Goal: Task Accomplishment & Management: Manage account settings

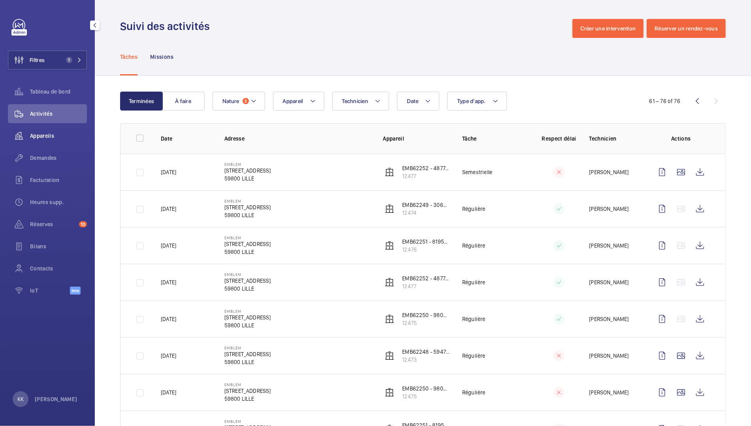
click at [41, 134] on span "Appareils" at bounding box center [58, 136] width 57 height 8
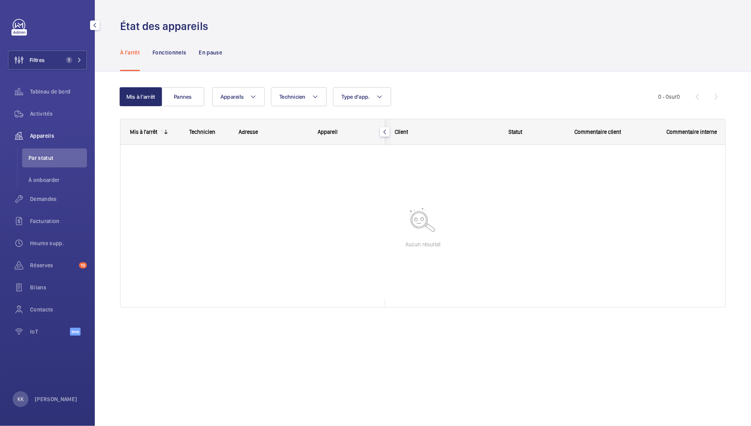
click at [43, 50] on div "Filtres 1 Tableau de bord Activités Appareils Par statut À onboarder Demandes F…" at bounding box center [47, 181] width 79 height 325
click at [60, 68] on button "Filtres 1" at bounding box center [47, 60] width 79 height 19
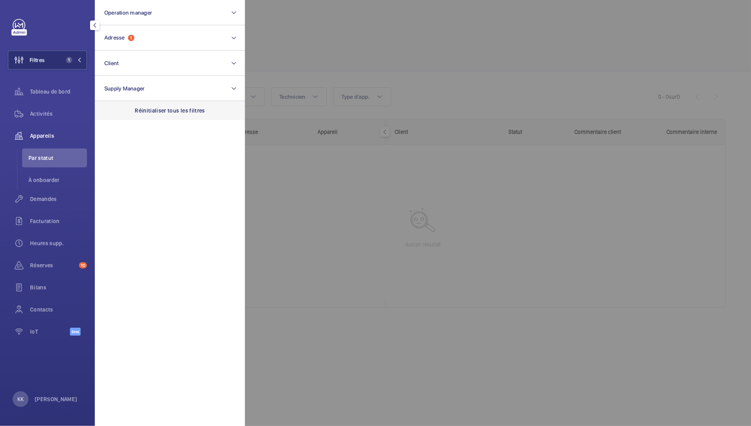
click at [176, 117] on div "Réinitialiser tous les filtres" at bounding box center [170, 110] width 150 height 19
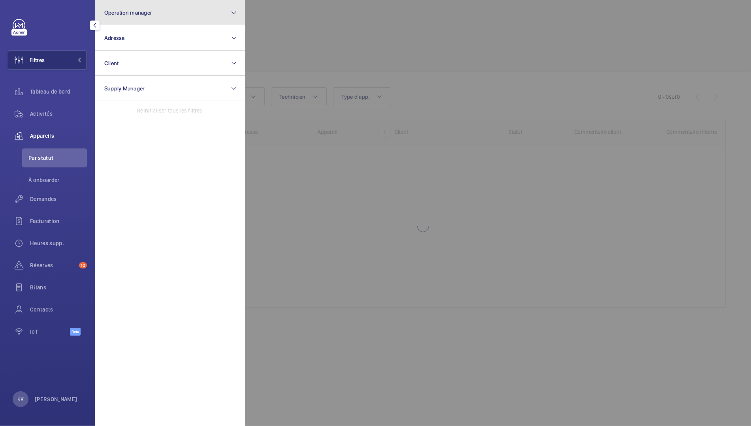
click at [143, 6] on button "Operation manager" at bounding box center [170, 12] width 150 height 25
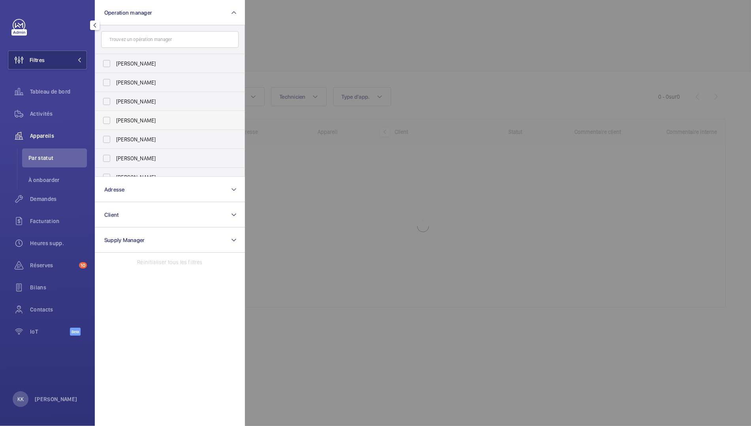
click at [135, 119] on span "[PERSON_NAME]" at bounding box center [170, 120] width 109 height 8
click at [114, 119] on input "[PERSON_NAME]" at bounding box center [107, 121] width 16 height 16
checkbox input "true"
click at [426, 44] on div at bounding box center [620, 213] width 751 height 426
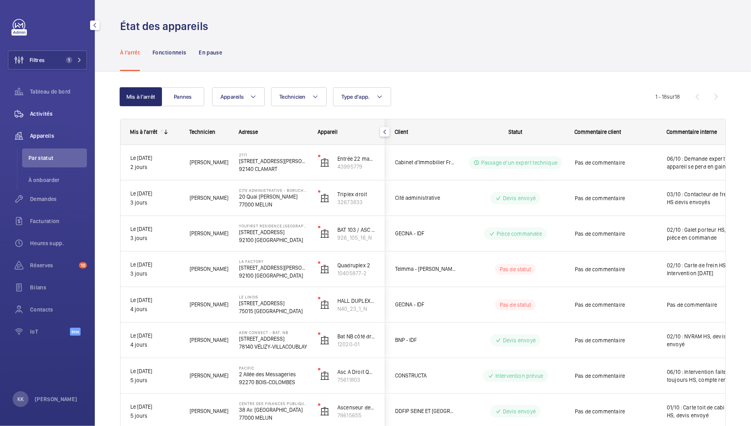
click at [33, 114] on span "Activités" at bounding box center [58, 114] width 57 height 8
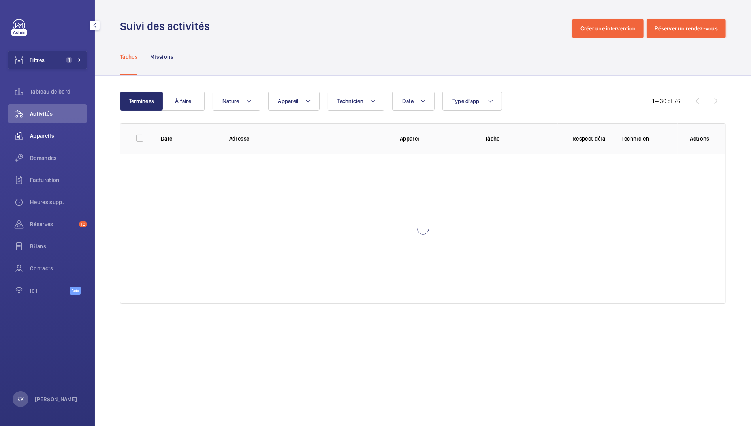
click at [43, 135] on span "Appareils" at bounding box center [58, 136] width 57 height 8
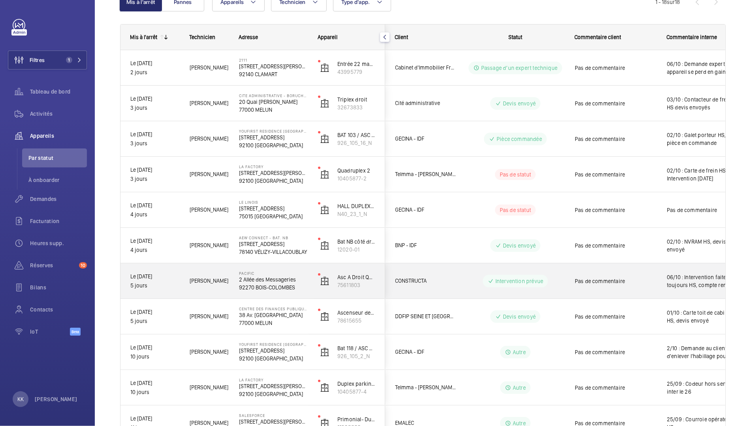
scroll to position [88, 0]
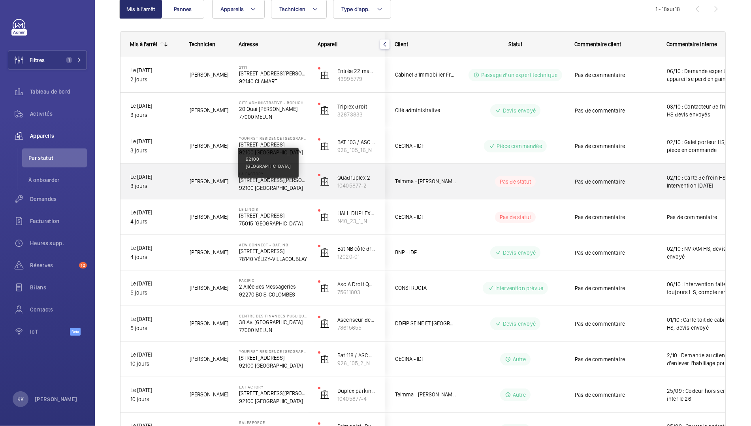
click at [254, 184] on p "92100 BOULOGNE-BILLANCOURT" at bounding box center [273, 188] width 69 height 8
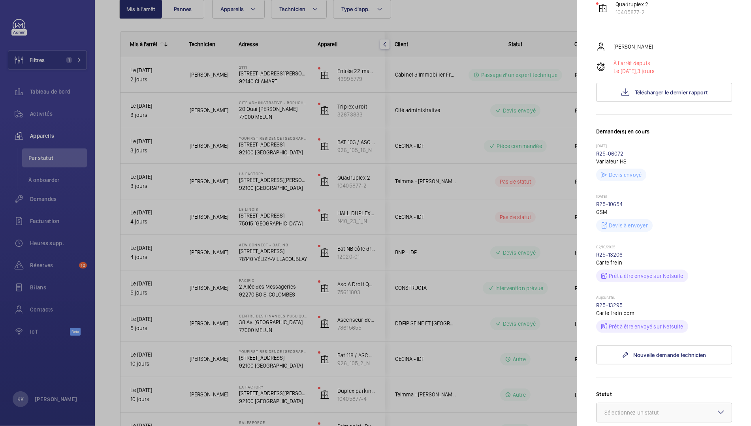
scroll to position [136, 0]
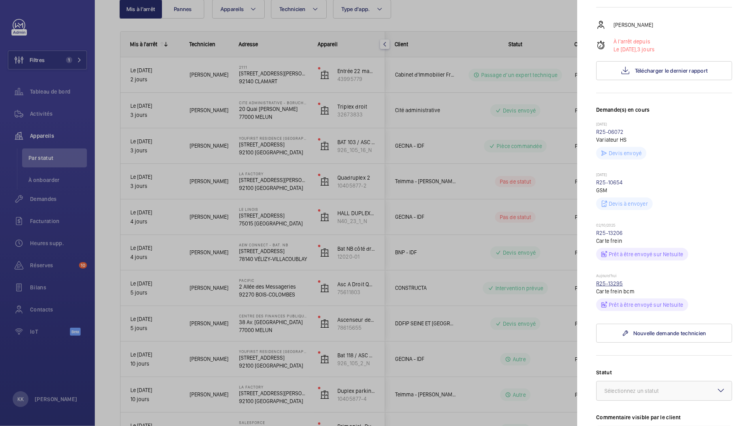
click at [605, 287] on link "R25-13295" at bounding box center [609, 283] width 27 height 6
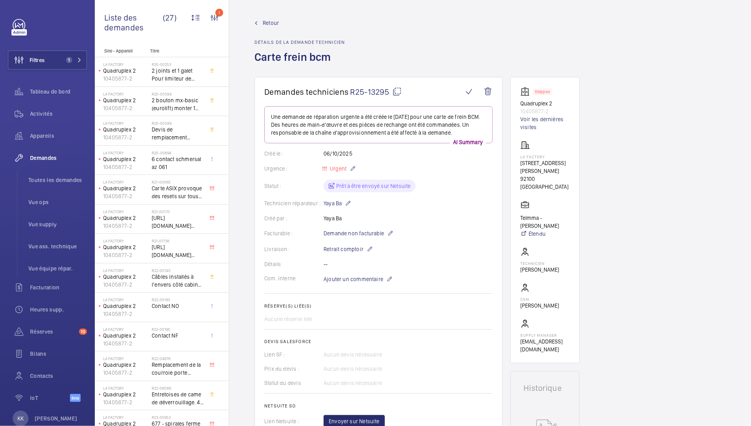
click at [267, 21] on span "Retour" at bounding box center [271, 23] width 16 height 8
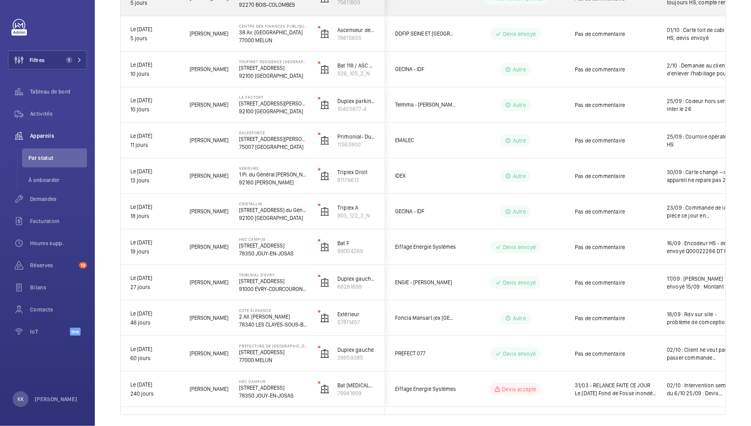
scroll to position [404, 0]
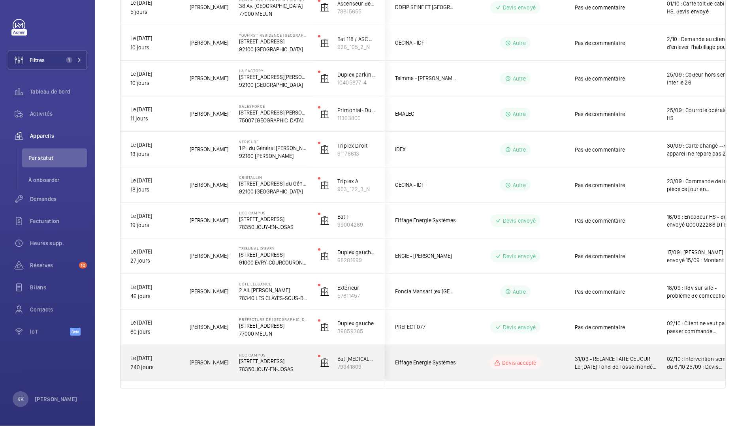
click at [289, 368] on p "78350 JOUY-EN-JOSAS" at bounding box center [273, 369] width 69 height 8
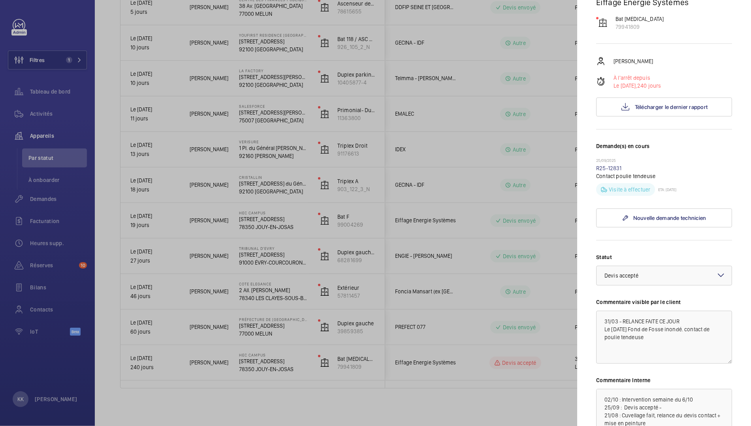
scroll to position [176, 0]
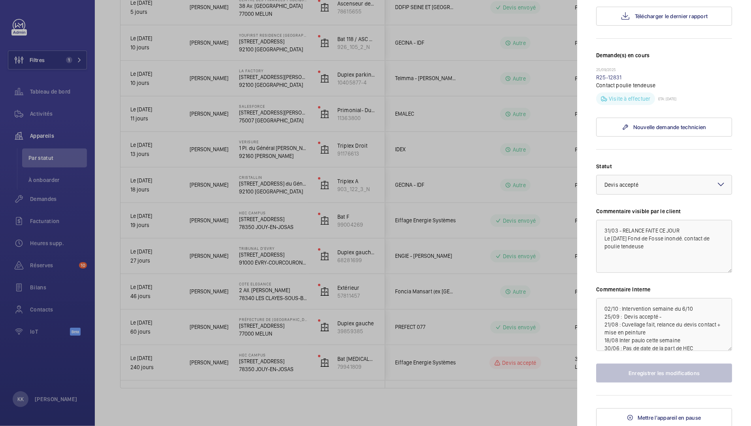
click at [550, 293] on div at bounding box center [375, 213] width 751 height 426
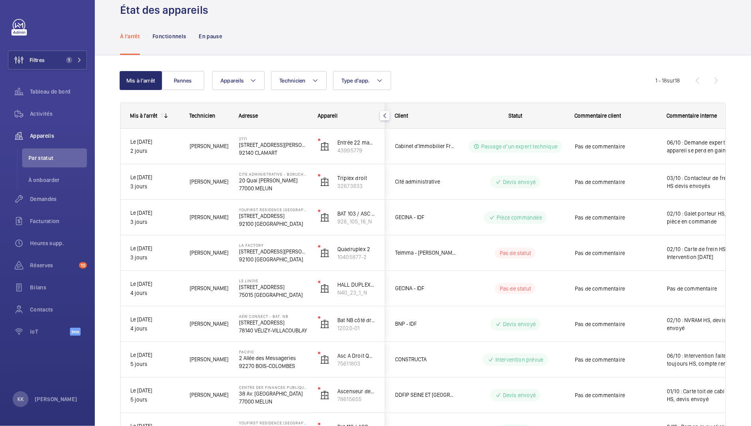
scroll to position [0, 0]
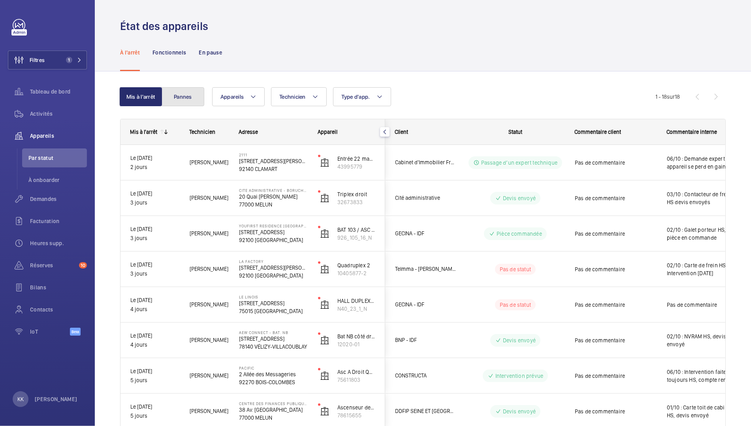
click at [179, 91] on button "Pannes" at bounding box center [182, 96] width 43 height 19
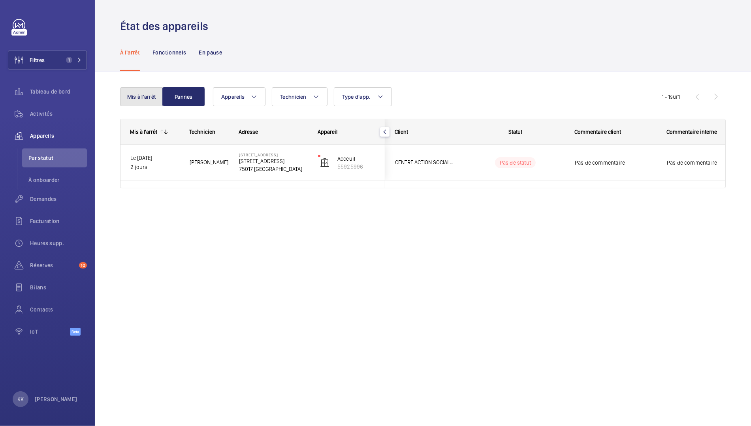
click at [130, 100] on button "Mis à l'arrêt" at bounding box center [141, 96] width 43 height 19
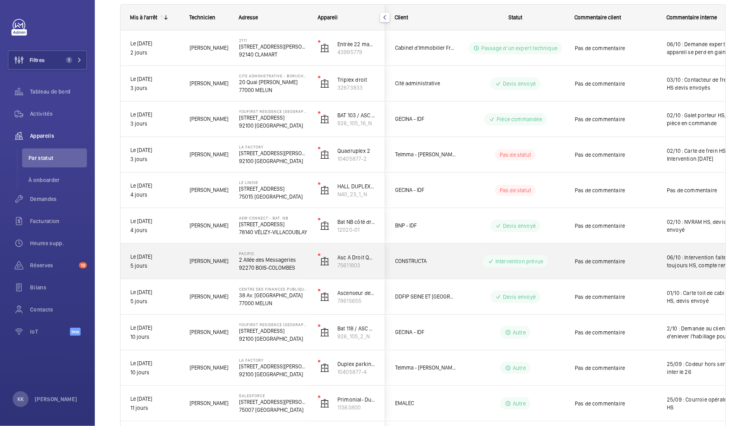
scroll to position [174, 0]
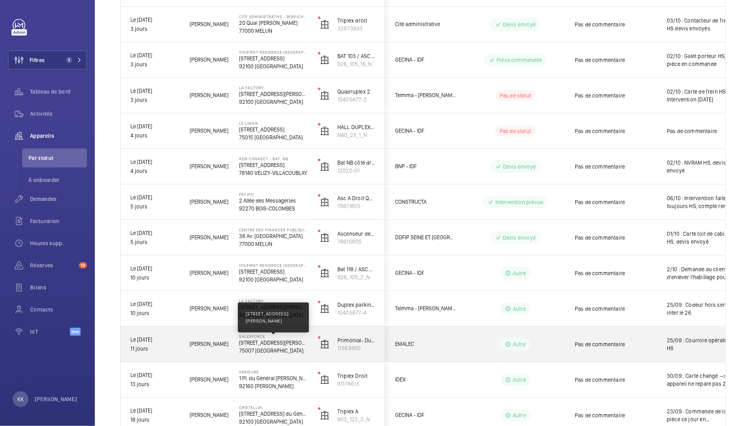
click at [281, 345] on p "[STREET_ADDRESS][PERSON_NAME]" at bounding box center [273, 343] width 69 height 8
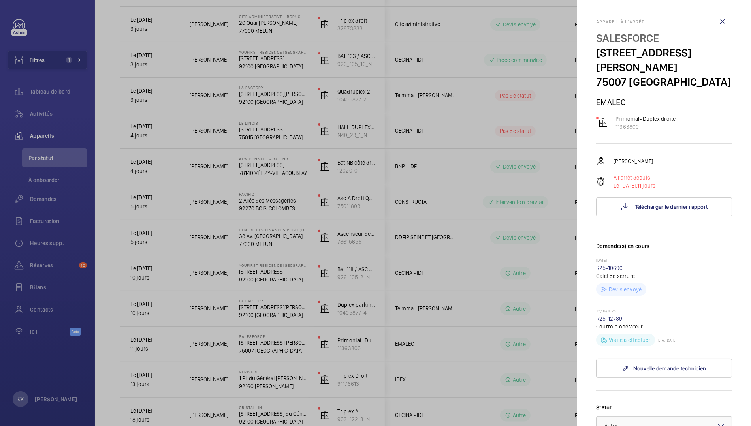
click at [614, 316] on link "R25-12789" at bounding box center [609, 318] width 26 height 6
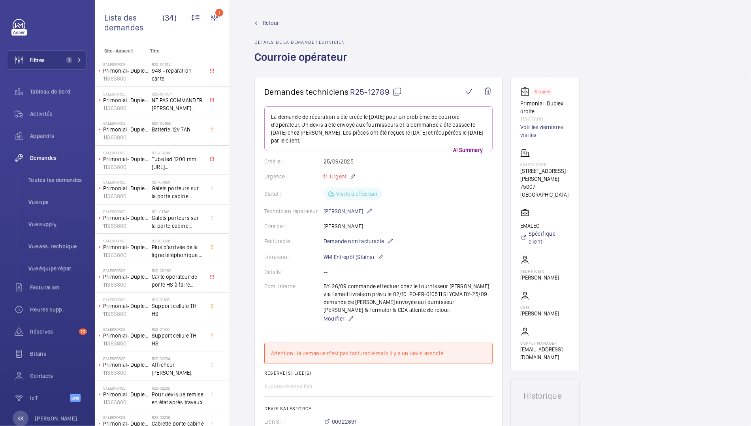
click at [270, 21] on span "Retour" at bounding box center [271, 23] width 16 height 8
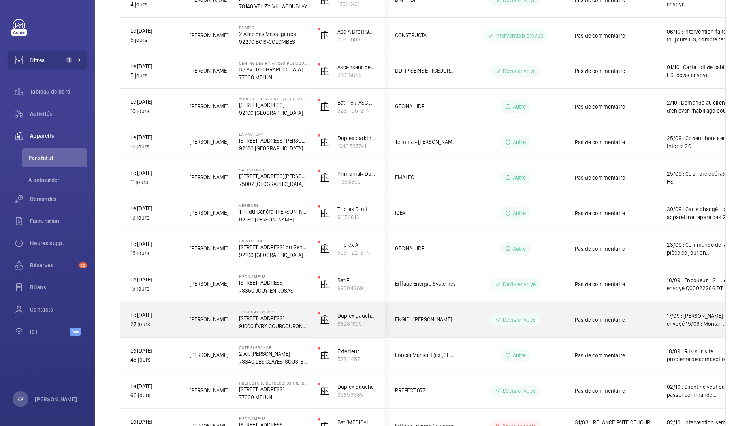
scroll to position [342, 0]
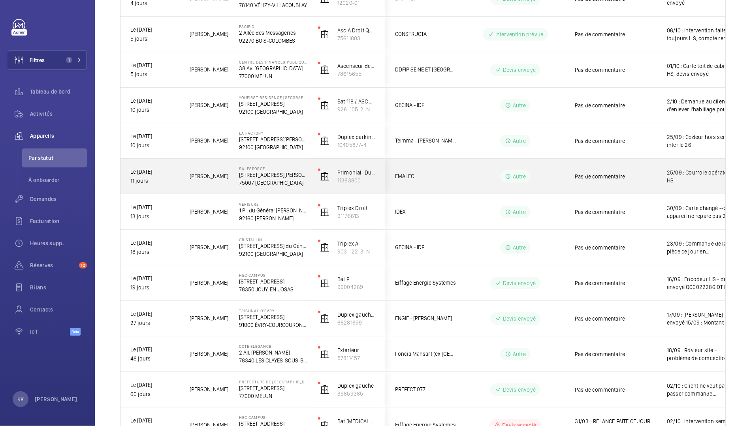
click at [256, 169] on p "SALESFORCE" at bounding box center [273, 168] width 69 height 5
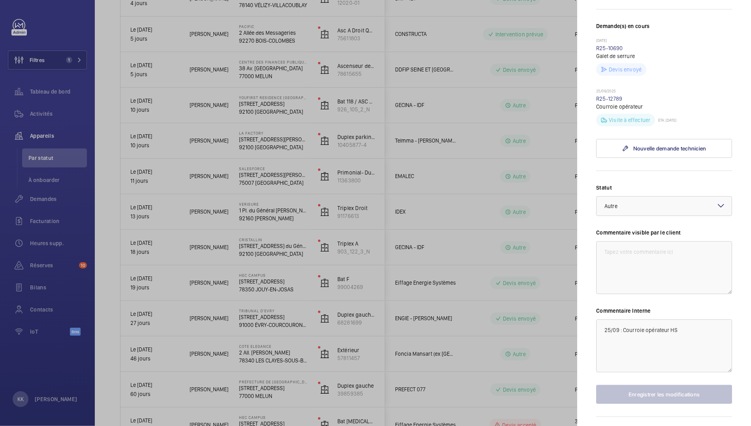
scroll to position [241, 0]
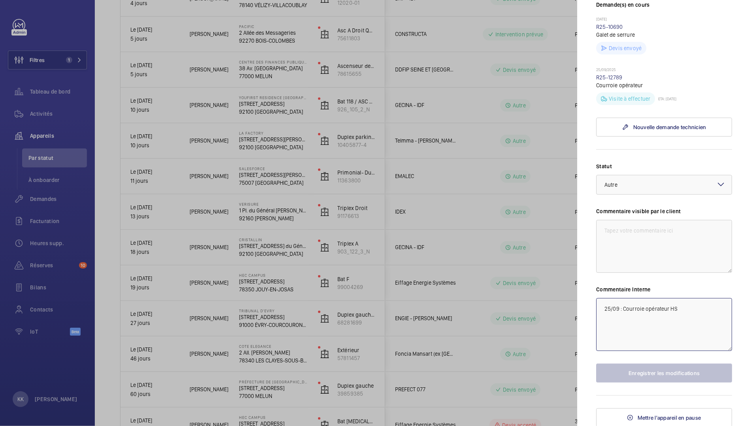
click at [604, 309] on textarea "25/09 : Courroie opérateur HS" at bounding box center [664, 324] width 136 height 53
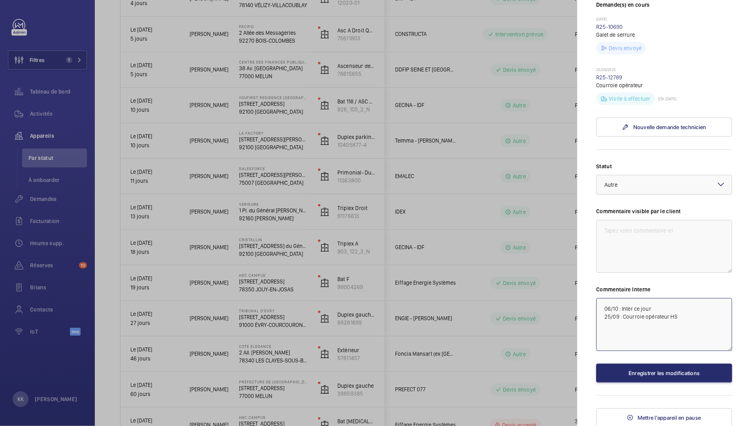
click at [626, 187] on div "× Autre" at bounding box center [620, 185] width 33 height 8
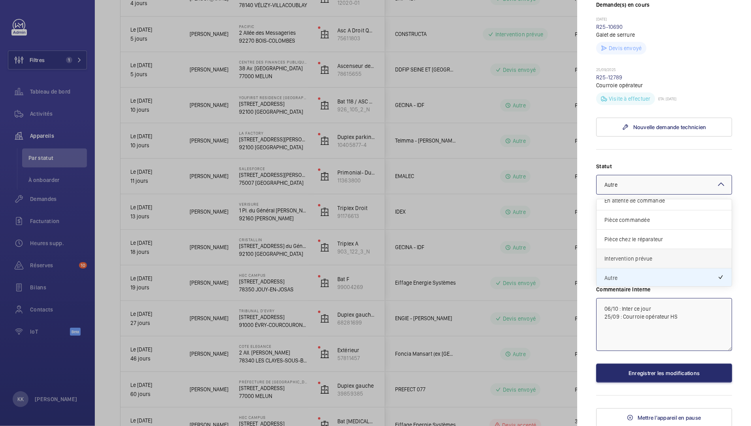
click at [626, 257] on span "Intervention prévue" at bounding box center [663, 259] width 119 height 8
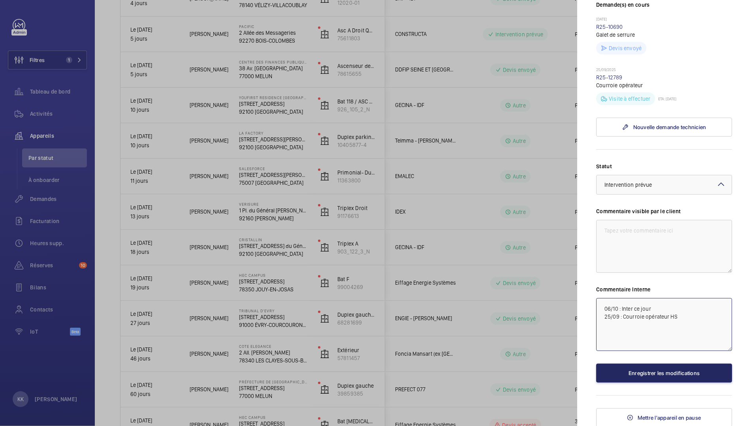
type textarea "06/10 : Inter ce jour 25/09 : Courroie opérateur HS"
click at [622, 377] on button "Enregistrer les modifications" at bounding box center [664, 373] width 136 height 19
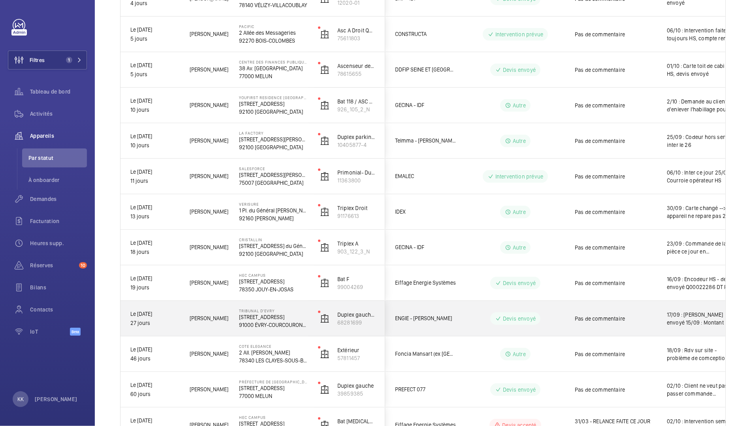
scroll to position [404, 0]
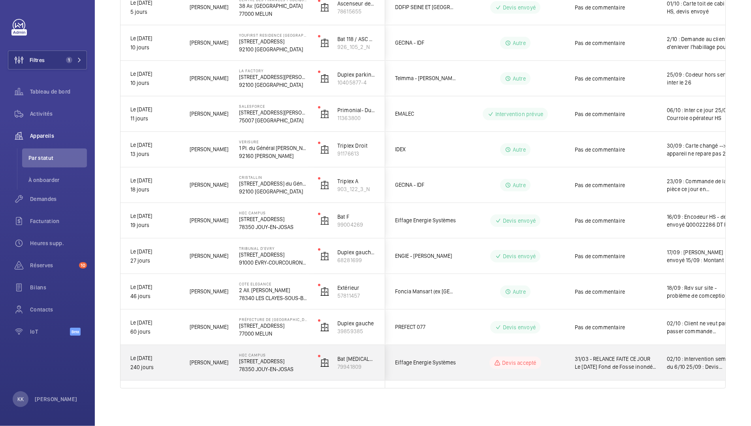
click at [265, 357] on p "[STREET_ADDRESS]" at bounding box center [273, 361] width 69 height 8
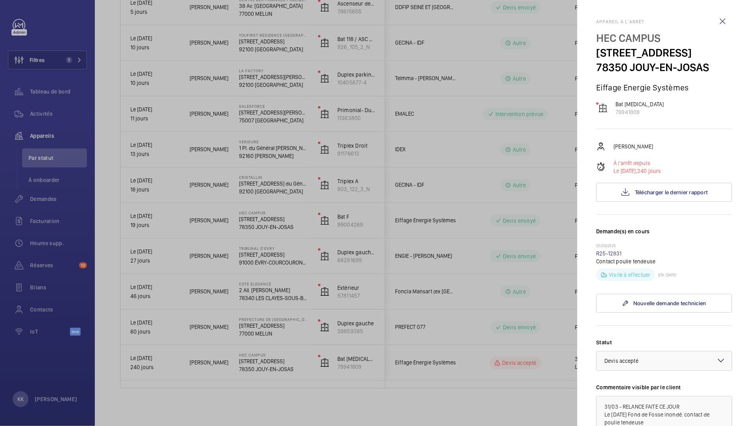
click at [636, 367] on div at bounding box center [663, 360] width 135 height 19
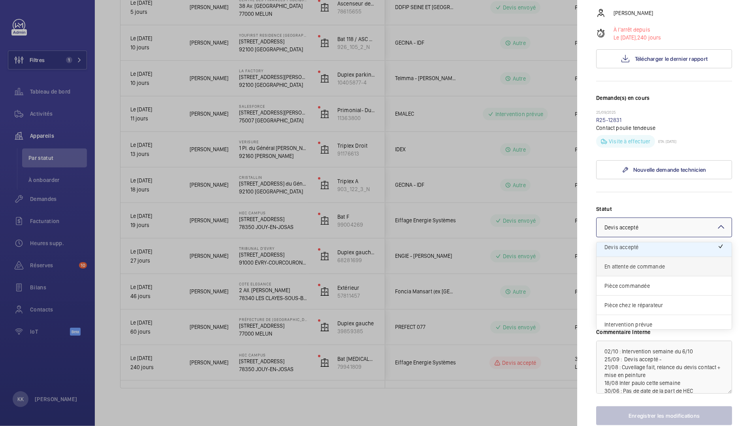
scroll to position [48, 0]
click at [627, 313] on div "Intervention prévue" at bounding box center [663, 320] width 135 height 19
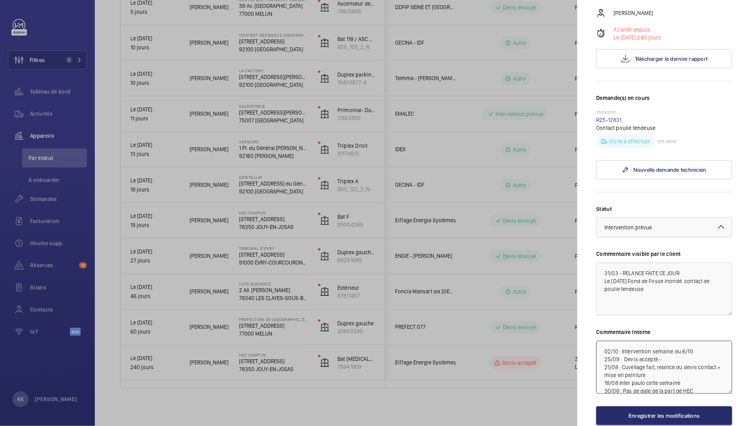
click at [604, 350] on textarea "02/10 : Intervention semaine du 6/10 25/09 : Devis accepté - 21/08 : Cuvellage …" at bounding box center [664, 367] width 136 height 53
drag, startPoint x: 676, startPoint y: 344, endPoint x: 660, endPoint y: 351, distance: 17.0
click at [660, 351] on textarea "06/10 : Inter mardi 7/10 02/10 : Intervention semaine du 6/10 25/09 : Devis acc…" at bounding box center [664, 367] width 136 height 53
type textarea "02/10 : Intervention semaine du 6/10 25/09 : Devis accepté - 21/08 : Cuvellage …"
click at [665, 411] on button "Enregistrer les modifications" at bounding box center [664, 415] width 136 height 19
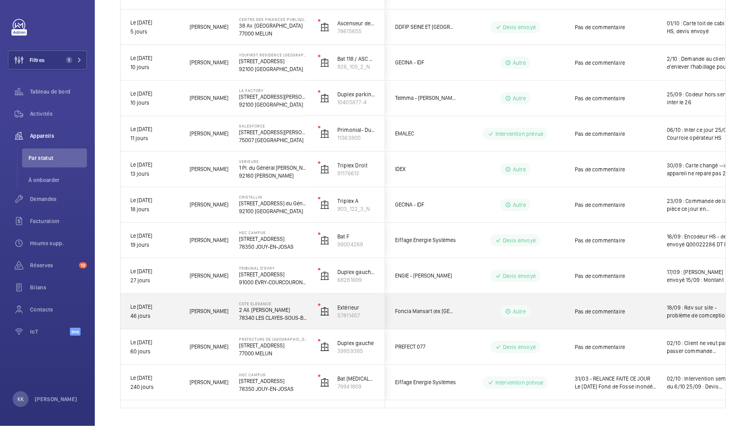
scroll to position [381, 0]
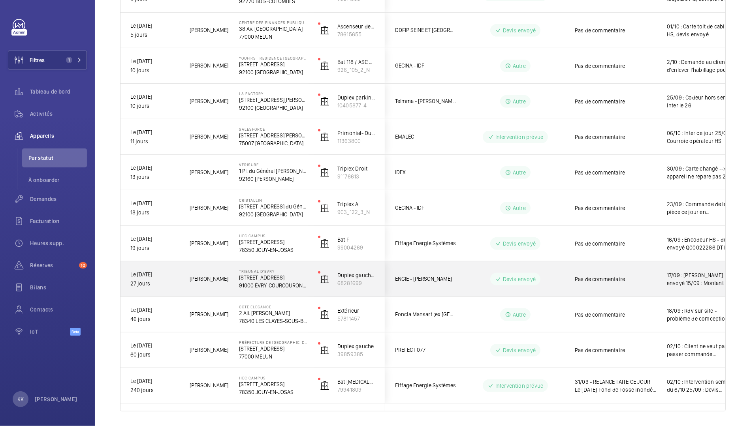
click at [233, 283] on div "Tribunal d'Evry 9 Rue des Mazières 91000 ÉVRY-COURCOURONNES" at bounding box center [268, 279] width 78 height 36
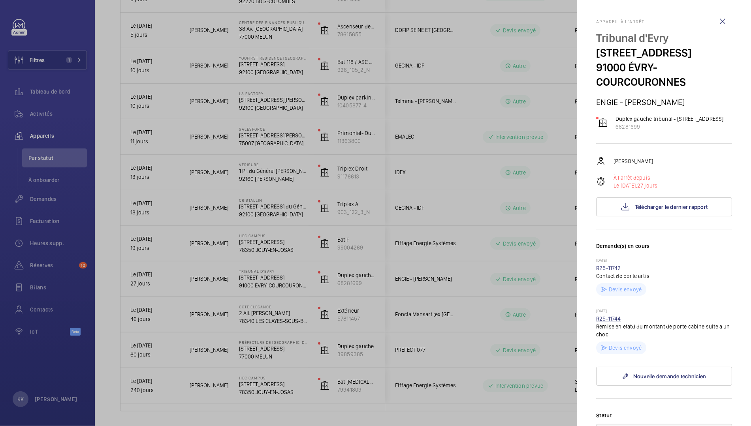
click at [611, 318] on link "R25-11744" at bounding box center [608, 318] width 25 height 6
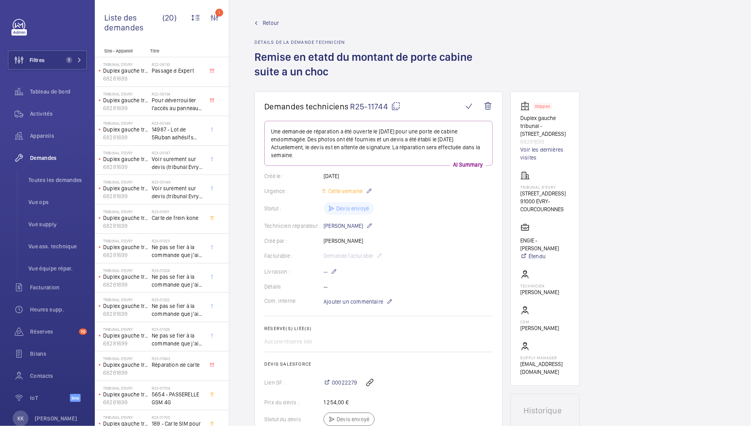
click at [267, 23] on span "Retour" at bounding box center [271, 23] width 16 height 8
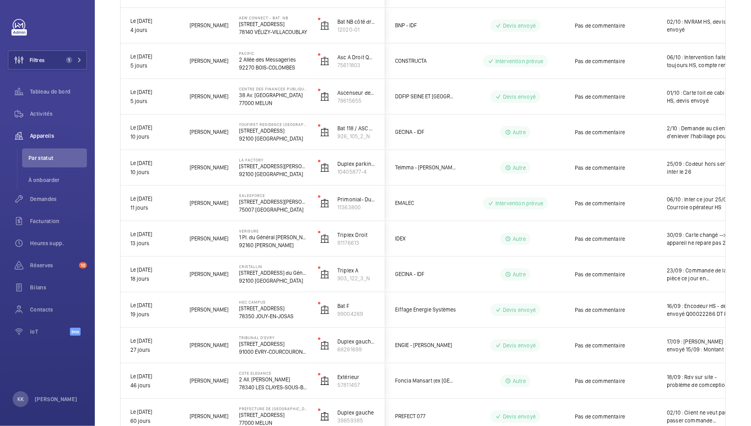
scroll to position [404, 0]
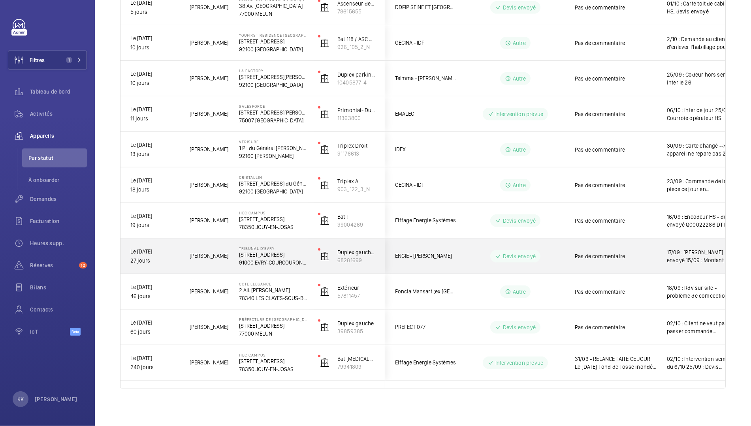
click at [261, 269] on div "Tribunal d'Evry 9 Rue des Mazières 91000 ÉVRY-COURCOURONNES" at bounding box center [268, 256] width 78 height 36
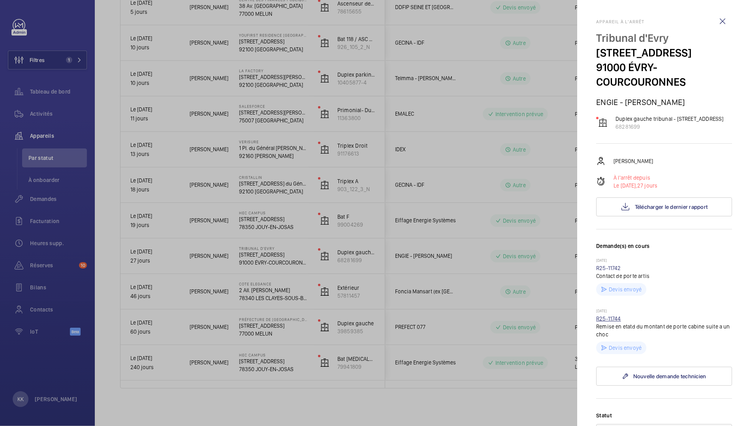
click at [612, 321] on link "R25-11744" at bounding box center [608, 318] width 25 height 6
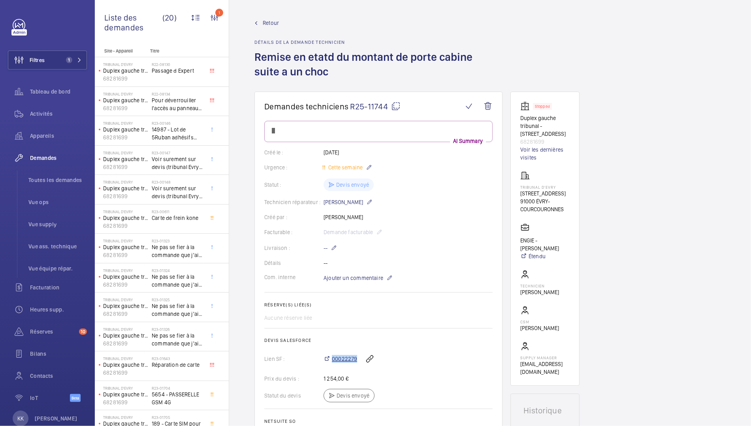
drag, startPoint x: 358, startPoint y: 359, endPoint x: 330, endPoint y: 359, distance: 27.2
click at [330, 359] on div "00022279" at bounding box center [407, 358] width 169 height 19
copy span "00022279"
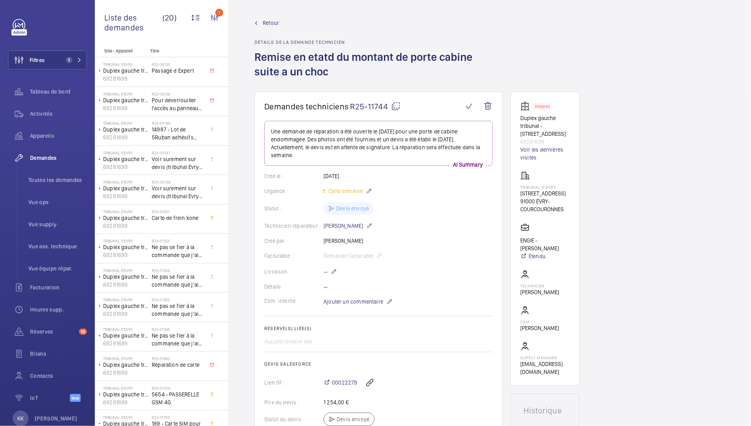
click at [260, 24] on link "Retour" at bounding box center [378, 23] width 248 height 8
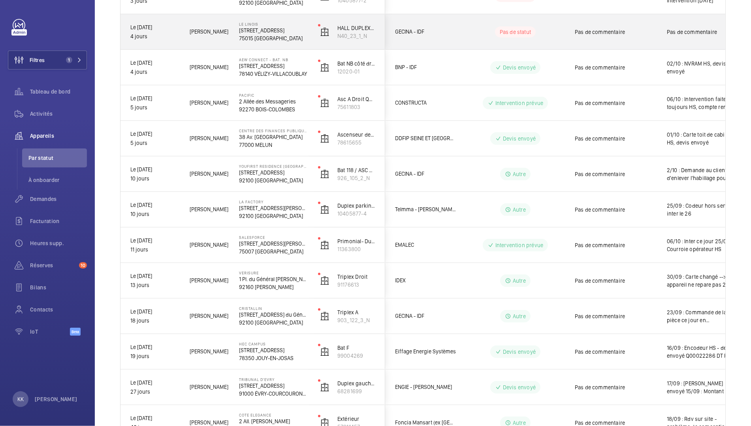
scroll to position [404, 0]
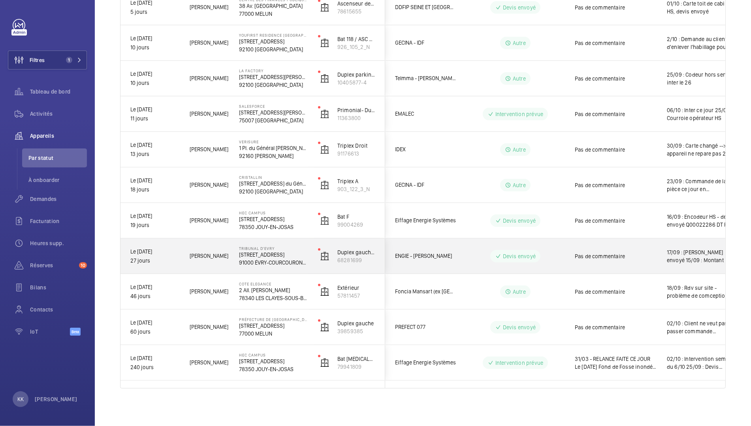
click at [227, 253] on span "Sébastien F." at bounding box center [209, 255] width 39 height 9
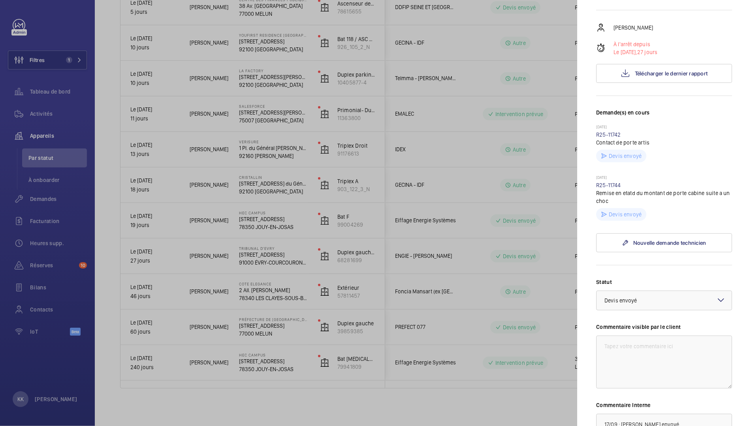
scroll to position [249, 0]
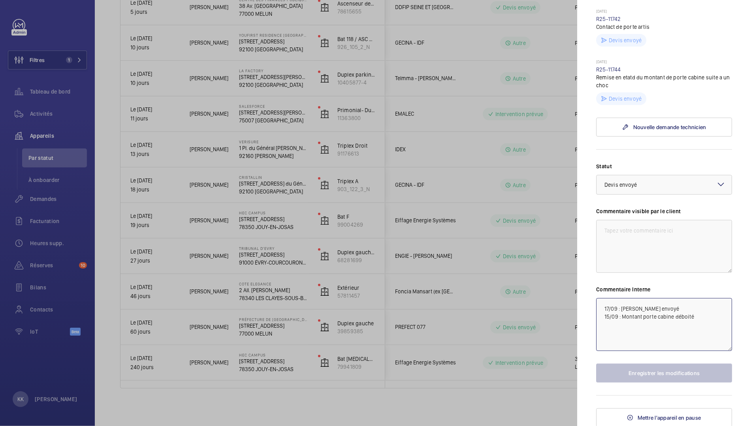
click at [598, 311] on textarea "17/09 : Devis envoyé 15/09 : Montant porte cabine déboité" at bounding box center [664, 324] width 136 height 53
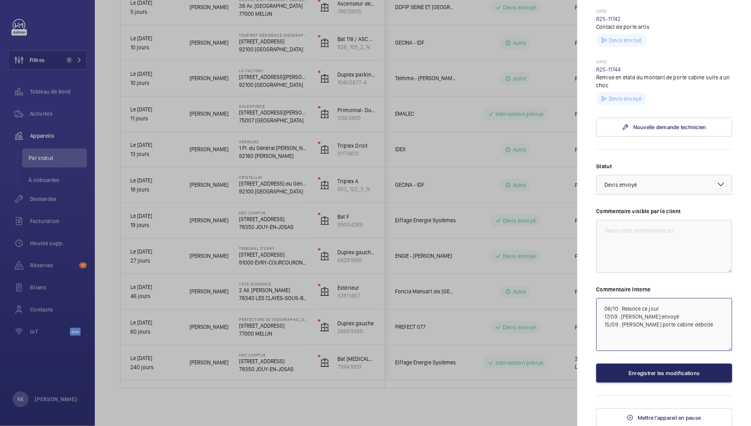
type textarea "06/10 : Relance ce jour 17/09 : Devis envoyé 15/09 : Montant porte cabine déboi…"
click at [622, 374] on button "Enregistrer les modifications" at bounding box center [664, 373] width 136 height 19
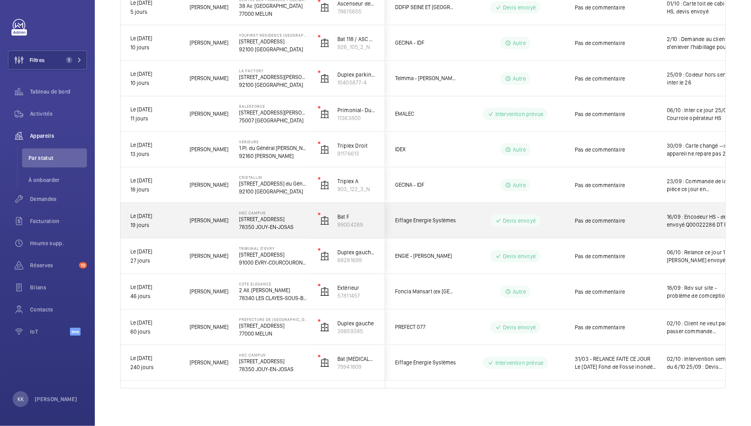
click at [266, 224] on p "78350 JOUY-EN-JOSAS" at bounding box center [273, 227] width 69 height 8
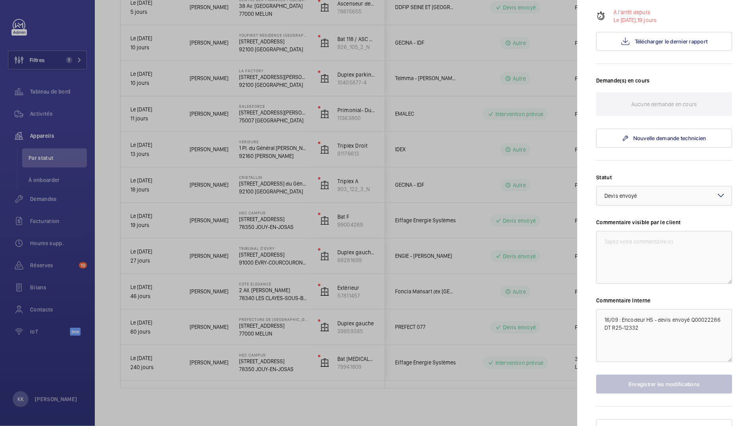
scroll to position [162, 0]
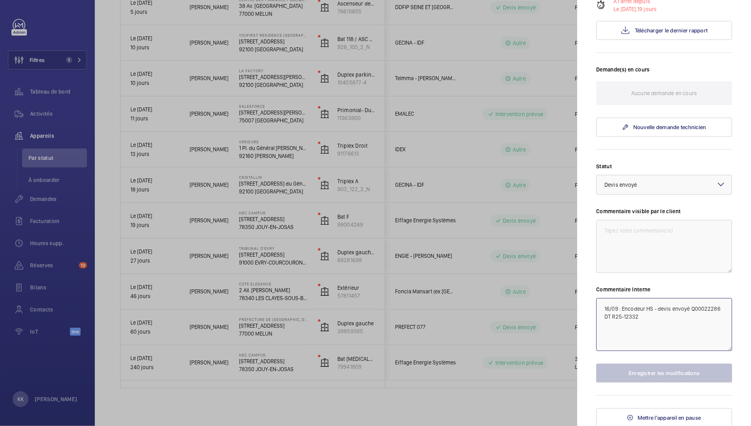
click at [598, 308] on textarea "16/09 : Encodeur HS - devis envoyé Q00022286 DT R25-12332" at bounding box center [664, 324] width 136 height 53
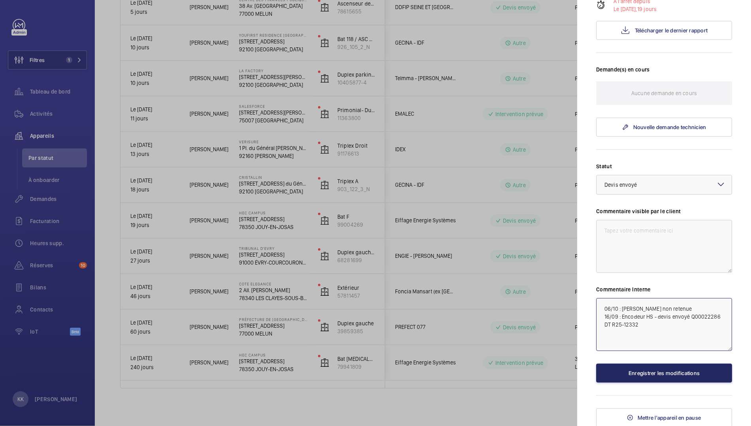
type textarea "06/10 : Devis non retenue 16/09 : Encodeur HS - devis envoyé Q00022286 DT R25-1…"
click at [632, 375] on button "Enregistrer les modifications" at bounding box center [664, 373] width 136 height 19
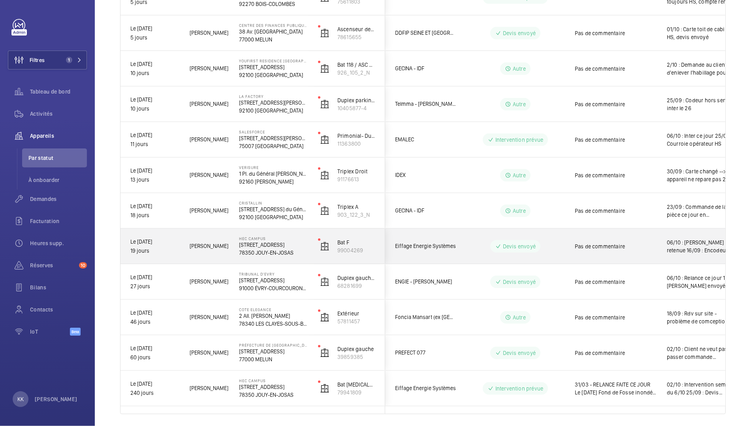
scroll to position [375, 0]
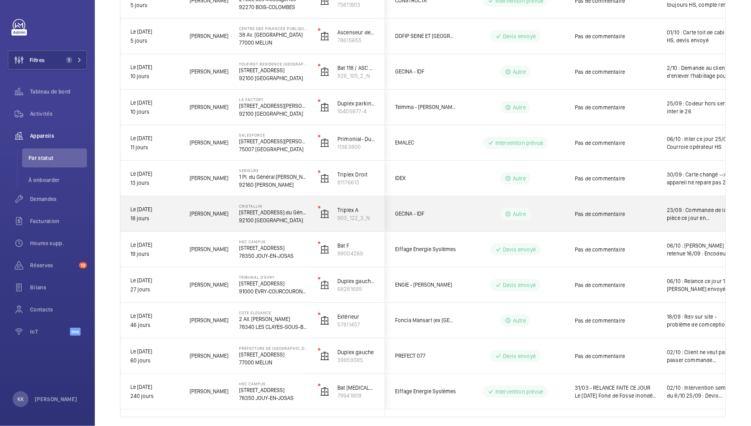
click at [211, 224] on div "Grégory R." at bounding box center [204, 213] width 49 height 25
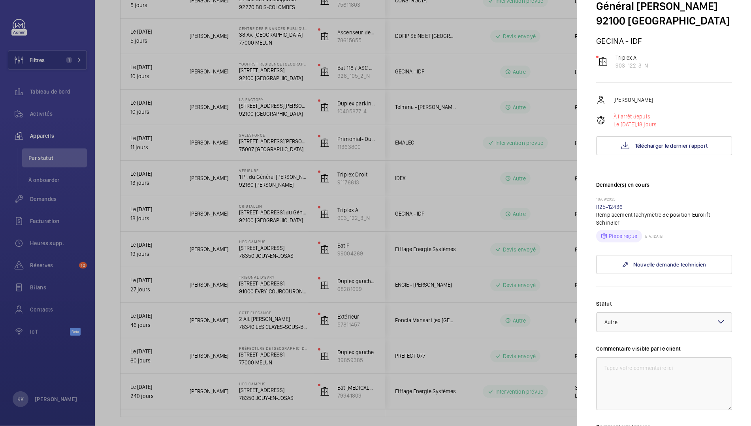
scroll to position [60, 0]
click at [604, 205] on link "R25-12436" at bounding box center [609, 208] width 27 height 6
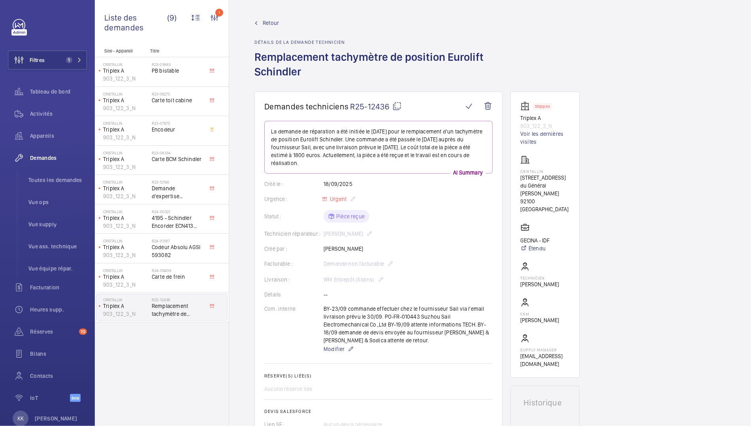
click at [260, 23] on link "Retour" at bounding box center [378, 23] width 248 height 8
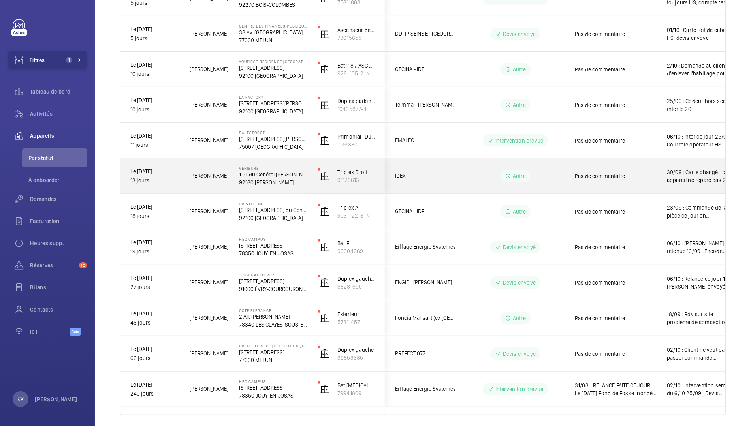
scroll to position [398, 0]
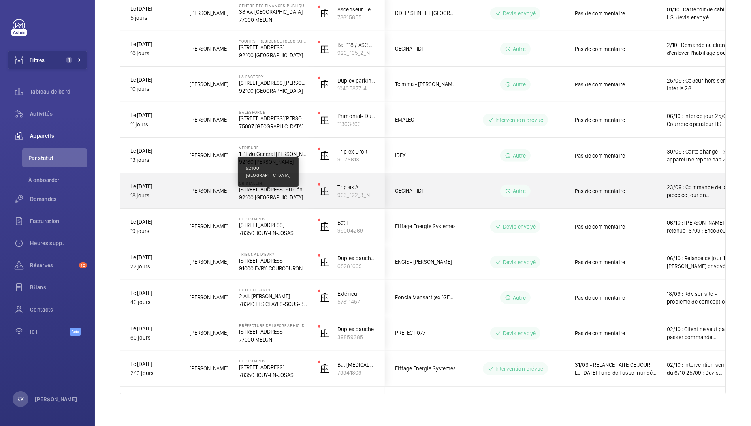
click at [242, 196] on p "92100 BOULOGNE-BILLANCOURT" at bounding box center [273, 197] width 69 height 8
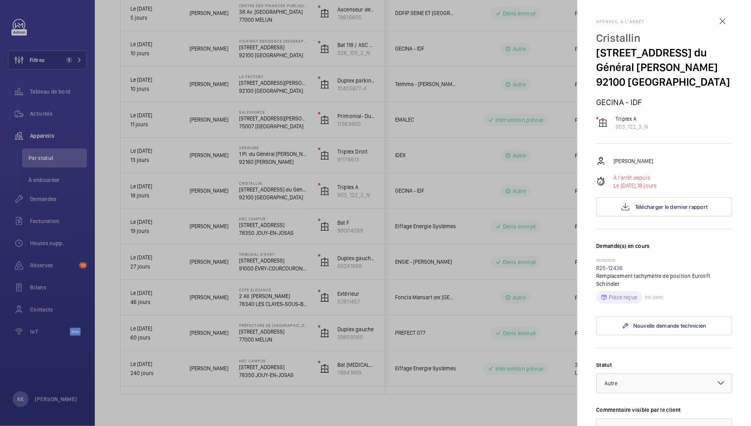
drag, startPoint x: 743, startPoint y: 322, endPoint x: 722, endPoint y: 313, distance: 22.7
click at [723, 314] on mat-sidenav "Appareil à l'arrêt Cristallin 122 Av. du Général Leclerc 92100 BOULOGNE-BILLANC…" at bounding box center [664, 213] width 174 height 426
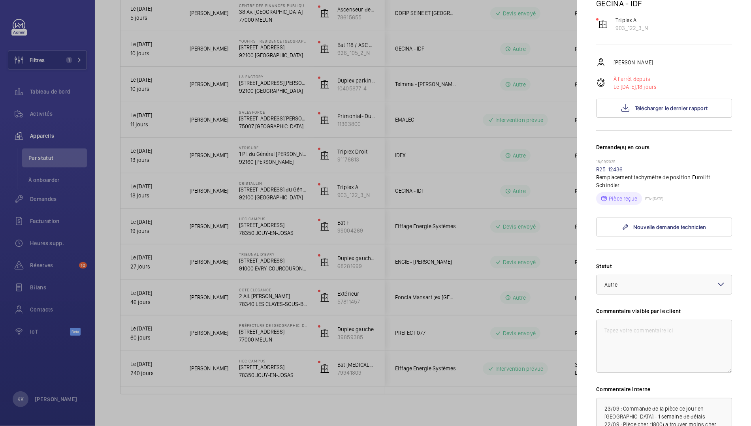
scroll to position [154, 0]
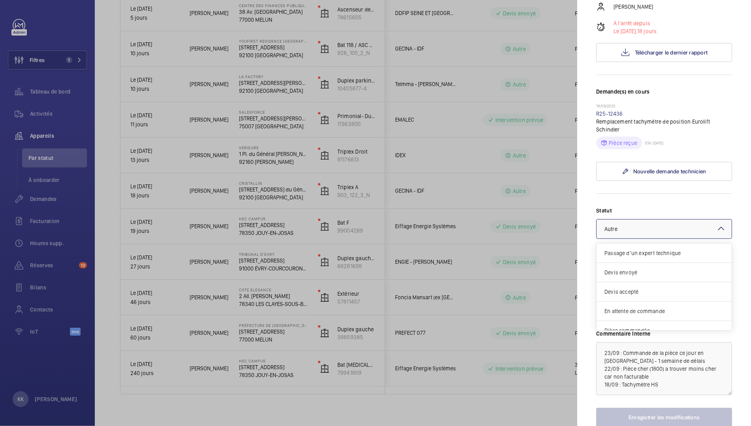
click at [622, 226] on div "× Autre" at bounding box center [620, 229] width 33 height 8
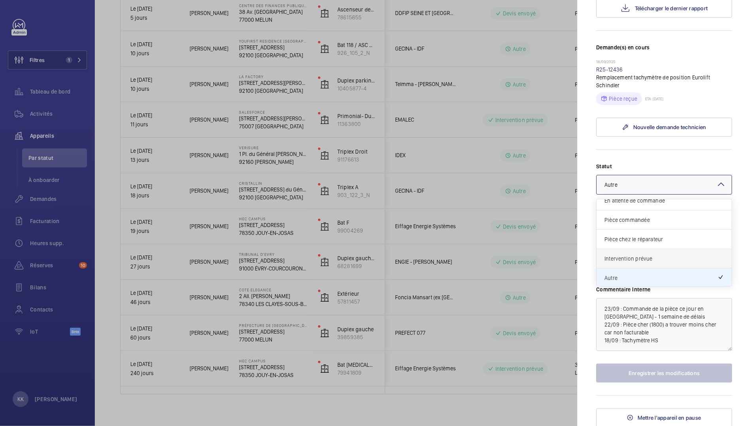
click at [623, 263] on div "Intervention prévue" at bounding box center [663, 258] width 135 height 19
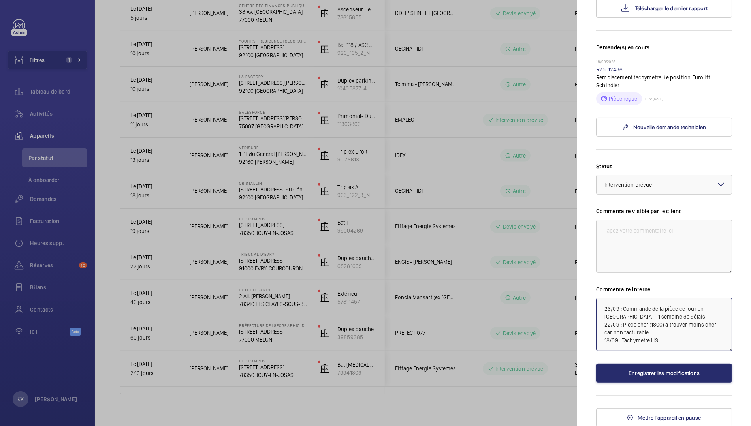
click at [597, 307] on textarea "23/09 : Commande de la pièce ce jour en chine - 1 semaine de délais 22/09 : Piè…" at bounding box center [664, 324] width 136 height 53
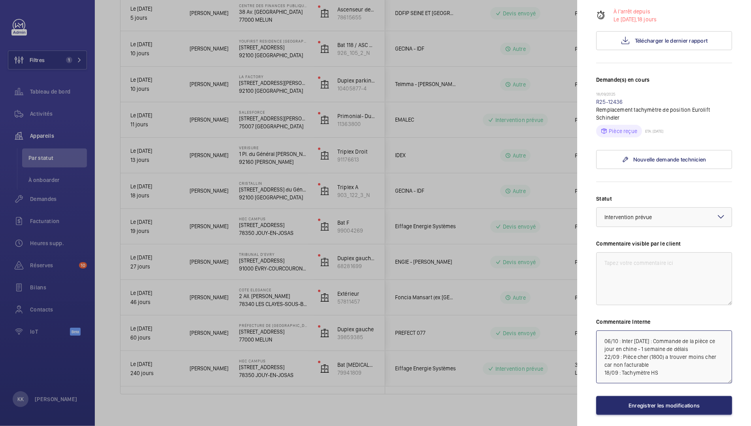
scroll to position [168, 0]
type textarea "06/10 : Inter mercredi 23/09 : Commande de la pièce ce jour en chine - 1 semain…"
click at [608, 96] on wm-front-repair-request-minimized-display-item "18/09/2025 R25-12436 Remplacement tachymètre de position Eurolift Schindler Piè…" at bounding box center [664, 113] width 136 height 46
click at [590, 97] on mat-sidenav "Appareil à l'arrêt Cristallin 122 Av. du Général Leclerc 92100 BOULOGNE-BILLANC…" at bounding box center [664, 213] width 174 height 426
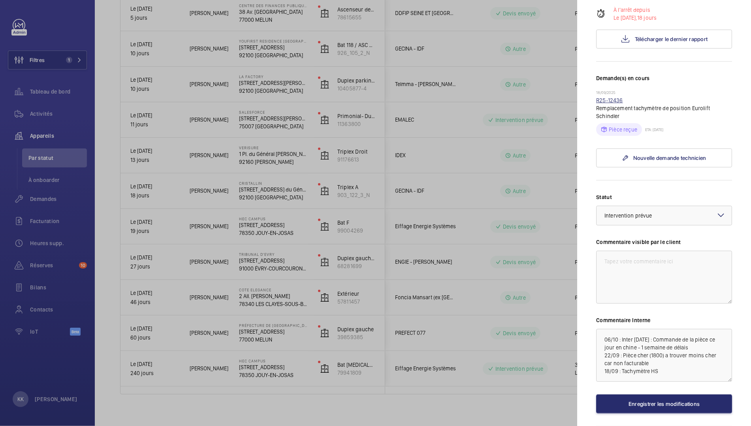
click at [597, 97] on link "R25-12436" at bounding box center [609, 100] width 27 height 6
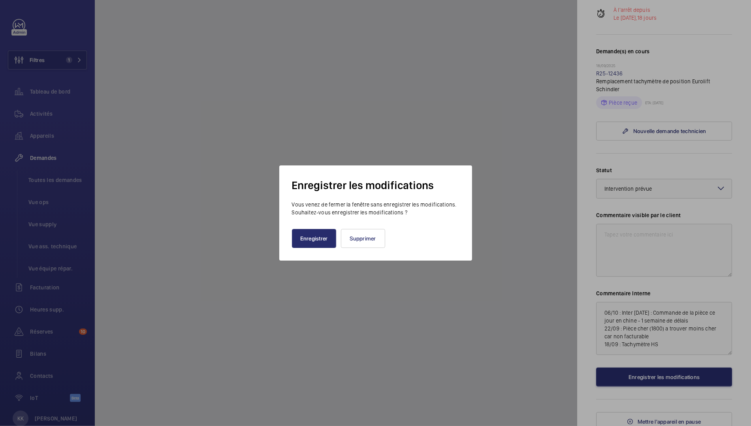
scroll to position [168, 0]
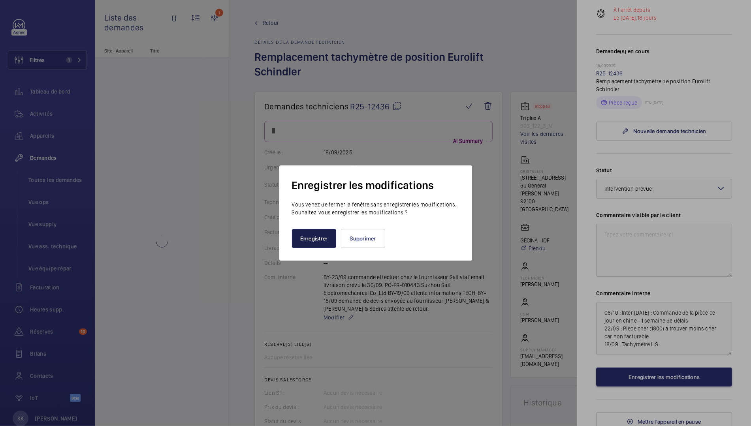
click at [313, 246] on button "Enregistrer" at bounding box center [314, 238] width 44 height 19
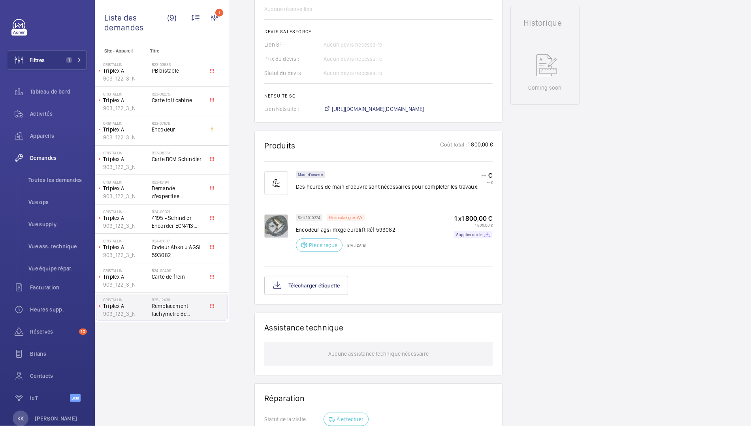
scroll to position [385, 0]
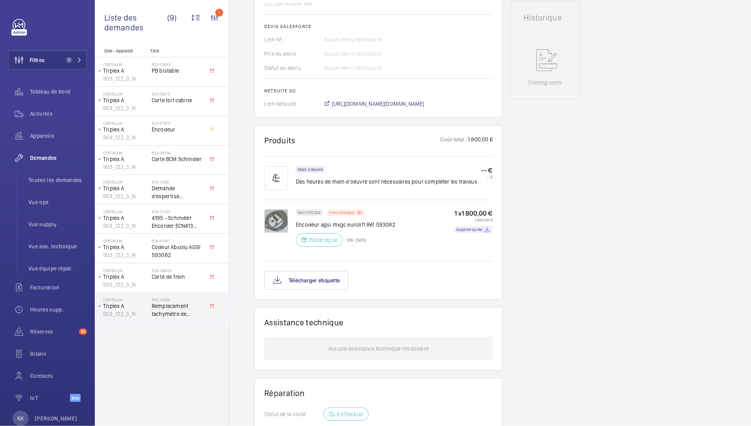
click at [281, 221] on img at bounding box center [276, 221] width 24 height 24
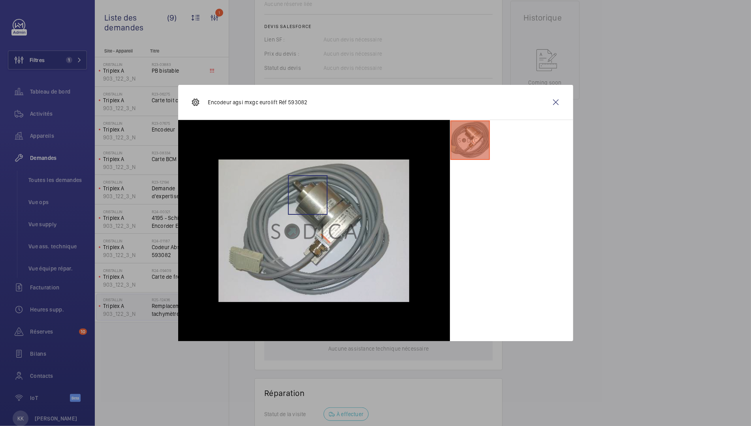
click at [308, 194] on img at bounding box center [313, 231] width 191 height 143
click at [315, 254] on img at bounding box center [313, 231] width 191 height 143
click at [306, 186] on img at bounding box center [313, 231] width 191 height 143
click at [311, 229] on img at bounding box center [313, 231] width 191 height 143
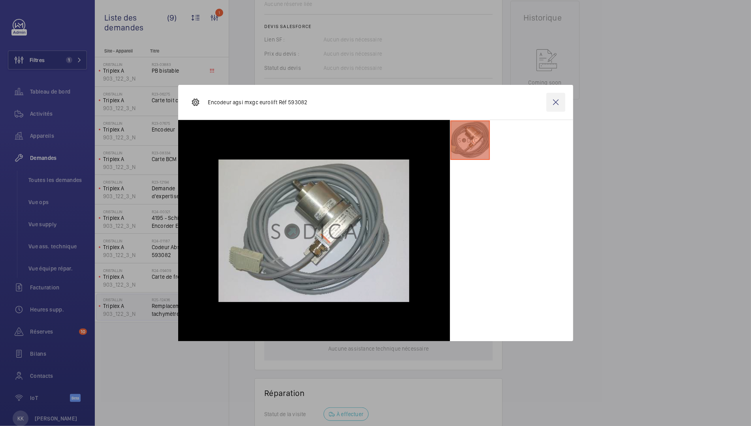
click at [557, 108] on wm-front-icon-button at bounding box center [555, 102] width 19 height 19
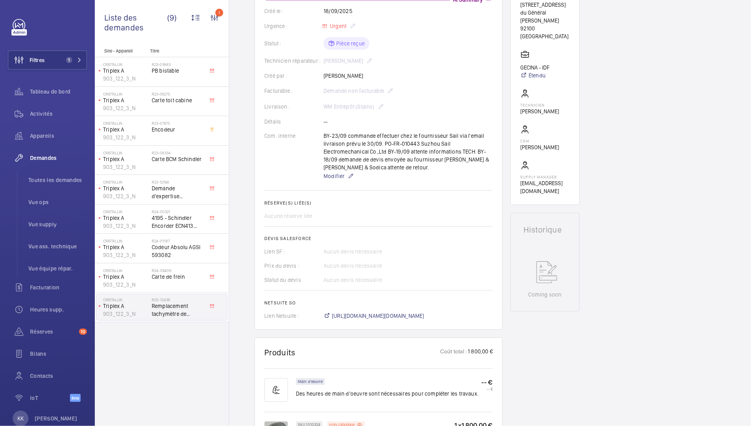
scroll to position [0, 0]
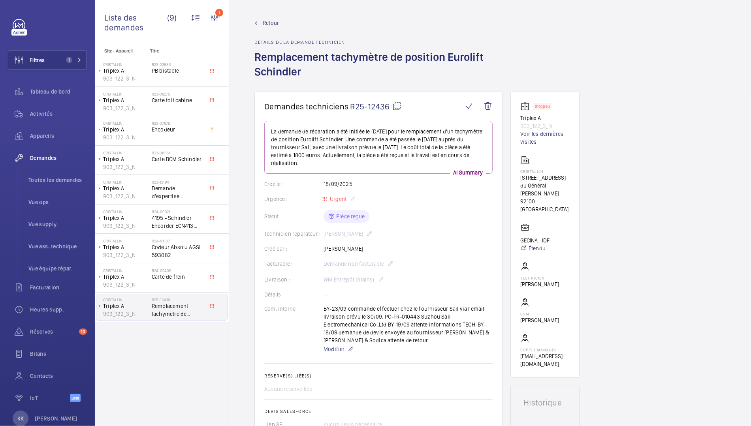
click at [271, 23] on span "Retour" at bounding box center [271, 23] width 16 height 8
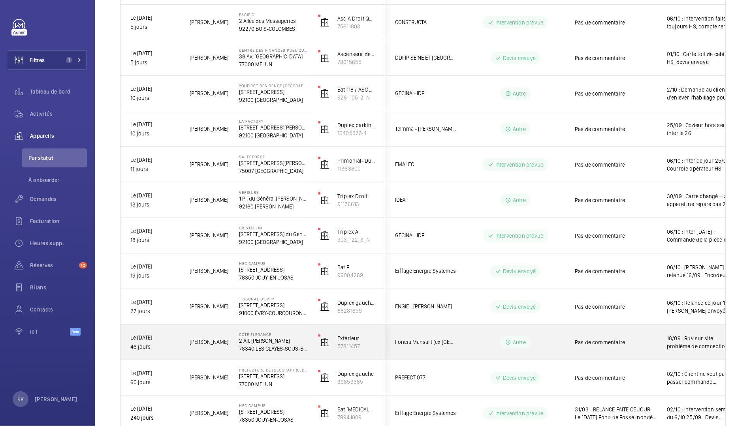
scroll to position [404, 0]
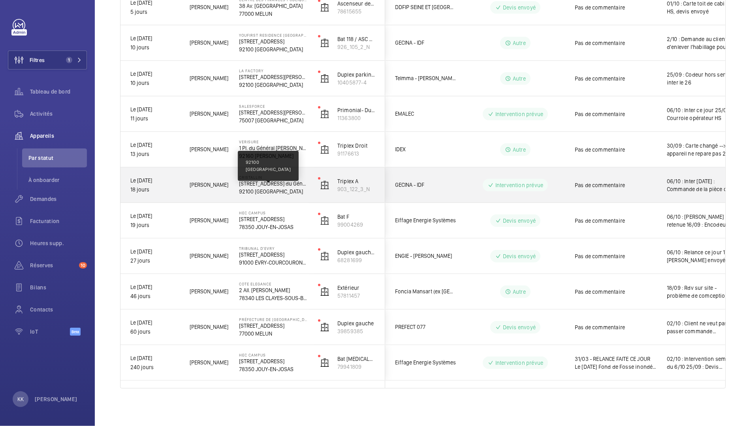
click at [270, 188] on p "92100 BOULOGNE-BILLANCOURT" at bounding box center [273, 192] width 69 height 8
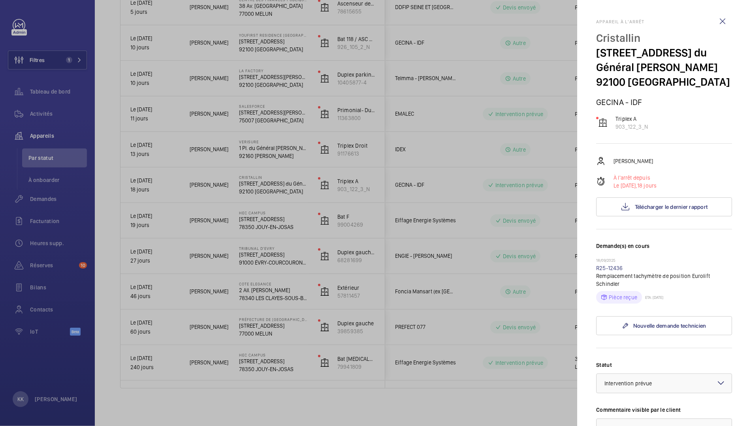
scroll to position [199, 0]
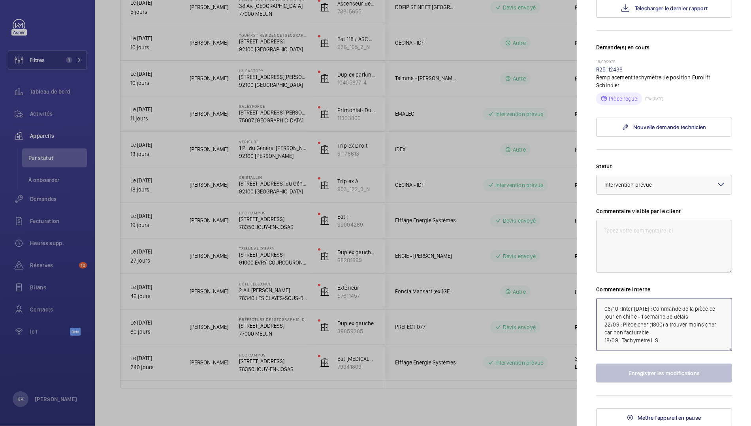
click at [661, 307] on textarea "06/10 : Inter mercredi 23/09 : Commande de la pièce ce jour en chine - 1 semain…" at bounding box center [664, 324] width 136 height 53
drag, startPoint x: 661, startPoint y: 307, endPoint x: 638, endPoint y: 307, distance: 22.5
click at [638, 307] on textarea "06/10 : Inter mercredi 23/09 : Commande de la pièce ce jour en chine - 1 semain…" at bounding box center [664, 324] width 136 height 53
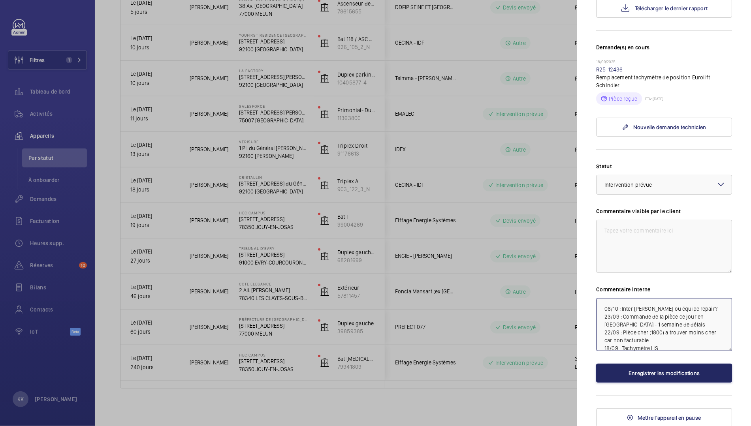
type textarea "06/10 : Inter greg ou équipe repair? 23/09 : Commande de la pièce ce jour en ch…"
click at [647, 379] on button "Enregistrer les modifications" at bounding box center [664, 373] width 136 height 19
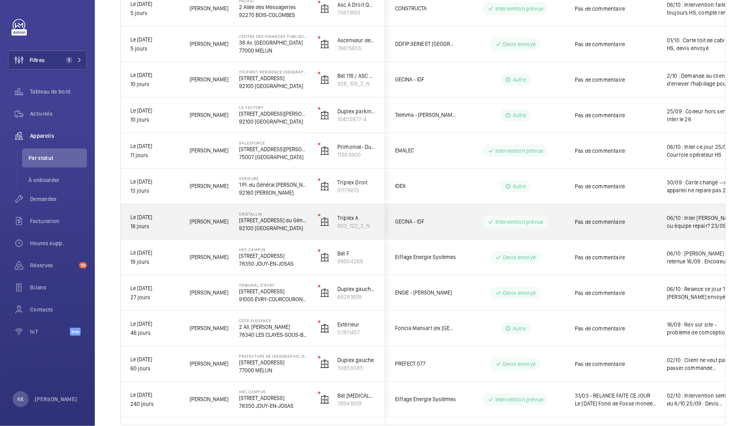
scroll to position [366, 0]
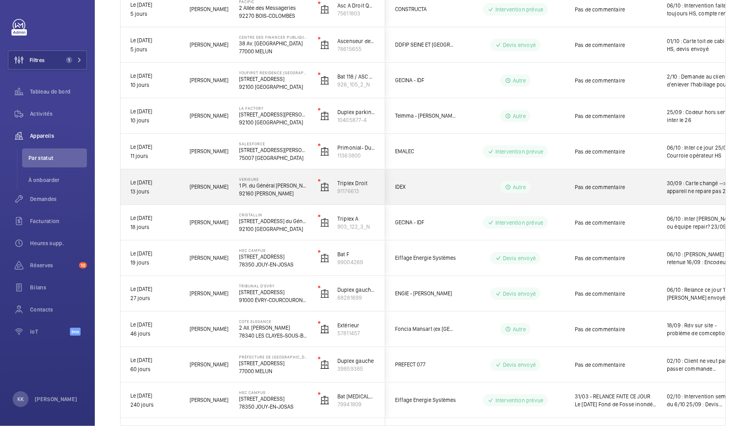
click at [212, 193] on div "Ismail T." at bounding box center [204, 187] width 49 height 25
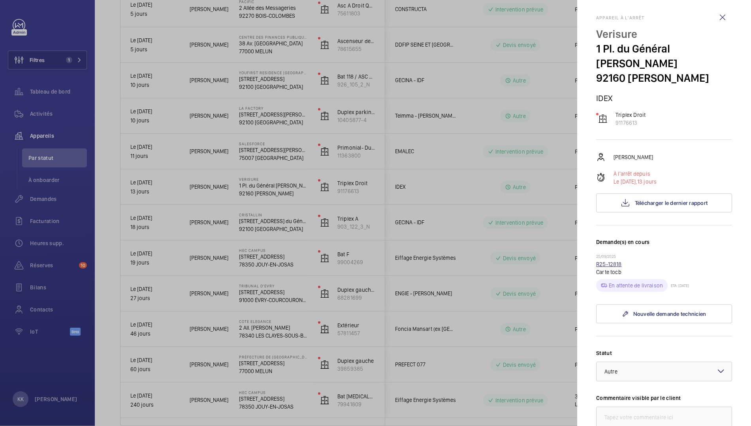
scroll to position [0, 0]
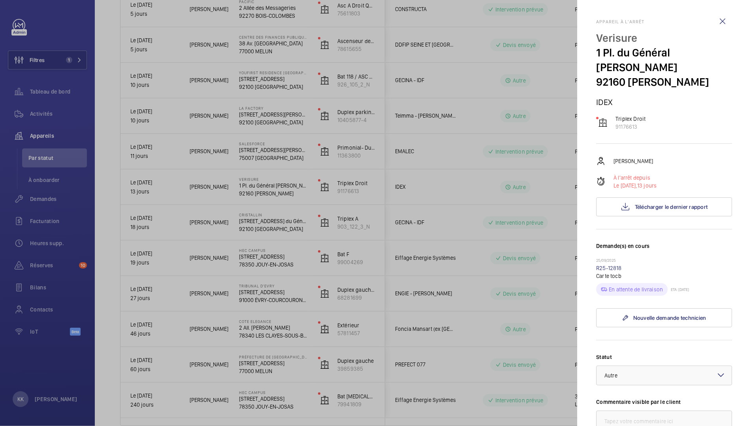
click at [145, 108] on div at bounding box center [375, 213] width 751 height 426
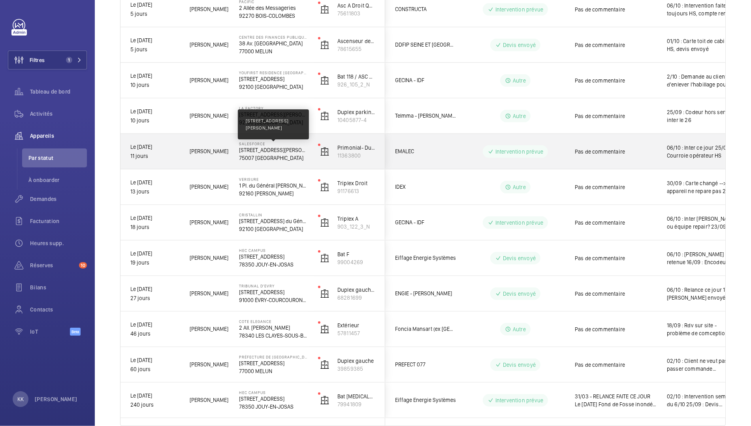
click at [269, 148] on p "3 Avenue Octave Gréard, 75007 PARIS" at bounding box center [273, 150] width 69 height 8
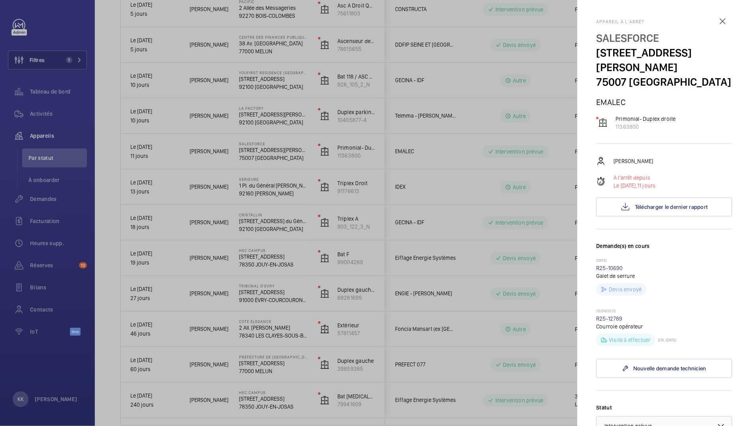
scroll to position [241, 0]
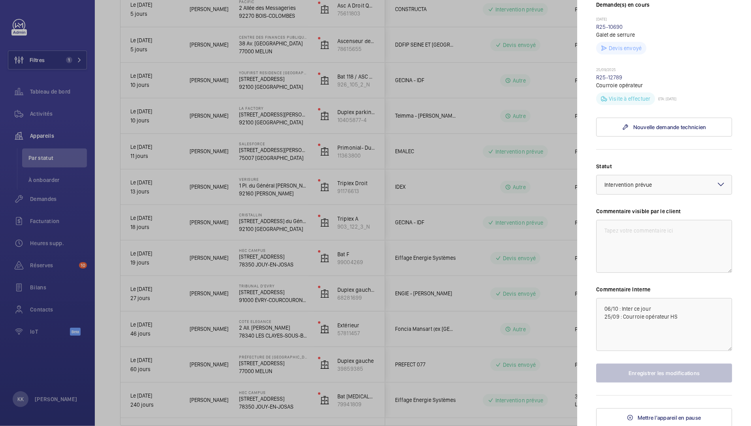
click at [435, 248] on div at bounding box center [375, 213] width 751 height 426
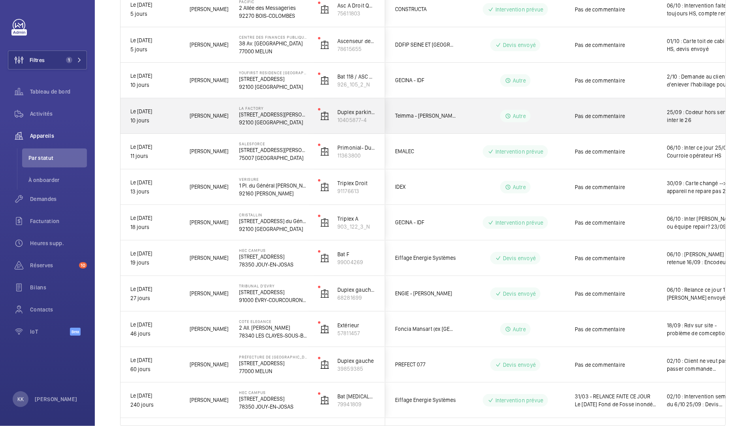
scroll to position [325, 0]
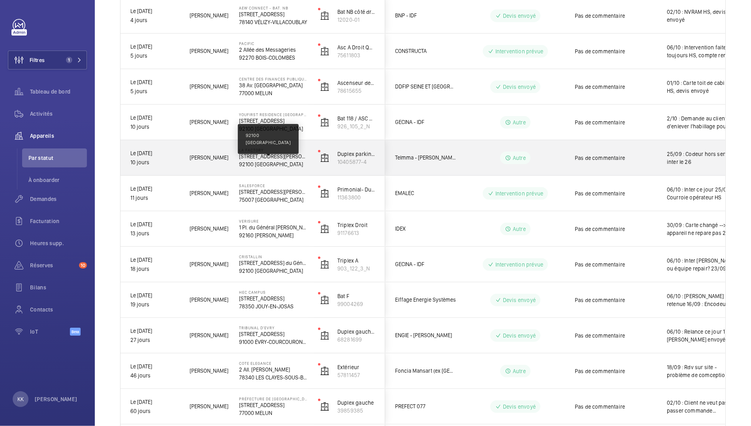
click at [259, 167] on p "92100 BOULOGNE-BILLANCOURT" at bounding box center [273, 164] width 69 height 8
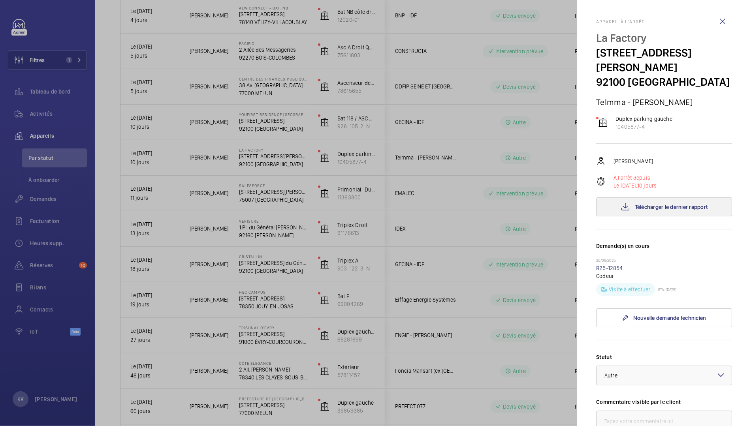
scroll to position [18, 0]
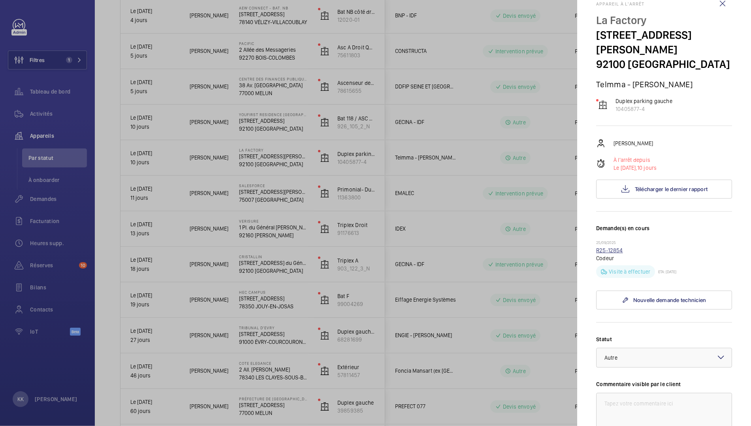
click at [605, 253] on link "R25-12854" at bounding box center [609, 250] width 27 height 6
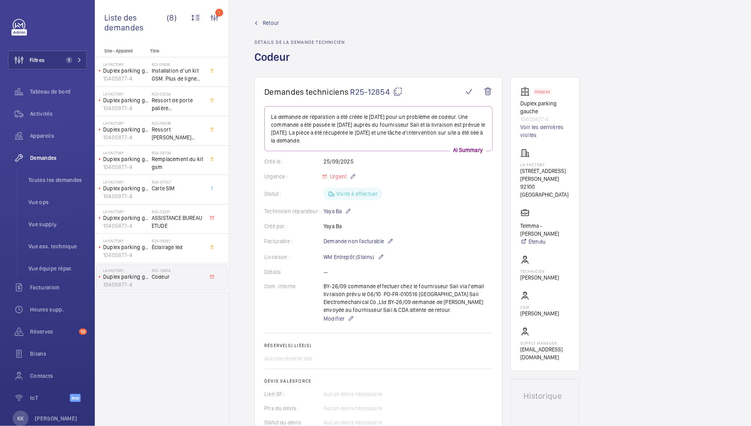
click at [269, 23] on span "Retour" at bounding box center [271, 23] width 16 height 8
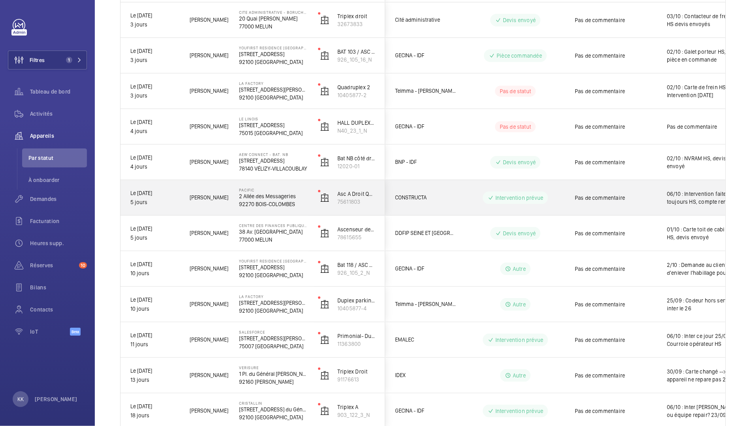
scroll to position [228, 0]
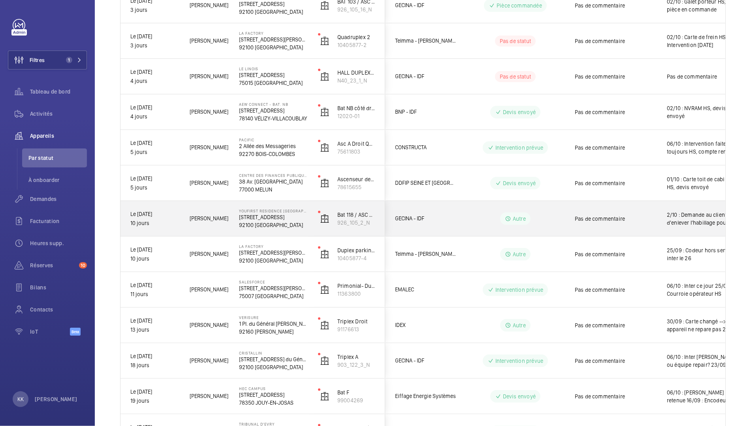
click at [280, 217] on p "105 Rue de Sevres" at bounding box center [273, 217] width 69 height 8
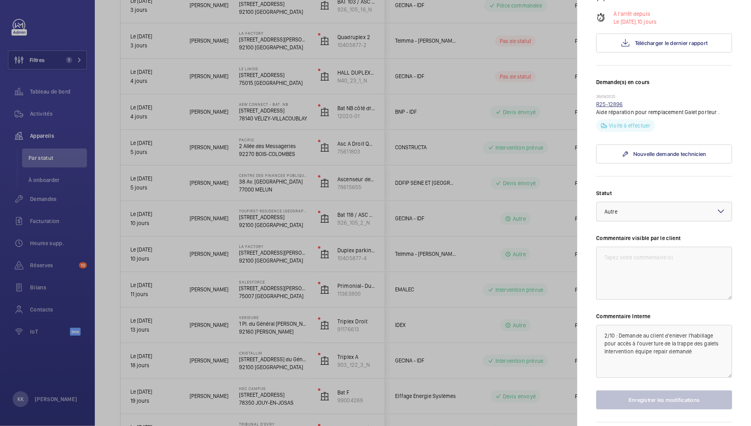
scroll to position [205, 0]
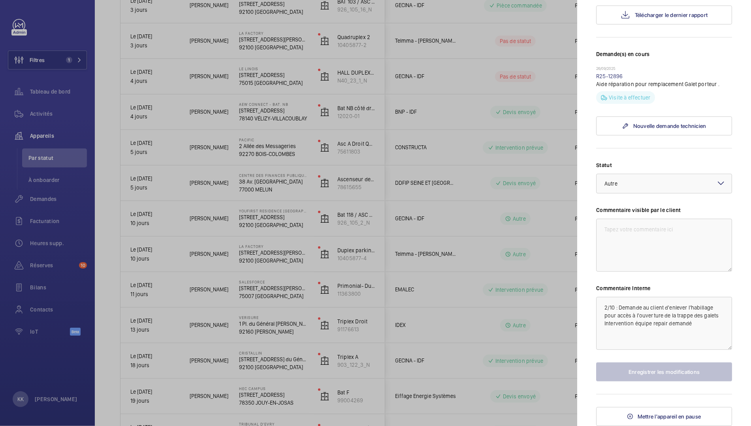
click at [222, 197] on div at bounding box center [375, 213] width 751 height 426
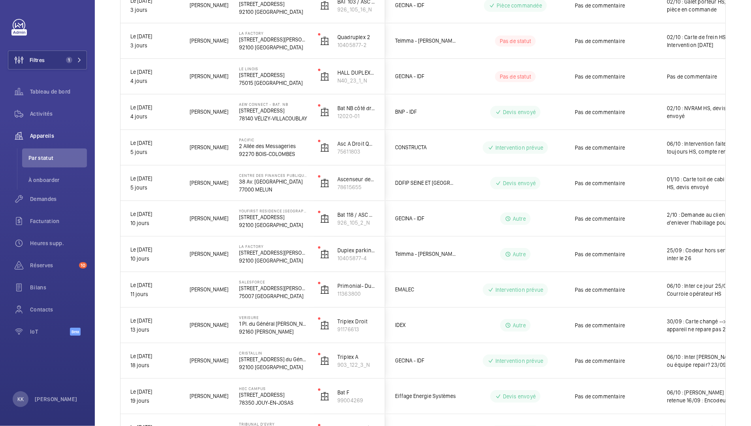
scroll to position [0, 0]
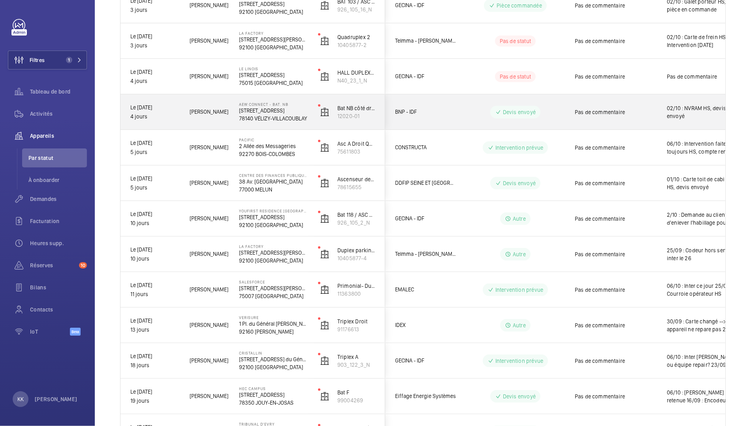
click at [270, 121] on div "AEW Connect - Bat. NB 1 Rue Nieuport, 78140 VÉLIZY-VILLACOUBLAY 78140 VÉLIZY-VI…" at bounding box center [268, 112] width 78 height 36
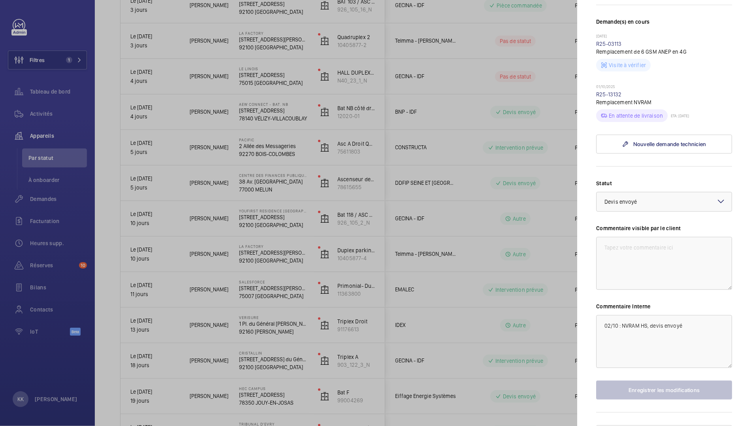
scroll to position [227, 0]
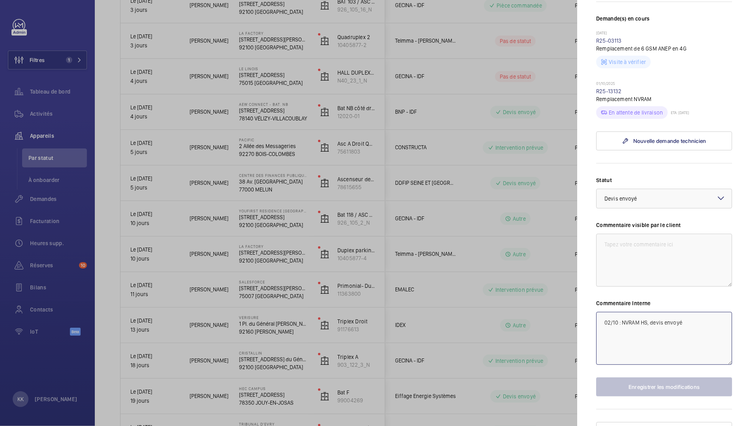
click at [599, 332] on textarea "02/10 : NVRAM HS, devis envoyé" at bounding box center [664, 338] width 136 height 53
click at [605, 94] on link "R25-13132" at bounding box center [609, 91] width 26 height 6
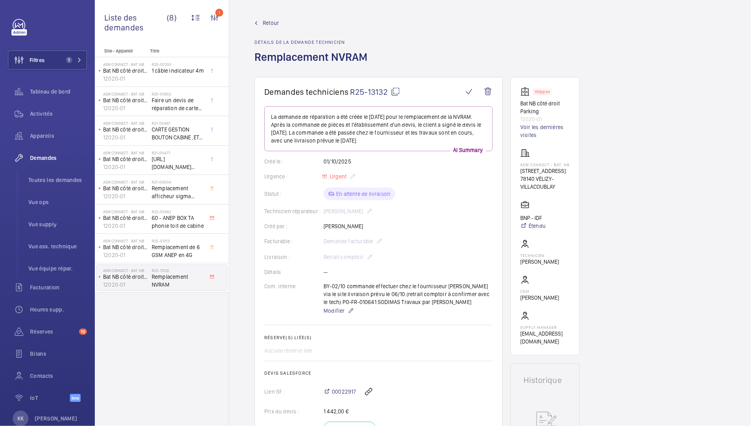
click at [263, 23] on span "Retour" at bounding box center [271, 23] width 16 height 8
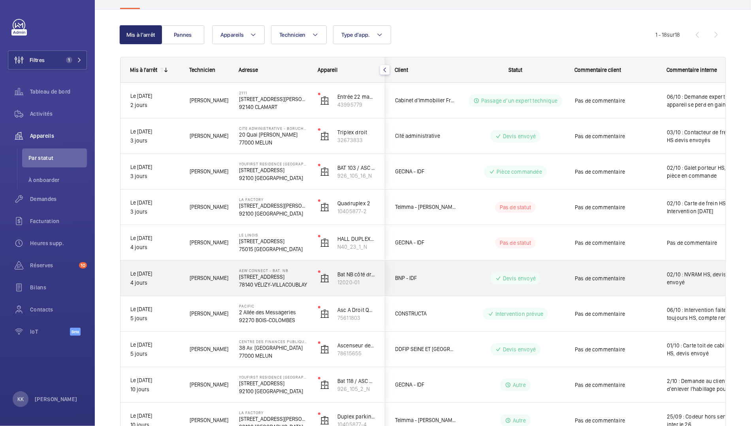
scroll to position [74, 0]
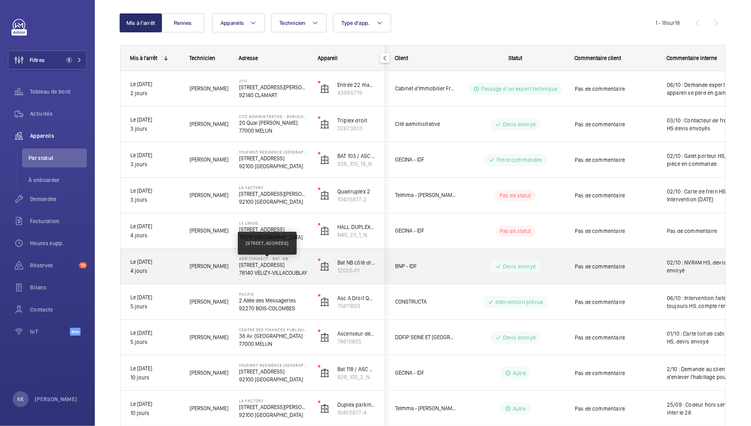
click at [253, 266] on p "1 Rue Nieuport, 78140 VÉLIZY-VILLACOUBLAY" at bounding box center [273, 265] width 69 height 8
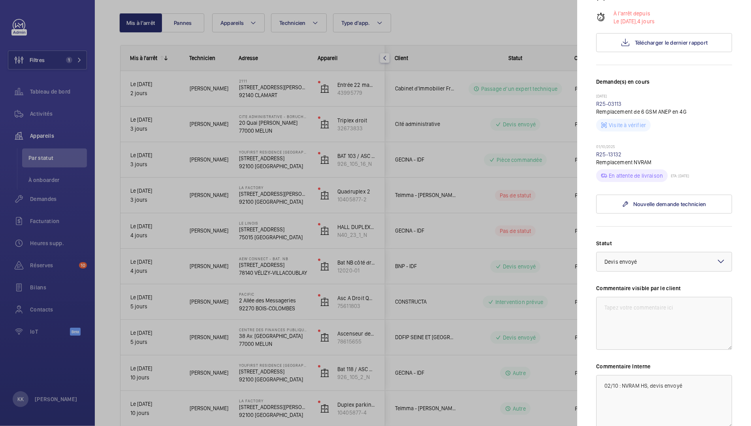
scroll to position [226, 0]
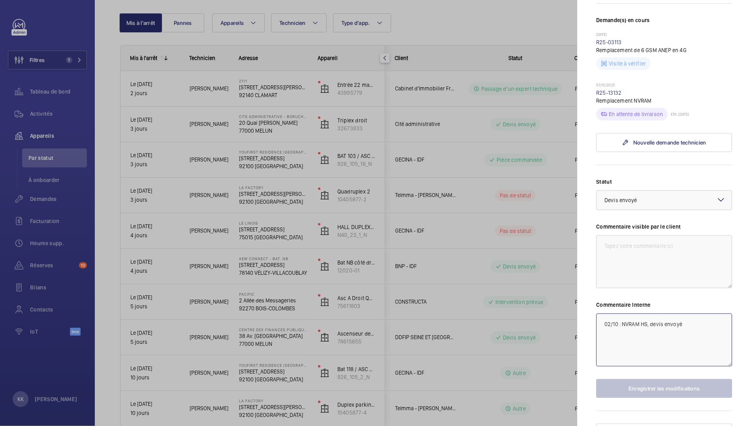
click at [602, 338] on textarea "02/10 : NVRAM HS, devis envoyé" at bounding box center [664, 339] width 136 height 53
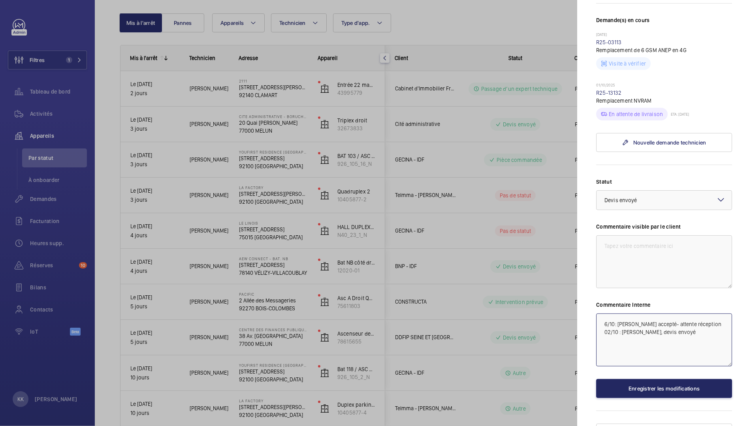
type textarea "6/10: Devis accepté- attente réception 02/10 : NVRAM HS, devis envoyé"
click at [625, 394] on button "Enregistrer les modifications" at bounding box center [664, 388] width 136 height 19
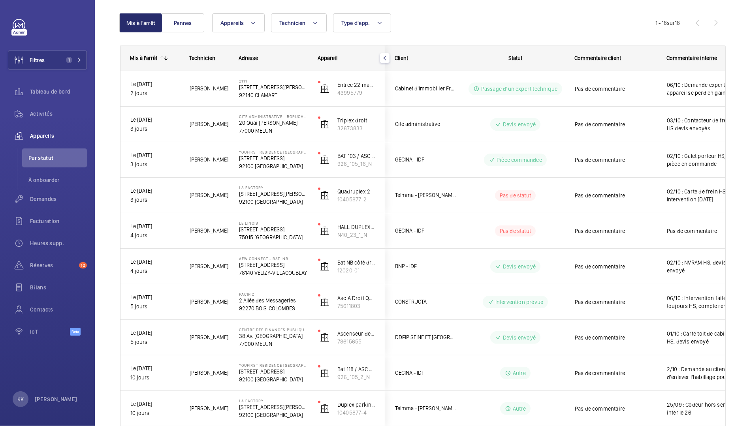
scroll to position [0, 0]
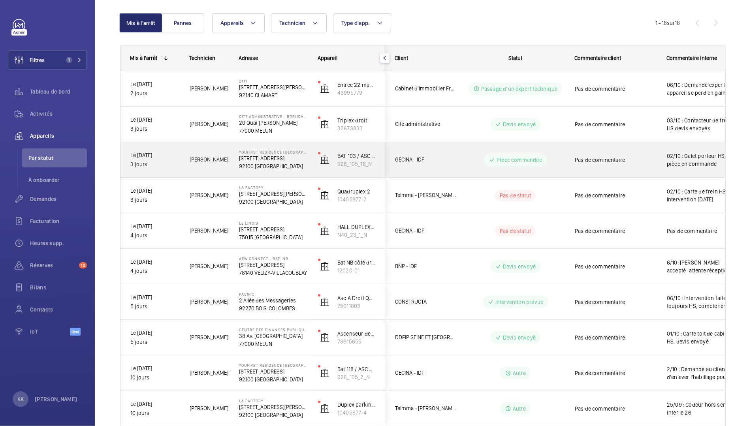
click at [228, 161] on span "Jamal H." at bounding box center [209, 159] width 39 height 9
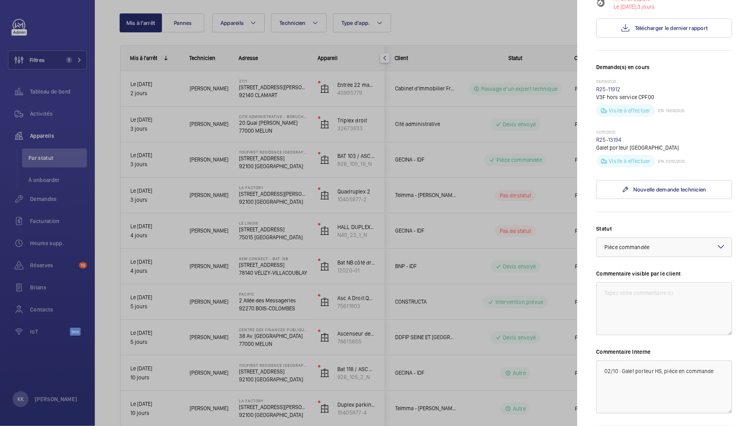
scroll to position [204, 0]
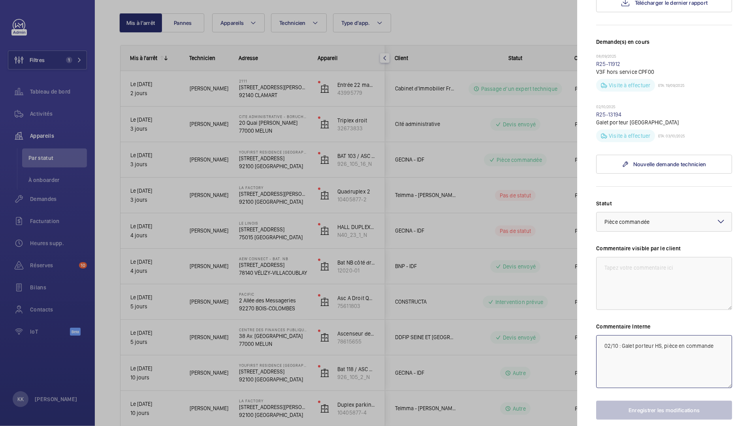
click at [601, 360] on textarea "02/10 : Galet porteur HS, pièce en commande" at bounding box center [664, 361] width 136 height 53
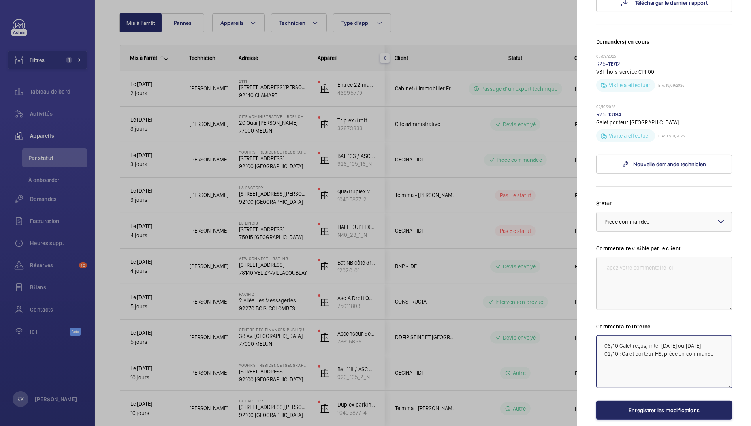
type textarea "06/10 Galet reçus, inter aujourd'hui ou demain 02/10 : Galet porteur HS, pièce …"
click at [674, 420] on button "Enregistrer les modifications" at bounding box center [664, 410] width 136 height 19
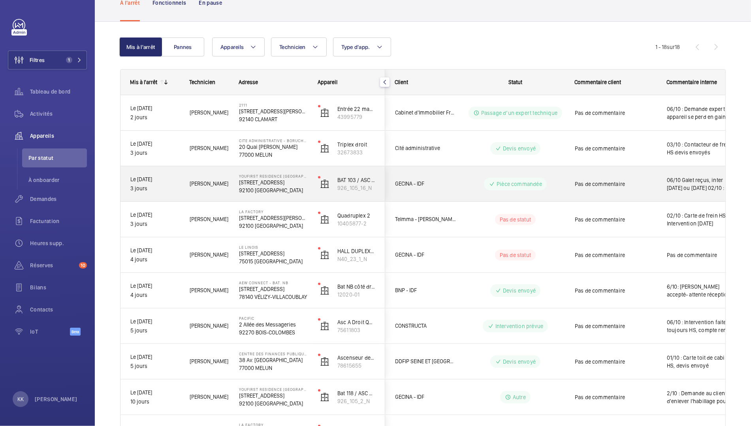
scroll to position [46, 0]
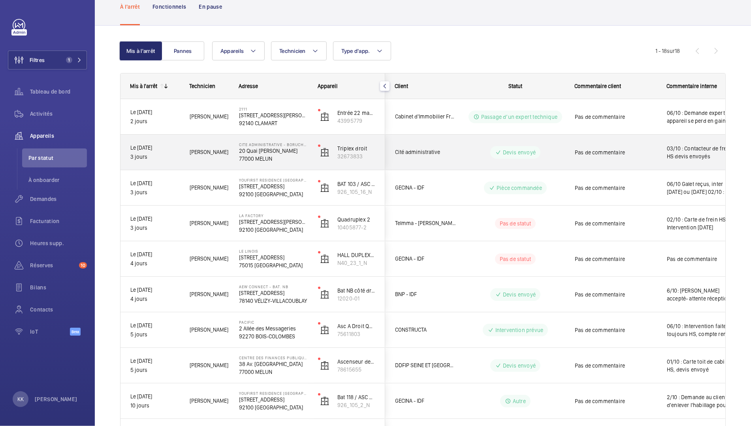
click at [252, 160] on p "77000 MELUN" at bounding box center [273, 159] width 69 height 8
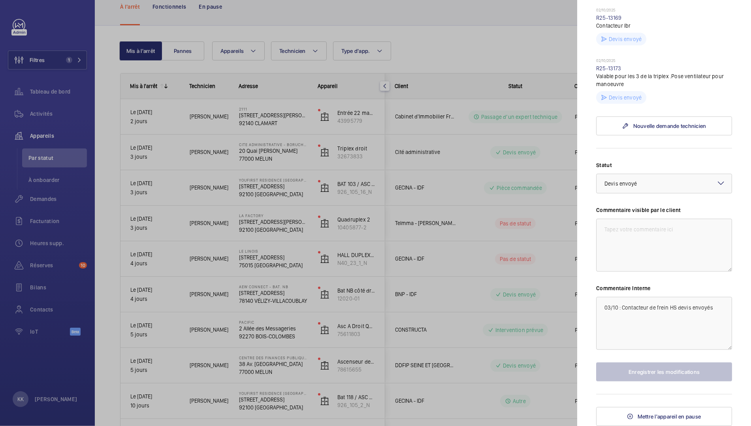
scroll to position [365, 0]
click at [354, 161] on div at bounding box center [375, 213] width 751 height 426
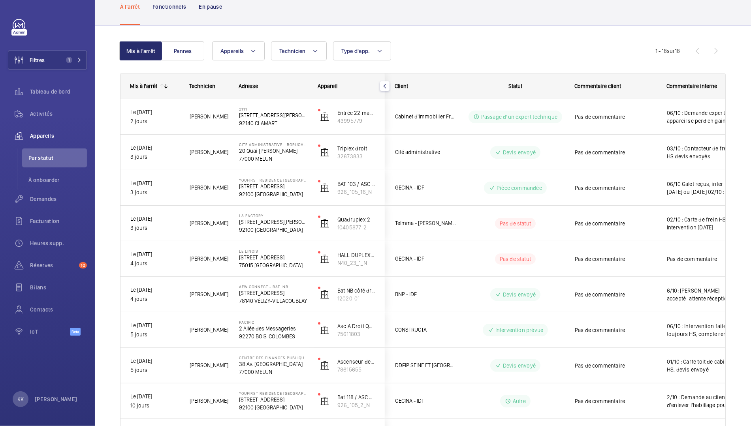
scroll to position [0, 0]
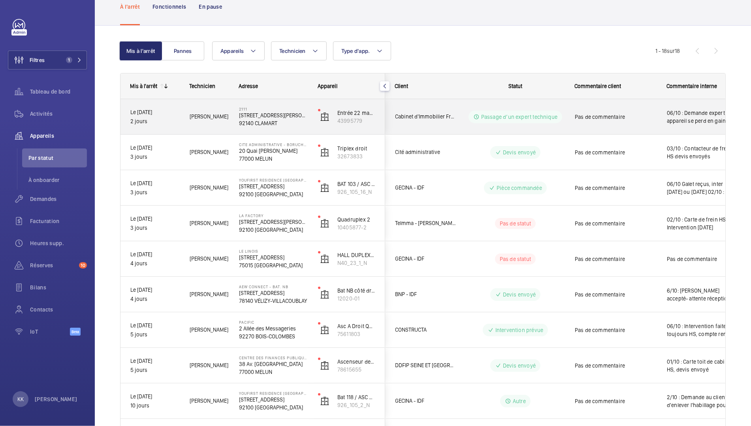
click at [226, 123] on div "Ismail T." at bounding box center [204, 116] width 49 height 25
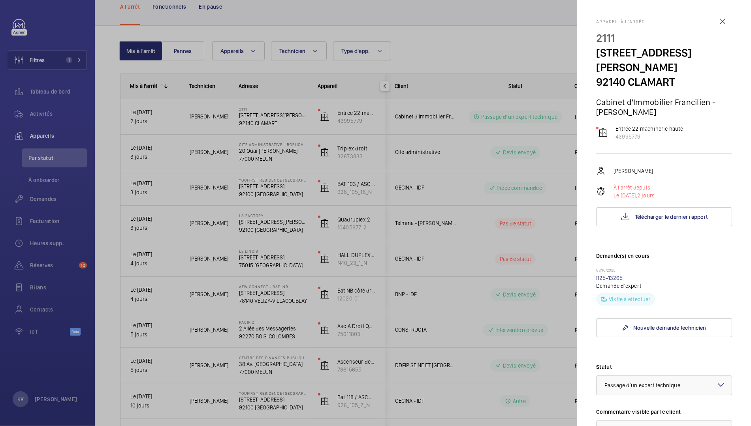
scroll to position [201, 0]
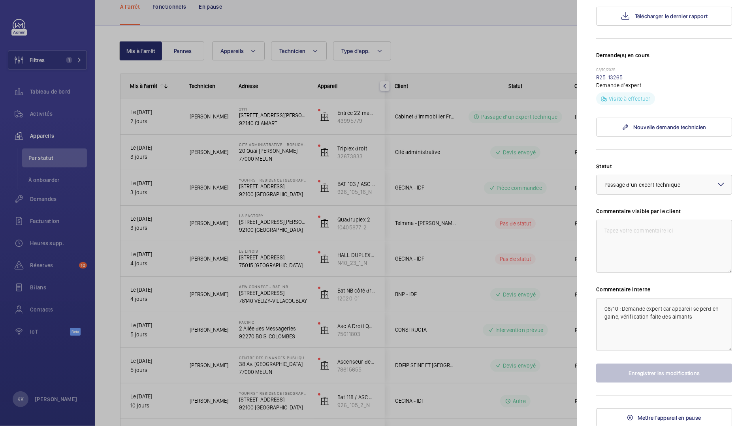
click at [221, 168] on div at bounding box center [375, 213] width 751 height 426
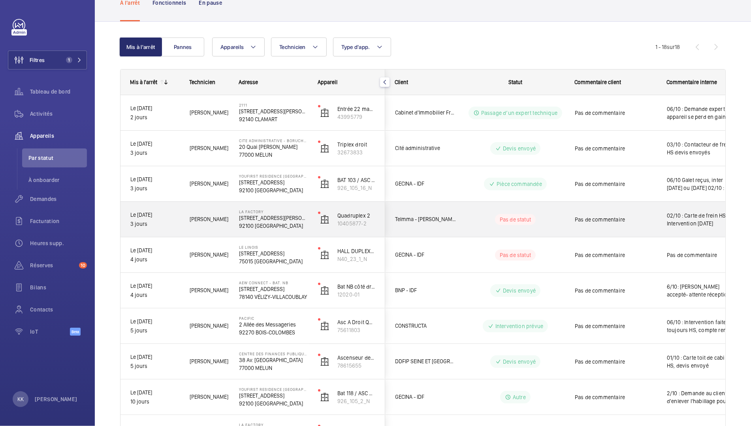
scroll to position [0, 0]
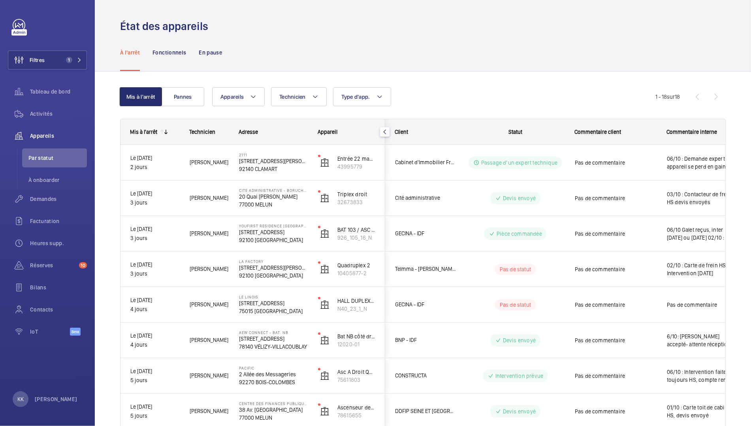
click at [387, 130] on mat-icon "button" at bounding box center [384, 132] width 9 height 6
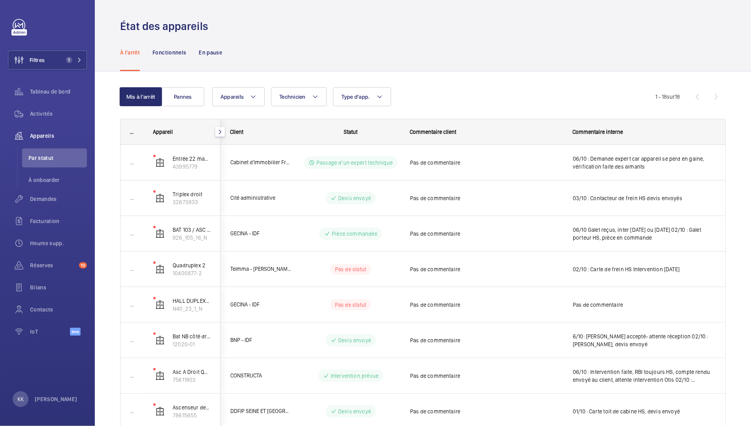
click at [221, 134] on mat-icon "button" at bounding box center [219, 132] width 9 height 6
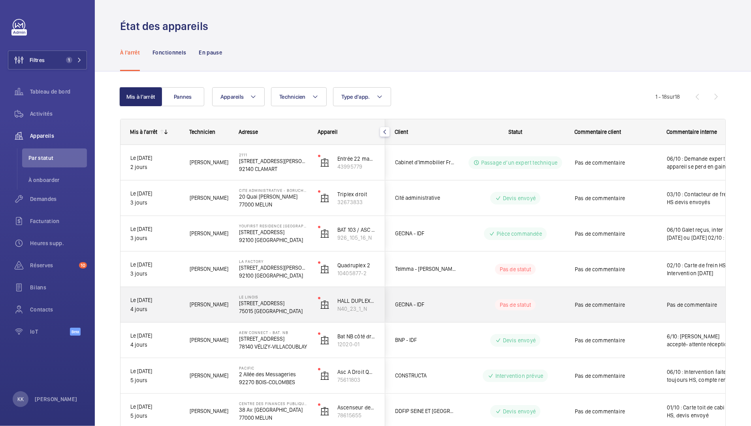
click at [245, 309] on p "75015 PARIS" at bounding box center [273, 311] width 69 height 8
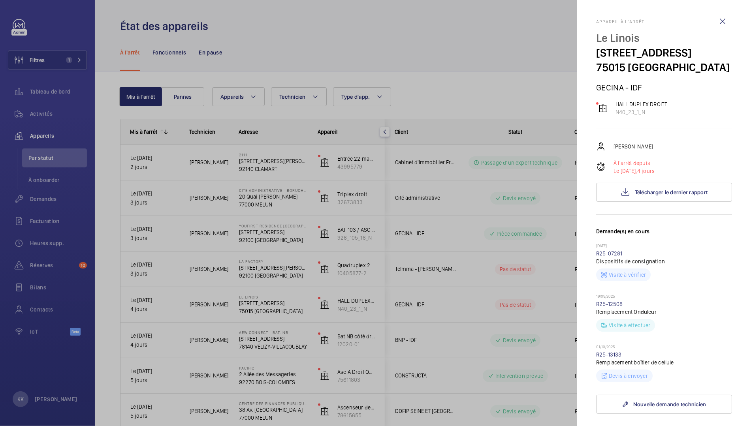
click at [249, 301] on div at bounding box center [375, 213] width 751 height 426
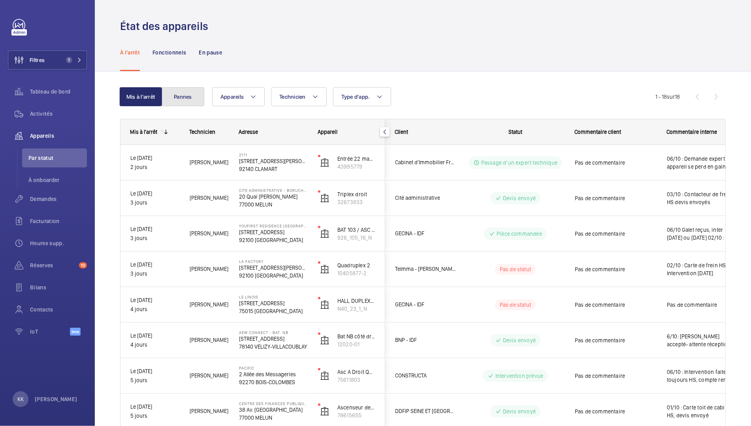
click at [183, 94] on button "Pannes" at bounding box center [182, 96] width 43 height 19
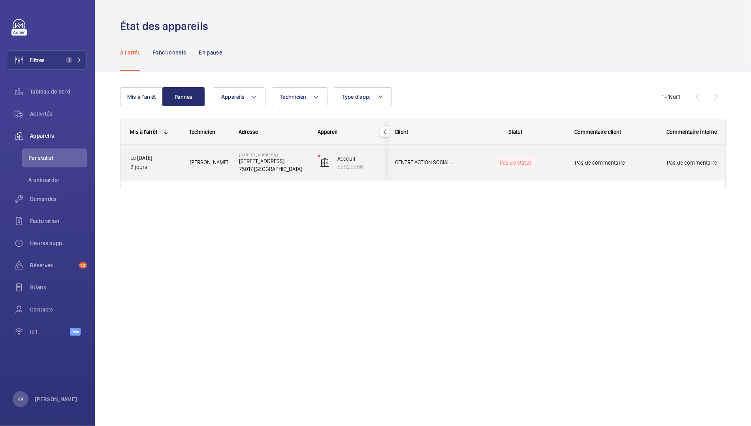
click at [261, 168] on p "75017 PARIS" at bounding box center [273, 169] width 69 height 8
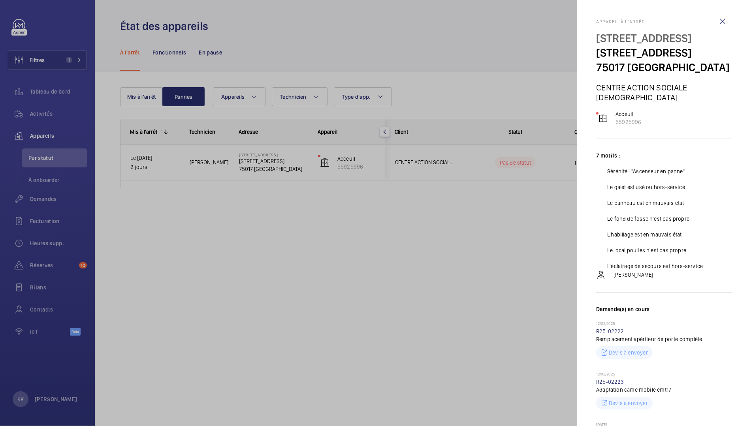
click at [455, 256] on div at bounding box center [375, 213] width 751 height 426
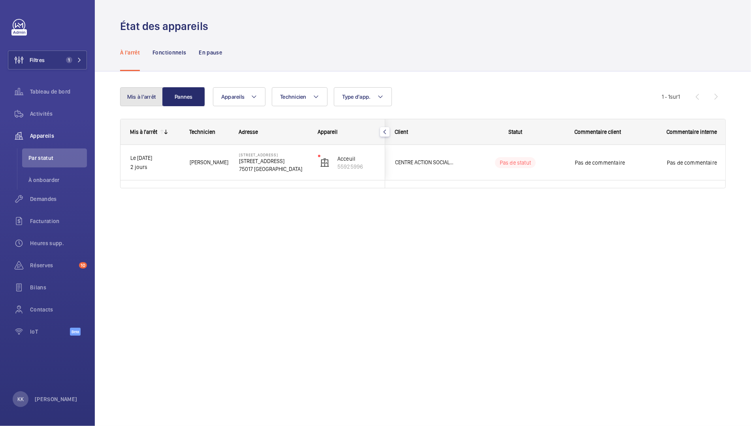
click at [135, 101] on button "Mis à l'arrêt" at bounding box center [141, 96] width 43 height 19
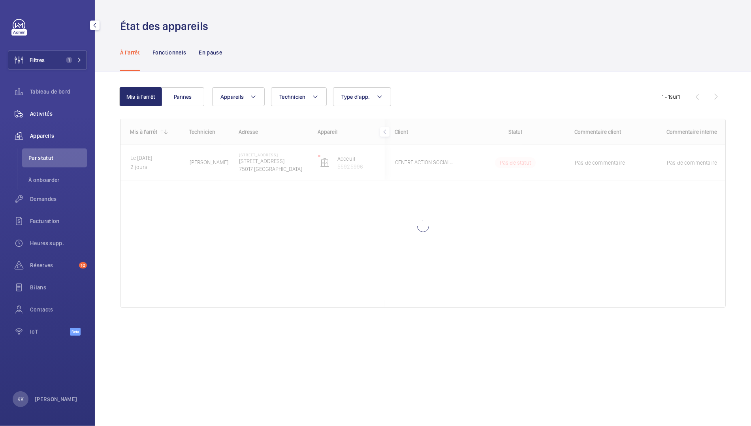
click at [54, 113] on span "Activités" at bounding box center [58, 114] width 57 height 8
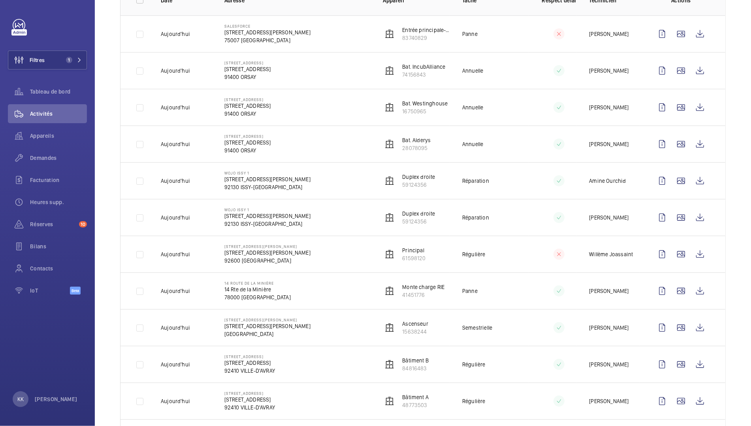
scroll to position [147, 0]
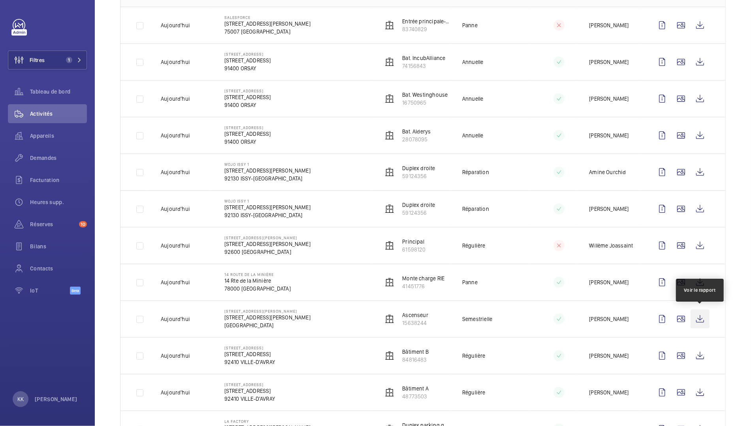
click at [705, 315] on wm-front-icon-button at bounding box center [699, 319] width 19 height 19
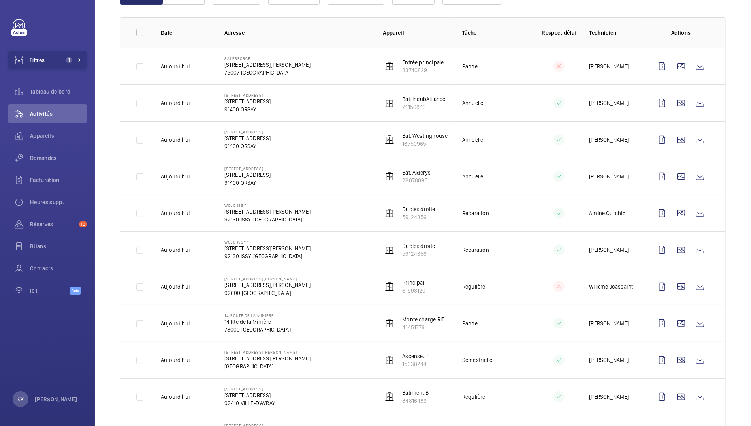
scroll to position [131, 0]
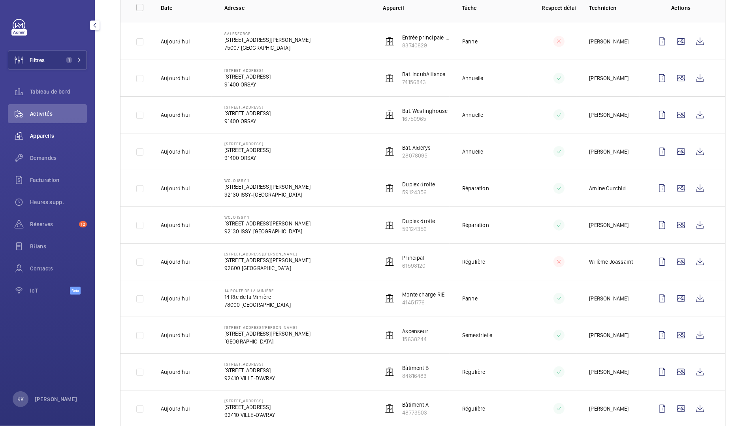
click at [39, 134] on span "Appareils" at bounding box center [58, 136] width 57 height 8
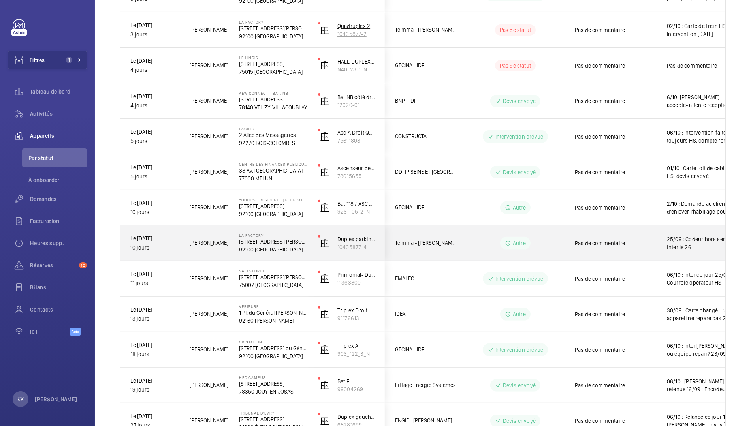
scroll to position [239, 0]
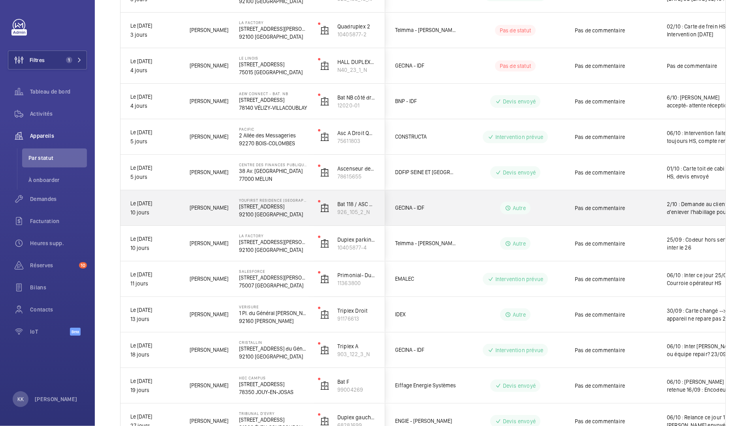
click at [274, 218] on div "YouFirst Residence Boulogne Sèvres 105 Rue de Sevres 92100 BOULOGNE-BILLANCOURT" at bounding box center [268, 208] width 78 height 36
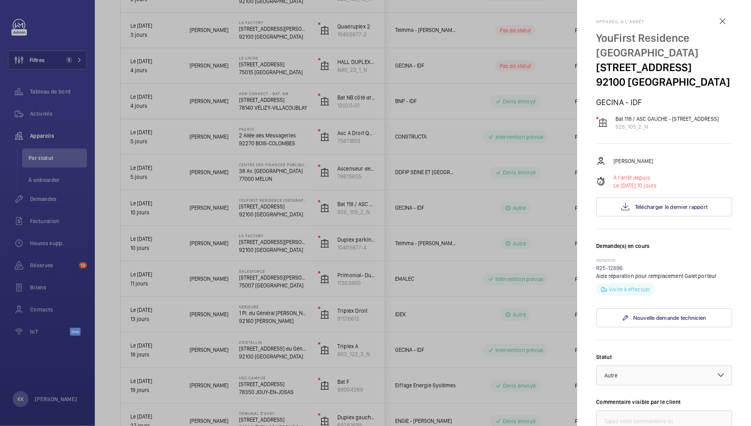
scroll to position [205, 0]
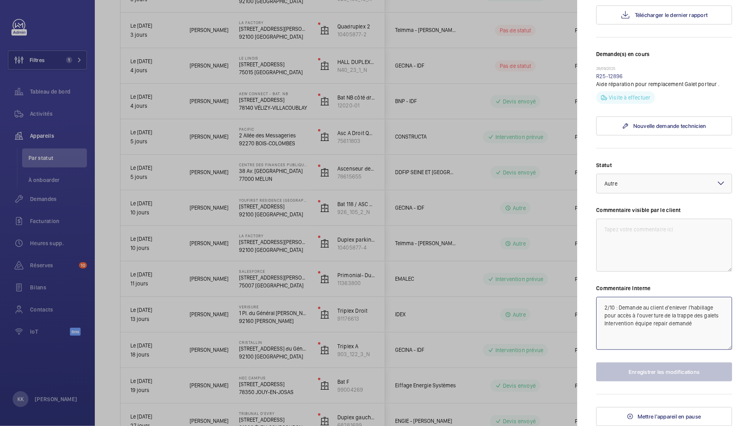
click at [600, 312] on textarea "2/10 : Demande au client d'enlever l'habillage pour accès à l'ouverture de la t…" at bounding box center [664, 323] width 136 height 53
click at [600, 308] on textarea "2/10 : Demande au client d'enlever l'habillage pour accès à l'ouverture de la t…" at bounding box center [664, 323] width 136 height 53
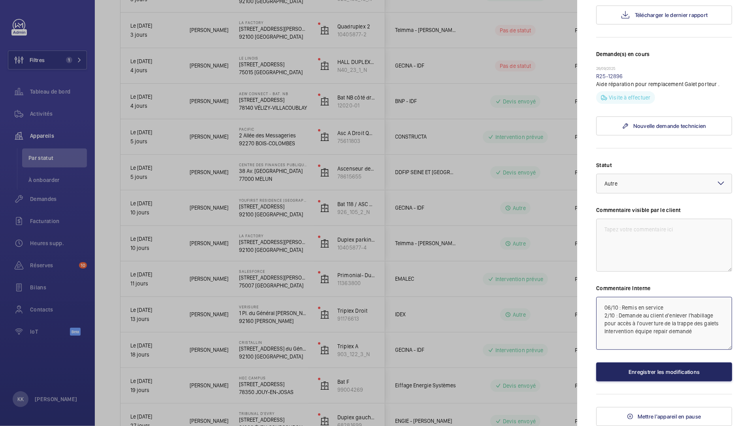
type textarea "06/10 : Remis en service 2/10 : Demande au client d'enlever l'habillage pour ac…"
click at [621, 364] on button "Enregistrer les modifications" at bounding box center [664, 371] width 136 height 19
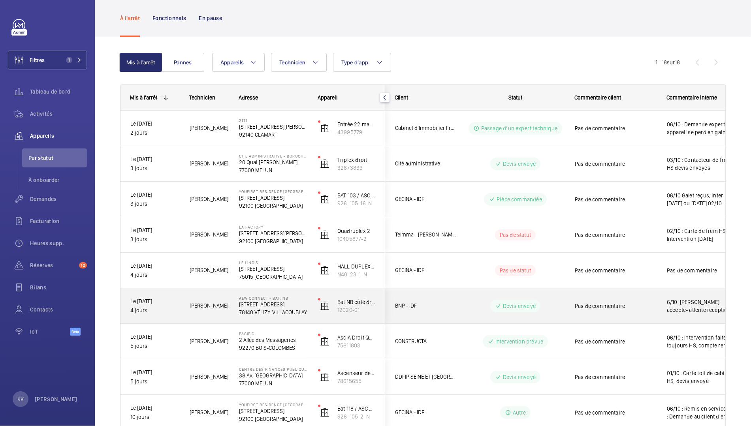
scroll to position [3, 0]
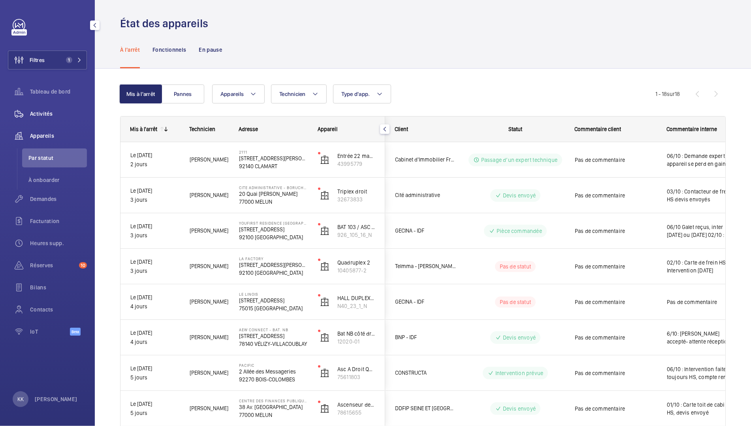
click at [39, 118] on div "Activités" at bounding box center [47, 113] width 79 height 19
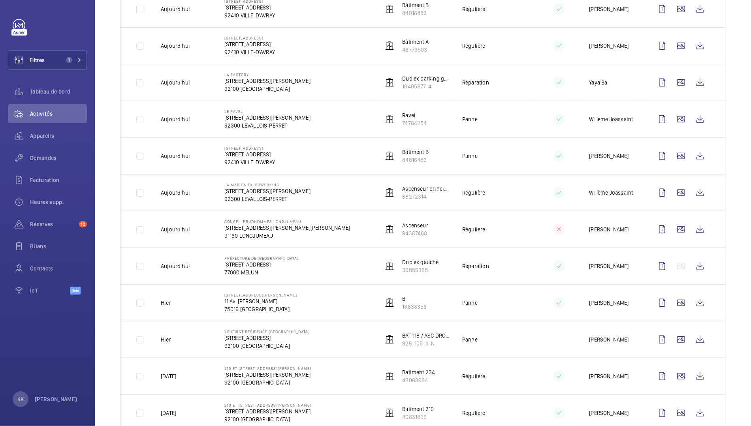
scroll to position [492, 0]
drag, startPoint x: 342, startPoint y: 338, endPoint x: 315, endPoint y: 345, distance: 27.2
click at [316, 345] on td "YouFirst Residence Boulogne Sèvres 105 Rue de Sevres 92100 BOULOGNE-BILLANCOURT" at bounding box center [291, 341] width 159 height 37
click at [315, 345] on td "YouFirst Residence Boulogne Sèvres 105 Rue de Sevres 92100 BOULOGNE-BILLANCOURT" at bounding box center [291, 341] width 159 height 37
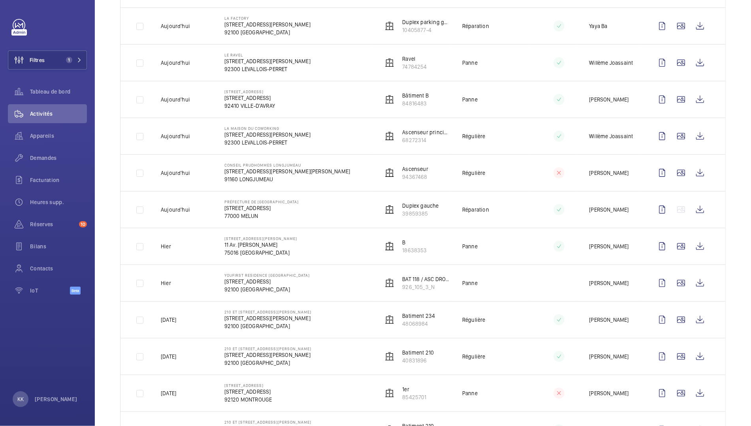
scroll to position [0, 0]
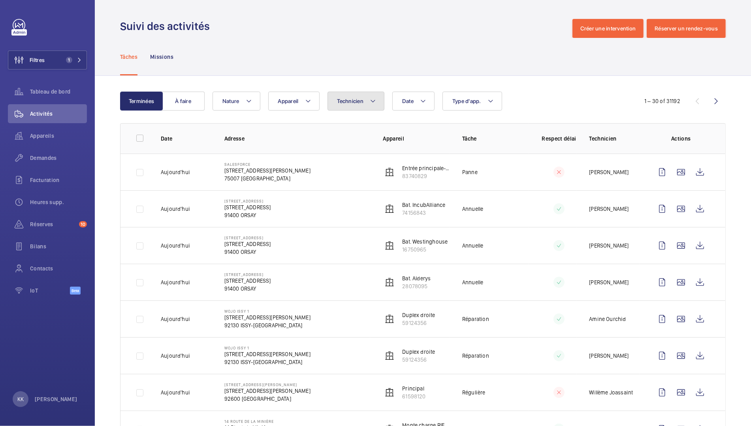
click at [373, 107] on button "Technicien" at bounding box center [355, 101] width 57 height 19
type input "a"
type input "jama"
click at [375, 151] on span "Jama l Houdassine" at bounding box center [403, 155] width 109 height 8
click at [347, 151] on input "Jama l Houdassine" at bounding box center [339, 155] width 16 height 16
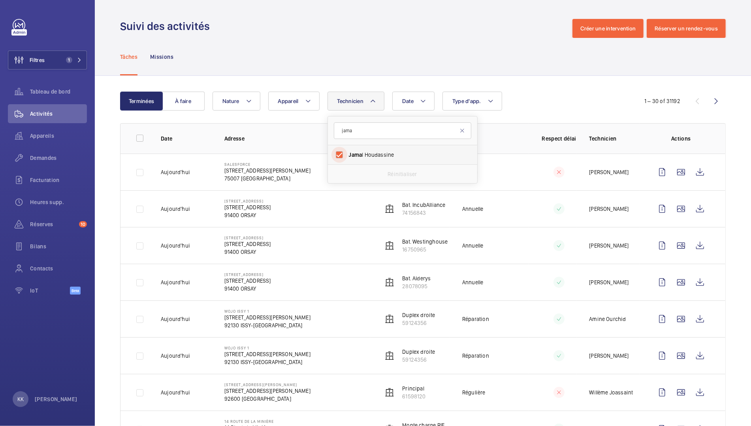
checkbox input "true"
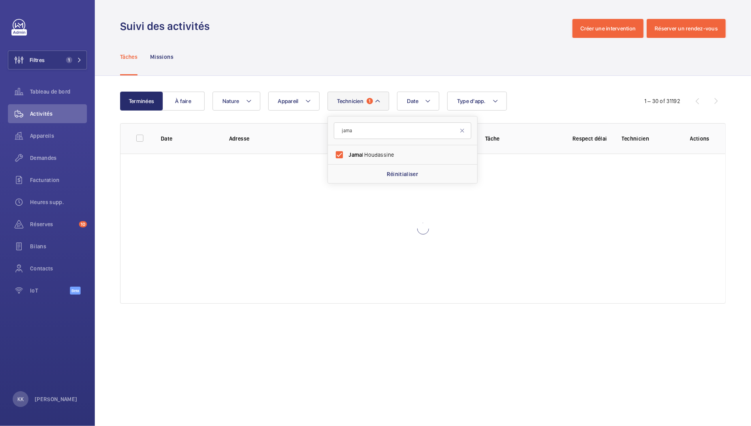
click at [374, 79] on div "Terminées À faire Date Technicien 1 jama Jama l Houdassine Réinitialiser Appare…" at bounding box center [423, 199] width 656 height 247
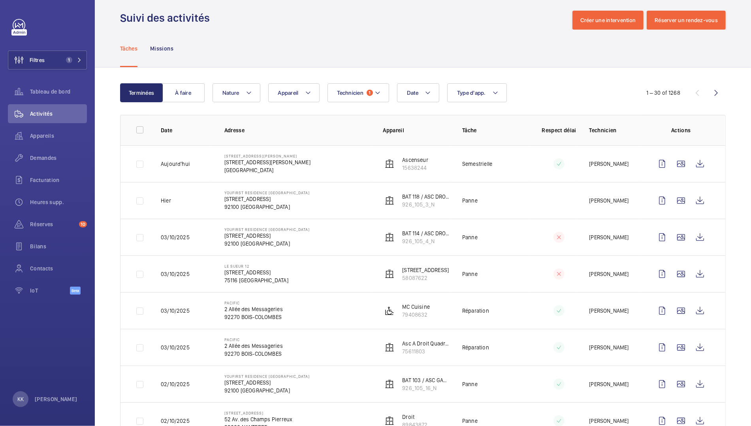
scroll to position [9, 0]
click at [276, 210] on td "YouFirst Residence Boulogne Sèvres 105 Rue de Sevres 92100 BOULOGNE-BILLANCOURT" at bounding box center [291, 199] width 159 height 37
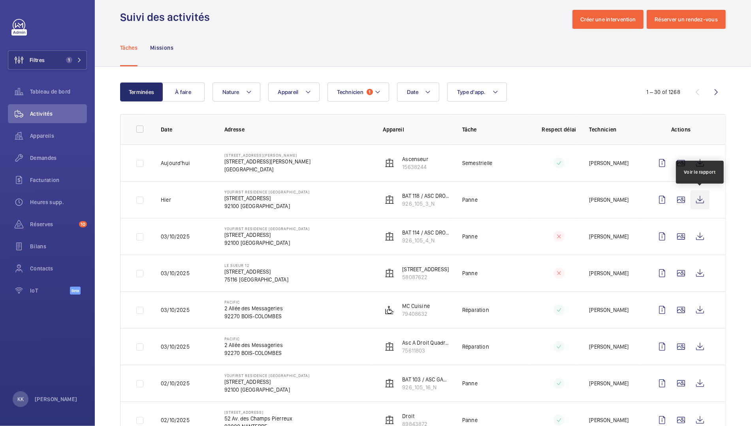
click at [695, 195] on wm-front-icon-button at bounding box center [699, 199] width 19 height 19
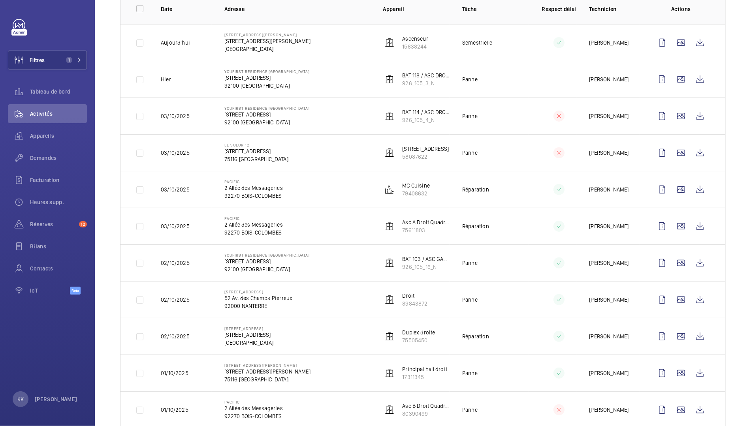
scroll to position [144, 0]
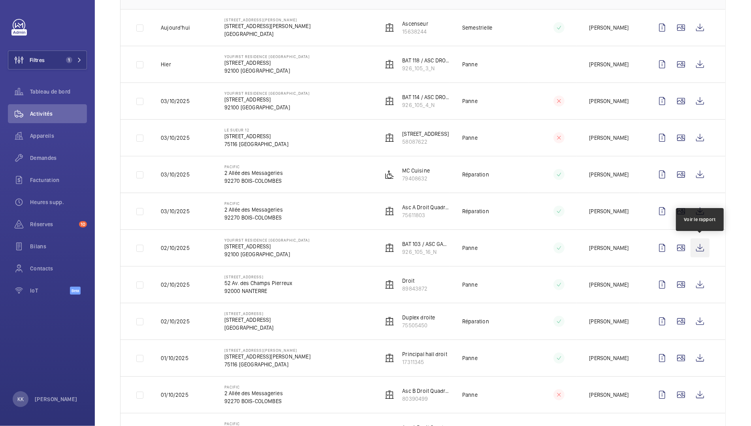
click at [700, 244] on wm-front-icon-button at bounding box center [699, 247] width 19 height 19
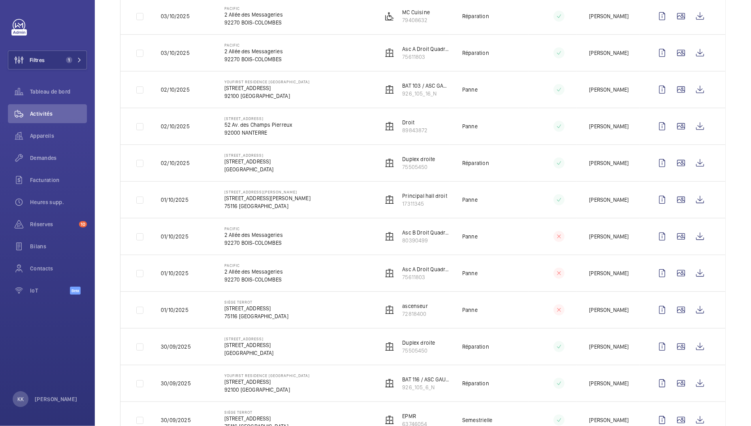
scroll to position [328, 0]
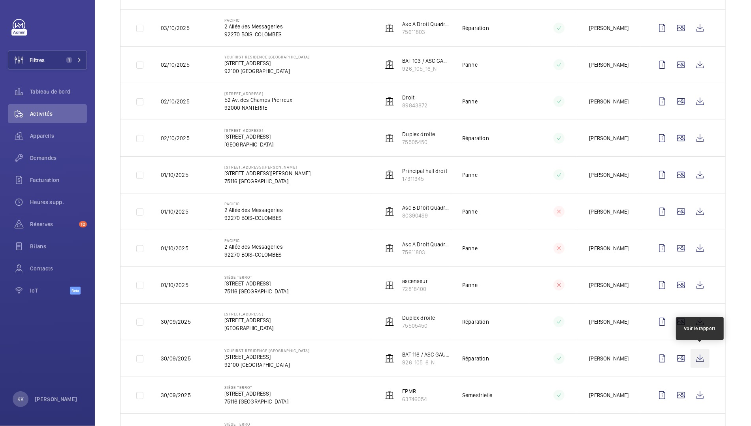
click at [704, 358] on wm-front-icon-button at bounding box center [699, 358] width 19 height 19
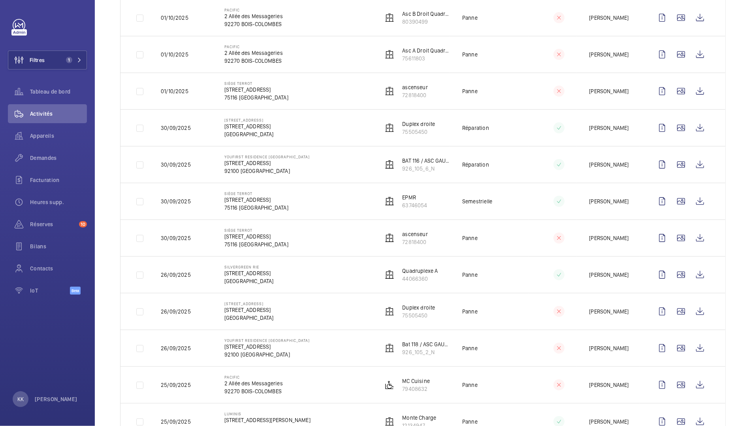
scroll to position [527, 0]
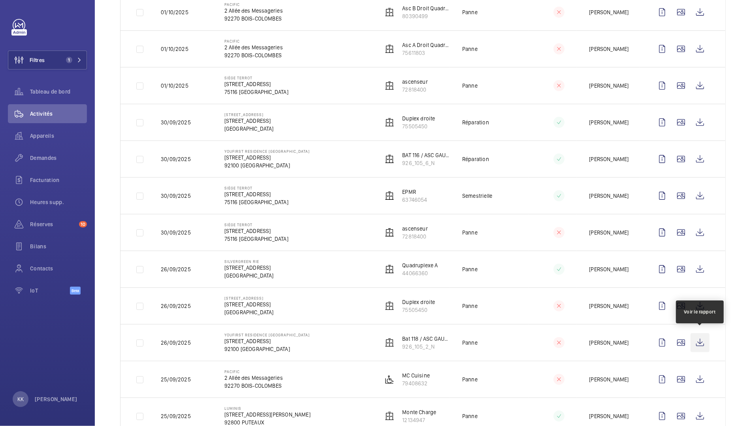
click at [702, 342] on wm-front-icon-button at bounding box center [699, 342] width 19 height 19
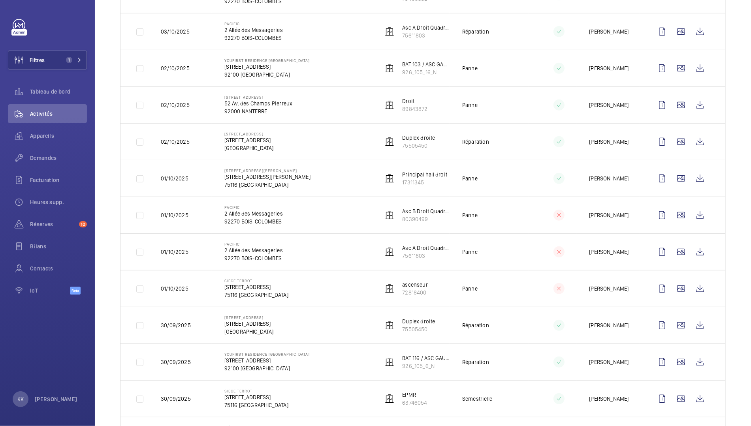
scroll to position [0, 0]
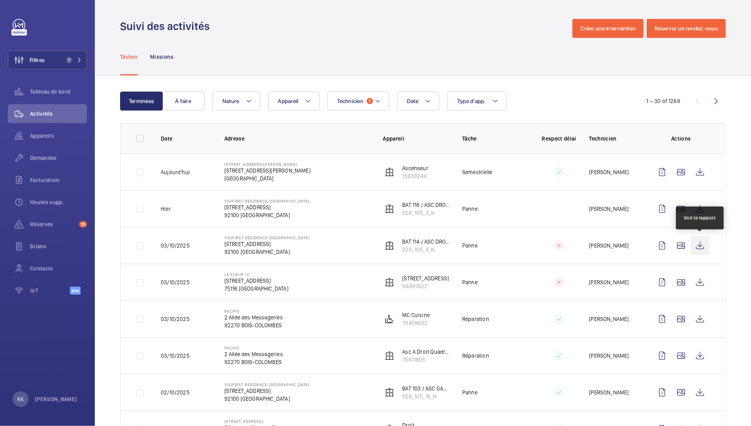
click at [698, 247] on wm-front-icon-button at bounding box center [699, 245] width 19 height 19
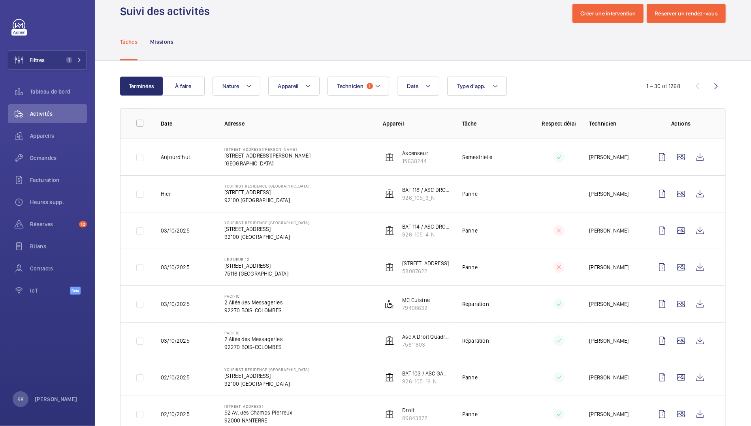
scroll to position [14, 0]
click at [42, 114] on span "Activités" at bounding box center [58, 114] width 57 height 8
click at [33, 132] on span "Appareils" at bounding box center [58, 136] width 57 height 8
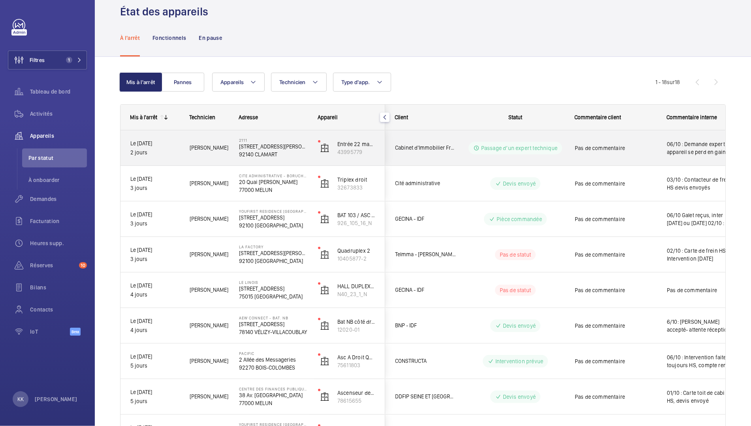
scroll to position [16, 0]
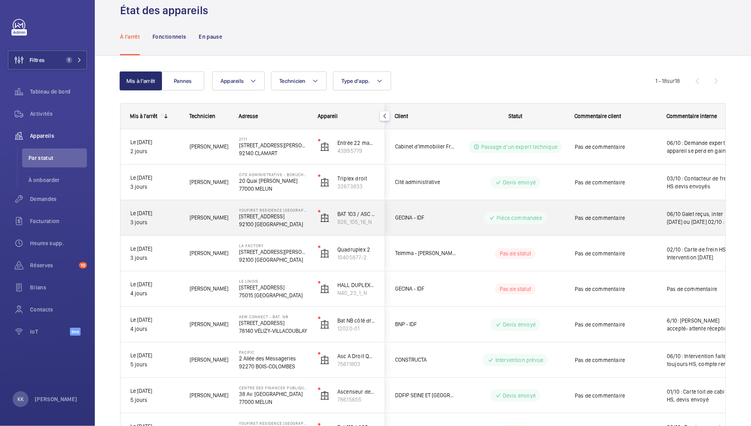
click at [255, 212] on p "105 Rue de Sevres" at bounding box center [273, 216] width 69 height 8
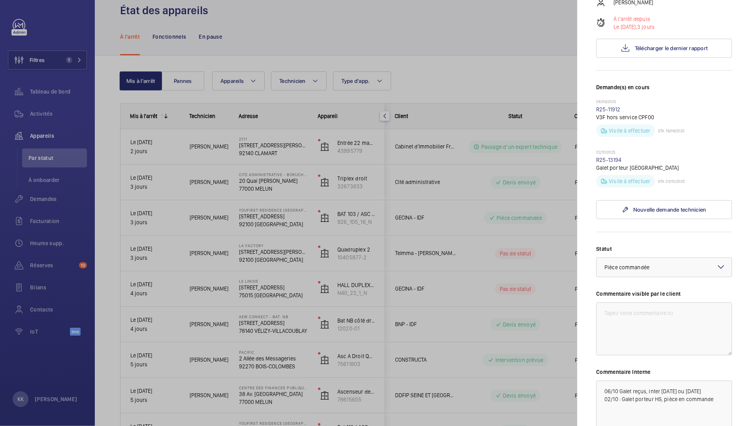
scroll to position [256, 0]
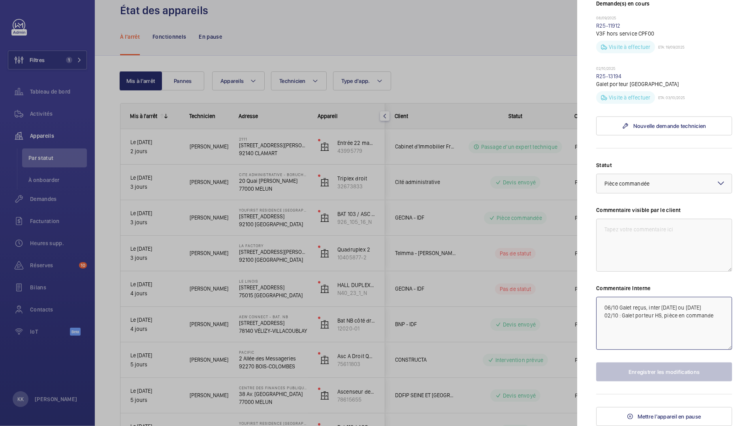
drag, startPoint x: 718, startPoint y: 310, endPoint x: 688, endPoint y: 310, distance: 29.6
click at [688, 310] on textarea "06/10 Galet reçus, inter aujourd'hui ou demain 02/10 : Galet porteur HS, pièce …" at bounding box center [664, 323] width 136 height 53
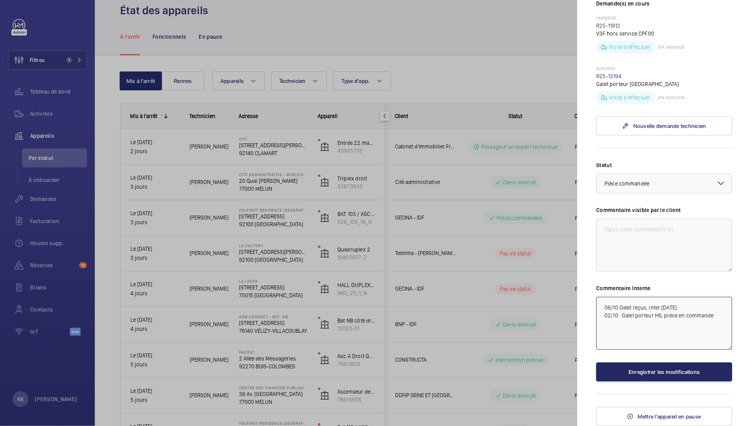
type textarea "06/10 Galet reçus, inter aujourd'hui 02/10 : Galet porteur HS, pièce en commande"
click at [707, 374] on button "Enregistrer les modifications" at bounding box center [664, 371] width 136 height 19
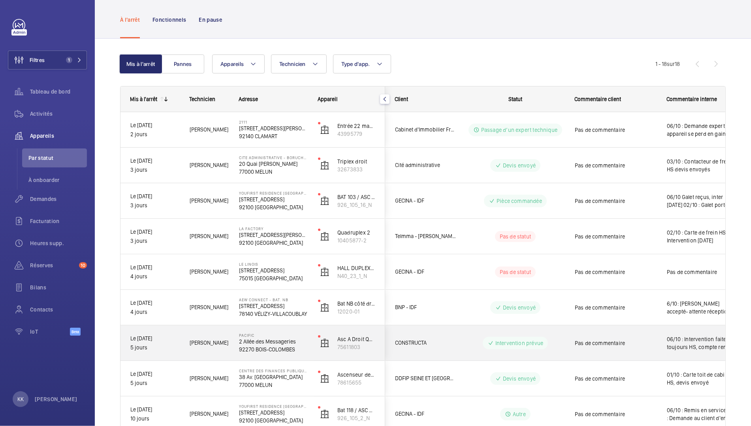
scroll to position [30, 0]
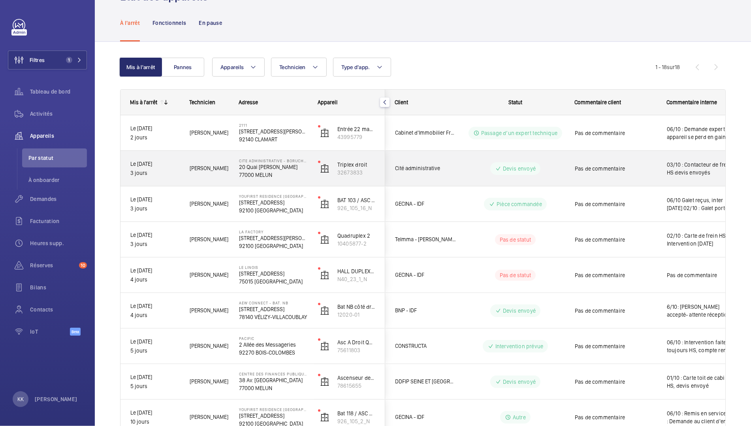
click at [271, 176] on p "77000 MELUN" at bounding box center [273, 175] width 69 height 8
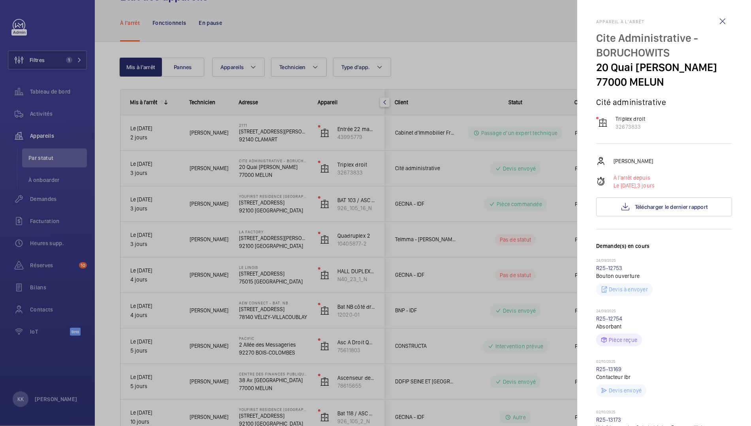
click at [271, 175] on div at bounding box center [375, 213] width 751 height 426
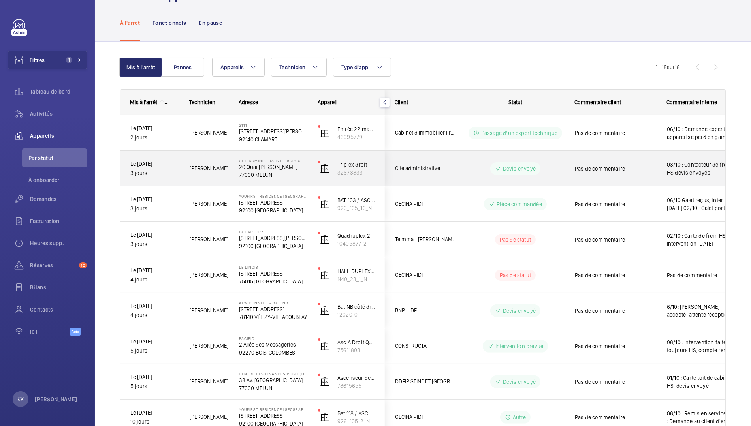
click at [615, 173] on div "Pas de commentaire" at bounding box center [615, 169] width 82 height 18
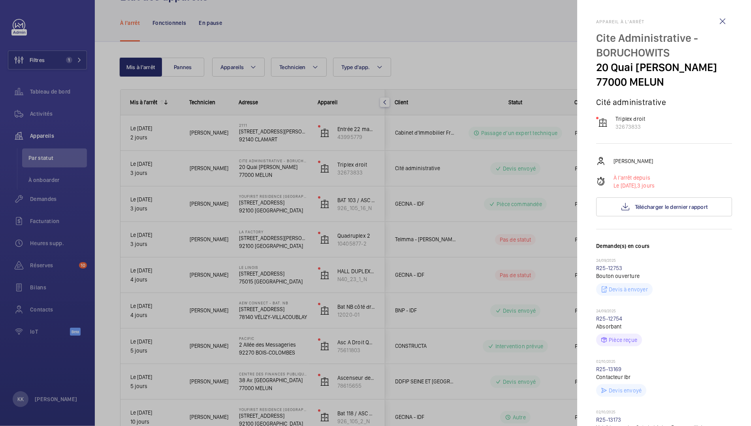
click at [358, 175] on div at bounding box center [375, 213] width 751 height 426
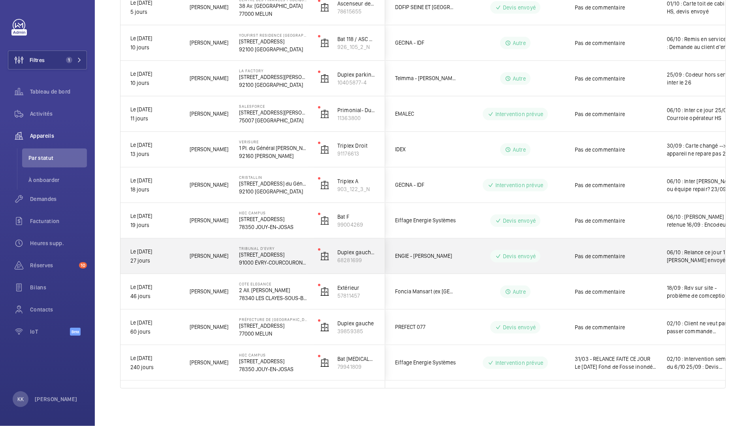
scroll to position [0, 0]
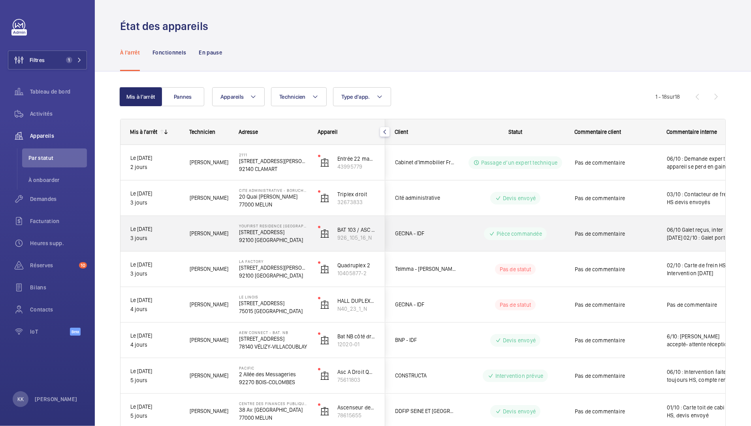
click at [243, 233] on p "105 Rue de Sevres" at bounding box center [273, 232] width 69 height 8
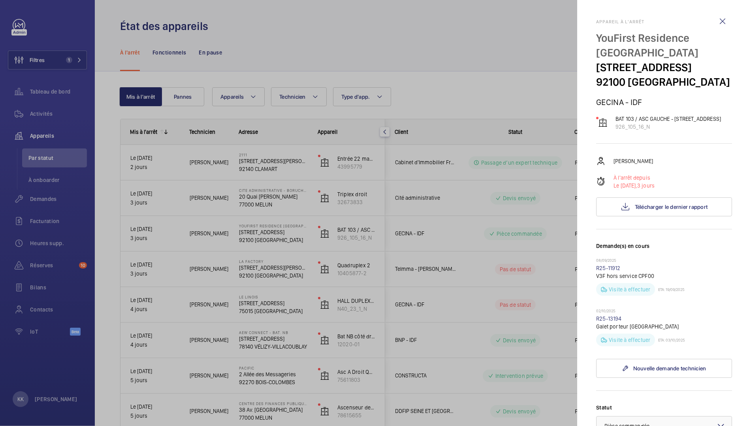
click at [218, 290] on div at bounding box center [375, 213] width 751 height 426
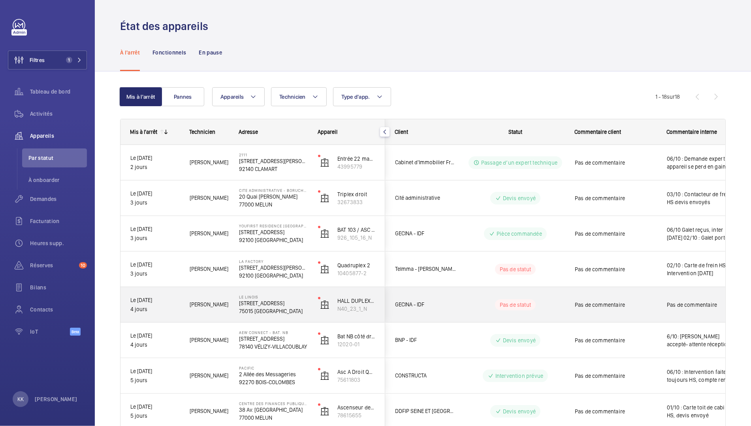
click at [218, 315] on div "Swadrou-Dine Z." at bounding box center [204, 304] width 49 height 25
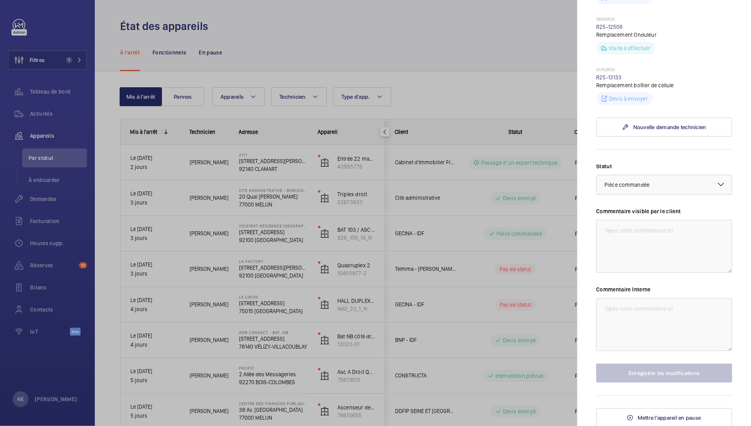
scroll to position [242, 0]
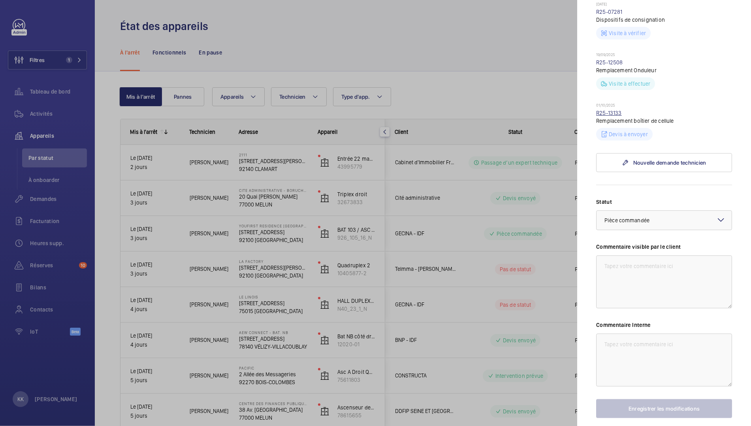
click at [599, 112] on link "R25-13133" at bounding box center [609, 113] width 26 height 6
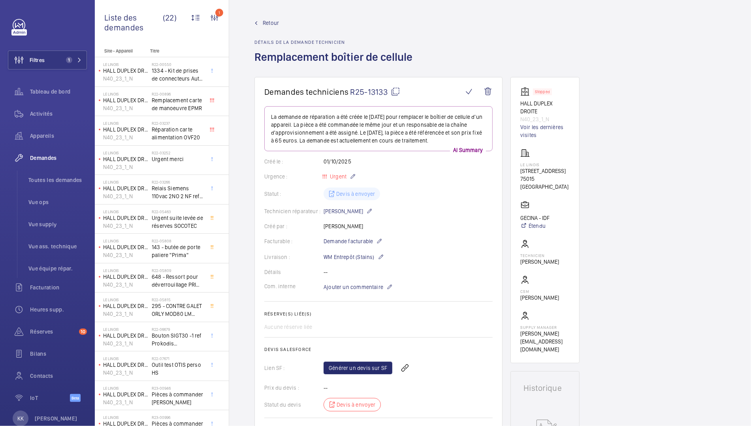
click at [409, 98] on wm-front-card-header "Demandes techniciens R25-13133" at bounding box center [378, 96] width 228 height 19
click at [394, 92] on mat-icon at bounding box center [394, 91] width 9 height 9
click at [357, 240] on span "Demande facturable" at bounding box center [347, 241] width 49 height 8
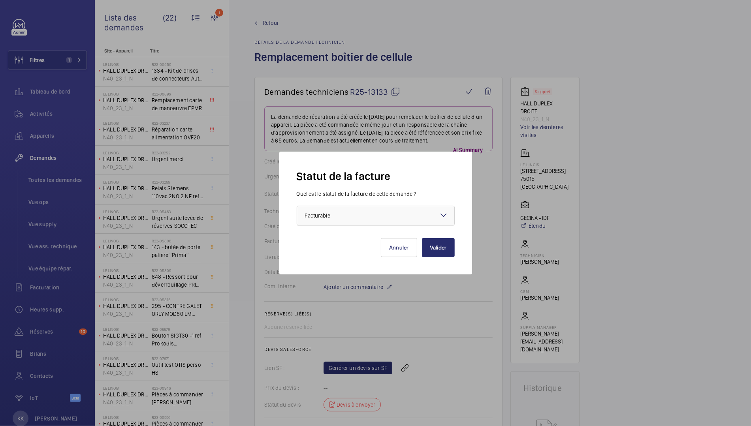
click at [373, 220] on div at bounding box center [375, 215] width 157 height 19
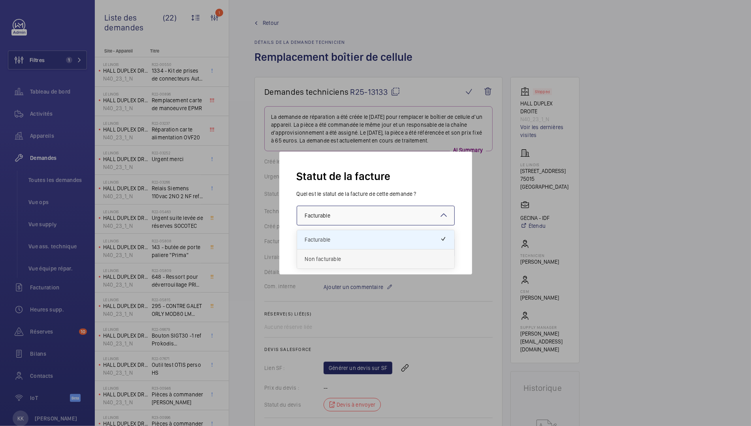
click at [353, 255] on span "Non facturable" at bounding box center [375, 259] width 141 height 8
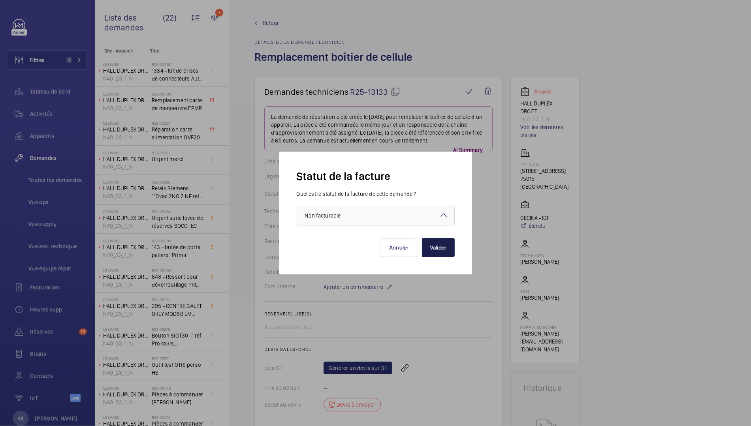
click at [452, 242] on button "Valider" at bounding box center [438, 247] width 33 height 19
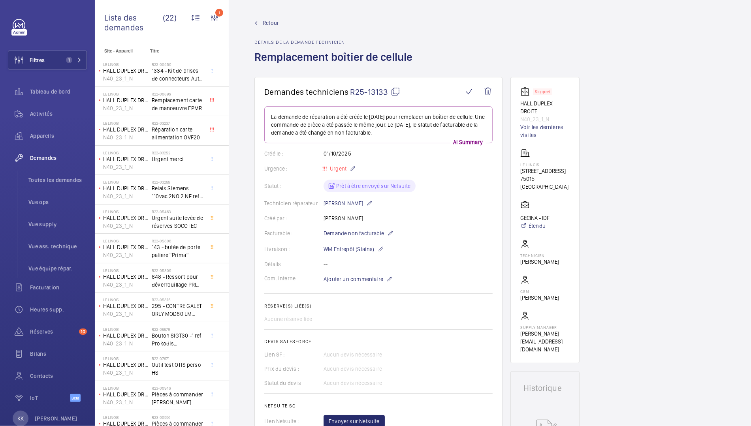
click at [266, 23] on span "Retour" at bounding box center [271, 23] width 16 height 8
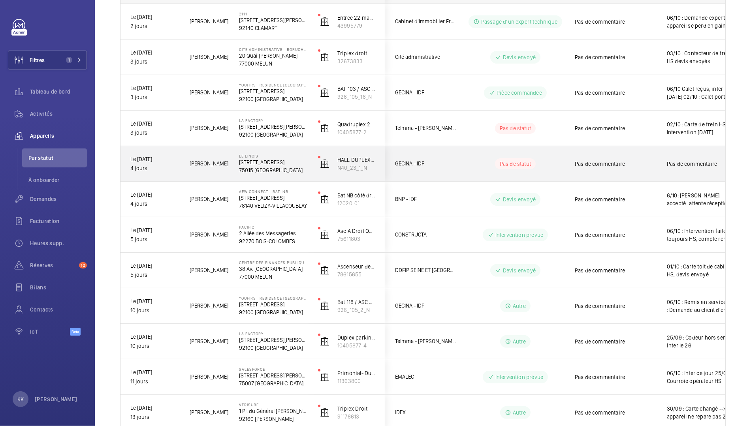
scroll to position [140, 0]
click at [256, 154] on div "Le Linois 23 Rue Linois 75015 PARIS" at bounding box center [268, 165] width 78 height 36
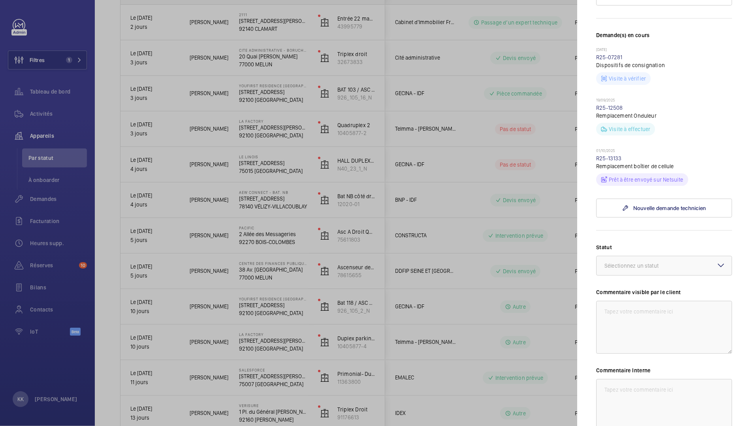
scroll to position [277, 0]
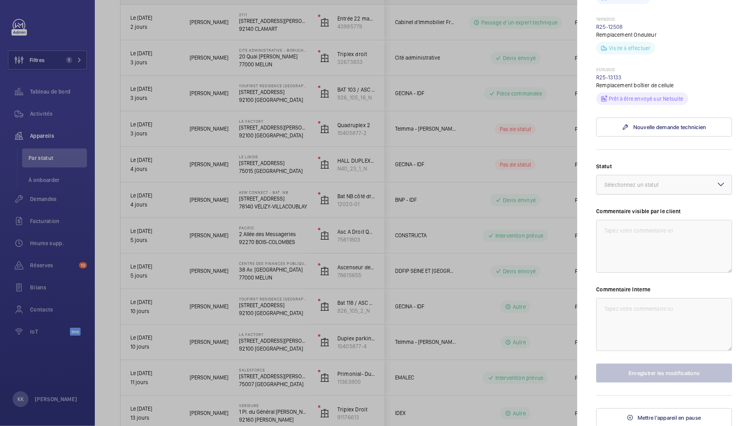
click at [632, 184] on div "Sélectionnez un statut" at bounding box center [641, 185] width 74 height 8
click at [620, 228] on span "Pièce commandée" at bounding box center [663, 229] width 119 height 8
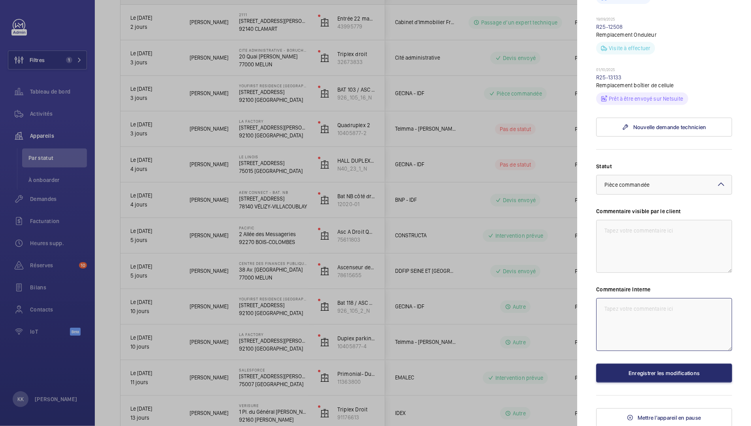
click at [625, 347] on textarea at bounding box center [664, 324] width 136 height 53
type textarea "P"
type textarea "06/10 : Pièce commandé"
click at [627, 366] on button "Enregistrer les modifications" at bounding box center [664, 373] width 136 height 19
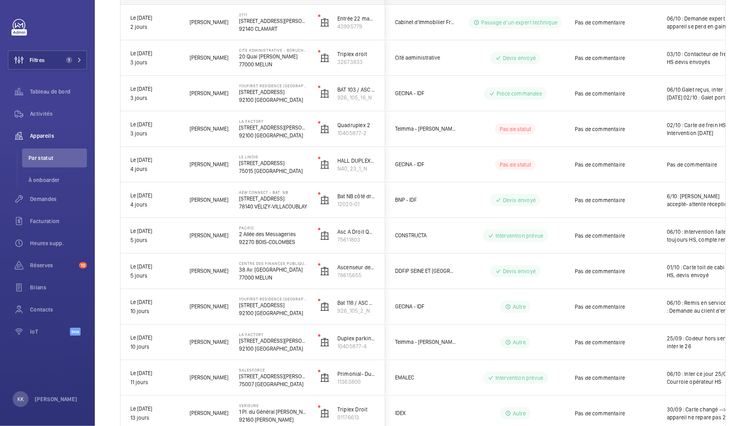
scroll to position [0, 0]
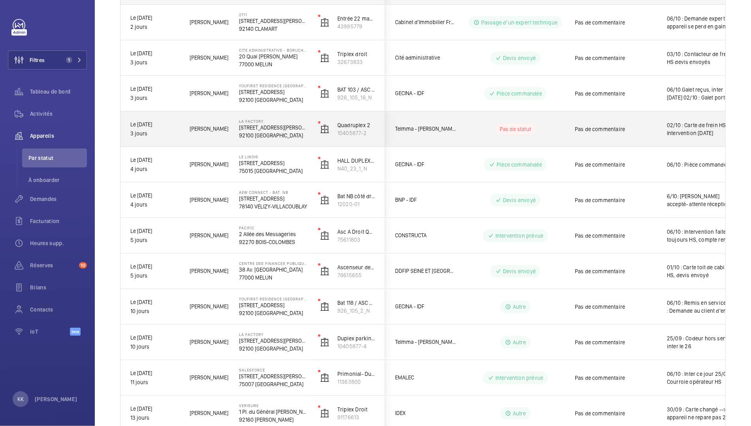
click at [243, 144] on div "La Factory 53, avenue Emile Zola, 92100 BOULOGNE-BILLANCOURT 92100 BOULOGNE-BIL…" at bounding box center [268, 129] width 78 height 36
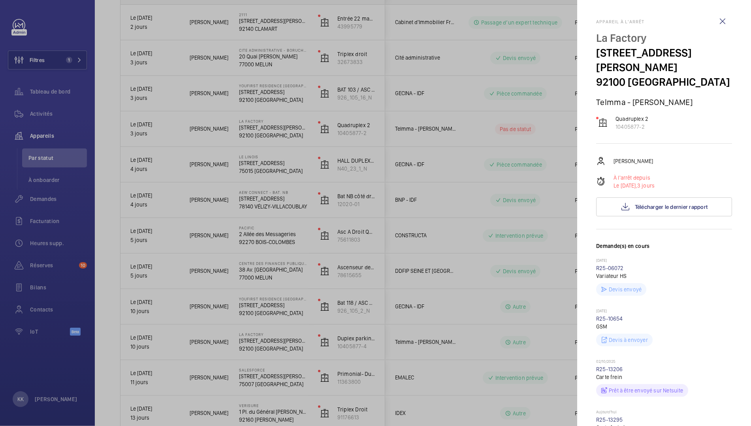
scroll to position [372, 0]
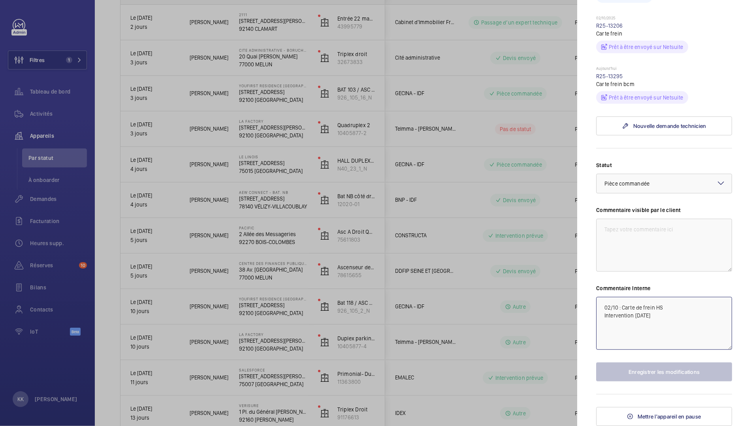
click at [604, 302] on textarea "02/10 : Carte de frein HS Intervention lundi" at bounding box center [664, 323] width 136 height 53
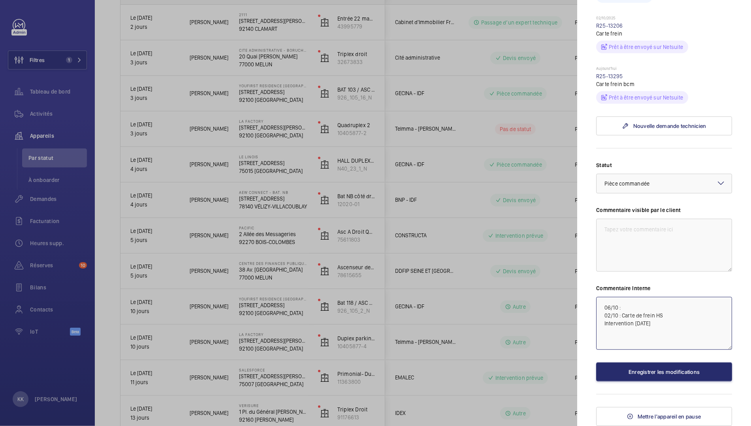
click at [631, 309] on textarea "06/10 : 02/10 : Carte de frein HS Intervention lundi" at bounding box center [664, 323] width 136 height 53
type textarea "06/10 : Inter expert 02/10 : Carte de frein HS Intervention lundi"
click at [651, 364] on button "Enregistrer les modifications" at bounding box center [664, 371] width 136 height 19
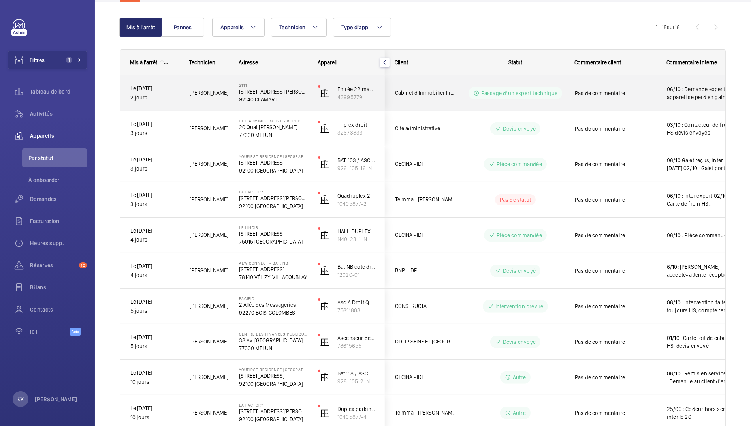
scroll to position [46, 0]
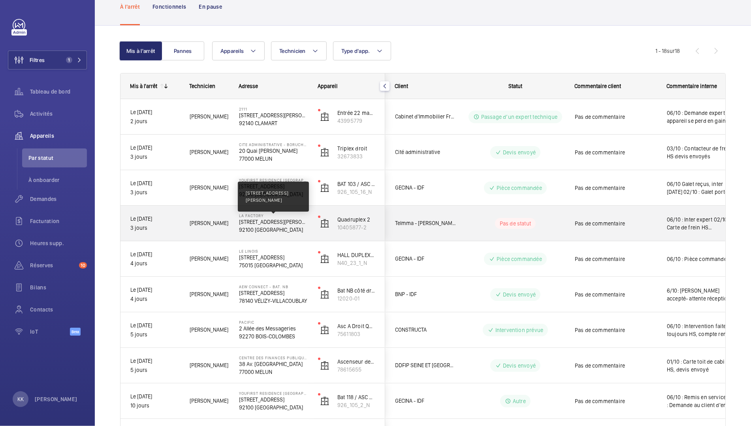
click at [239, 221] on p "53, avenue Emile Zola, 92100 BOULOGNE-BILLANCOURT" at bounding box center [273, 222] width 69 height 8
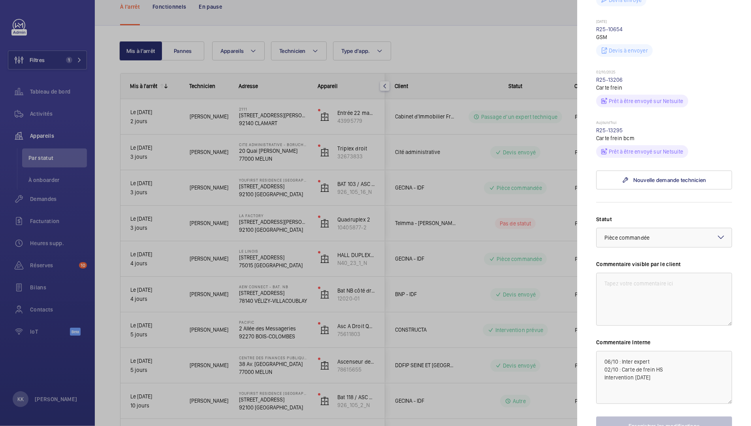
scroll to position [291, 0]
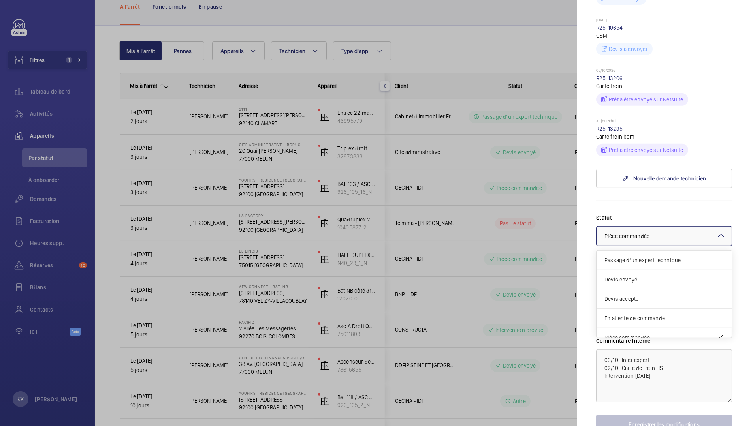
click at [654, 240] on div "× Pièce commandée" at bounding box center [636, 236] width 65 height 8
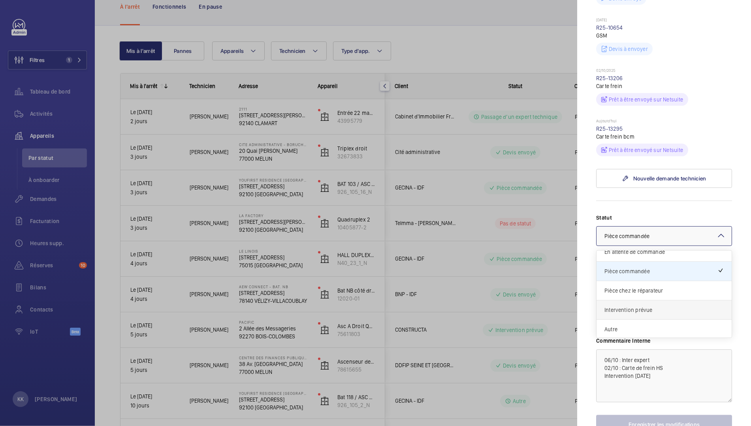
click at [619, 314] on span "Intervention prévue" at bounding box center [663, 310] width 119 height 8
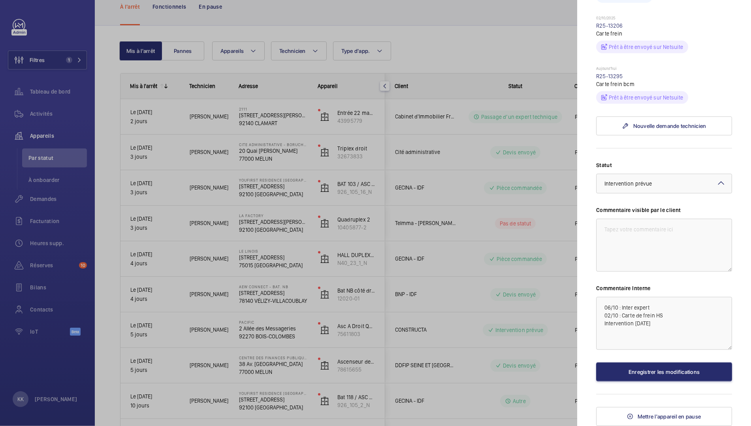
scroll to position [370, 0]
click at [620, 372] on button "Enregistrer les modifications" at bounding box center [664, 371] width 136 height 19
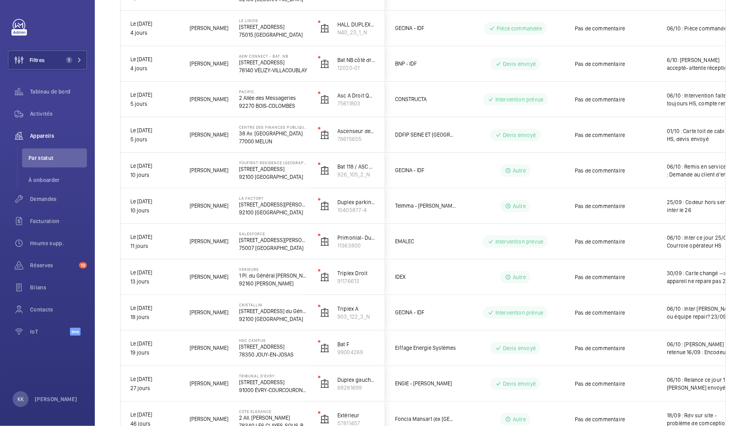
scroll to position [277, 0]
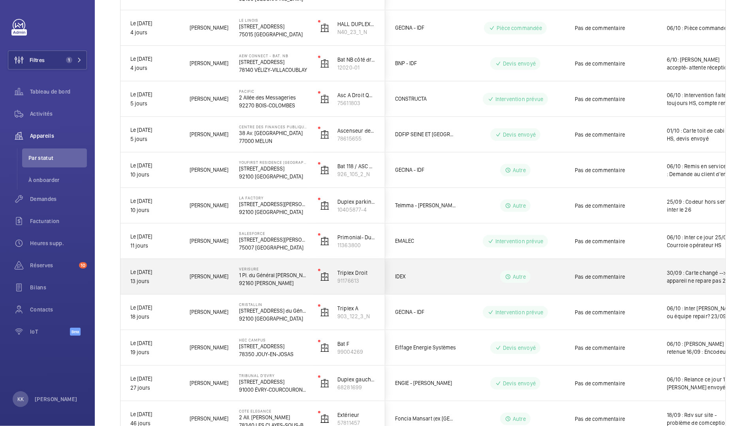
click at [227, 283] on div "Ismail T." at bounding box center [204, 276] width 49 height 25
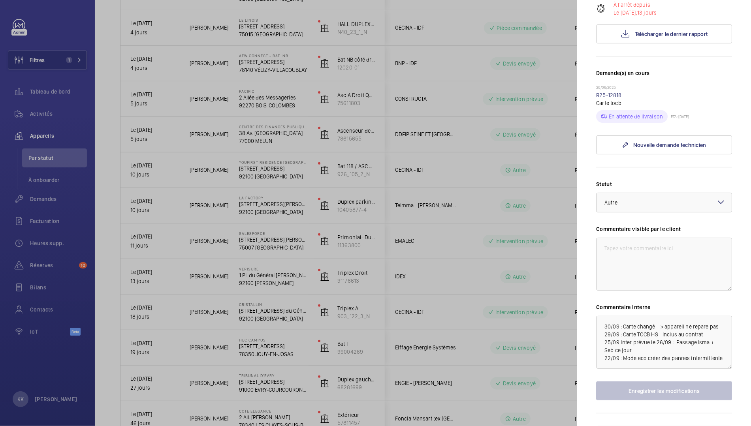
scroll to position [176, 0]
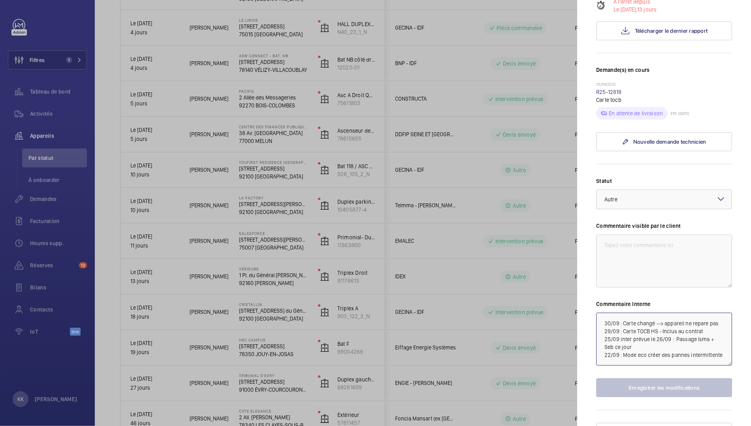
click at [600, 313] on textarea "30/09 : Carte changé --> appareil ne repare pas 29/09 : Carte TOCB HS - Inclus …" at bounding box center [664, 339] width 136 height 53
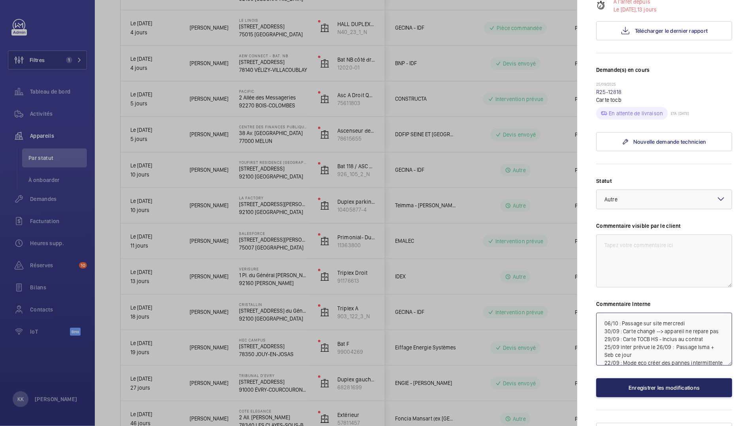
type textarea "06/10 : Passage sur site mercredi 30/09 : Carte changé --> appareil ne repare p…"
click at [633, 378] on button "Enregistrer les modifications" at bounding box center [664, 387] width 136 height 19
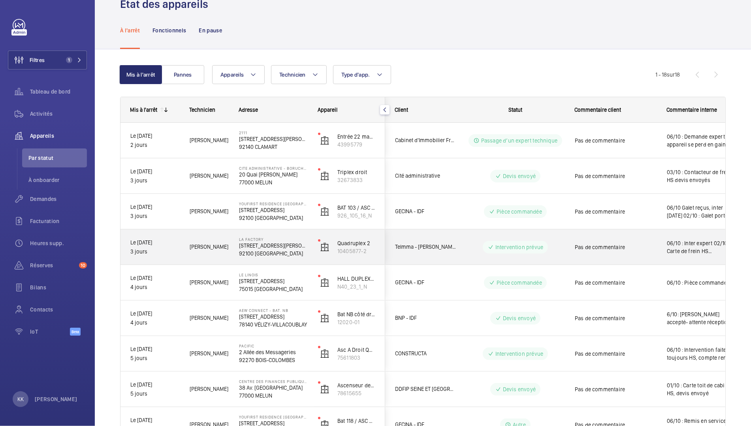
scroll to position [0, 0]
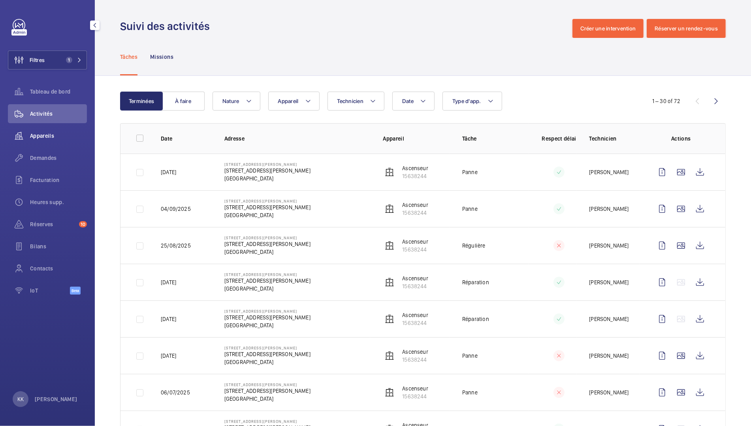
click at [42, 131] on div "Appareils" at bounding box center [47, 135] width 79 height 19
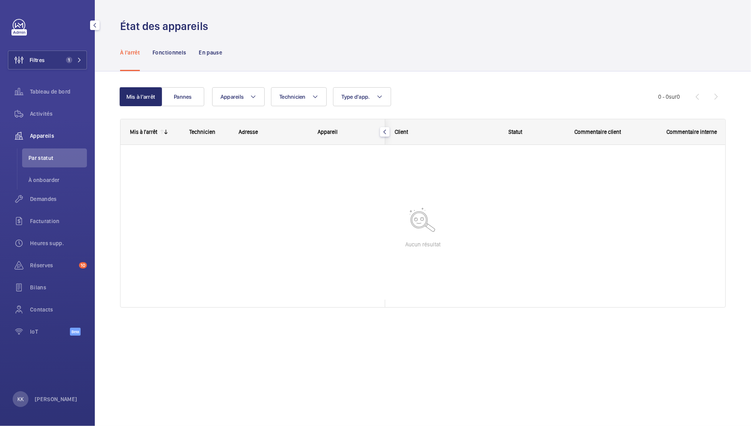
click at [56, 152] on li "Par statut" at bounding box center [54, 157] width 65 height 19
click at [38, 118] on div "Activités" at bounding box center [47, 113] width 79 height 19
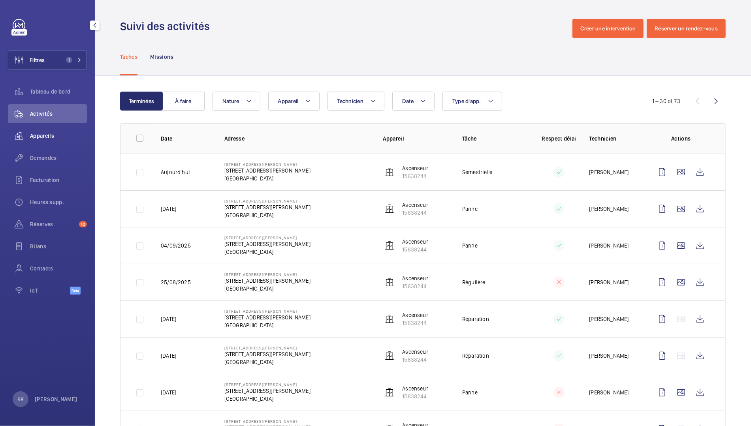
click at [48, 134] on span "Appareils" at bounding box center [58, 136] width 57 height 8
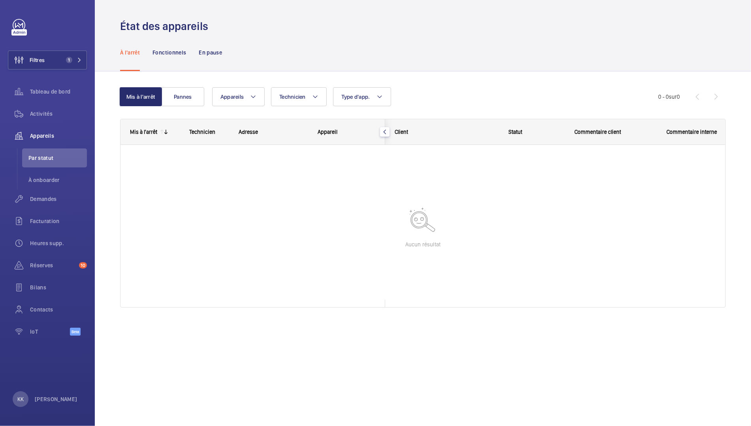
click at [452, 95] on div "Appareils Technicien Type d'app. Plus de filtres Réinitialiser tous les filtres" at bounding box center [435, 96] width 446 height 19
click at [38, 131] on div "Appareils" at bounding box center [47, 135] width 79 height 19
click at [39, 118] on div "Activités" at bounding box center [47, 113] width 79 height 19
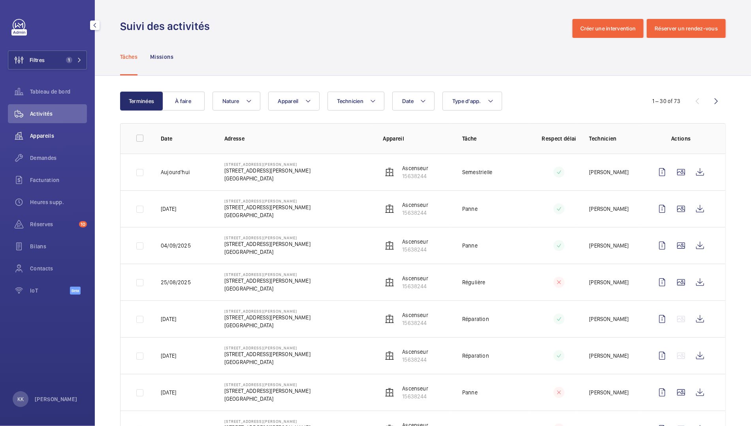
click at [40, 137] on span "Appareils" at bounding box center [58, 136] width 57 height 8
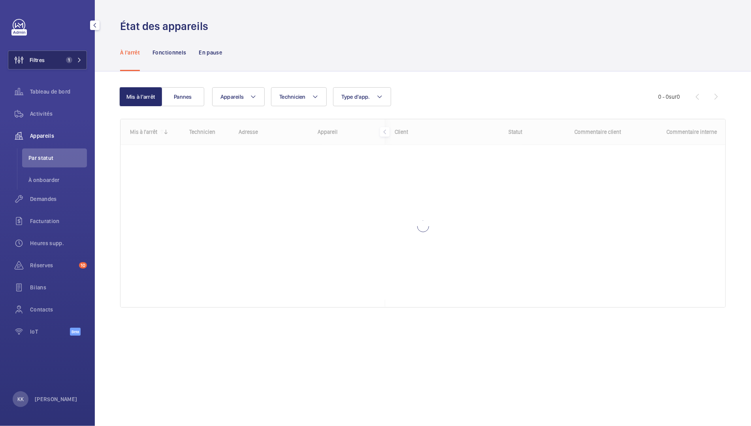
click at [41, 52] on span "Filtres" at bounding box center [26, 60] width 36 height 19
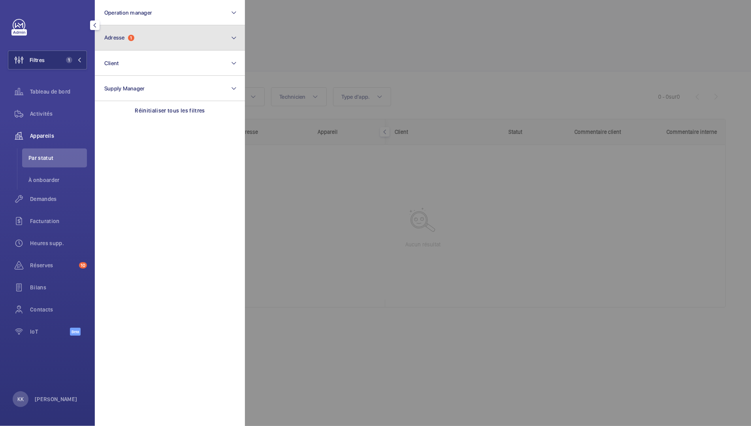
click at [161, 46] on button "Adresse 1" at bounding box center [170, 37] width 150 height 25
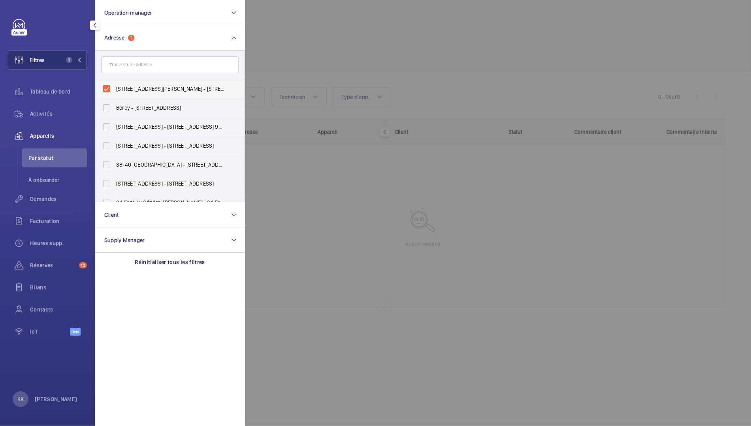
click at [150, 90] on span "47 Rue Edouard Nortier - 47 Rue Edouard Nortier, 92200 NEUILLY-SUR-SEINE, NEUIL…" at bounding box center [170, 89] width 109 height 8
click at [114, 90] on input "47 Rue Edouard Nortier - 47 Rue Edouard Nortier, 92200 NEUILLY-SUR-SEINE, NEUIL…" at bounding box center [107, 89] width 16 height 16
checkbox input "false"
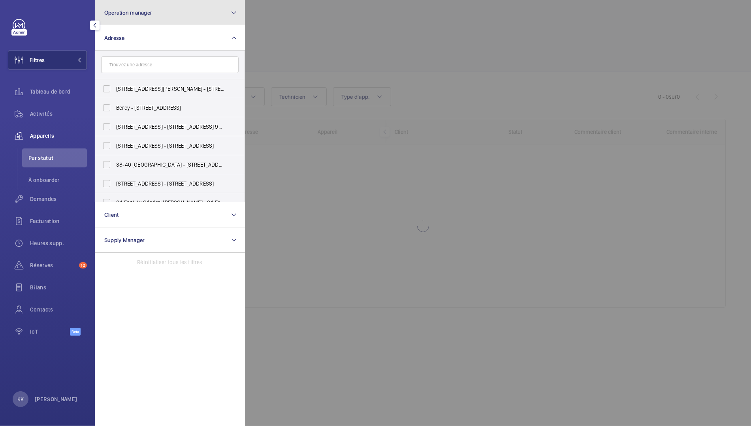
click at [132, 10] on span "Operation manager" at bounding box center [128, 12] width 48 height 6
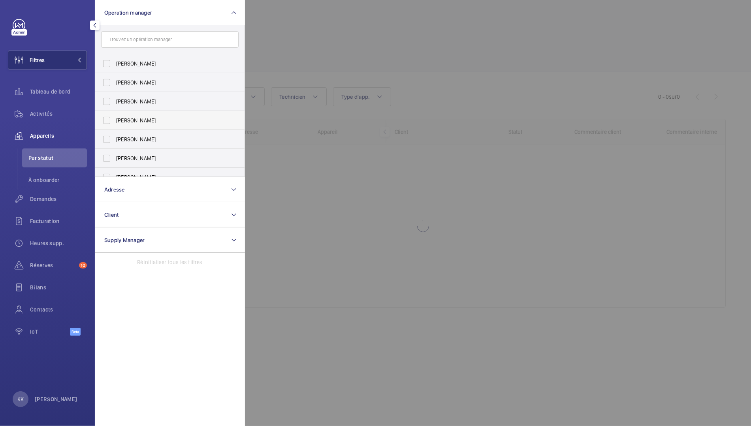
click at [145, 119] on span "[PERSON_NAME]" at bounding box center [170, 120] width 109 height 8
click at [114, 119] on input "[PERSON_NAME]" at bounding box center [107, 121] width 16 height 16
checkbox input "true"
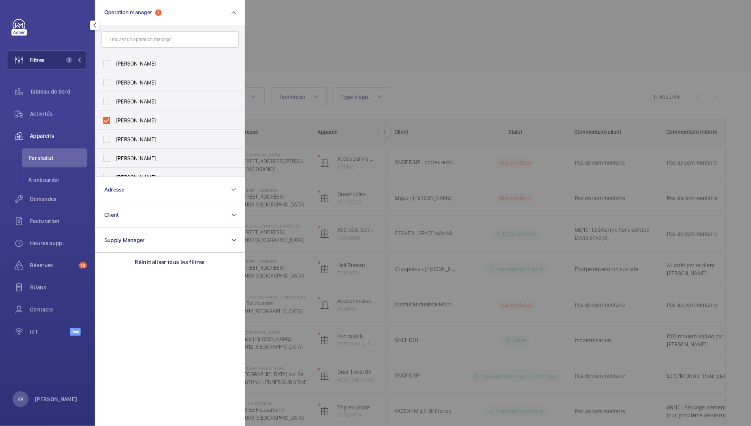
click at [334, 55] on div at bounding box center [620, 213] width 751 height 426
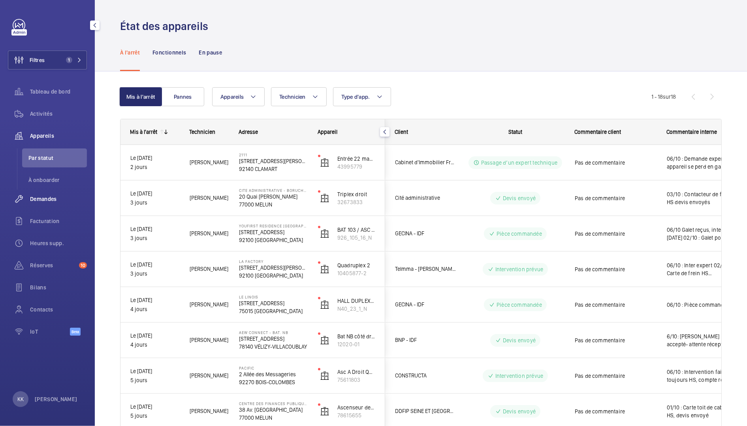
click at [37, 201] on span "Demandes" at bounding box center [58, 199] width 57 height 8
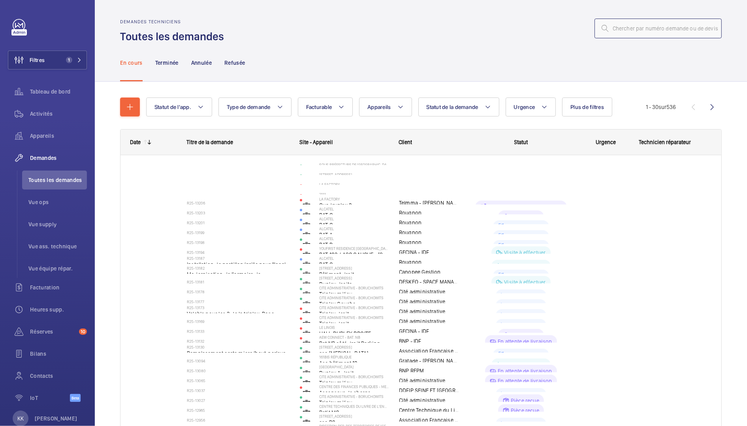
click at [649, 21] on input "text" at bounding box center [657, 29] width 127 height 20
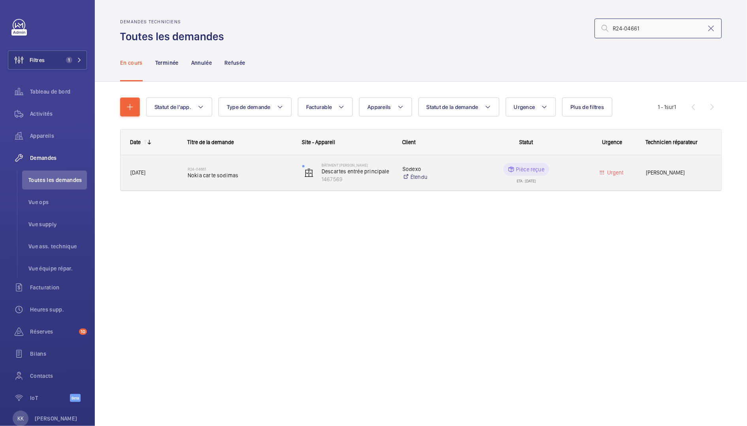
type input "R24-04661"
click at [235, 173] on span "Nokia carte sodimas" at bounding box center [240, 175] width 104 height 8
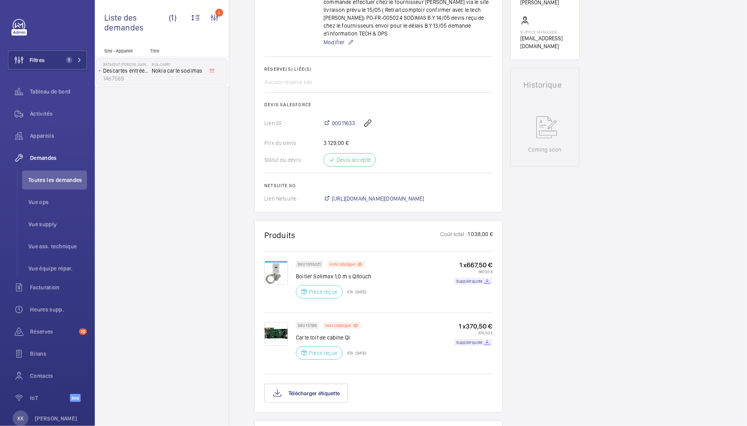
scroll to position [291, 0]
click at [336, 128] on span "00011633" at bounding box center [343, 124] width 23 height 8
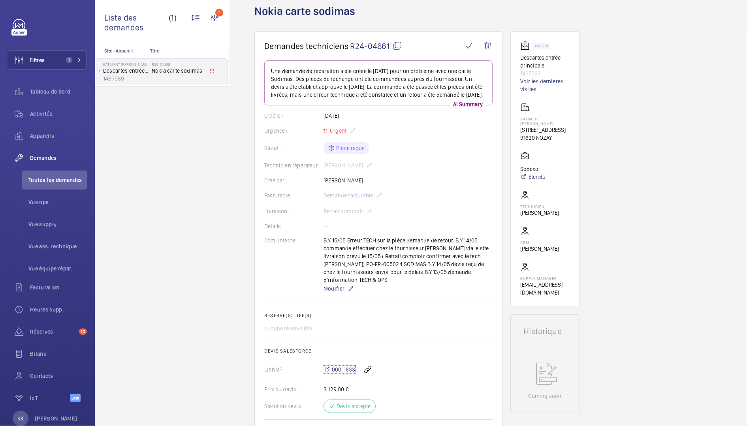
scroll to position [0, 0]
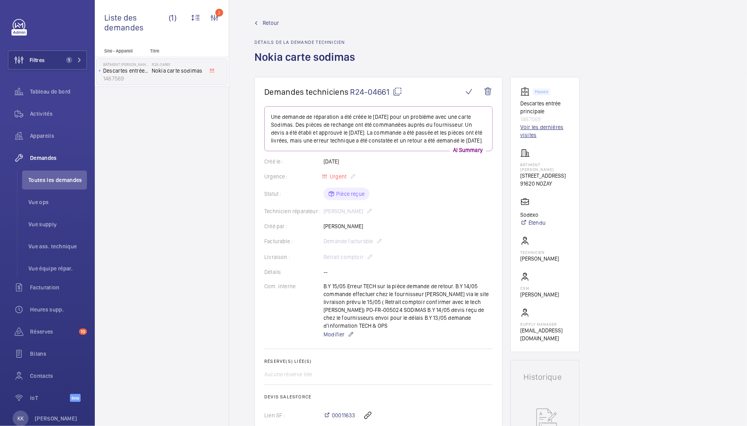
click at [538, 126] on link "Voir les dernières visites" at bounding box center [544, 131] width 49 height 16
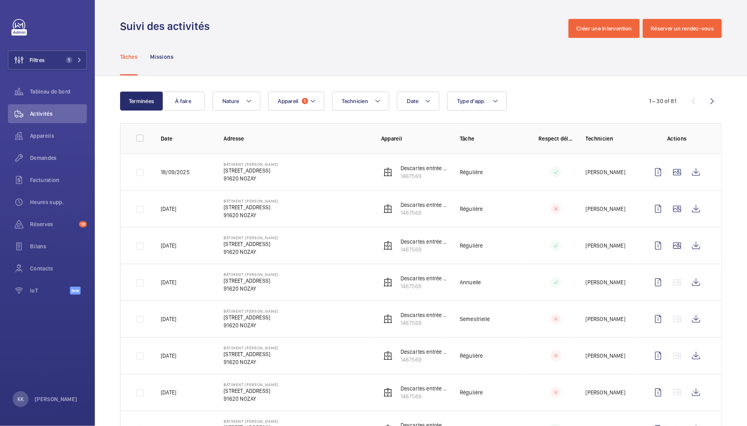
click at [415, 183] on td "Descartes entrée principale 1467569" at bounding box center [407, 172] width 79 height 37
click at [415, 167] on p "Descartes entrée principale" at bounding box center [423, 168] width 47 height 8
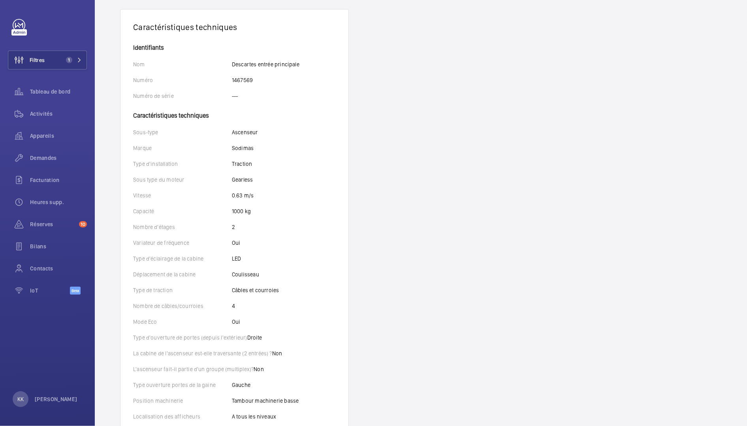
scroll to position [300, 0]
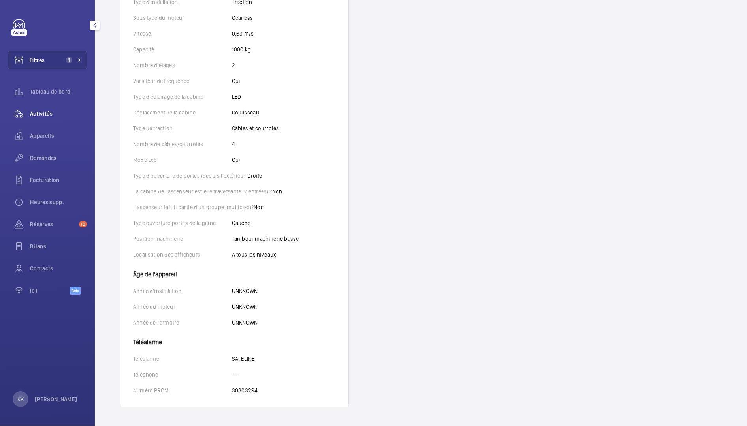
click at [40, 108] on div "Activités" at bounding box center [47, 113] width 79 height 19
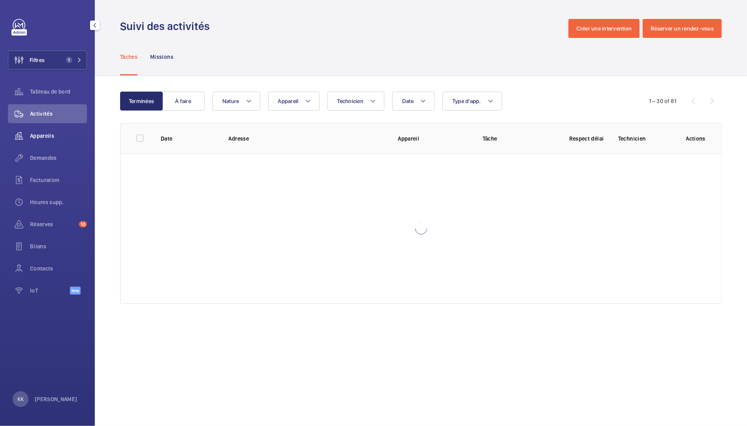
click at [45, 137] on span "Appareils" at bounding box center [58, 136] width 57 height 8
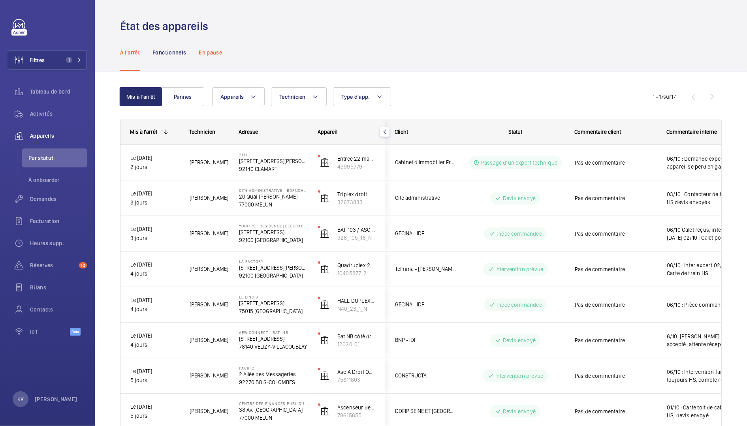
click at [202, 52] on p "En pause" at bounding box center [210, 53] width 23 height 8
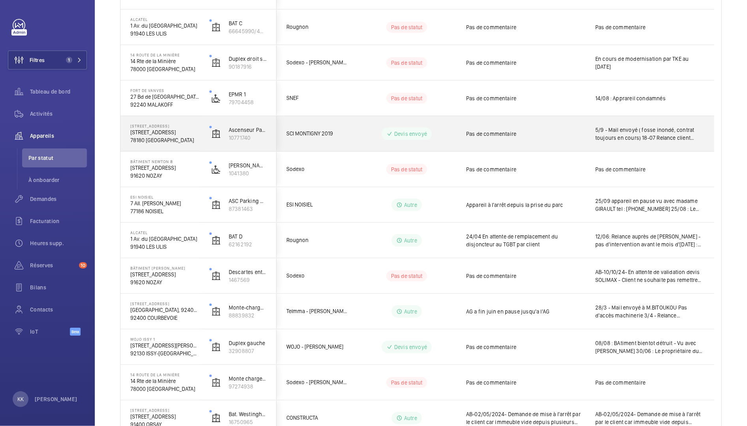
scroll to position [289, 0]
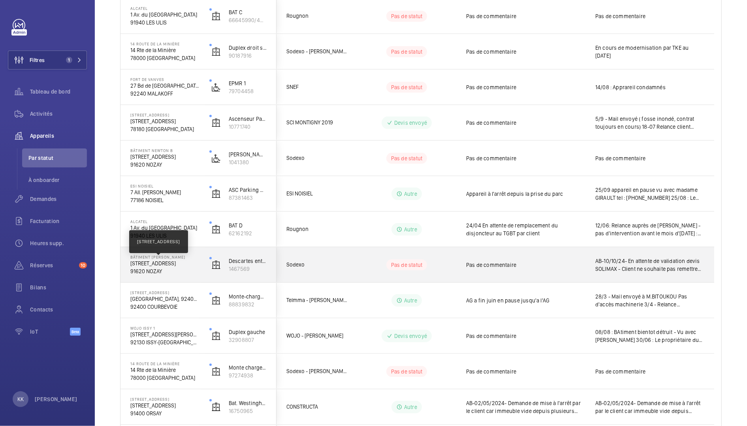
click at [160, 263] on p "7 route de Villejust (Descartes), 91620 NOZAY" at bounding box center [164, 263] width 69 height 8
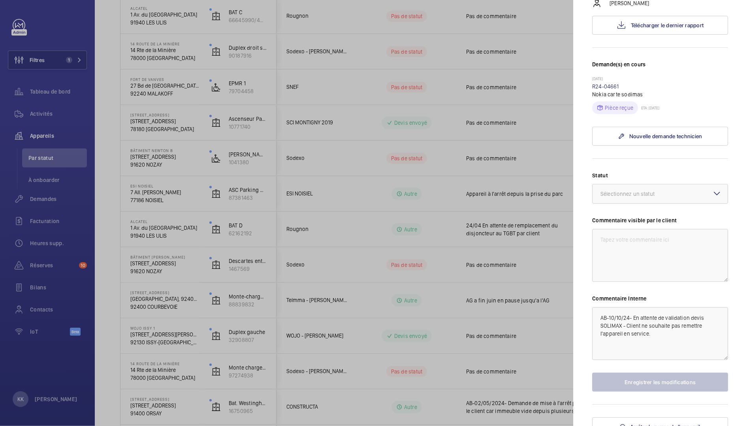
scroll to position [167, 0]
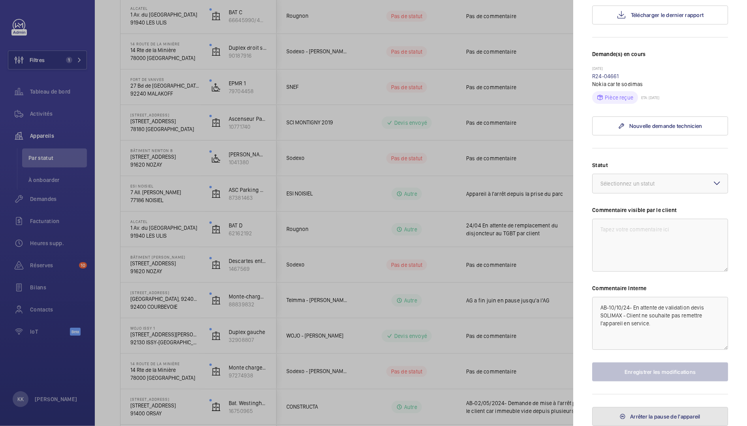
click at [637, 415] on span "Arrêter la pause de l'appareil" at bounding box center [665, 416] width 70 height 6
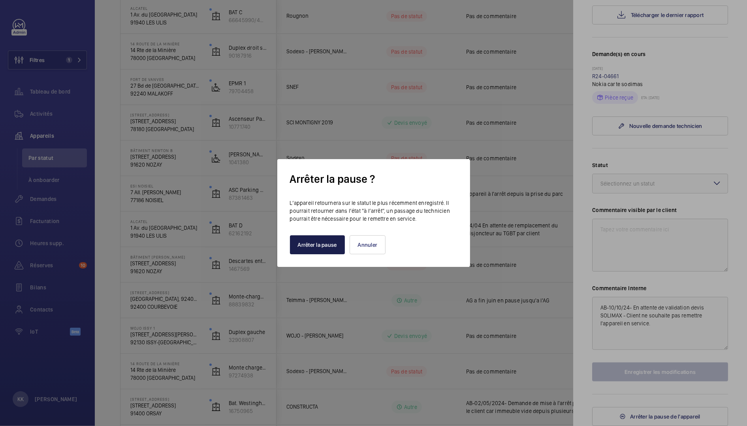
click at [320, 243] on button "Arrêter la pause" at bounding box center [317, 244] width 55 height 19
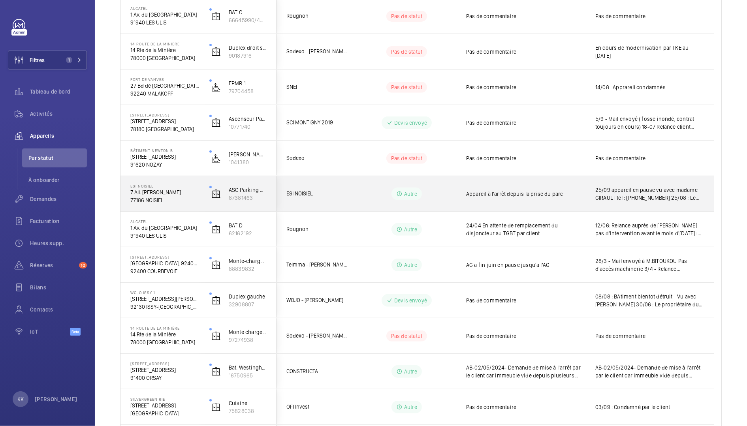
scroll to position [0, 0]
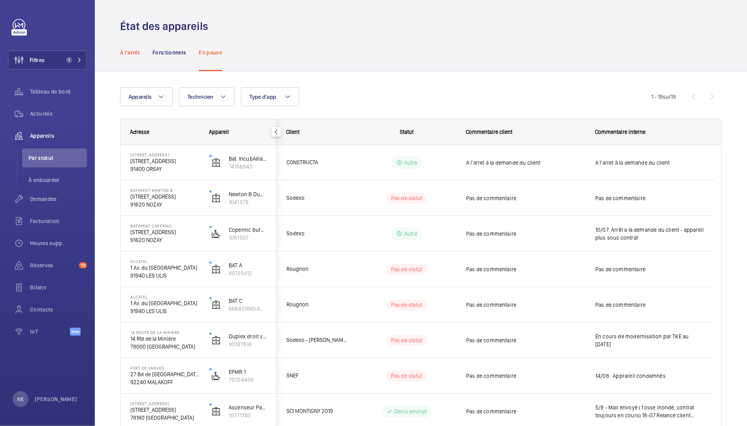
click at [126, 57] on div "À l'arrêt" at bounding box center [130, 53] width 20 height 38
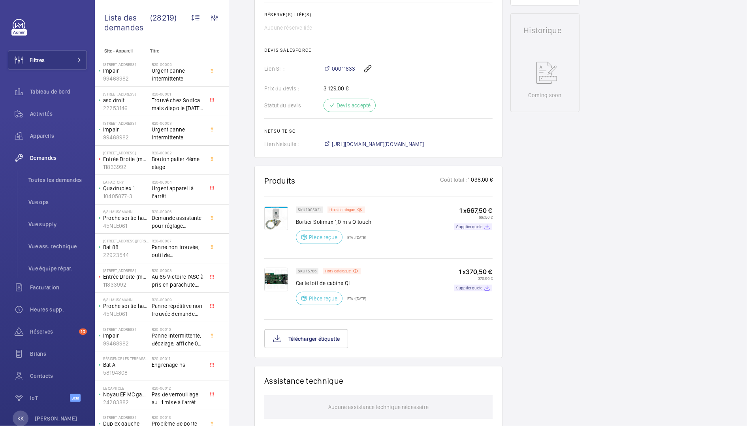
scroll to position [396, 0]
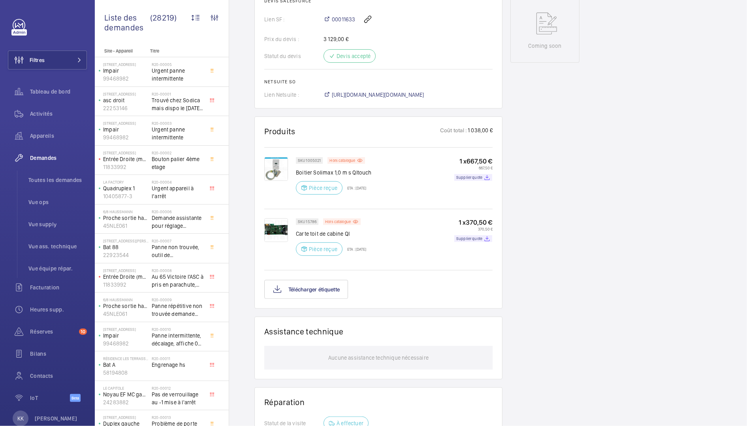
drag, startPoint x: 346, startPoint y: 196, endPoint x: 382, endPoint y: 192, distance: 36.1
click at [383, 193] on div "SKU 1005021 Hors catalogue Boitier Solimax 1,0 m s QItouch Pièce reçue ETA : [D…" at bounding box center [394, 178] width 197 height 42
click at [382, 192] on div "SKU 1005021 Hors catalogue Boitier Solimax 1,0 m s QItouch Pièce reçue ETA : [D…" at bounding box center [394, 178] width 197 height 42
drag, startPoint x: 382, startPoint y: 192, endPoint x: 368, endPoint y: 194, distance: 13.6
click at [368, 194] on div "SKU 1005021 Hors catalogue Boitier Solimax 1,0 m s QItouch Pièce reçue ETA : [D…" at bounding box center [394, 178] width 197 height 42
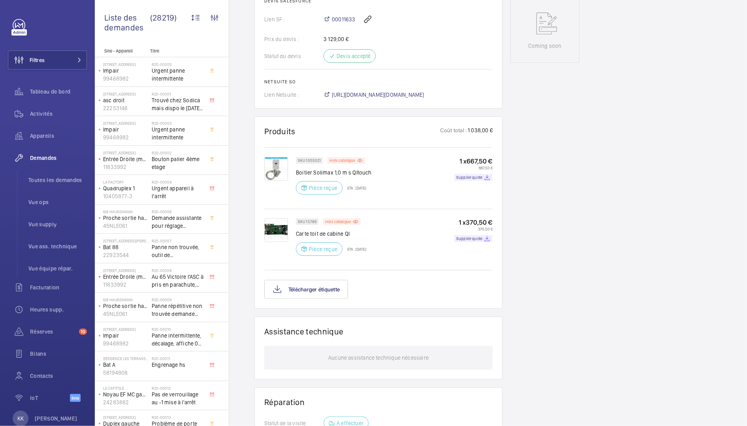
click at [375, 192] on div "SKU 1005021 Hors catalogue Boitier Solimax 1,0 m s QItouch Pièce reçue ETA : 15…" at bounding box center [394, 178] width 197 height 42
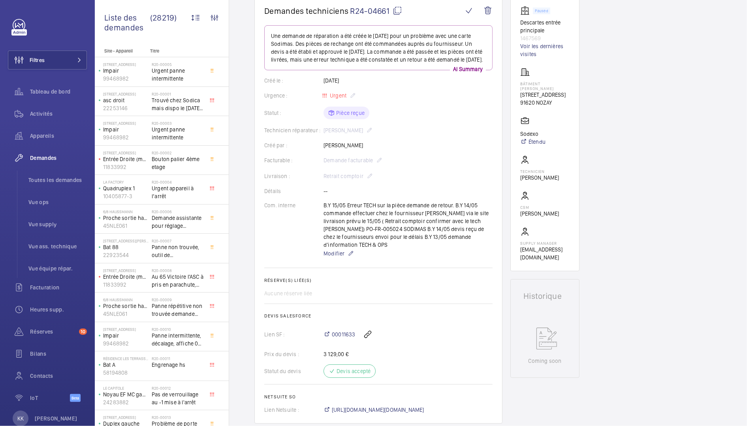
scroll to position [28, 0]
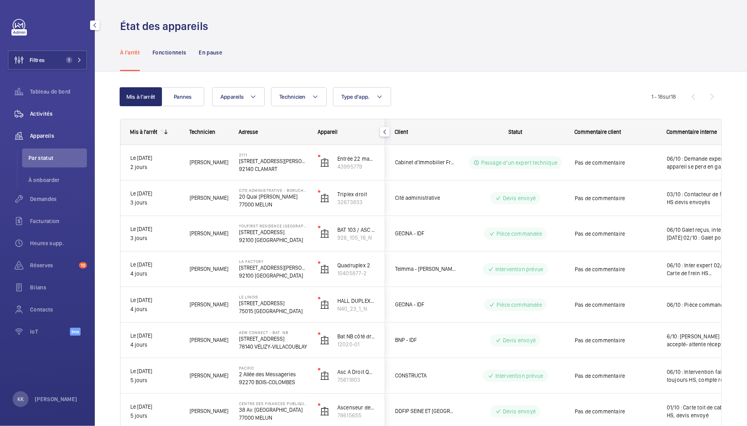
click at [49, 116] on span "Activités" at bounding box center [58, 114] width 57 height 8
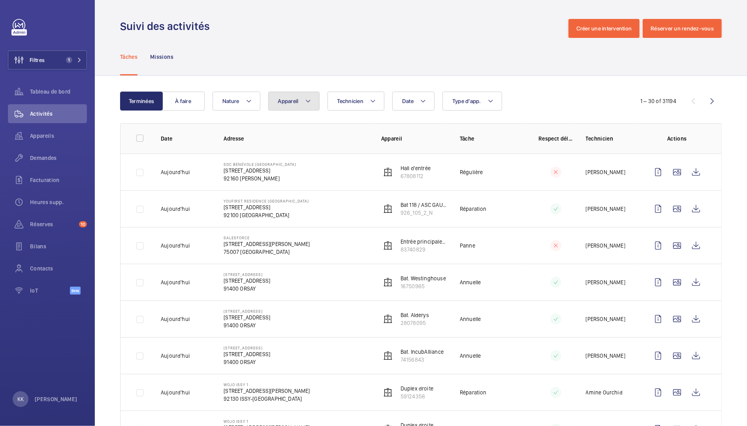
click at [282, 103] on span "Appareil" at bounding box center [288, 101] width 21 height 6
drag, startPoint x: 336, startPoint y: 130, endPoint x: 277, endPoint y: 129, distance: 59.6
click at [277, 129] on input "Sélectionner l'élément 1 1467569" at bounding box center [342, 130] width 137 height 17
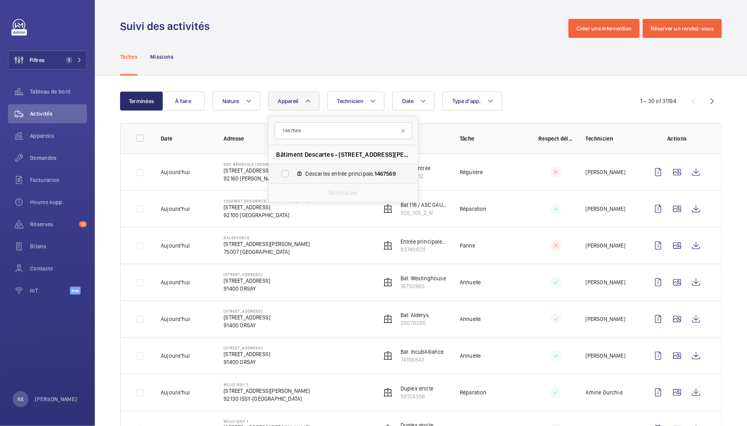
type input "1467569"
click at [349, 172] on span "Descartes entrée principale, 1467569" at bounding box center [352, 174] width 92 height 8
click at [293, 172] on input "Descartes entrée principale, 1467569" at bounding box center [285, 174] width 16 height 16
checkbox input "true"
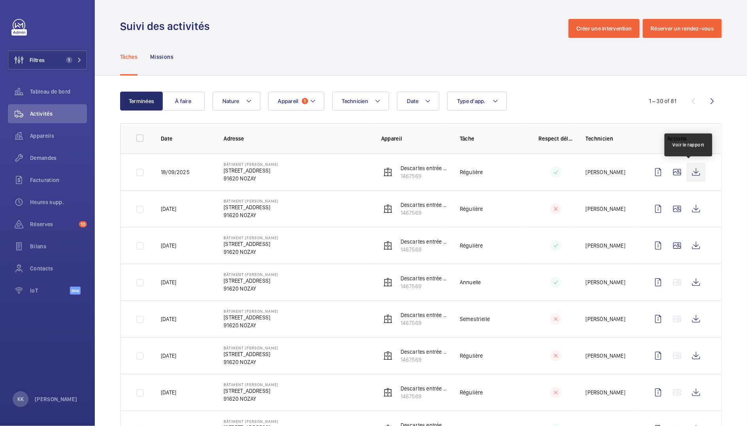
click at [686, 176] on wm-front-icon-button at bounding box center [695, 172] width 19 height 19
click at [44, 132] on span "Appareils" at bounding box center [58, 136] width 57 height 8
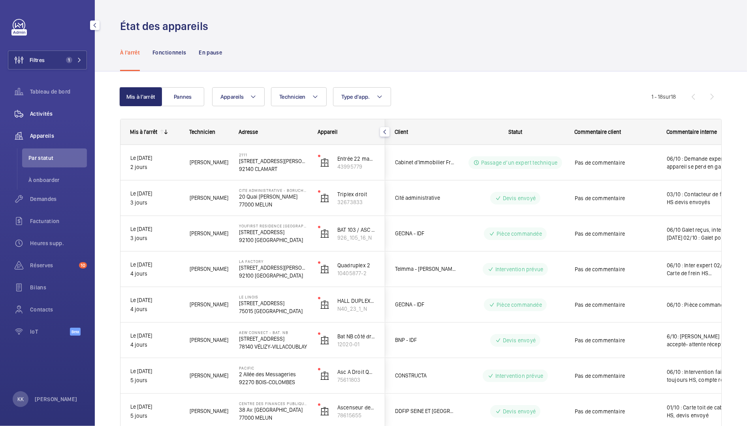
click at [35, 115] on span "Activités" at bounding box center [58, 114] width 57 height 8
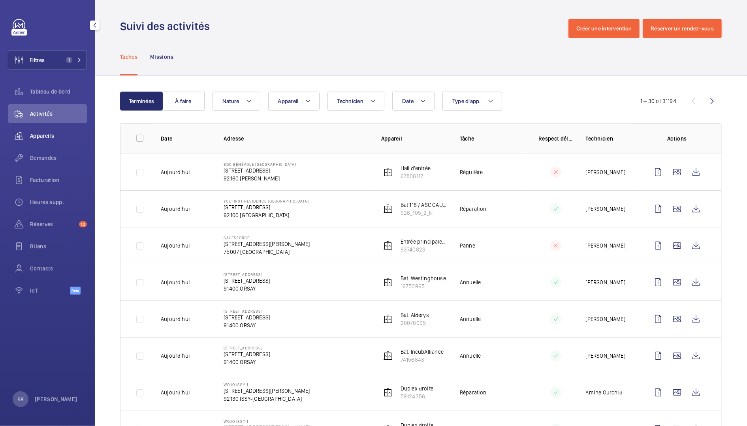
click at [42, 135] on span "Appareils" at bounding box center [58, 136] width 57 height 8
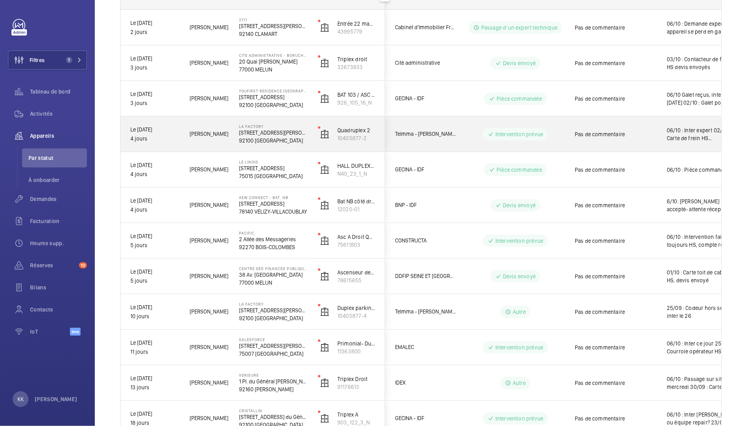
scroll to position [141, 0]
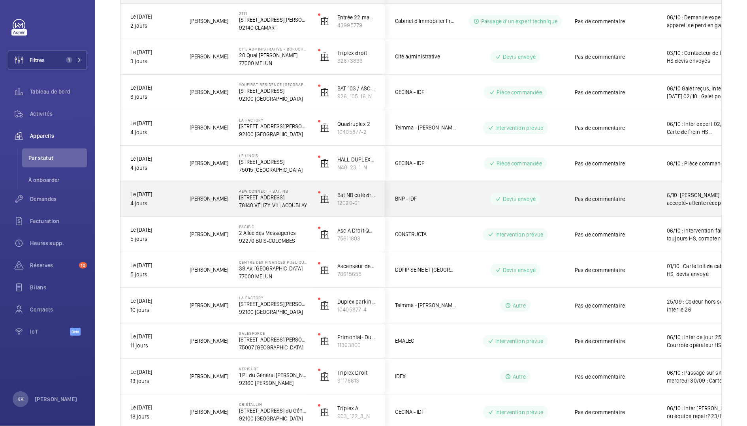
click at [274, 201] on p "78140 VÉLIZY-VILLACOUBLAY" at bounding box center [273, 205] width 69 height 8
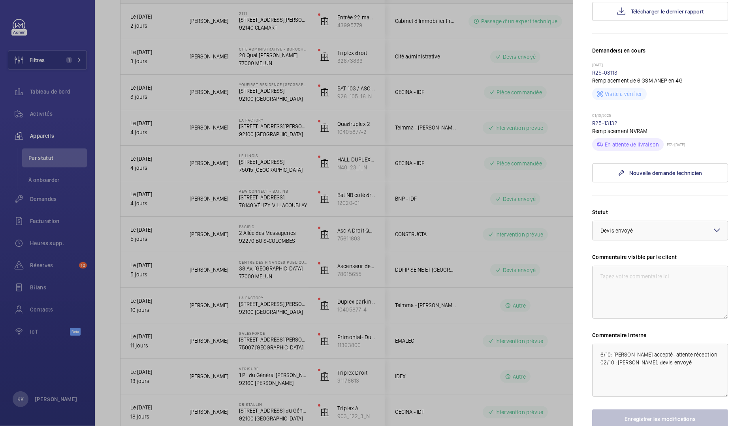
scroll to position [256, 0]
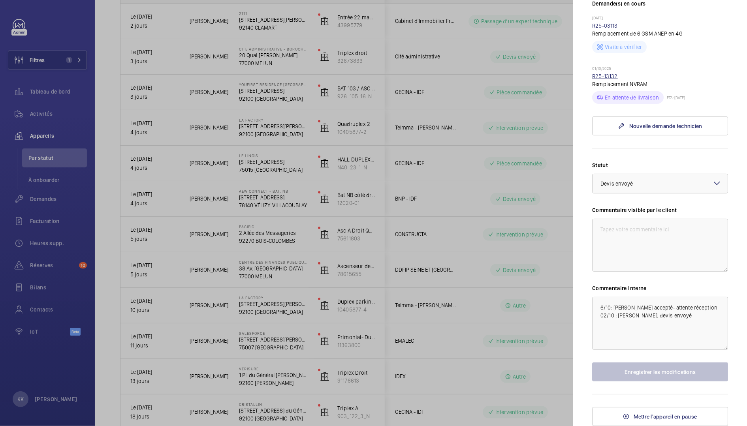
click at [598, 77] on link "R25-13132" at bounding box center [605, 76] width 26 height 6
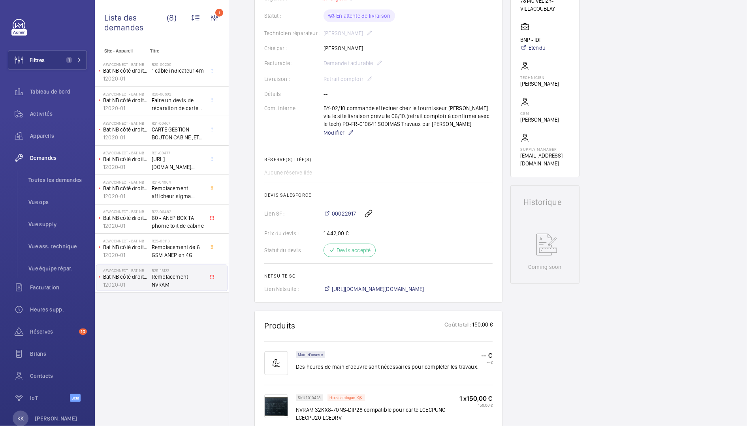
scroll to position [501, 0]
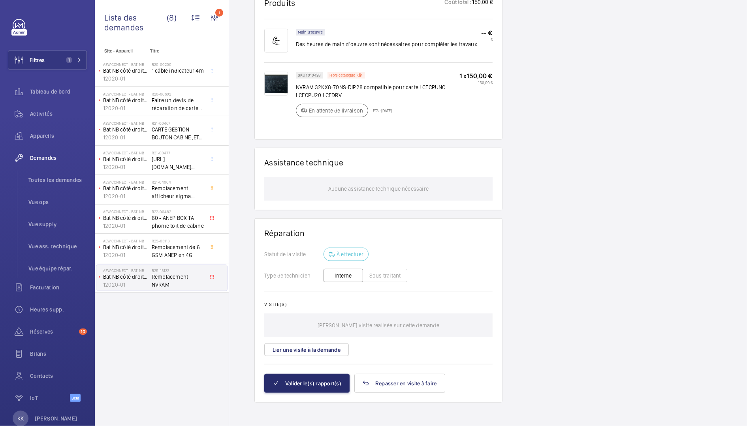
drag, startPoint x: 380, startPoint y: 112, endPoint x: 404, endPoint y: 113, distance: 24.1
click at [404, 113] on div "SKU 1010428 Hors catalogue NVRAM 32KX8-70NS-DIP28 compatible pour carte LCECPUN…" at bounding box center [377, 97] width 163 height 50
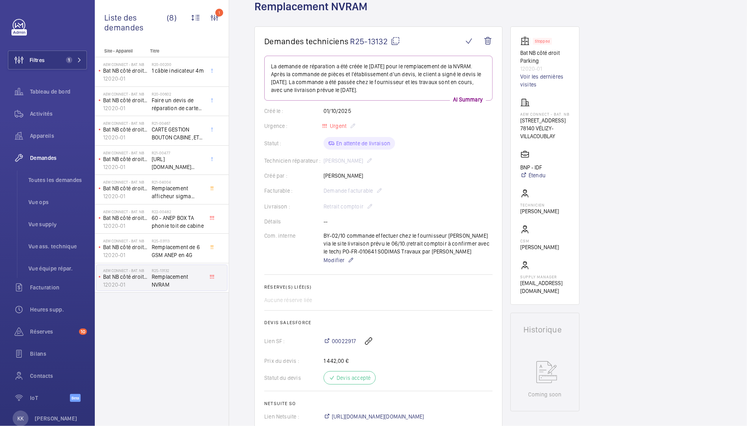
scroll to position [0, 0]
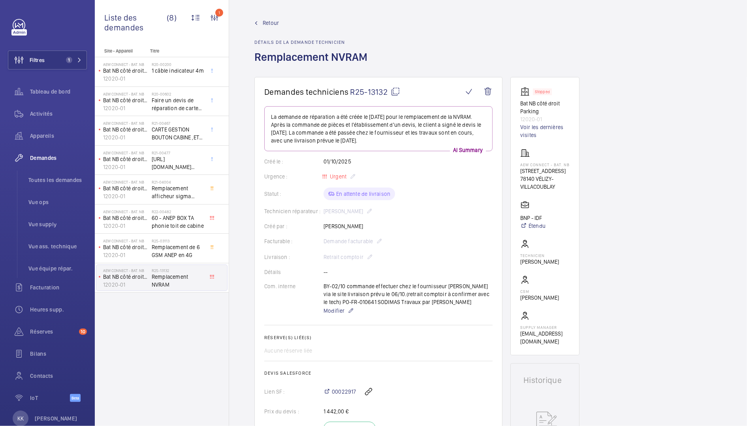
click at [266, 21] on span "Retour" at bounding box center [271, 23] width 16 height 8
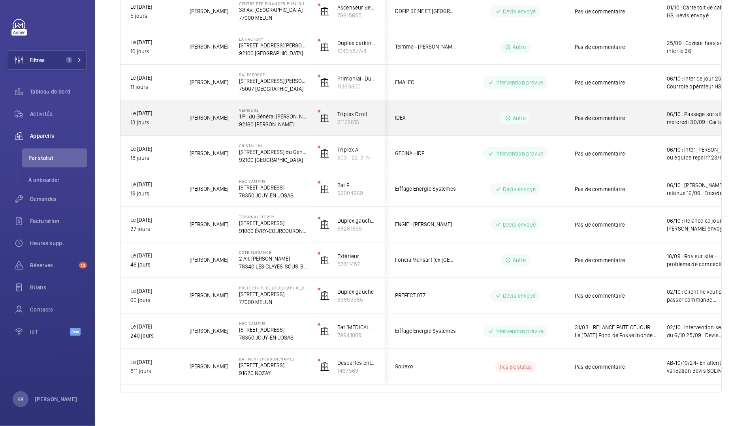
scroll to position [404, 0]
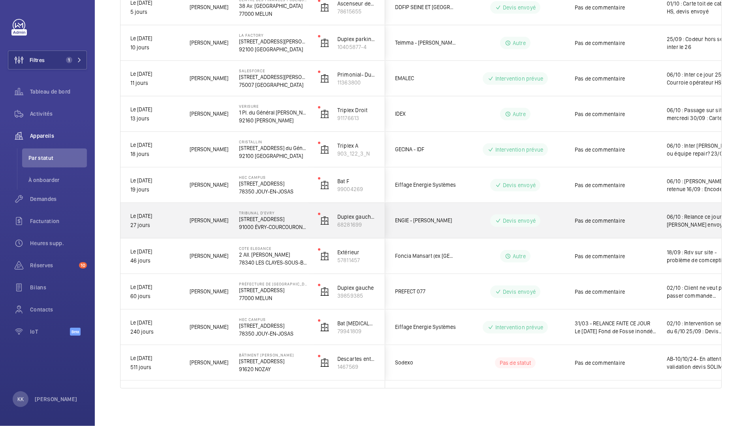
click at [216, 221] on span "[PERSON_NAME]" at bounding box center [209, 220] width 39 height 9
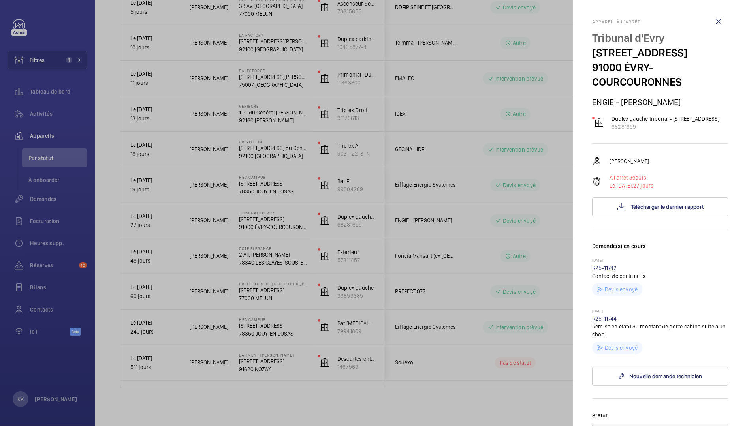
click at [602, 320] on link "R25-11744" at bounding box center [604, 318] width 25 height 6
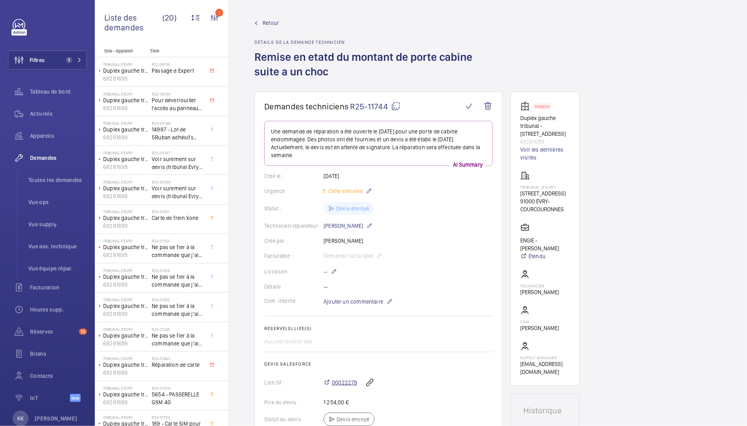
click at [336, 381] on span "00022279" at bounding box center [344, 383] width 25 height 8
click at [266, 19] on span "Retour" at bounding box center [271, 23] width 16 height 8
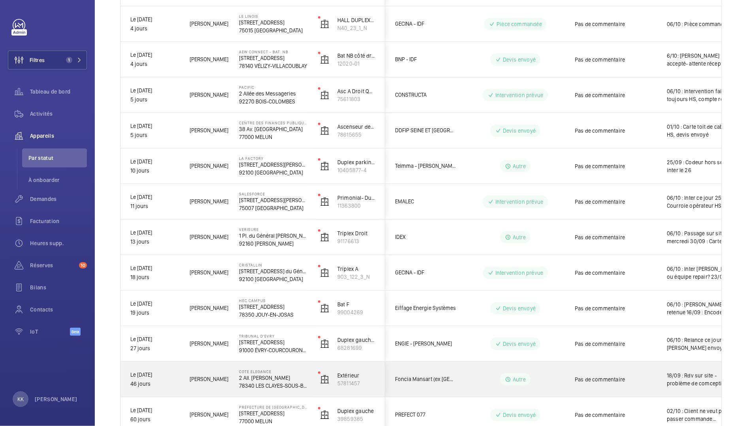
scroll to position [404, 0]
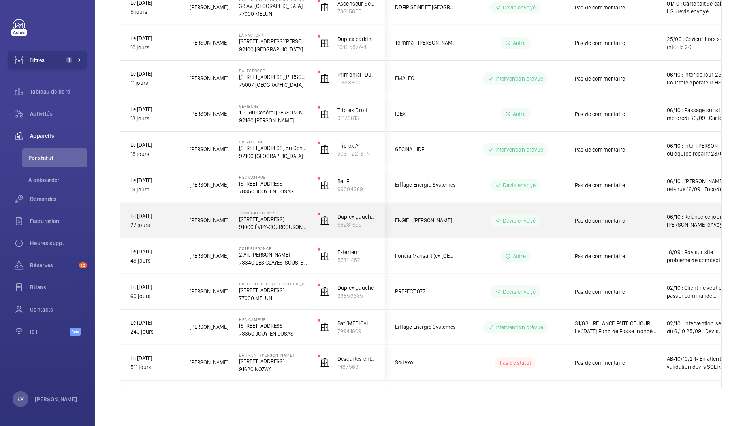
click at [263, 217] on p "[STREET_ADDRESS]" at bounding box center [273, 219] width 69 height 8
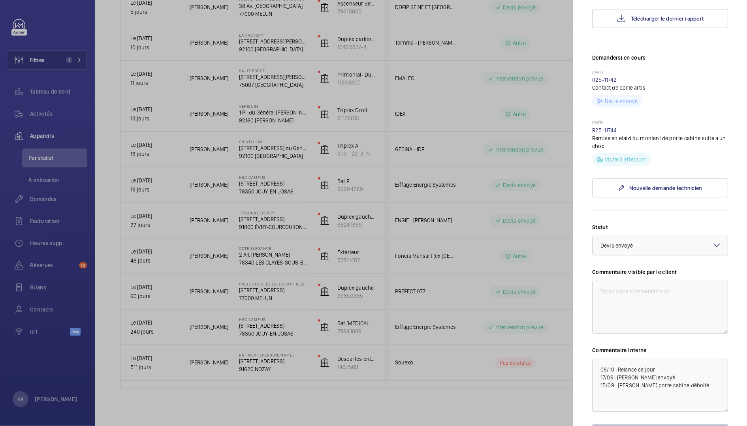
scroll to position [249, 0]
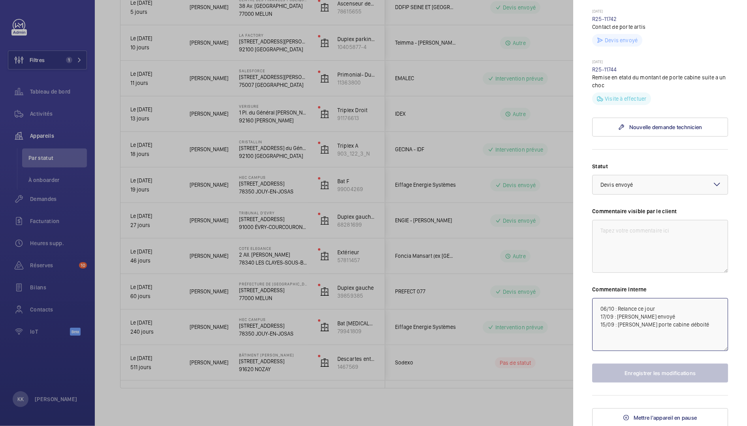
click at [597, 310] on textarea "06/10 : Relance ce jour 17/09 : [PERSON_NAME] envoyé 15/09 : [PERSON_NAME] port…" at bounding box center [660, 324] width 136 height 53
click at [659, 308] on textarea "06/10 : Relance ce jour 17/09 : Devis envoyé 15/09 : Montant porte cabine déboi…" at bounding box center [660, 324] width 136 height 53
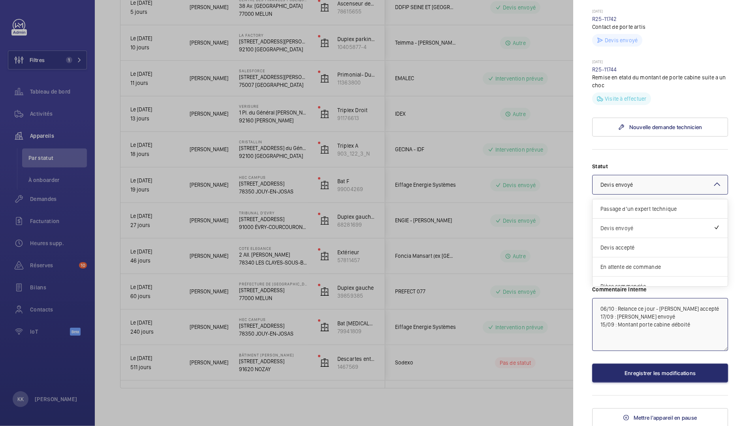
click at [642, 178] on div at bounding box center [659, 184] width 135 height 19
click at [642, 224] on div "Devis accepté" at bounding box center [659, 230] width 135 height 19
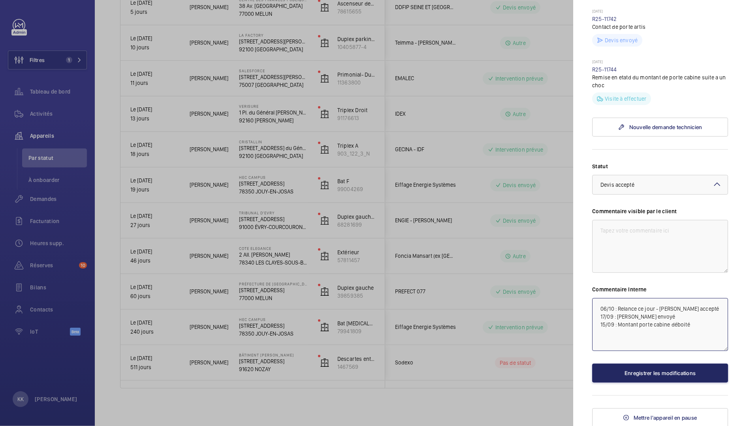
type textarea "06/10 : Relance ce jour - Devis accepté 17/09 : Devis envoyé 15/09 : Montant po…"
click at [681, 377] on button "Enregistrer les modifications" at bounding box center [660, 373] width 136 height 19
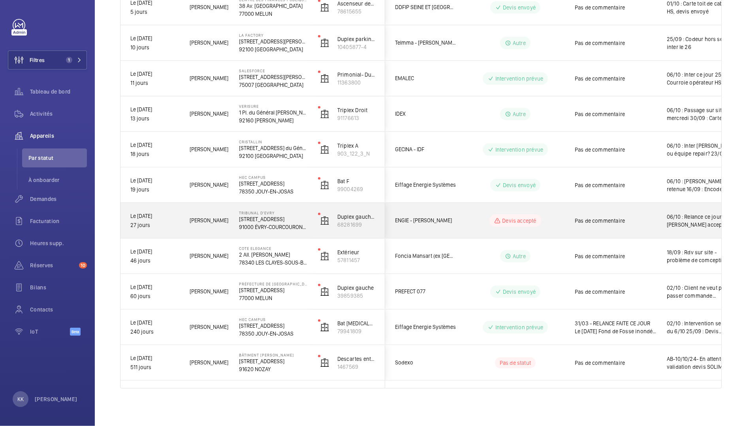
click at [205, 222] on span "Sébastien F." at bounding box center [209, 220] width 39 height 9
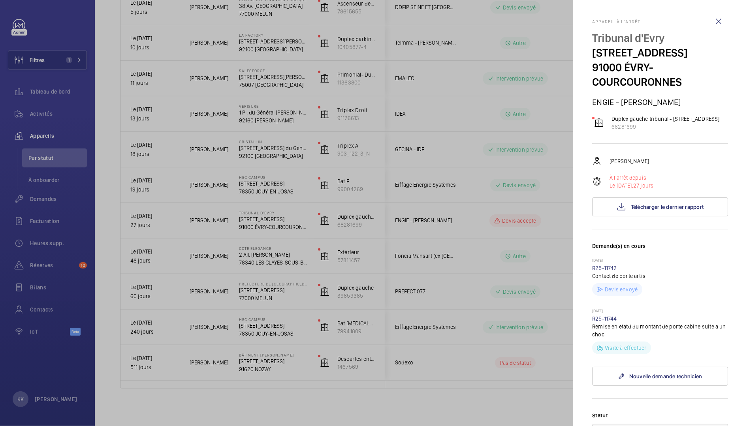
scroll to position [249, 0]
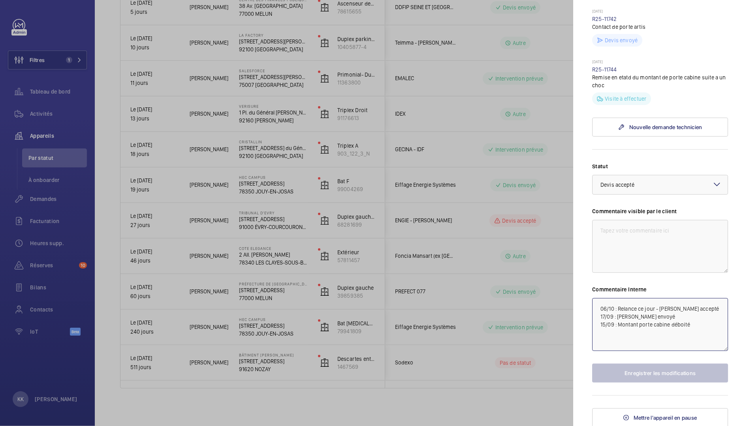
click at [714, 306] on textarea "06/10 : Relance ce jour - Devis accepté 17/09 : Devis envoyé 15/09 : Montant po…" at bounding box center [660, 324] width 136 height 53
type textarea "06/10 : Relance ce jour - Devis accepté - inter le 17/09 : Devis envoyé 15/09 :…"
click at [602, 70] on link "R25-11744" at bounding box center [604, 69] width 25 height 6
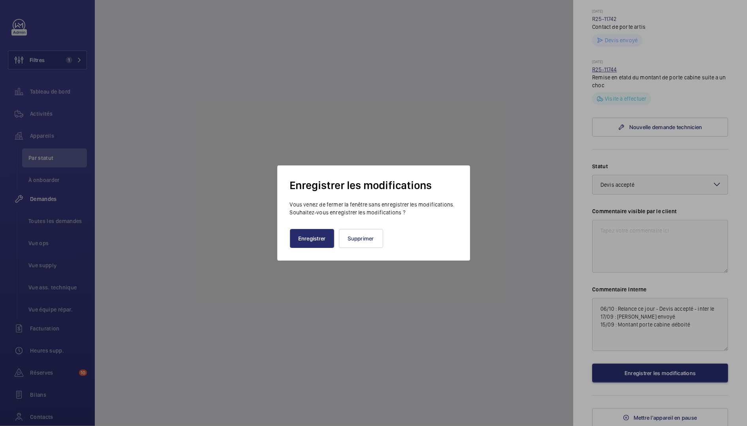
scroll to position [222, 0]
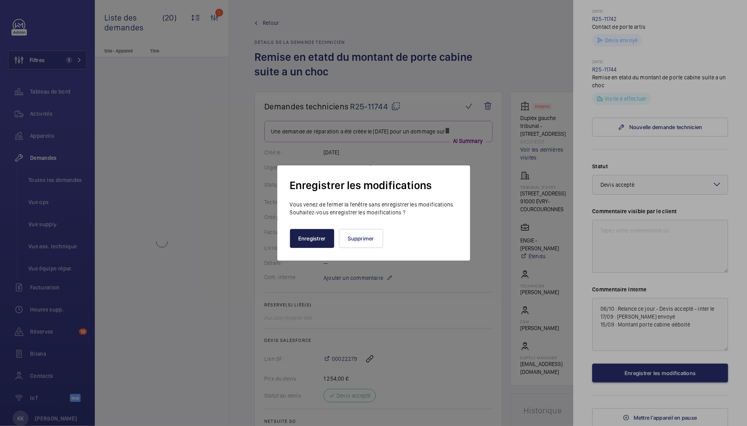
click at [312, 244] on button "Enregistrer" at bounding box center [312, 238] width 44 height 19
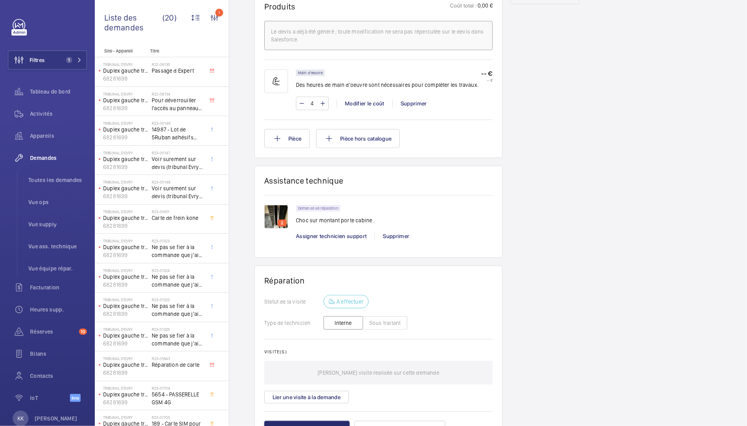
scroll to position [489, 0]
click at [256, 220] on wm-front-card "Assistance technique 2 Demande de réparation Choc sur montant porte cabine . As…" at bounding box center [378, 211] width 248 height 92
click at [265, 220] on img at bounding box center [276, 216] width 24 height 24
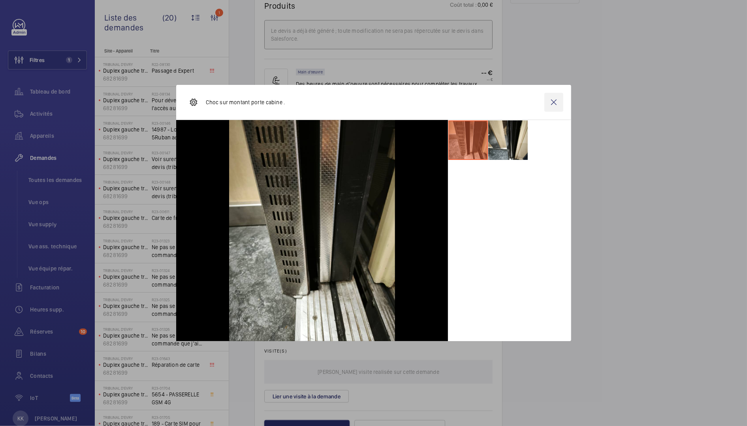
click at [558, 104] on wm-front-icon-button at bounding box center [553, 102] width 19 height 19
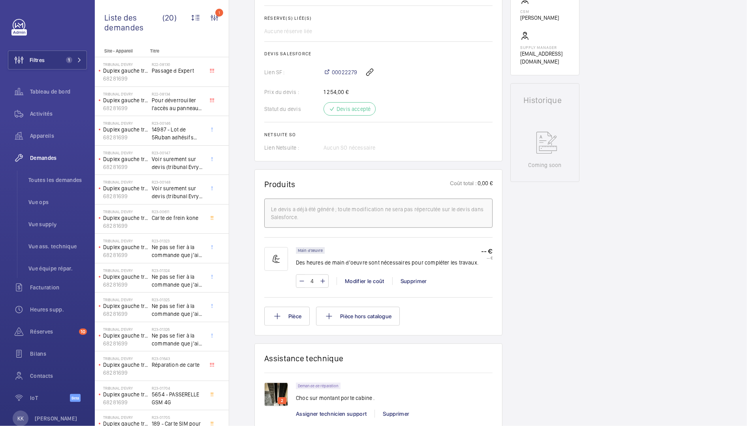
scroll to position [318, 0]
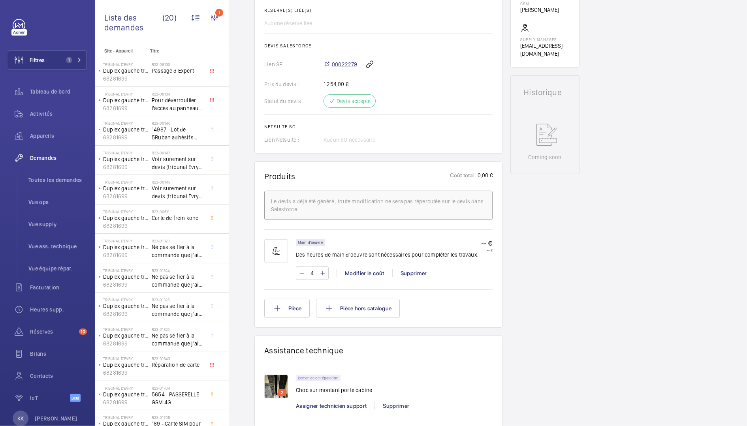
click at [342, 68] on span "00022279" at bounding box center [344, 64] width 25 height 8
click at [37, 156] on span "Demandes" at bounding box center [58, 158] width 57 height 8
click at [43, 158] on span "Demandes" at bounding box center [58, 158] width 57 height 8
click at [49, 182] on span "Toutes les demandes" at bounding box center [57, 180] width 58 height 8
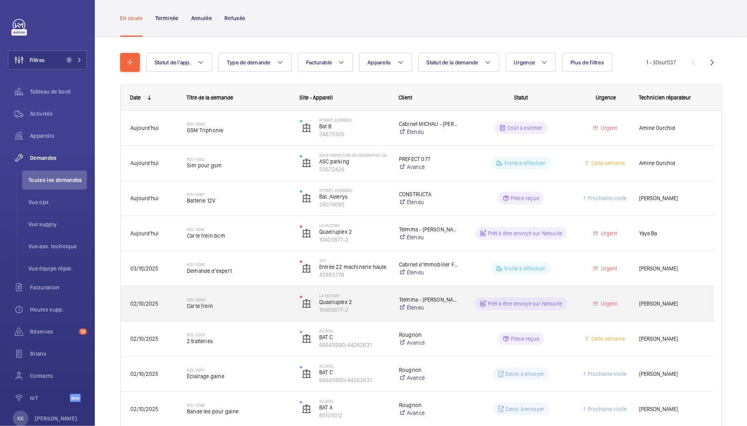
scroll to position [518, 0]
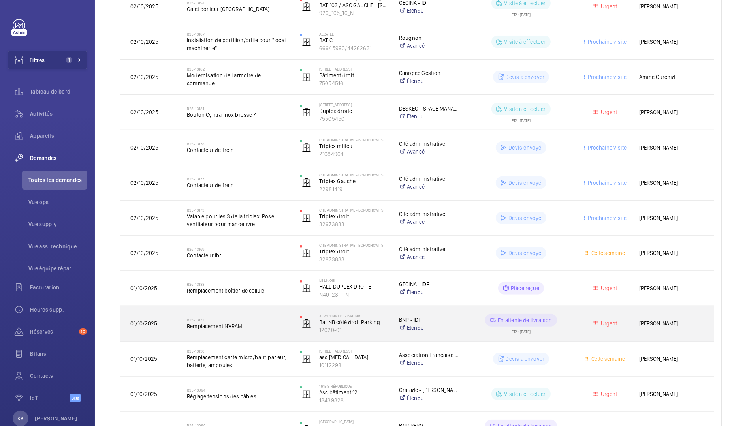
click at [247, 325] on span "Remplacement NVRAM" at bounding box center [238, 326] width 103 height 8
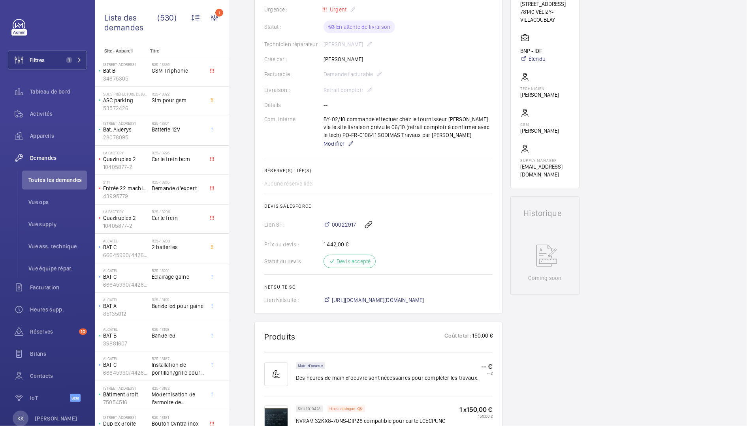
scroll to position [454, 0]
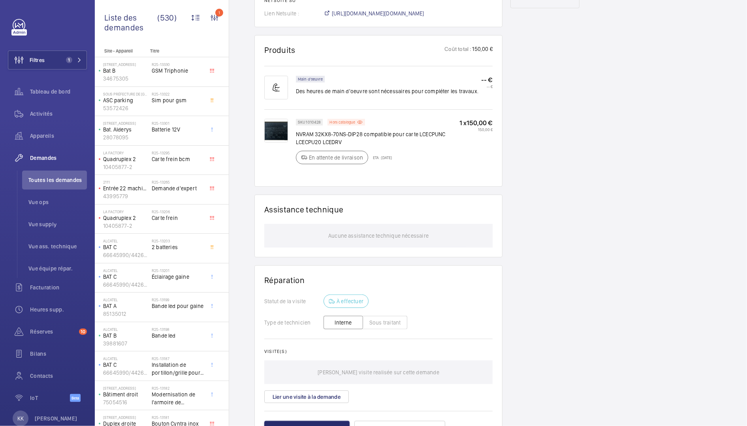
drag, startPoint x: 290, startPoint y: 161, endPoint x: 403, endPoint y: 156, distance: 112.6
click at [403, 156] on div "SKU 1010428 Hors catalogue NVRAM 32KX8-70NS-DIP28 compatible pour carte LCECPUN…" at bounding box center [378, 148] width 228 height 58
click at [403, 156] on div "SKU 1010428 Hors catalogue NVRAM 32KX8-70NS-DIP28 compatible pour carte LCECPUN…" at bounding box center [377, 144] width 163 height 50
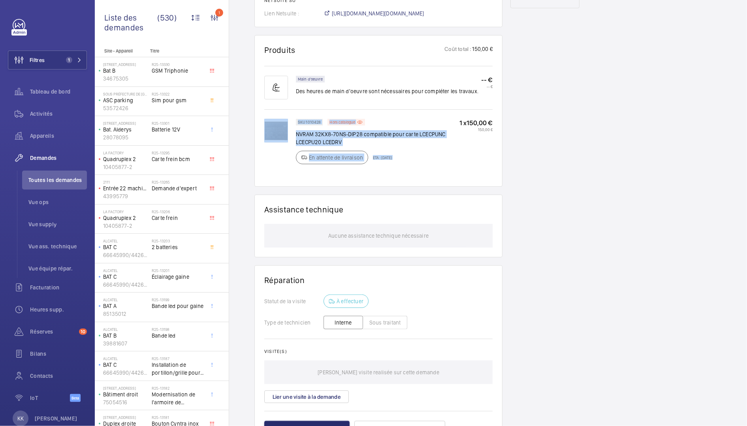
drag, startPoint x: 403, startPoint y: 156, endPoint x: 293, endPoint y: 160, distance: 109.8
click at [293, 160] on div "SKU 1010428 Hors catalogue NVRAM 32KX8-70NS-DIP28 compatible pour carte LCECPUN…" at bounding box center [378, 148] width 228 height 58
click at [293, 160] on div at bounding box center [280, 144] width 32 height 50
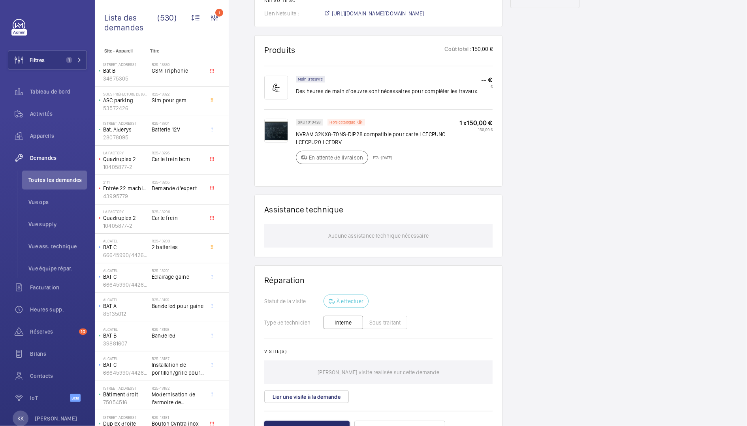
drag, startPoint x: 294, startPoint y: 132, endPoint x: 405, endPoint y: 160, distance: 115.2
click at [405, 160] on div "SKU 1010428 Hors catalogue NVRAM 32KX8-70NS-DIP28 compatible pour carte LCECPUN…" at bounding box center [378, 148] width 228 height 58
click at [405, 160] on div "SKU 1010428 Hors catalogue NVRAM 32KX8-70NS-DIP28 compatible pour carte LCECPUN…" at bounding box center [377, 144] width 163 height 50
drag, startPoint x: 402, startPoint y: 158, endPoint x: 300, endPoint y: 158, distance: 102.6
click at [300, 158] on div "SKU 1010428 Hors catalogue NVRAM 32KX8-70NS-DIP28 compatible pour carte LCECPUN…" at bounding box center [377, 144] width 163 height 50
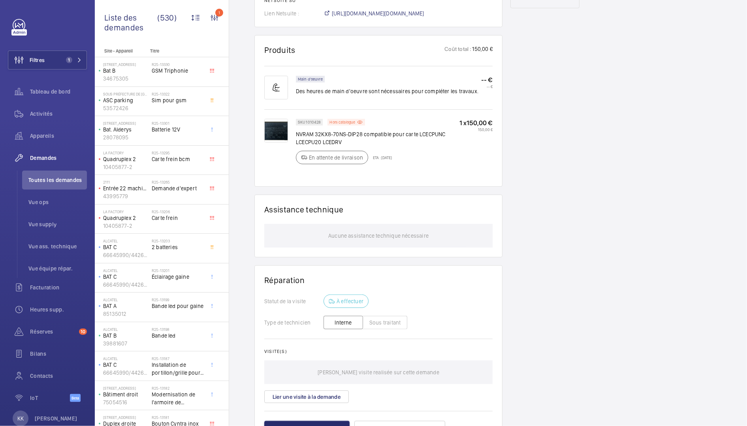
click at [296, 170] on div "SKU 1010428 Hors catalogue NVRAM 32KX8-70NS-DIP28 compatible pour carte LCECPUN…" at bounding box center [394, 148] width 197 height 58
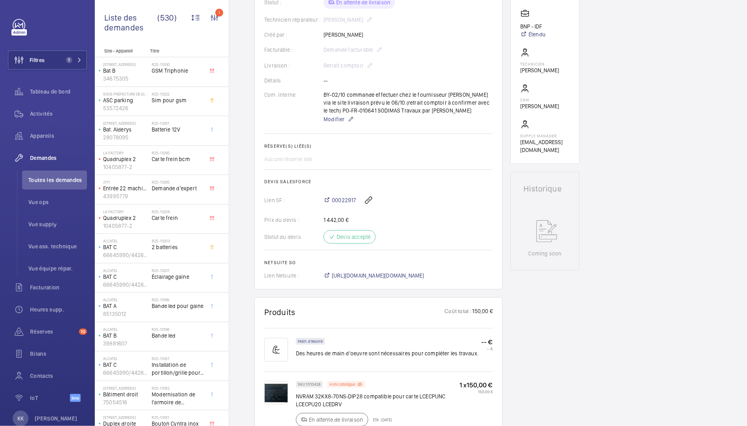
scroll to position [0, 0]
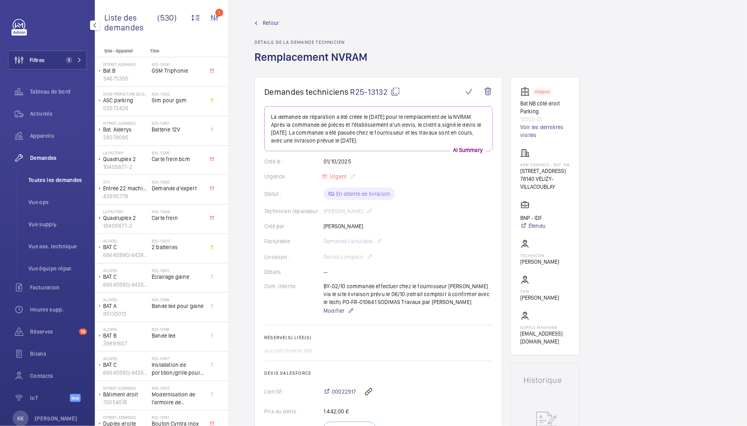
click at [74, 175] on li "Toutes les demandes" at bounding box center [54, 180] width 65 height 19
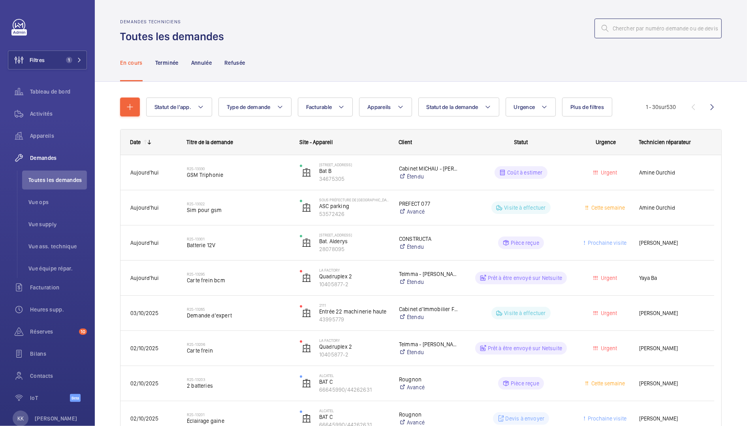
click at [625, 27] on input "text" at bounding box center [657, 29] width 127 height 20
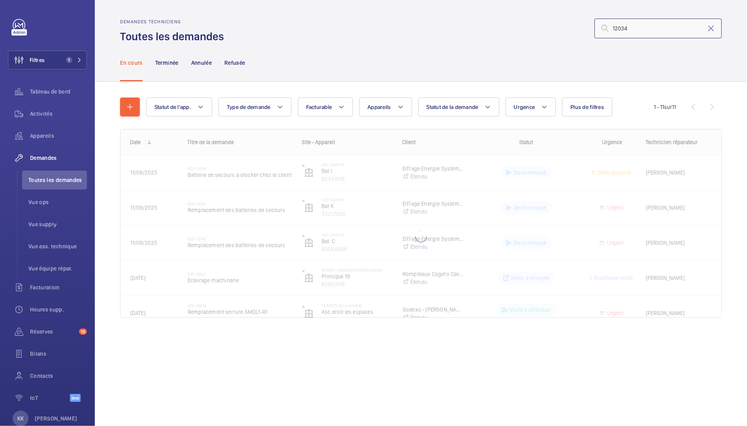
type input "12034"
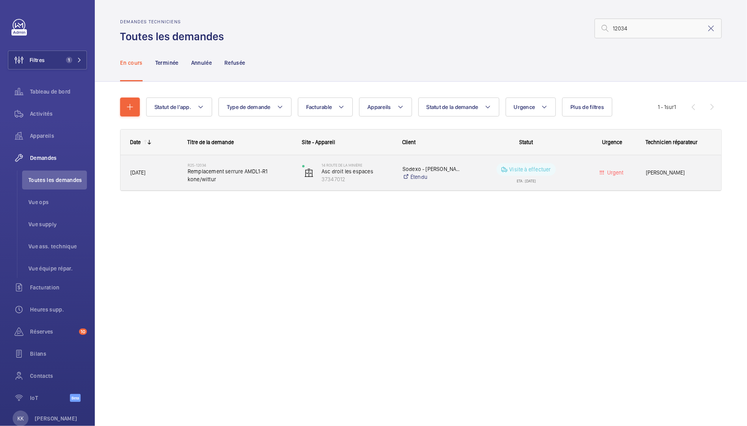
click at [270, 176] on span "Remplacement serrure AMDL1-R1 kone/wittur" at bounding box center [240, 175] width 104 height 16
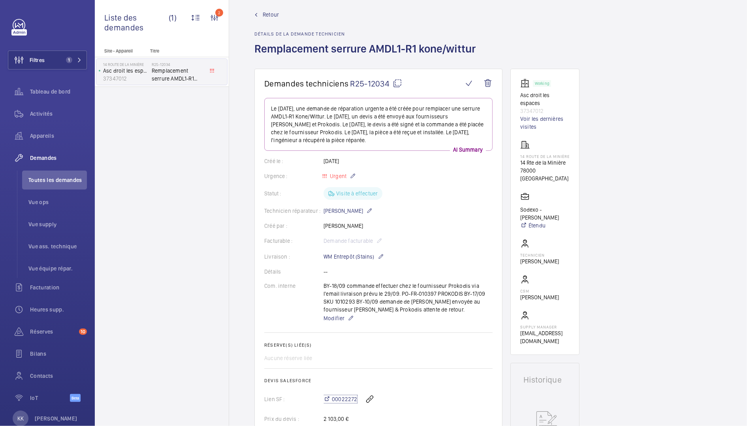
scroll to position [29, 0]
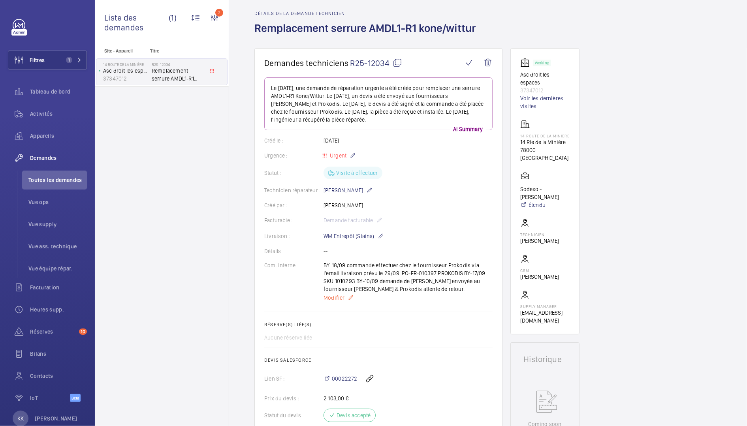
click at [341, 297] on span "Modifier" at bounding box center [333, 298] width 21 height 8
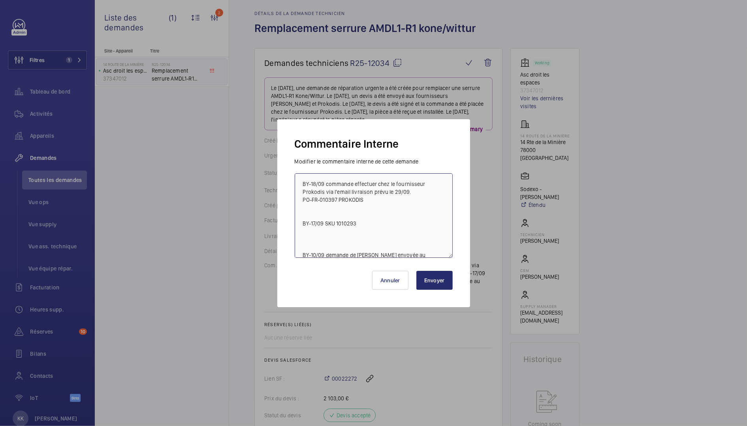
scroll to position [16, 0]
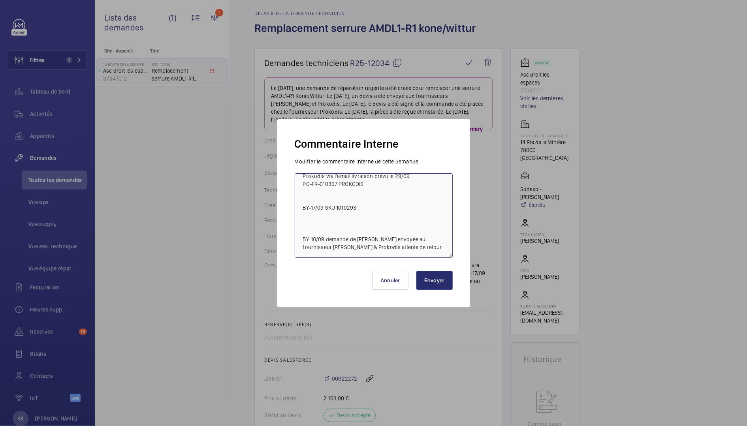
drag, startPoint x: 302, startPoint y: 183, endPoint x: 747, endPoint y: 440, distance: 513.0
click at [746, 426] on html "Filtres 1 Tableau de bord Activités Appareils Demandes Toutes les demandes Vue …" at bounding box center [373, 213] width 747 height 426
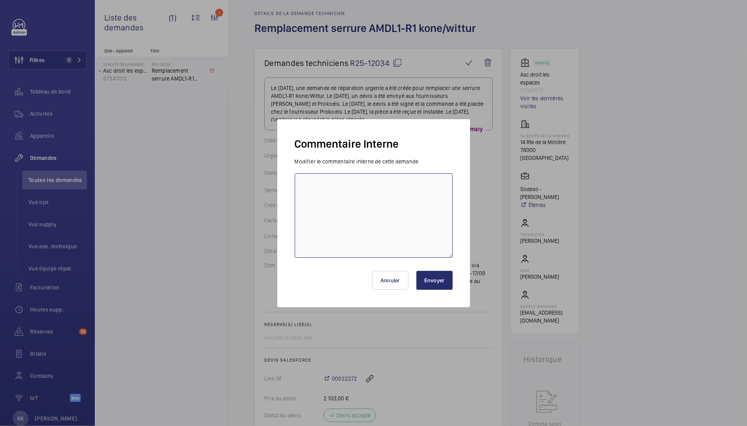
scroll to position [0, 0]
type textarea "B"
type textarea "Troisième étage condamnés. le client a envoyé le bdc mais revient dessus car es…"
click at [429, 280] on button "Envoyer" at bounding box center [434, 280] width 36 height 19
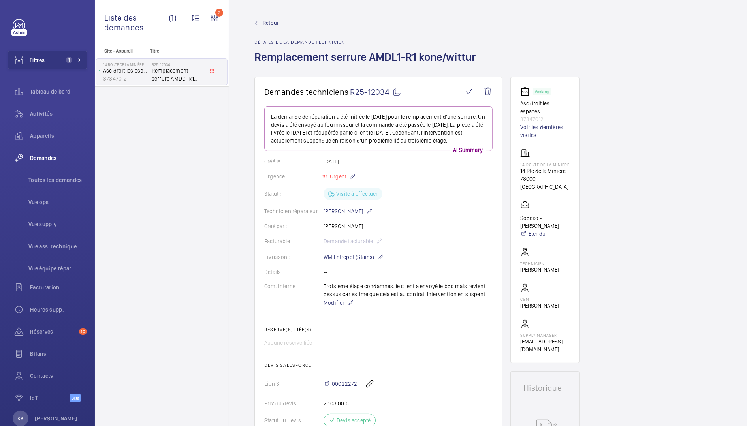
click at [259, 23] on link "Retour" at bounding box center [367, 23] width 226 height 8
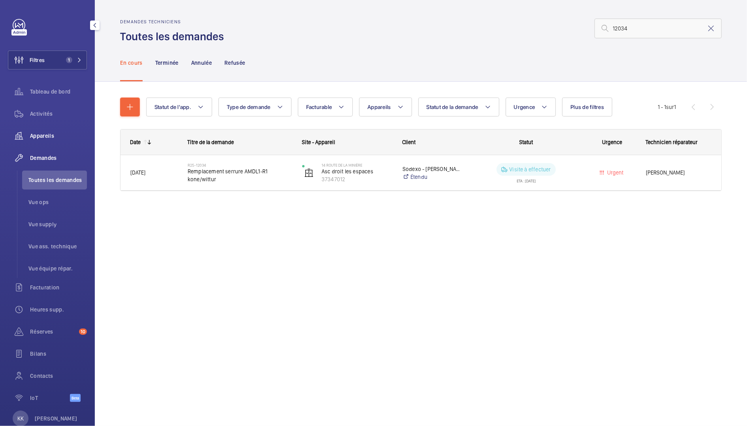
click at [44, 142] on div "Appareils" at bounding box center [47, 135] width 79 height 19
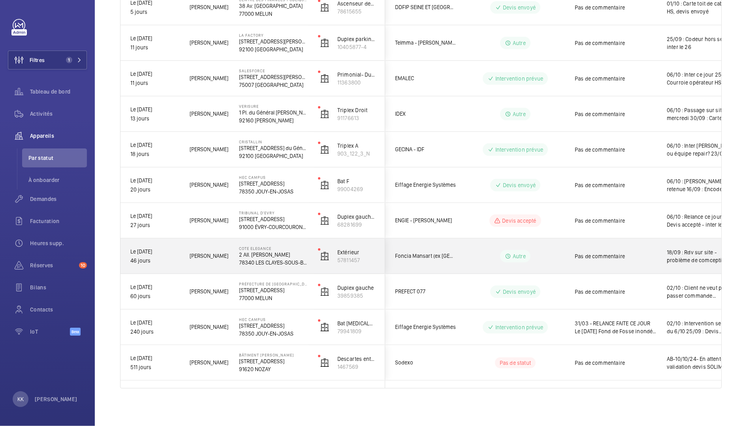
scroll to position [365, 0]
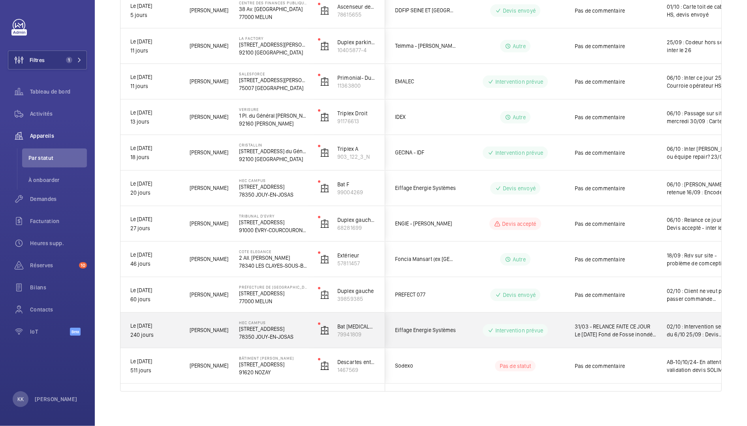
click at [268, 342] on div "HEC CAMPUS 1 Rue de la Libération 78350 JOUY-EN-JOSAS" at bounding box center [268, 331] width 78 height 36
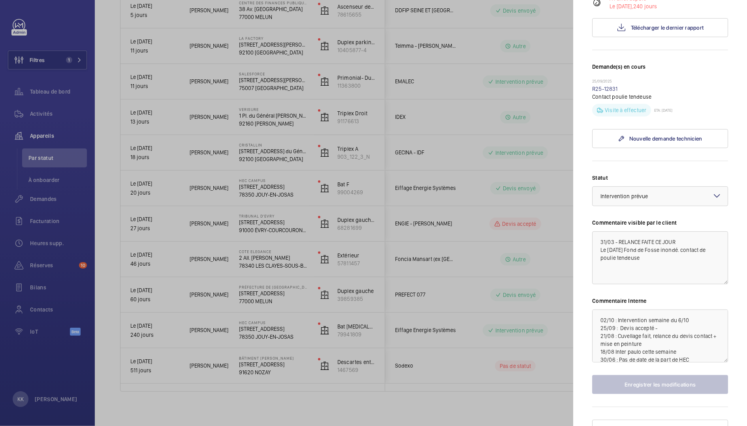
scroll to position [176, 0]
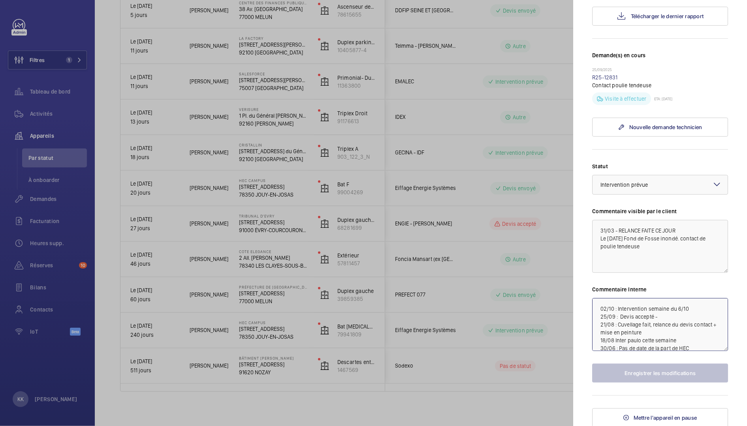
click at [604, 308] on textarea "02/10 : Intervention semaine du 6/10 25/09 : Devis accepté - 21/08 : Cuvellage …" at bounding box center [660, 324] width 136 height 53
click at [596, 306] on textarea "02/10 : Intervention semaine du 6/10 25/09 : Devis accepté - 21/08 : Cuvellage …" at bounding box center [660, 324] width 136 height 53
click at [496, 280] on div at bounding box center [373, 213] width 747 height 426
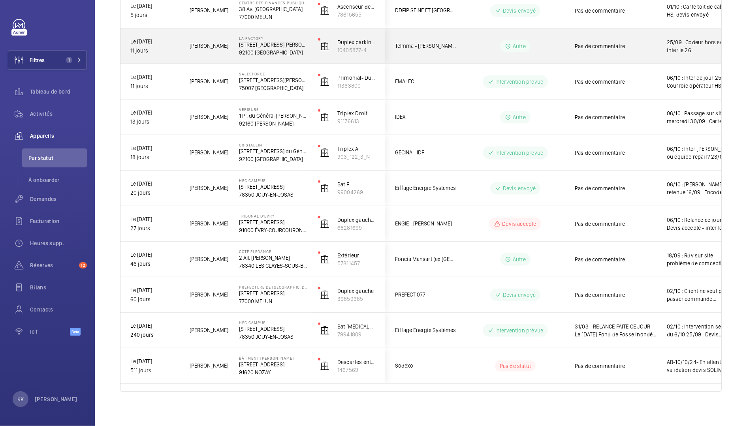
scroll to position [0, 0]
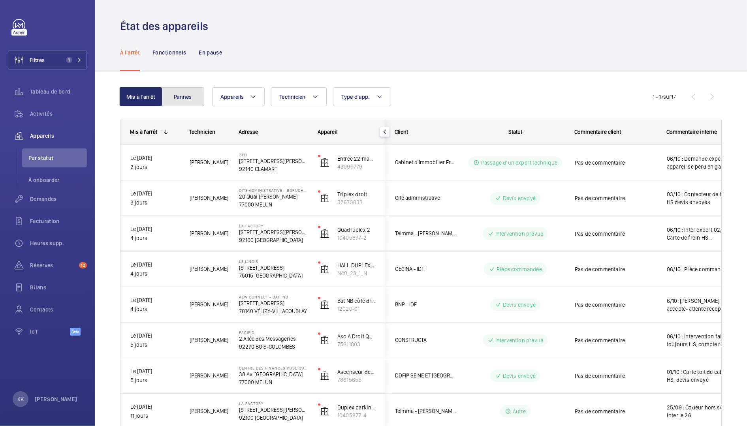
click at [194, 100] on button "Pannes" at bounding box center [182, 96] width 43 height 19
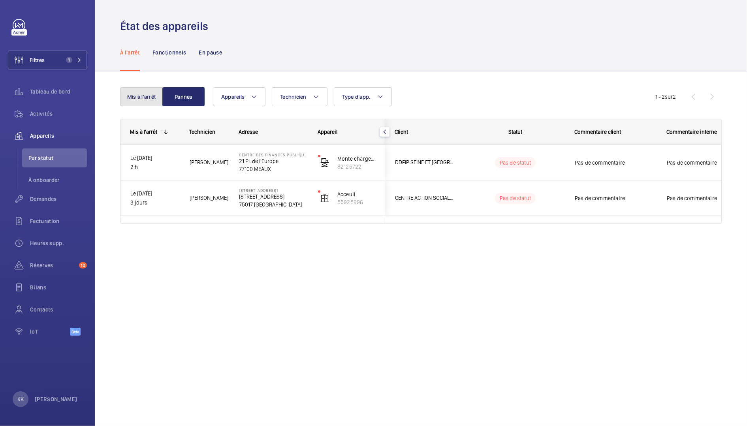
click at [133, 104] on button "Mis à l'arrêt" at bounding box center [141, 96] width 43 height 19
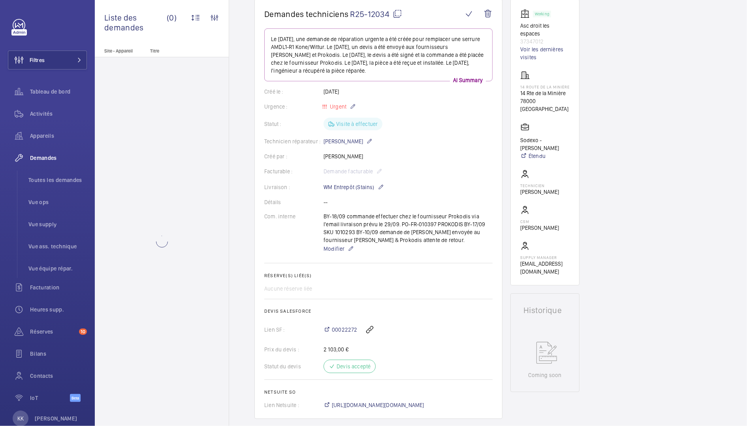
scroll to position [88, 0]
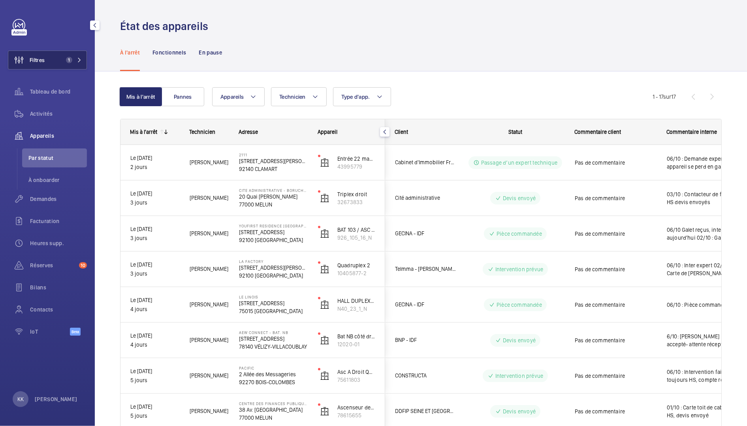
click at [53, 61] on button "Filtres 1" at bounding box center [47, 60] width 79 height 19
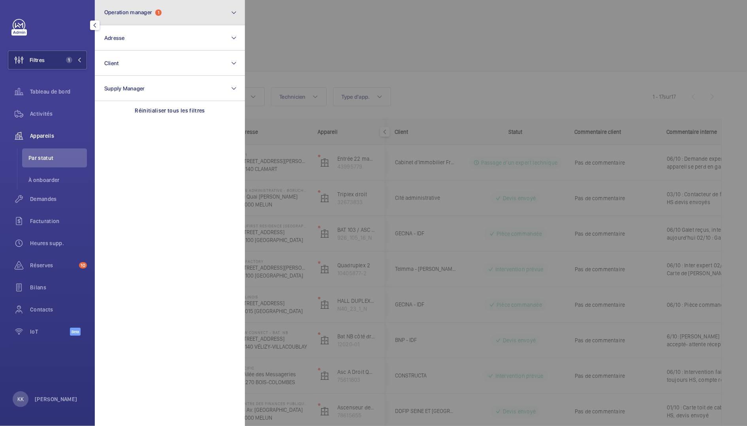
click at [129, 20] on button "Operation manager 1" at bounding box center [170, 12] width 150 height 25
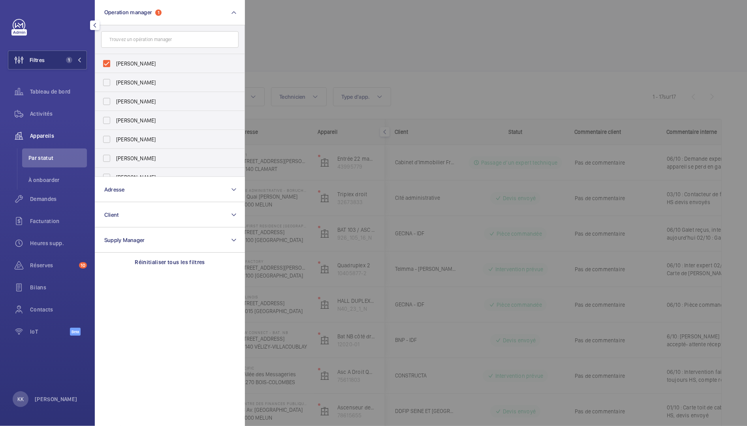
click at [65, 22] on div at bounding box center [50, 25] width 74 height 13
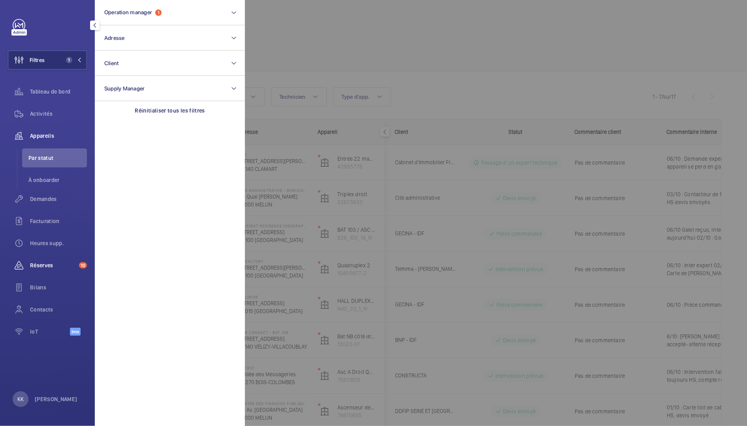
click at [42, 268] on span "Réserves" at bounding box center [53, 265] width 46 height 8
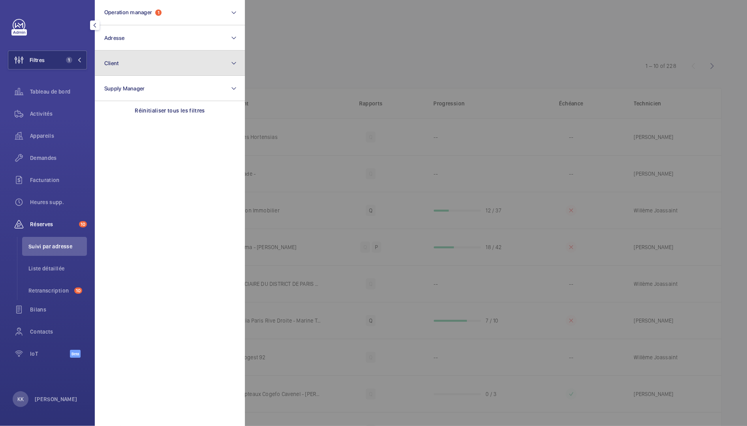
click at [128, 61] on button "Client" at bounding box center [170, 63] width 150 height 25
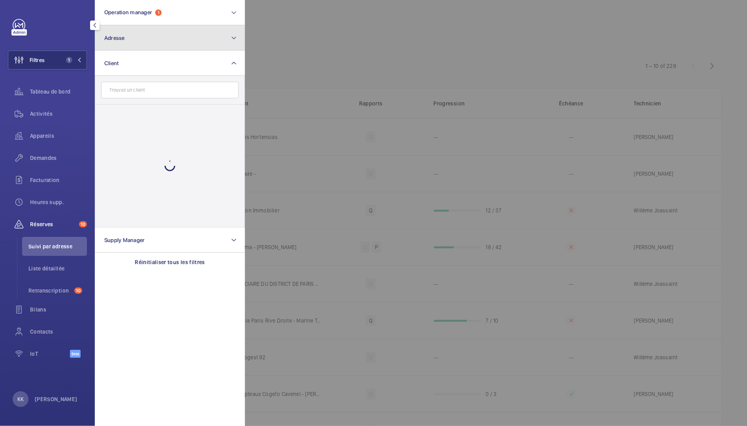
click at [126, 45] on button "Adresse" at bounding box center [170, 37] width 150 height 25
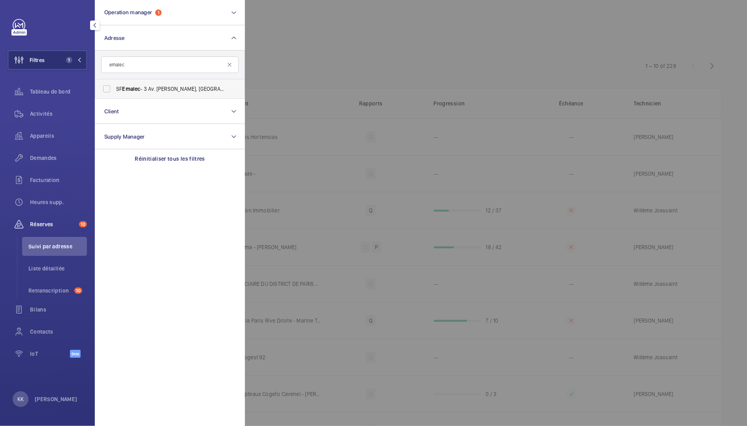
type input "emalec"
click at [127, 93] on label "SF Emalec - 3 Av. [PERSON_NAME], [GEOGRAPHIC_DATA]" at bounding box center [163, 88] width 137 height 19
click at [114, 93] on input "SF Emalec - 3 Av. [PERSON_NAME], [GEOGRAPHIC_DATA]" at bounding box center [107, 89] width 16 height 16
checkbox input "true"
click at [283, 72] on div at bounding box center [618, 213] width 747 height 426
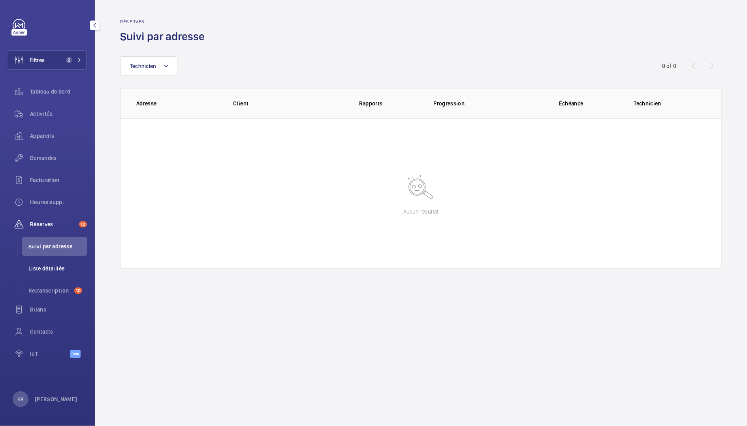
click at [56, 270] on span "Liste détaillée" at bounding box center [57, 269] width 58 height 8
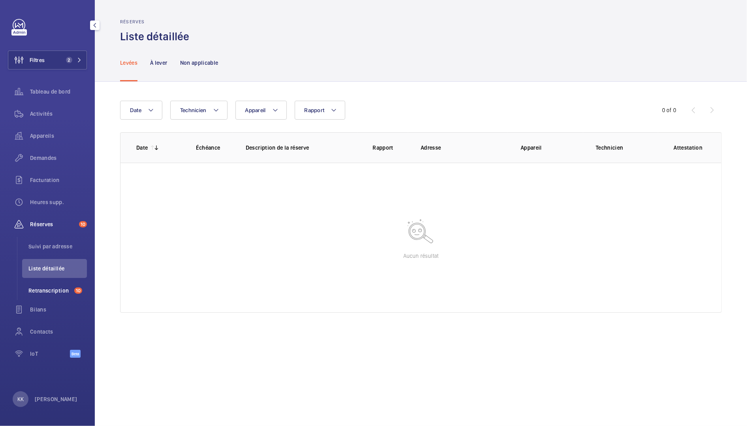
click at [49, 290] on span "Retranscription" at bounding box center [49, 291] width 43 height 8
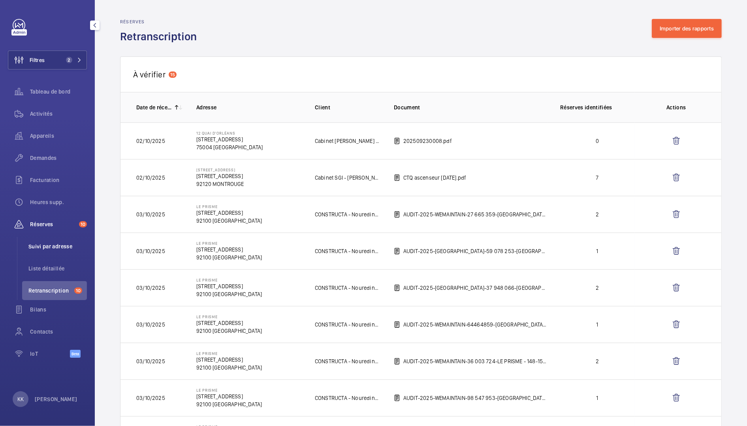
click at [51, 244] on span "Suivi par adresse" at bounding box center [57, 246] width 58 height 8
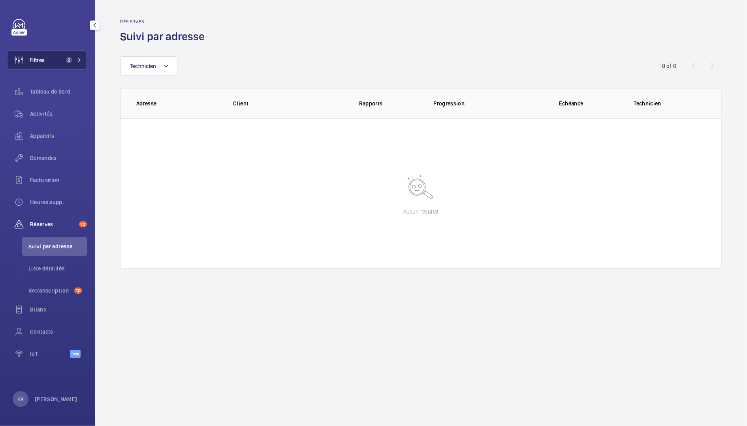
click at [68, 62] on span "2" at bounding box center [69, 60] width 6 height 6
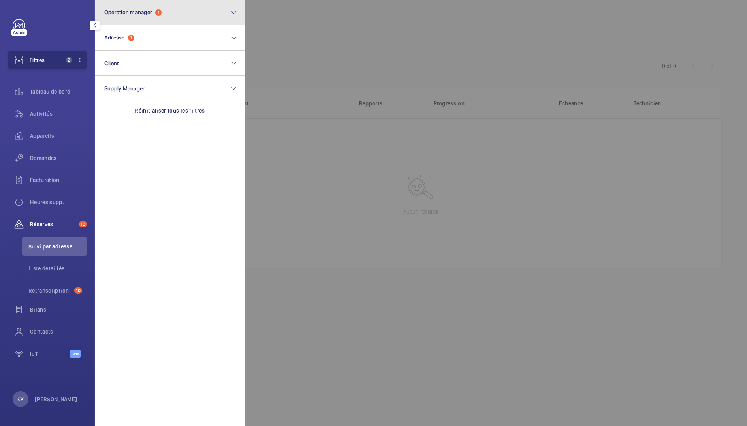
click at [137, 17] on button "Operation manager 1" at bounding box center [170, 12] width 150 height 25
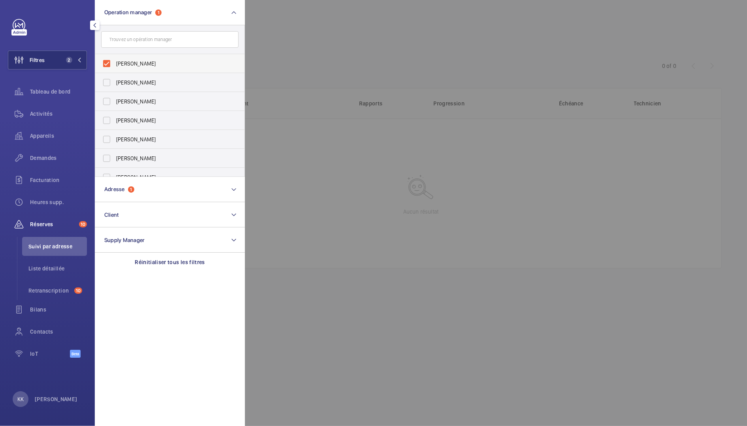
click at [135, 57] on label "[PERSON_NAME]" at bounding box center [163, 63] width 137 height 19
click at [114, 57] on input "[PERSON_NAME]" at bounding box center [107, 64] width 16 height 16
checkbox input "false"
click at [294, 15] on div at bounding box center [618, 213] width 747 height 426
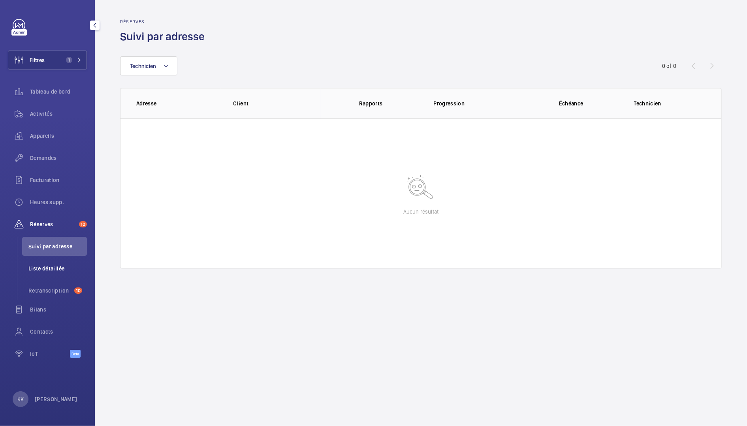
click at [61, 259] on li "Liste détaillée" at bounding box center [54, 268] width 65 height 19
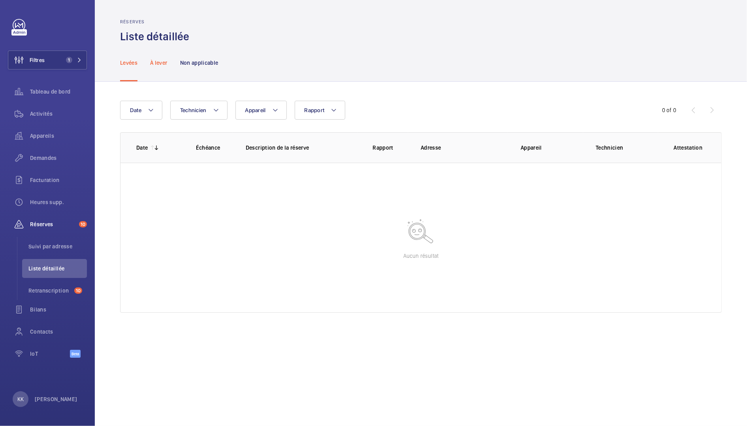
click at [158, 64] on p "À lever" at bounding box center [158, 63] width 17 height 8
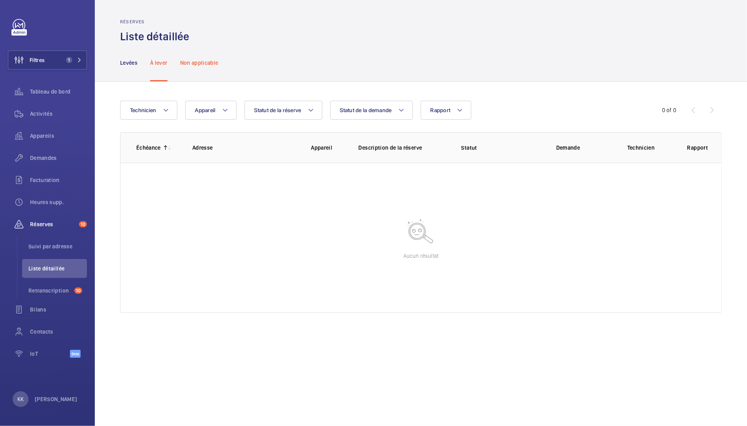
click at [182, 62] on p "Non applicable" at bounding box center [199, 63] width 38 height 8
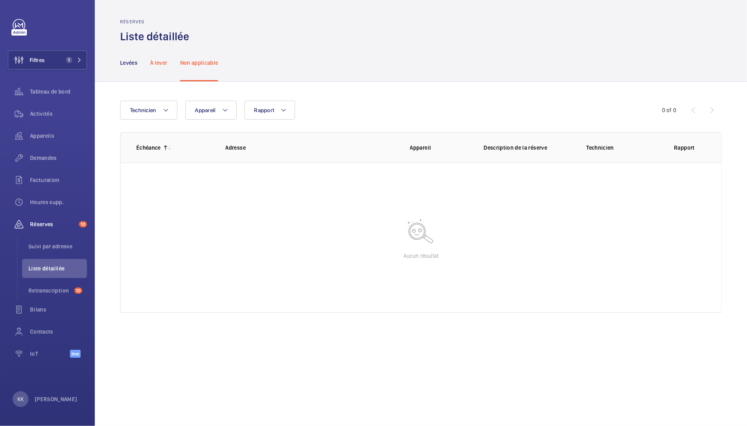
click at [153, 62] on p "À lever" at bounding box center [158, 63] width 17 height 8
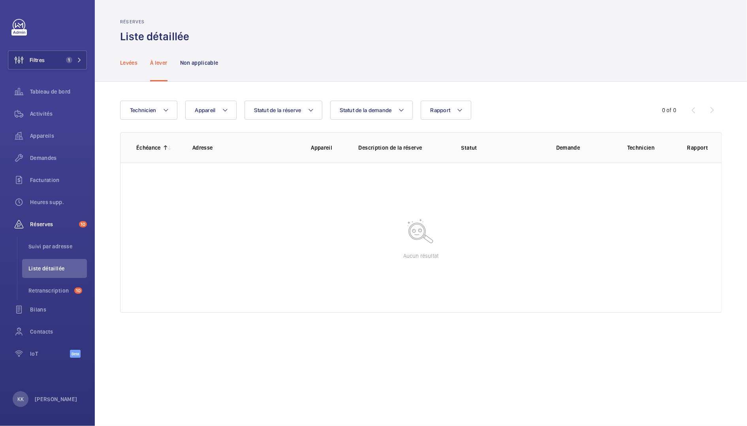
click at [135, 63] on p "Levées" at bounding box center [128, 63] width 17 height 8
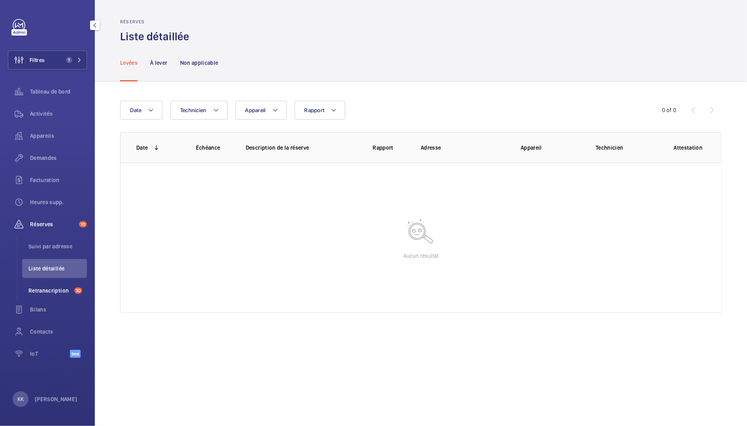
click at [48, 291] on span "Retranscription" at bounding box center [49, 291] width 43 height 8
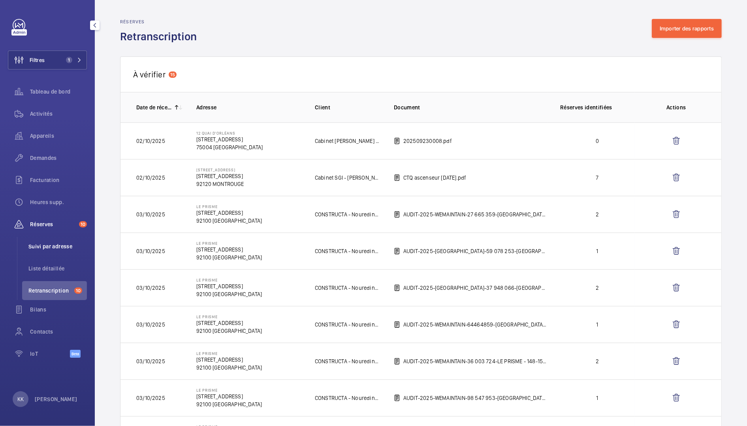
click at [73, 246] on span "Suivi par adresse" at bounding box center [57, 246] width 58 height 8
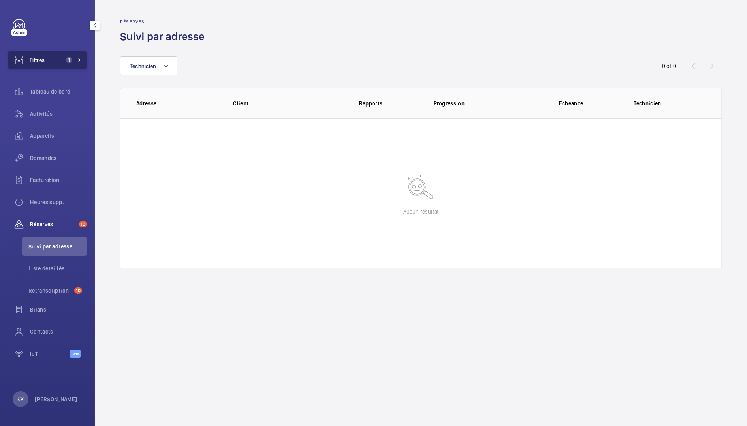
click at [76, 66] on button "Filtres 1" at bounding box center [47, 60] width 79 height 19
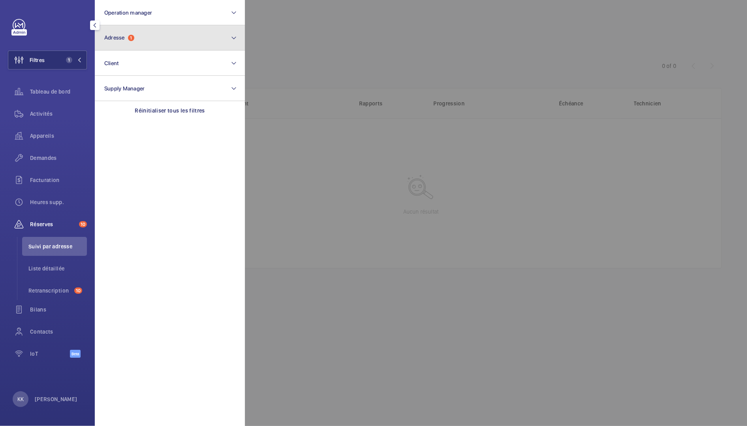
click at [108, 41] on span "Adresse 1" at bounding box center [119, 37] width 30 height 7
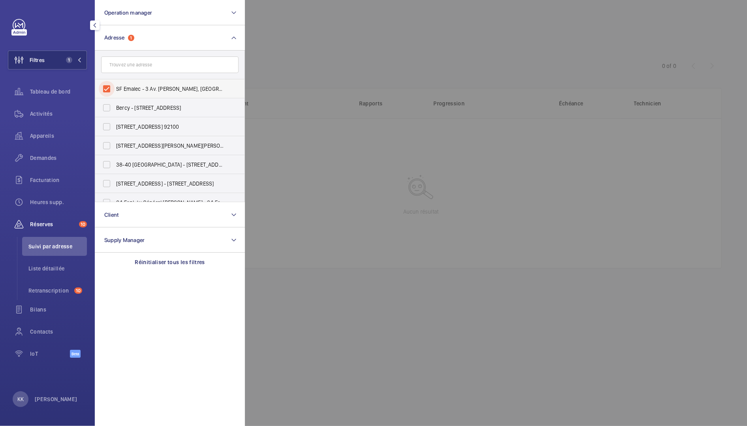
click at [113, 82] on input "SF Emalec - 3 Av. [PERSON_NAME], [GEOGRAPHIC_DATA]" at bounding box center [107, 89] width 16 height 16
checkbox input "false"
click at [124, 69] on input "text" at bounding box center [169, 64] width 137 height 17
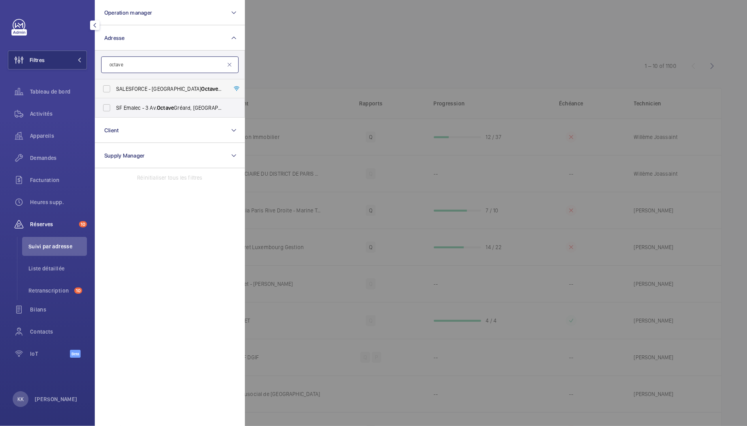
type input "octave"
click at [130, 86] on span "SALESFORCE - [STREET_ADDRESS]" at bounding box center [170, 89] width 109 height 8
click at [114, 86] on input "SALESFORCE - [STREET_ADDRESS]" at bounding box center [107, 89] width 16 height 16
checkbox input "true"
click at [339, 53] on div at bounding box center [618, 213] width 747 height 426
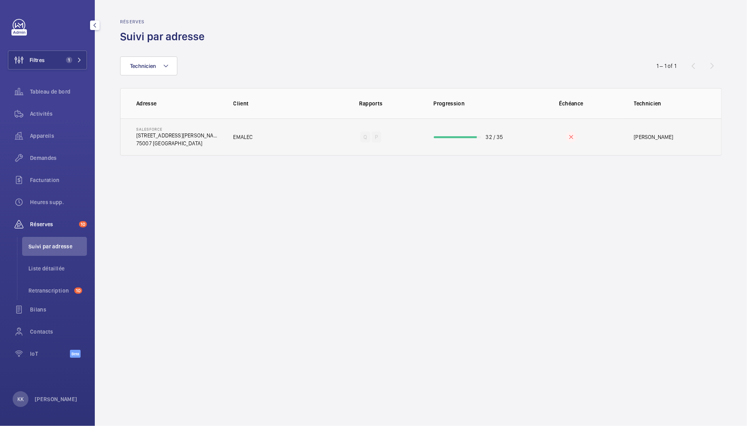
click at [255, 135] on td "EMALEC" at bounding box center [271, 136] width 100 height 37
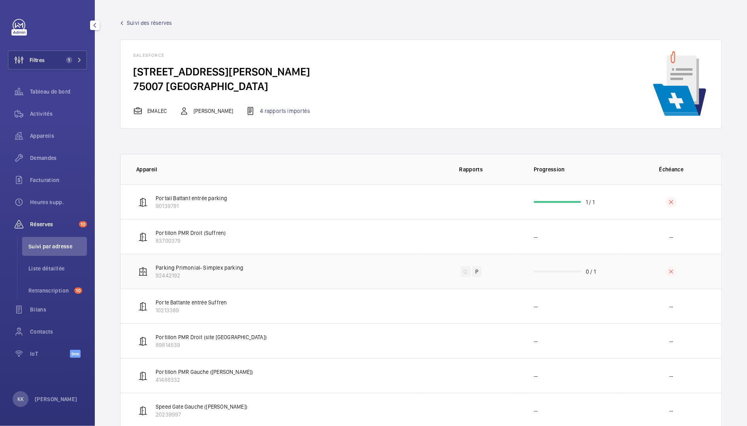
click at [233, 270] on p "Parking Primonial- Simplex parking" at bounding box center [200, 268] width 88 height 8
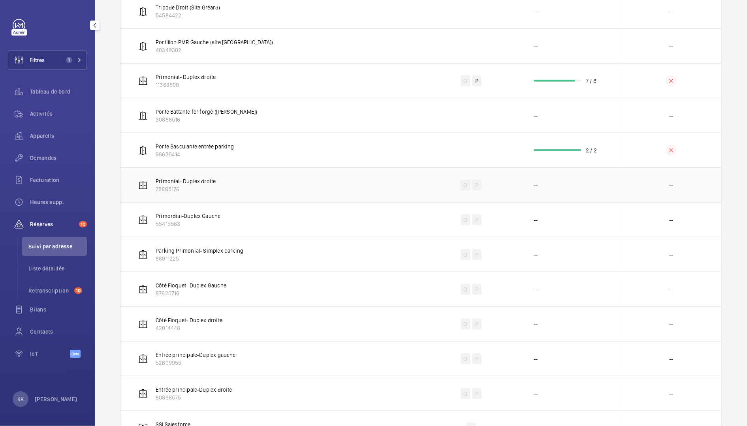
scroll to position [711, 0]
click at [248, 73] on td "Primonial- Duplex droite 11363800" at bounding box center [270, 81] width 300 height 35
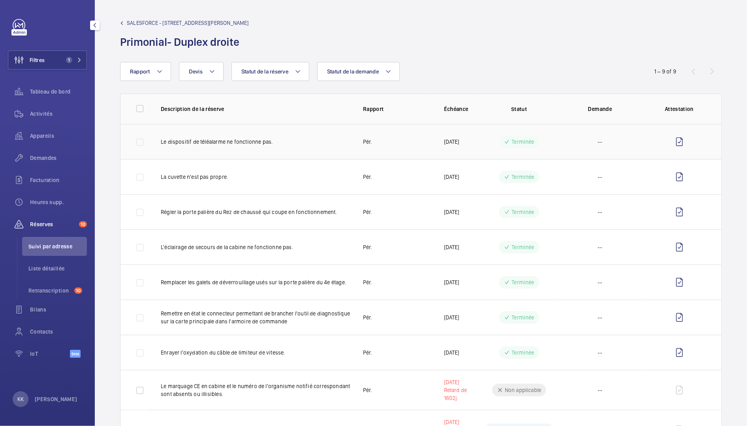
drag, startPoint x: 283, startPoint y: 140, endPoint x: 289, endPoint y: 129, distance: 12.2
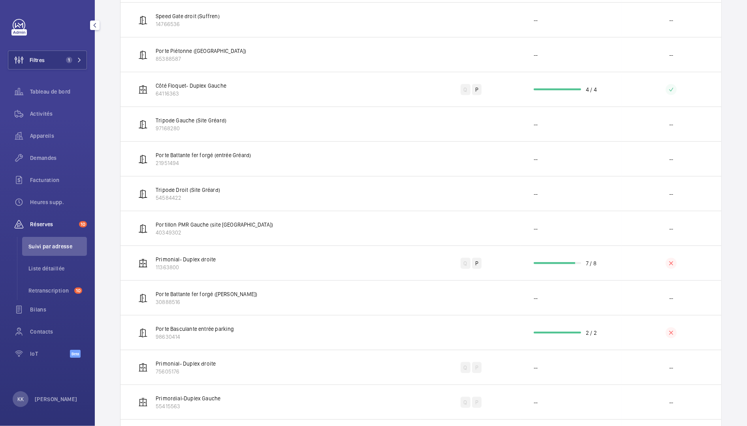
scroll to position [889, 0]
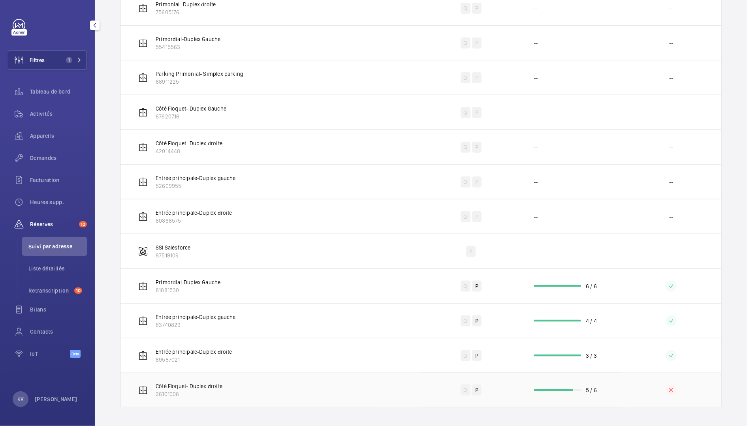
click at [302, 384] on td "Côté Floquet- Duplex droite 26101006" at bounding box center [270, 390] width 300 height 35
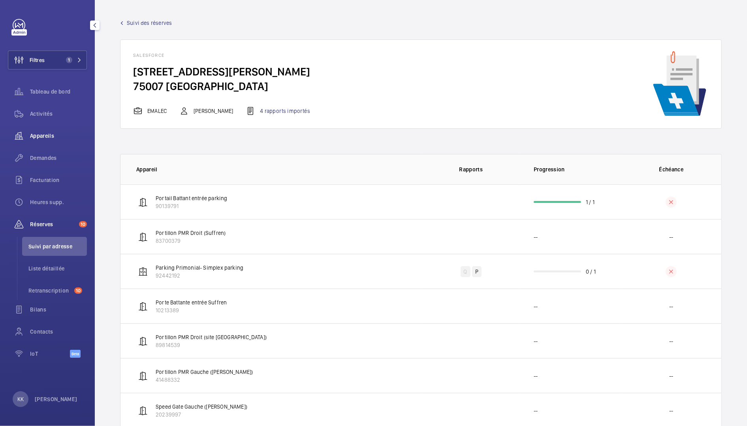
click at [48, 130] on div "Appareils" at bounding box center [47, 135] width 79 height 19
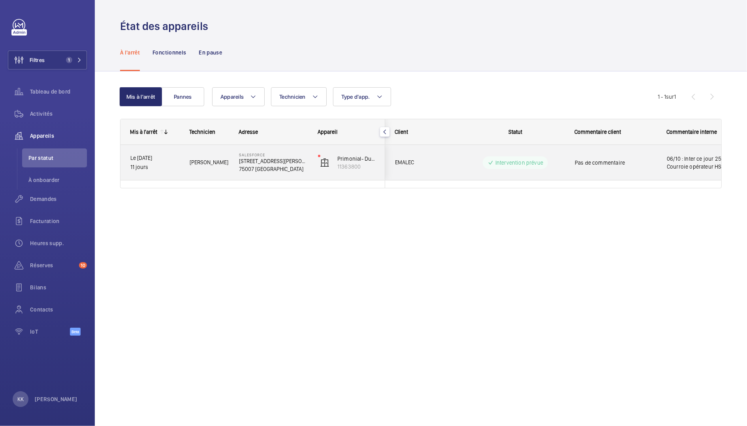
click at [218, 160] on span "[PERSON_NAME]" at bounding box center [209, 162] width 39 height 9
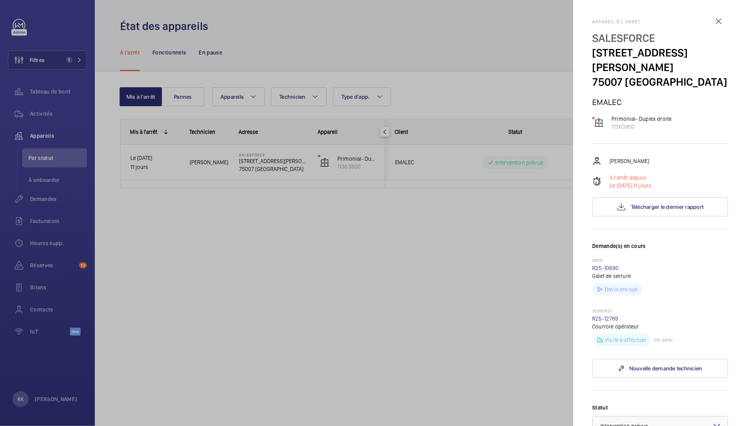
click at [477, 71] on div at bounding box center [373, 213] width 747 height 426
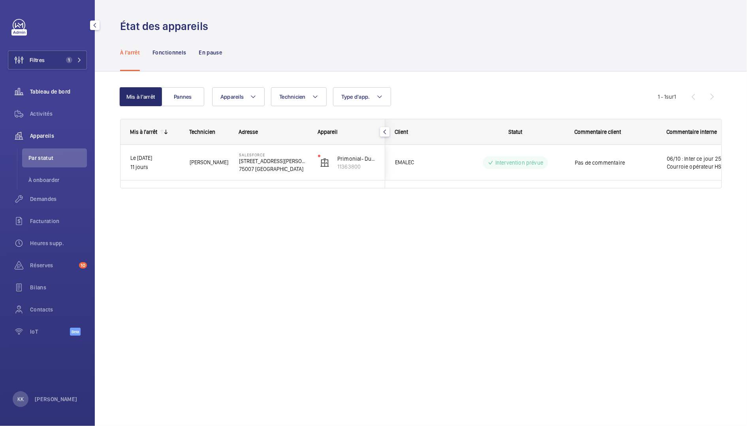
click at [44, 97] on div "Tableau de bord" at bounding box center [47, 91] width 79 height 19
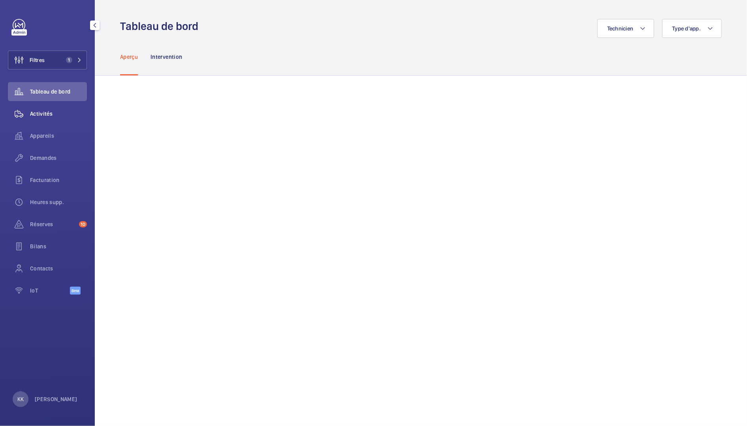
click at [41, 114] on span "Activités" at bounding box center [58, 114] width 57 height 8
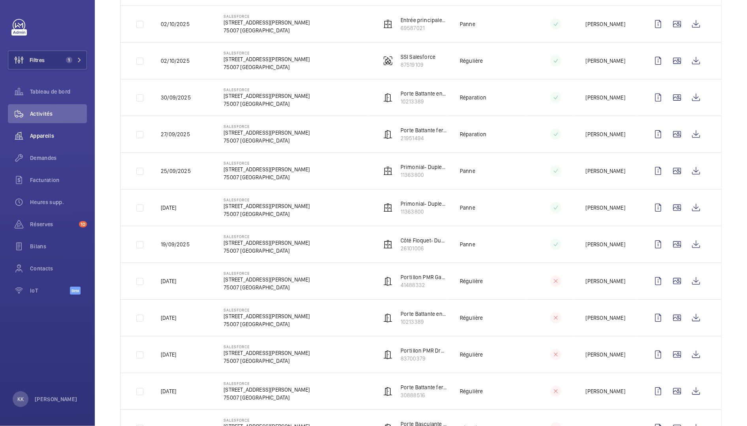
scroll to position [103, 0]
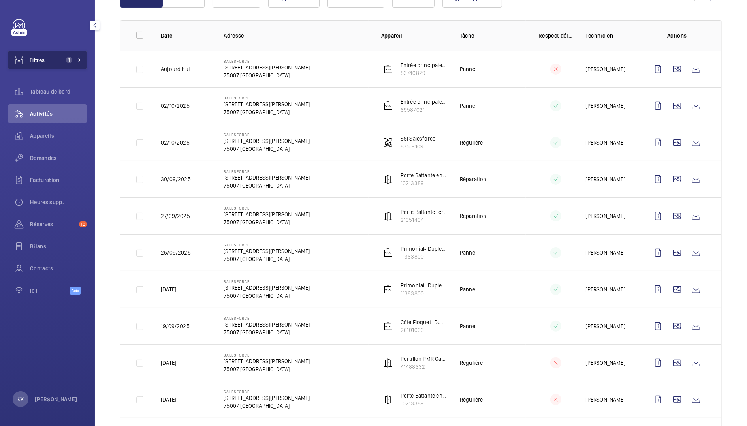
click at [52, 68] on button "Filtres 1" at bounding box center [47, 60] width 79 height 19
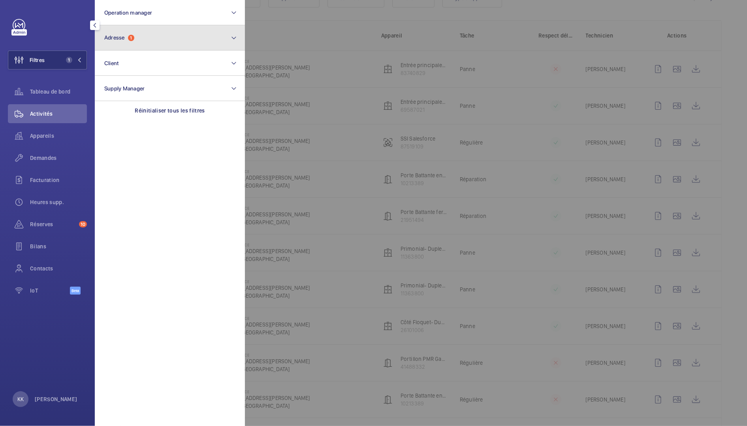
click at [122, 45] on button "Adresse 1" at bounding box center [170, 37] width 150 height 25
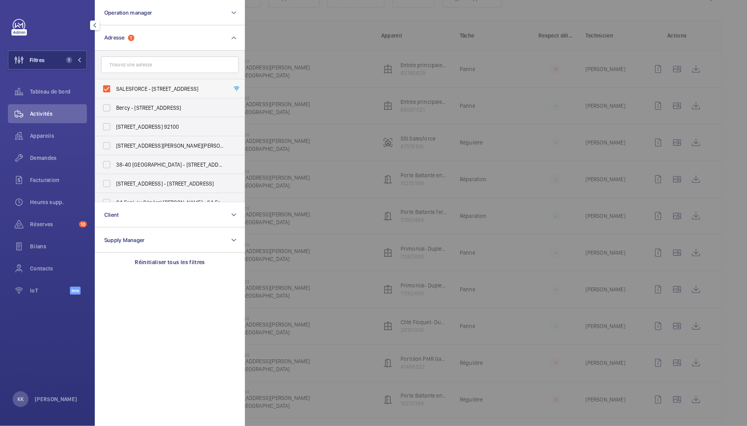
click at [114, 86] on label "SALESFORCE - [STREET_ADDRESS]" at bounding box center [163, 88] width 137 height 19
click at [114, 86] on input "SALESFORCE - [STREET_ADDRESS]" at bounding box center [107, 89] width 16 height 16
checkbox input "false"
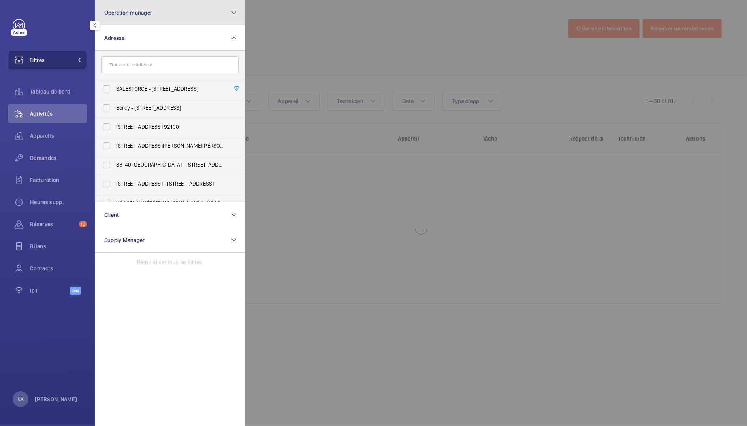
click at [126, 20] on button "Operation manager" at bounding box center [170, 12] width 150 height 25
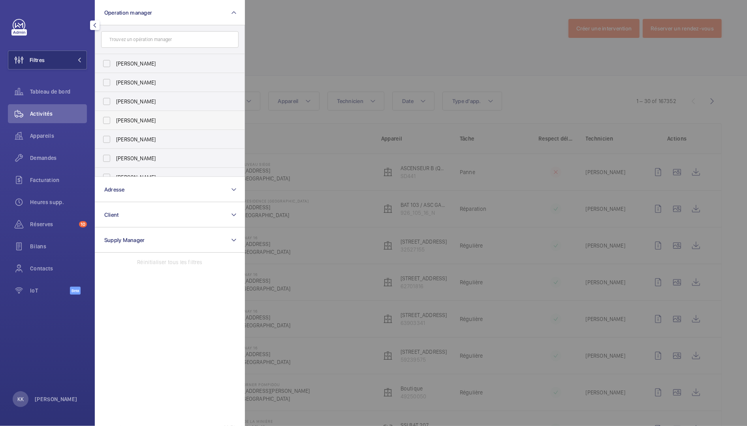
click at [122, 117] on span "[PERSON_NAME]" at bounding box center [170, 120] width 109 height 8
click at [114, 117] on input "[PERSON_NAME]" at bounding box center [107, 121] width 16 height 16
checkbox input "true"
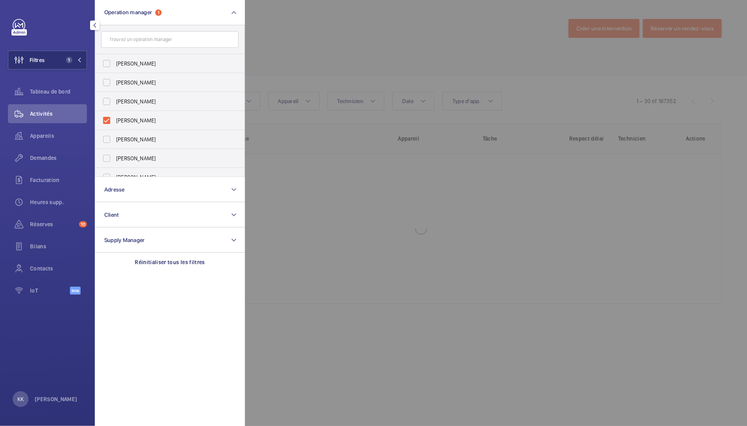
click at [275, 75] on div at bounding box center [618, 213] width 747 height 426
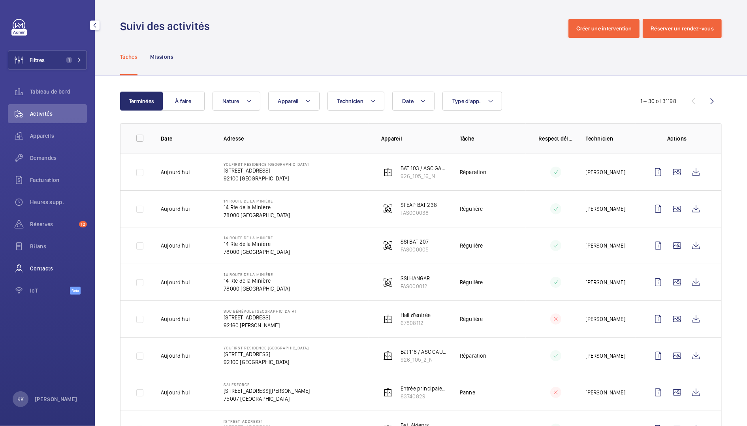
click at [50, 276] on div "Contacts" at bounding box center [47, 268] width 79 height 19
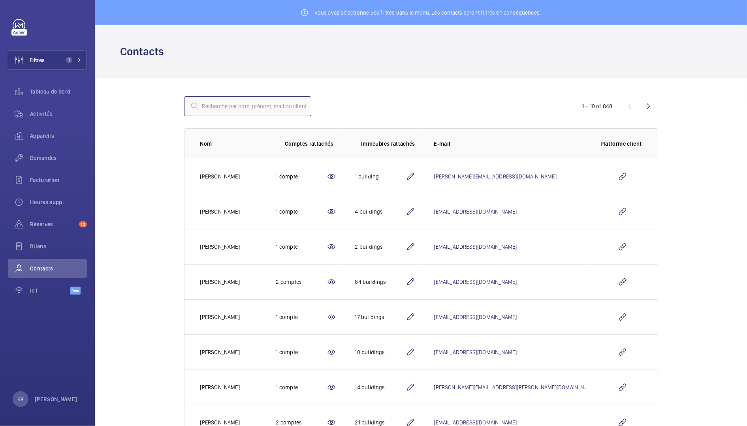
click at [231, 104] on input "text" at bounding box center [247, 106] width 127 height 20
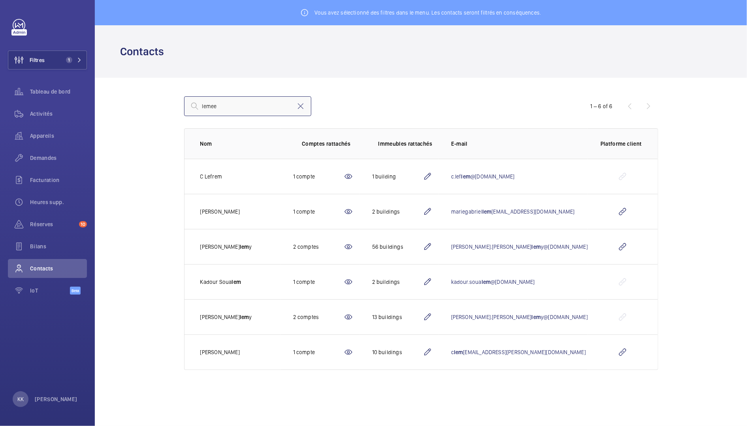
click at [240, 113] on input "lemee" at bounding box center [247, 106] width 127 height 20
click at [247, 107] on input "lemee" at bounding box center [247, 106] width 127 height 20
type input "l"
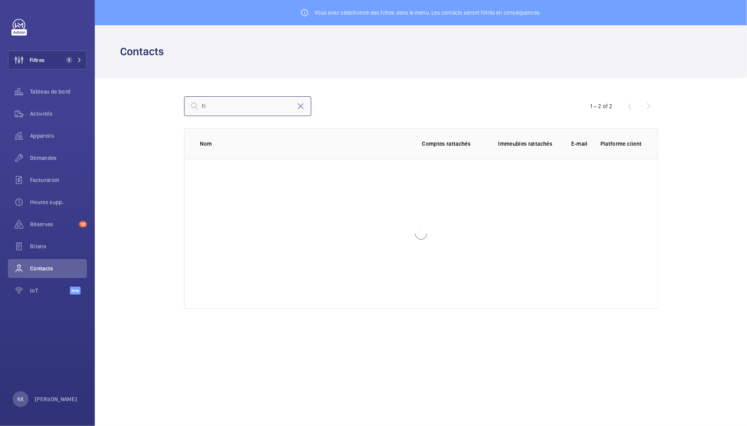
type input "f"
type input "l"
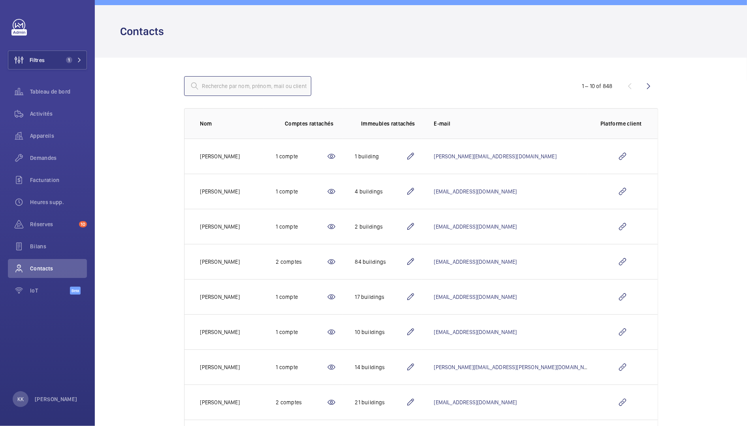
scroll to position [26, 0]
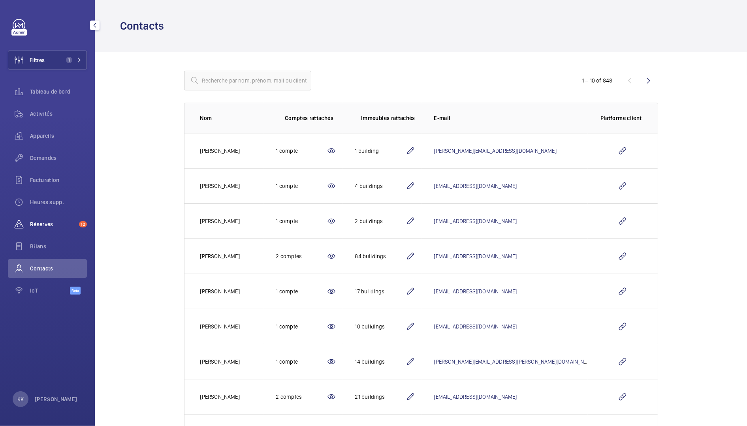
click at [54, 221] on span "Réserves" at bounding box center [53, 224] width 46 height 8
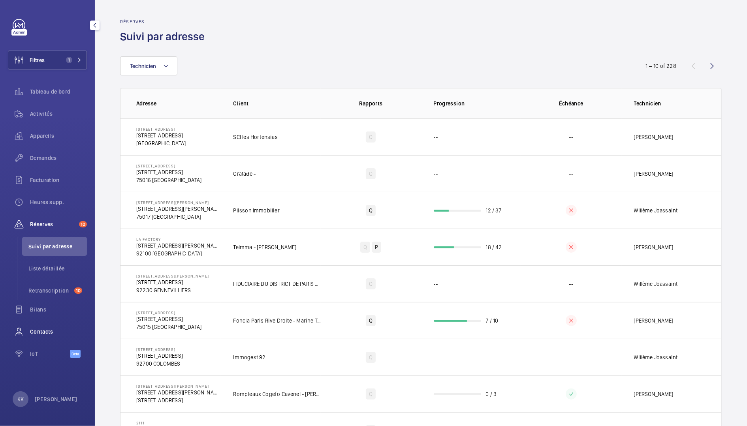
click at [37, 332] on span "Contacts" at bounding box center [58, 332] width 57 height 8
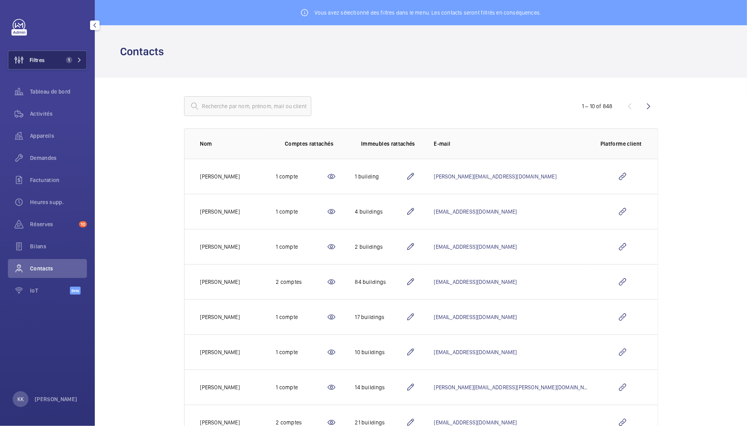
click at [42, 54] on span "Filtres" at bounding box center [26, 60] width 36 height 19
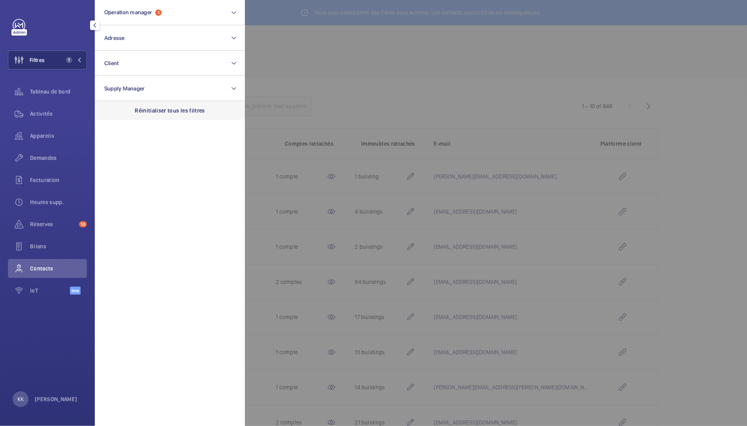
click at [149, 106] on div "Réinitialiser tous les filtres" at bounding box center [170, 110] width 150 height 19
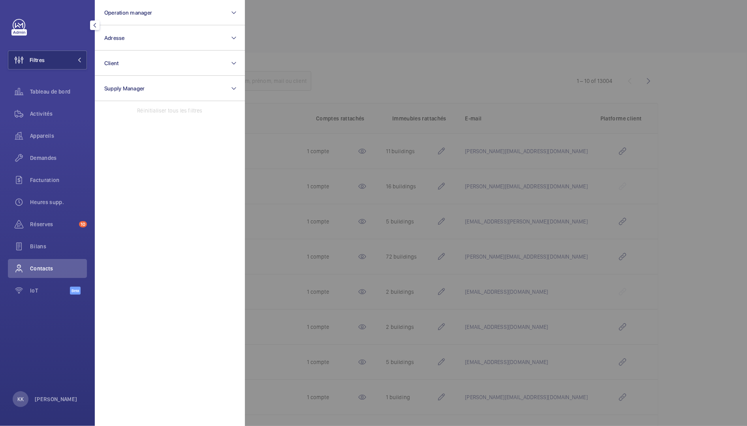
click at [342, 69] on div at bounding box center [618, 213] width 747 height 426
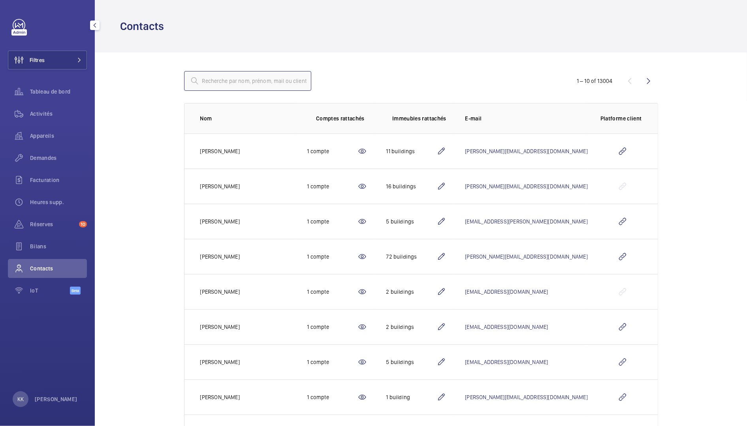
click at [267, 71] on input "text" at bounding box center [247, 81] width 127 height 20
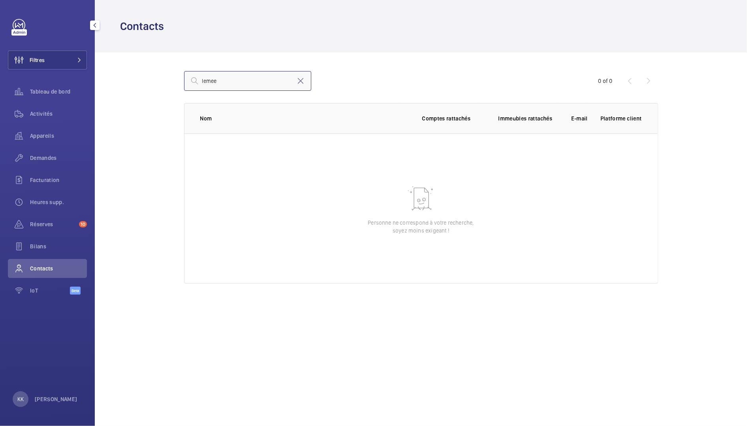
click at [238, 84] on input "lemee" at bounding box center [247, 81] width 127 height 20
click at [182, 77] on div "lemee 0 of 0 Nom Comptes rattachés Immeubles rattachés E-mail Platforme client …" at bounding box center [421, 178] width 524 height 250
type input "[PERSON_NAME]"
click at [305, 92] on wm-front-table "[PERSON_NAME] 0 of 0 Nom Comptes rattachés Immeubles rattachés E-mail Platforme…" at bounding box center [421, 177] width 474 height 212
click at [304, 84] on mat-icon at bounding box center [300, 80] width 9 height 9
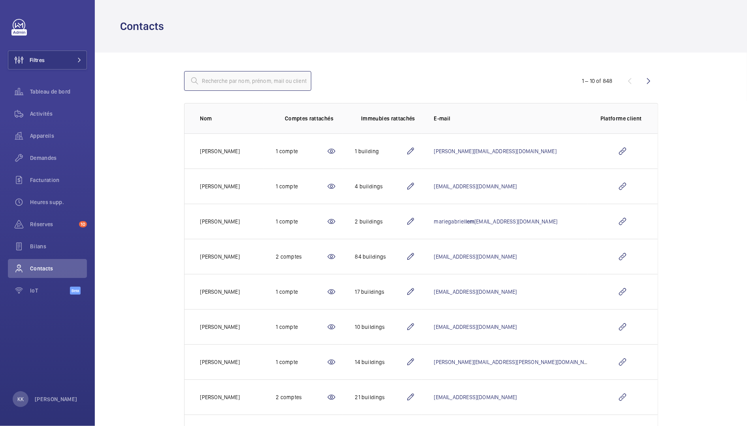
paste input "[EMAIL_ADDRESS][DOMAIN_NAME]"
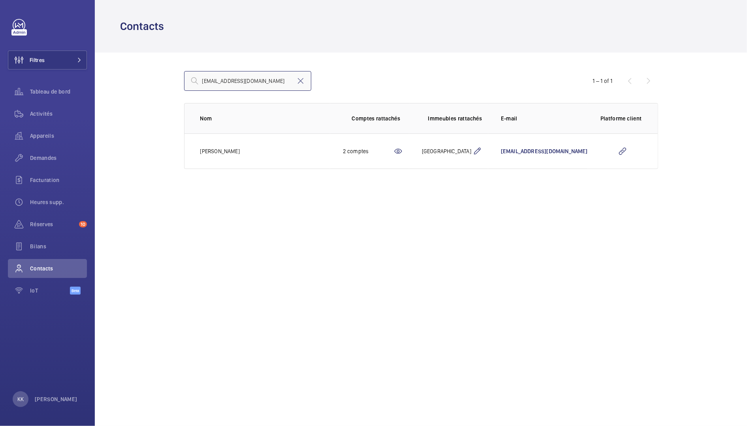
type input "[EMAIL_ADDRESS][DOMAIN_NAME]"
click at [267, 148] on td "[PERSON_NAME]" at bounding box center [257, 151] width 146 height 36
click at [393, 152] on mat-icon at bounding box center [397, 150] width 9 height 9
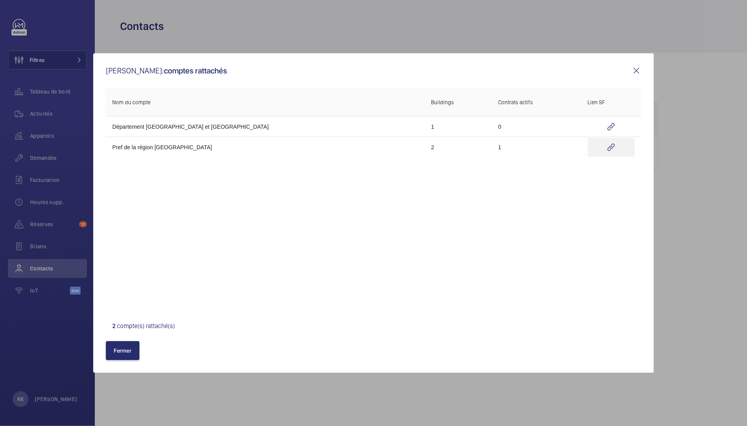
click at [598, 145] on wm-front-icon-button at bounding box center [610, 147] width 47 height 19
click at [644, 69] on div "[PERSON_NAME]: comptes rattachés Nom du compte Buildings Contrats actifs Lien S…" at bounding box center [373, 212] width 560 height 319
click at [632, 69] on mat-icon at bounding box center [635, 70] width 9 height 9
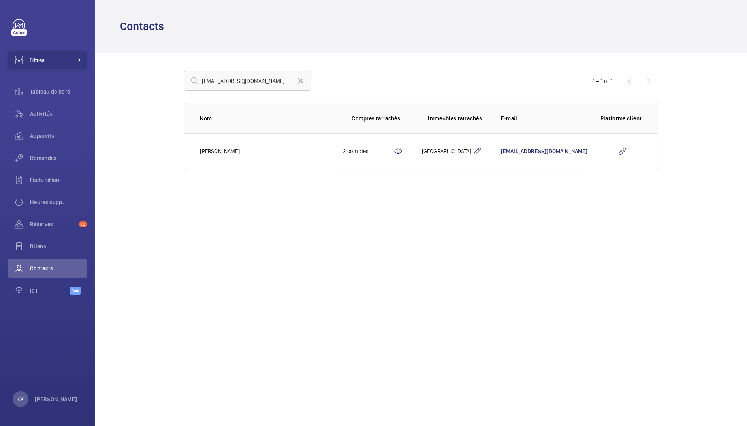
click at [472, 154] on mat-icon at bounding box center [476, 150] width 9 height 9
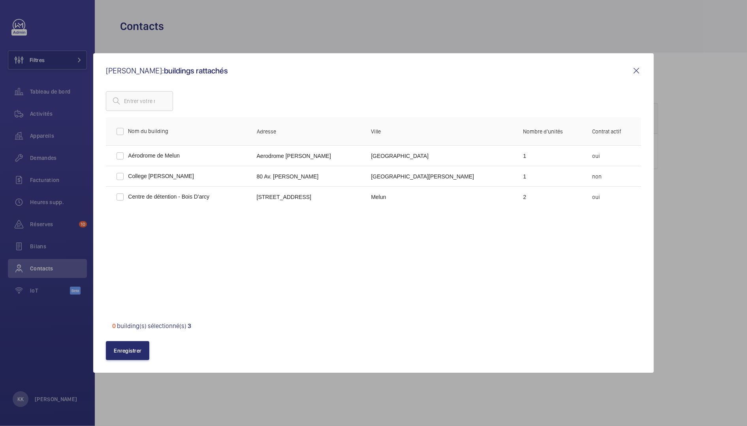
click at [637, 72] on mat-icon at bounding box center [635, 70] width 9 height 9
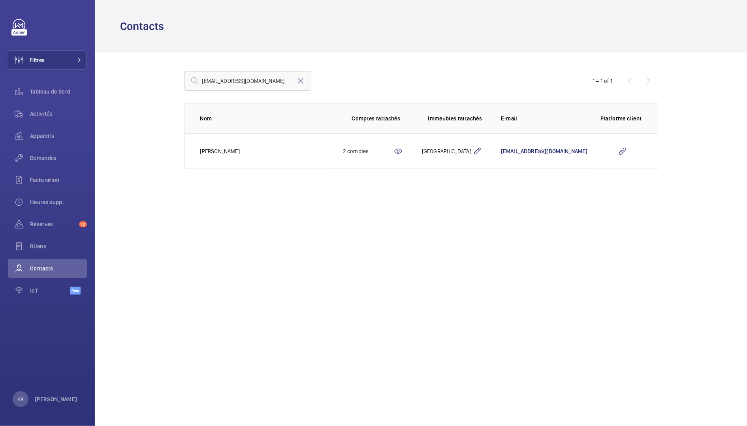
click at [220, 150] on p "[PERSON_NAME]" at bounding box center [219, 151] width 39 height 8
click at [225, 152] on p "[PERSON_NAME]" at bounding box center [219, 151] width 39 height 8
click at [300, 139] on td "[PERSON_NAME]" at bounding box center [257, 151] width 146 height 36
click at [627, 157] on wm-front-icon-button at bounding box center [622, 151] width 19 height 19
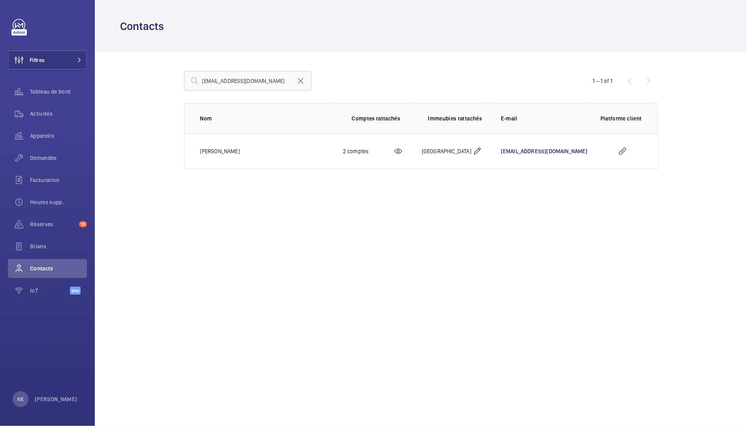
click at [208, 153] on p "[PERSON_NAME]" at bounding box center [219, 151] width 39 height 8
click at [320, 161] on td "[PERSON_NAME]" at bounding box center [257, 151] width 146 height 36
click at [344, 149] on div "2 comptes" at bounding box center [368, 151] width 51 height 8
click at [393, 149] on mat-icon at bounding box center [397, 150] width 9 height 9
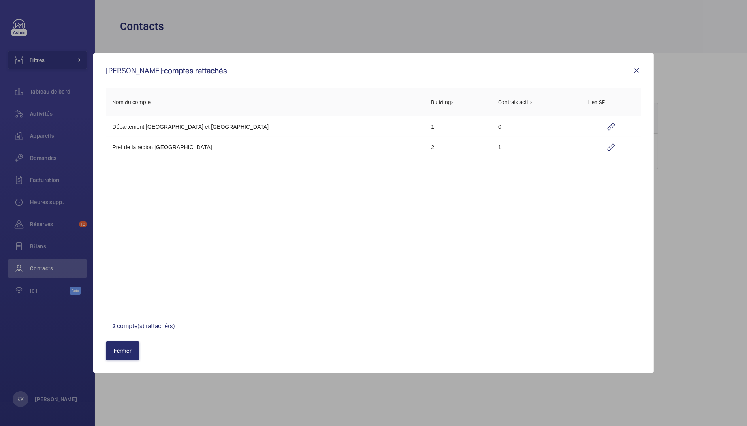
click at [637, 71] on mat-icon at bounding box center [635, 70] width 9 height 9
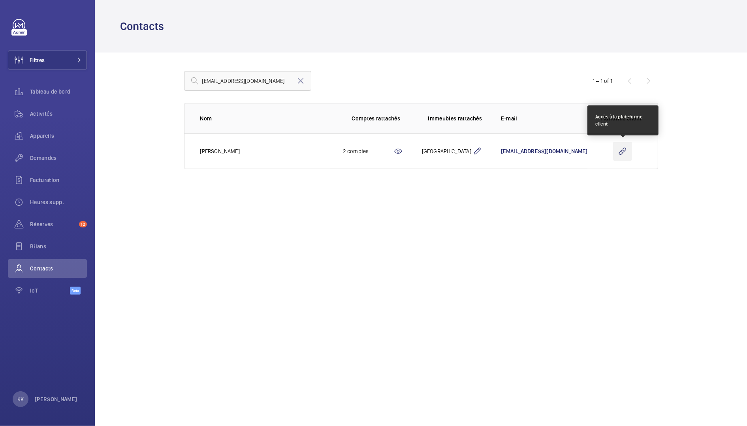
click at [626, 148] on wm-front-icon-button at bounding box center [622, 151] width 19 height 19
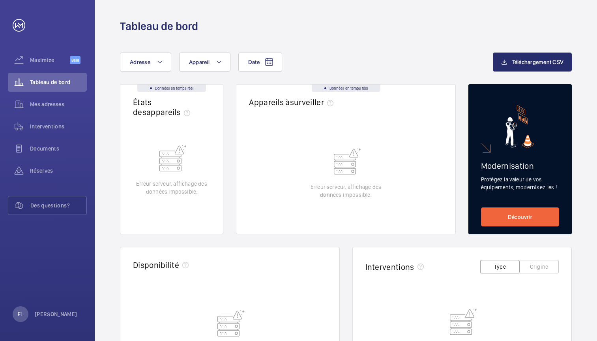
scroll to position [32, 0]
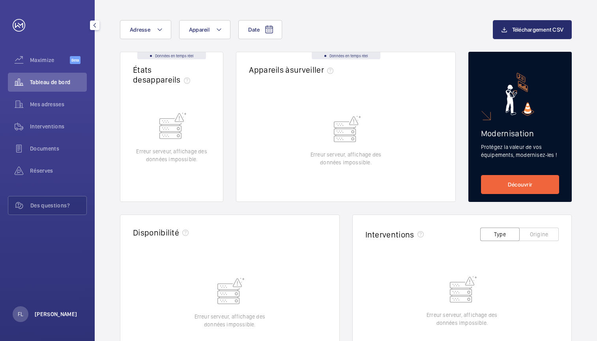
click at [35, 314] on p "[PERSON_NAME]" at bounding box center [56, 314] width 43 height 8
click at [45, 283] on link "Paramètres" at bounding box center [35, 281] width 28 height 6
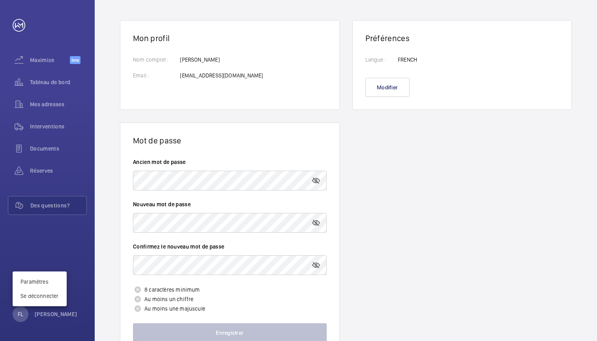
click at [36, 100] on div at bounding box center [298, 170] width 597 height 341
click at [36, 105] on span "Mes adresses" at bounding box center [58, 104] width 57 height 8
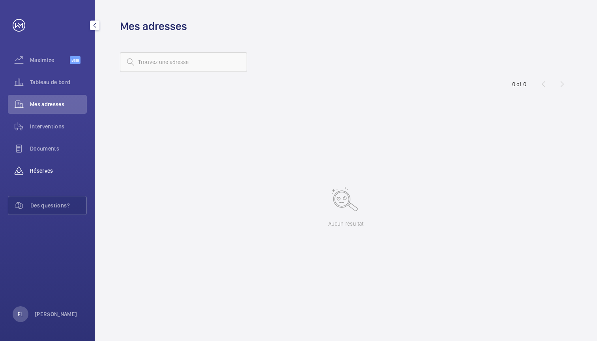
click at [49, 165] on div "Réserves" at bounding box center [47, 170] width 79 height 19
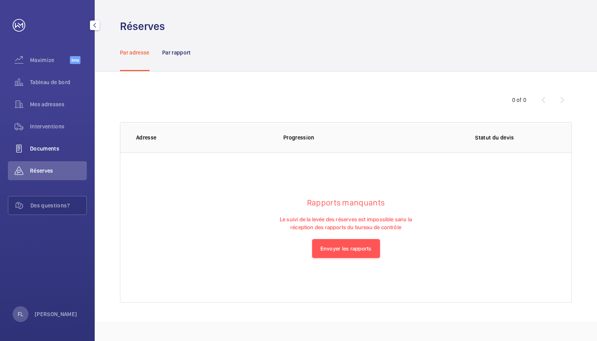
click at [55, 154] on div "Documents" at bounding box center [47, 148] width 79 height 19
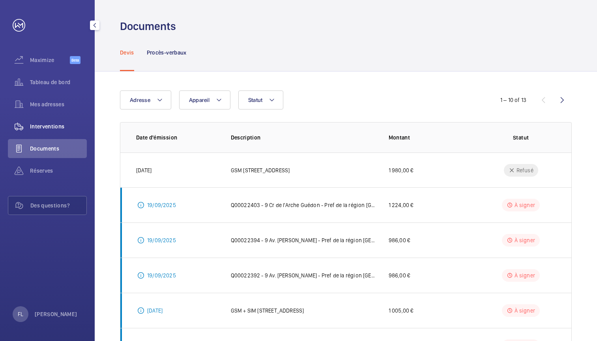
click at [51, 126] on span "Interventions" at bounding box center [58, 126] width 57 height 8
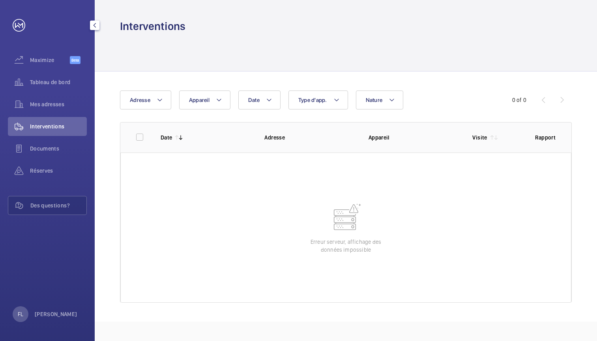
click at [98, 24] on mat-icon "button" at bounding box center [94, 25] width 9 height 6
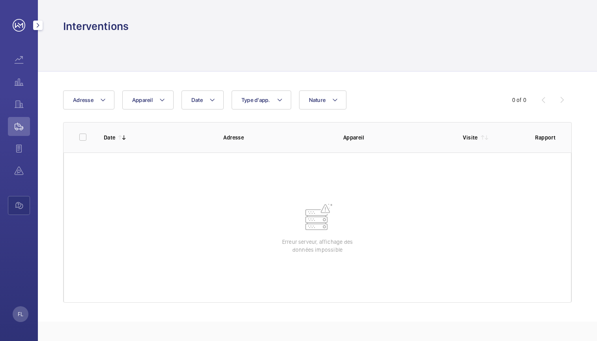
click at [36, 24] on mat-icon "button" at bounding box center [37, 25] width 9 height 6
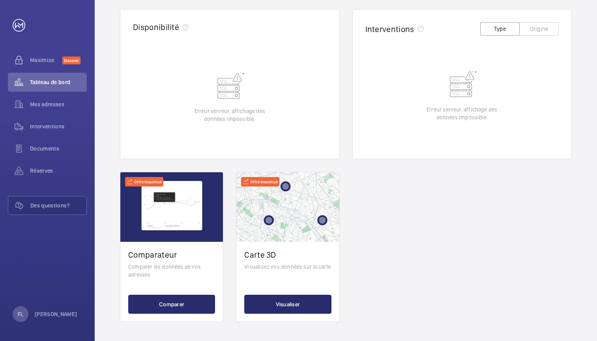
scroll to position [235, 0]
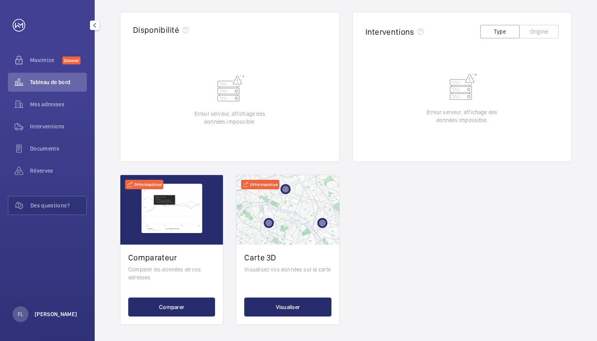
click at [39, 315] on p "[PERSON_NAME]" at bounding box center [56, 314] width 43 height 8
click at [31, 283] on link "Paramètres" at bounding box center [35, 281] width 28 height 6
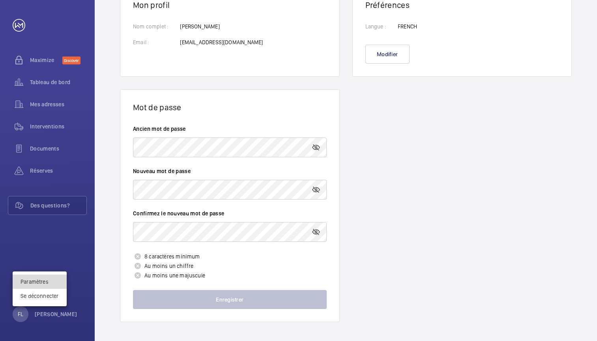
scroll to position [65, 0]
click at [186, 141] on div at bounding box center [298, 170] width 597 height 341
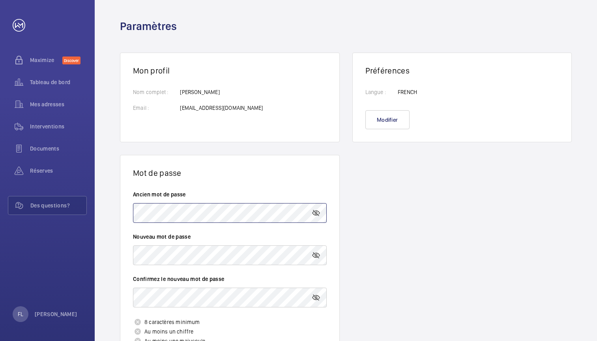
scroll to position [66, 0]
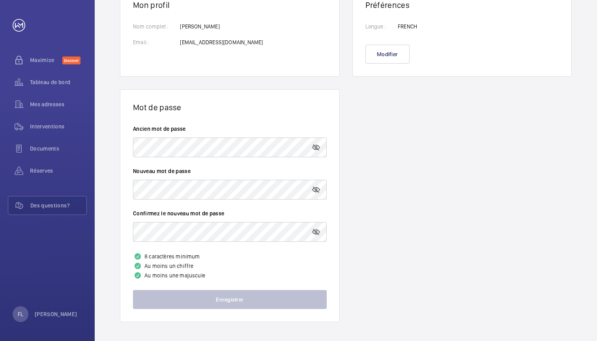
click at [179, 220] on wm-front-input "Confirmez le nouveau mot de passe" at bounding box center [230, 225] width 194 height 32
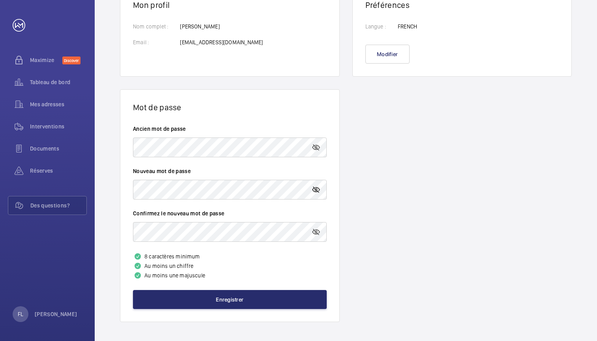
click at [316, 192] on mat-icon at bounding box center [315, 189] width 9 height 9
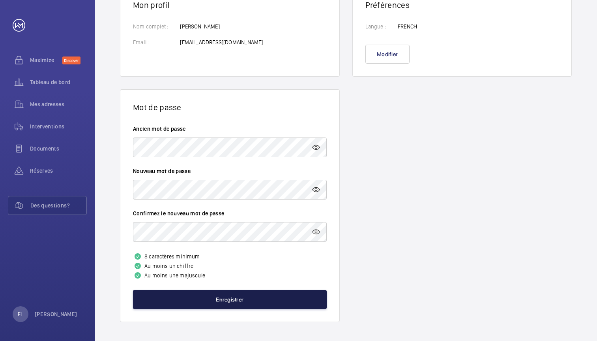
click at [224, 299] on button "Enregistrer" at bounding box center [230, 299] width 194 height 19
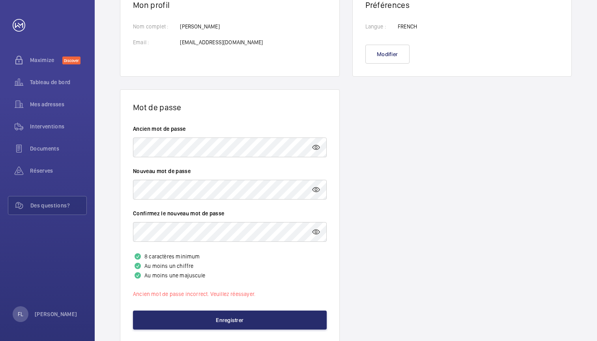
click at [250, 296] on p "Ancien mot de passe incorrect. Veuillez réessayer." at bounding box center [230, 294] width 194 height 8
click at [109, 148] on wm-front-profile "Mon profil Nom complet : Email : [PERSON_NAME] [PERSON_NAME][EMAIL_ADDRESS][DOM…" at bounding box center [346, 164] width 503 height 393
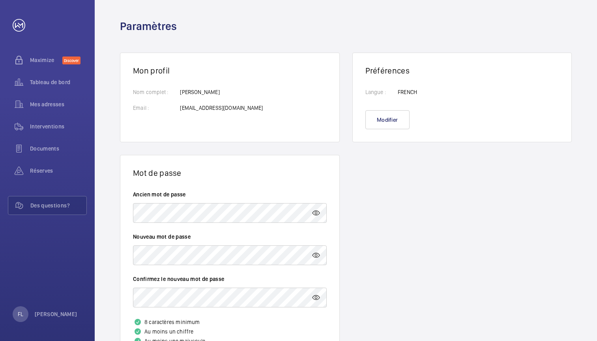
drag, startPoint x: 281, startPoint y: 104, endPoint x: 182, endPoint y: 102, distance: 98.3
click at [182, 102] on div "Nom complet : Email : [PERSON_NAME] [PERSON_NAME][EMAIL_ADDRESS][DOMAIN_NAME]" at bounding box center [230, 104] width 194 height 32
copy p "[EMAIL_ADDRESS][DOMAIN_NAME]"
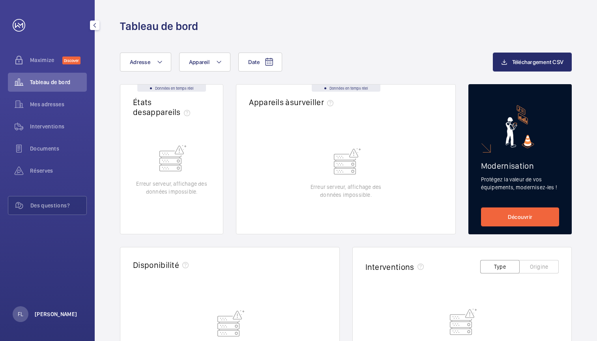
click at [46, 316] on p "[PERSON_NAME]" at bounding box center [56, 314] width 43 height 8
click at [46, 297] on p "Se déconnecter" at bounding box center [40, 296] width 38 height 8
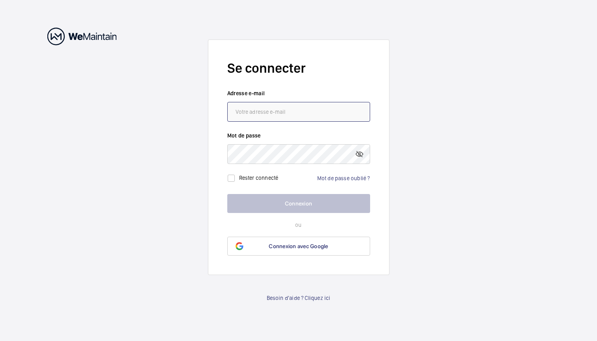
click at [276, 110] on input "email" at bounding box center [298, 112] width 143 height 20
click at [274, 110] on input "email" at bounding box center [298, 112] width 143 height 20
type input "florent.lemee"
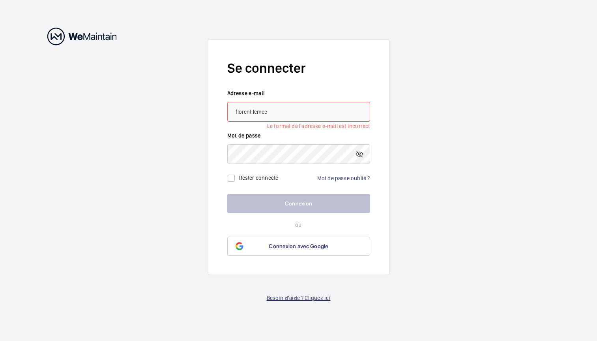
click at [295, 295] on link "Besoin d'aide ? Cliquez ici" at bounding box center [299, 298] width 64 height 8
click at [334, 184] on div "Rester connecté Mot de passe oublié ?" at bounding box center [298, 175] width 143 height 22
click at [334, 178] on link "Mot de passe oublié ?" at bounding box center [343, 178] width 53 height 6
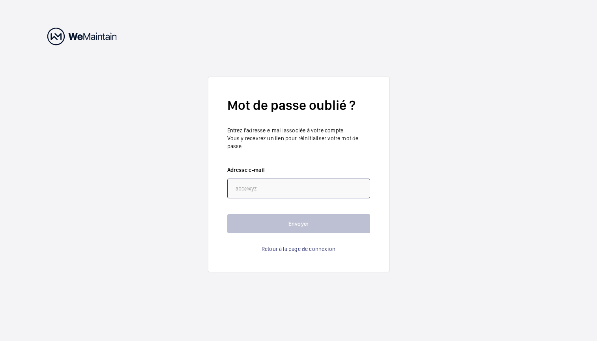
click at [253, 193] on input "email" at bounding box center [298, 188] width 143 height 20
paste input "[EMAIL_ADDRESS][DOMAIN_NAME]"
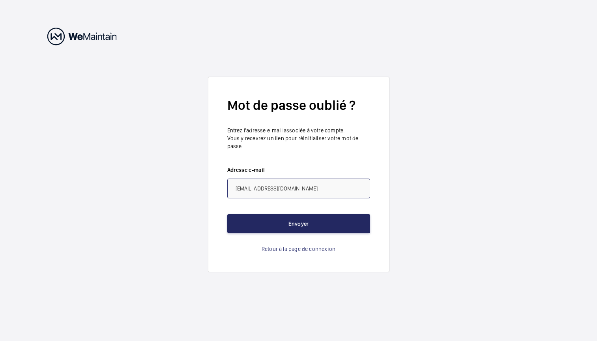
type input "[EMAIL_ADDRESS][DOMAIN_NAME]"
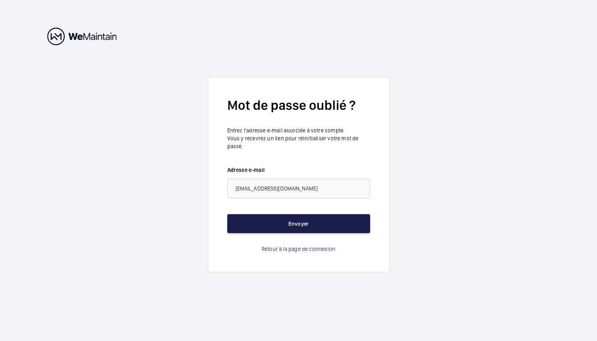
click at [285, 227] on button "Envoyer" at bounding box center [298, 223] width 143 height 19
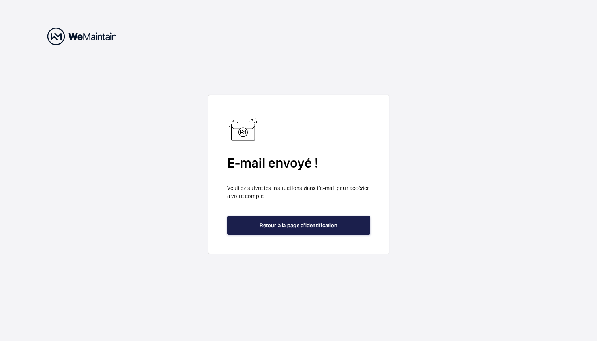
click at [276, 223] on button "Retour à la page d'identification" at bounding box center [298, 225] width 143 height 19
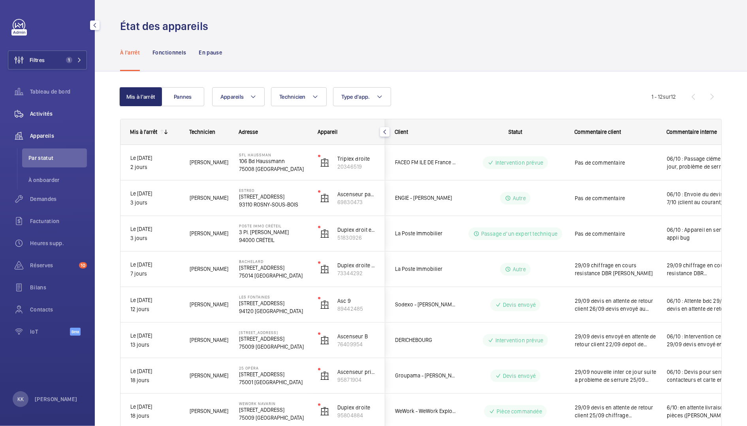
click at [65, 111] on span "Activités" at bounding box center [58, 114] width 57 height 8
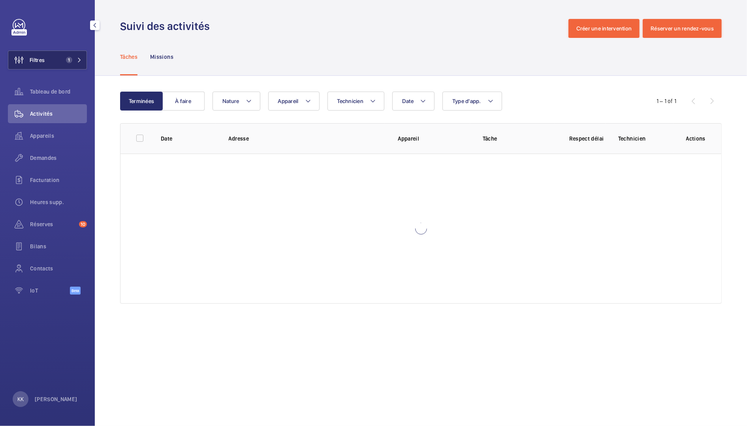
click at [66, 66] on button "Filtres 1" at bounding box center [47, 60] width 79 height 19
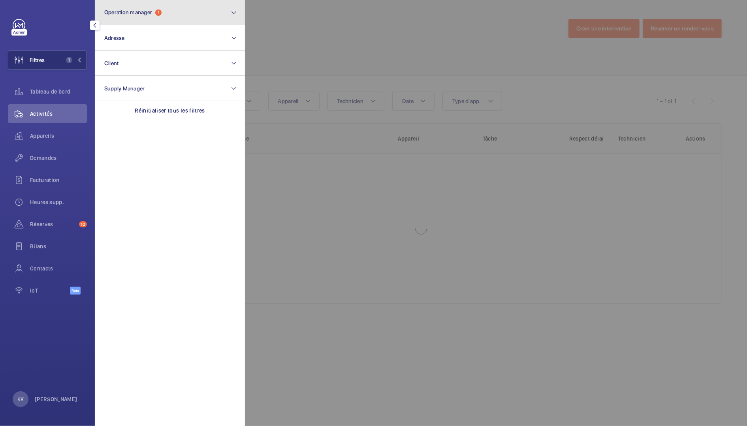
click at [122, 17] on button "Operation manager 1" at bounding box center [170, 12] width 150 height 25
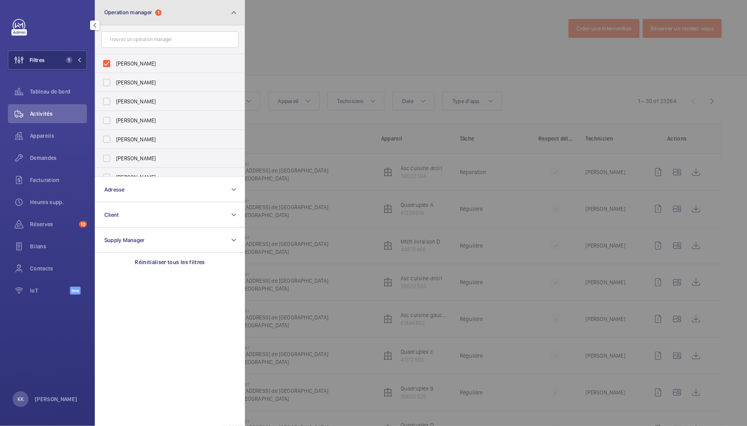
click at [131, 11] on span "Operation manager" at bounding box center [128, 12] width 48 height 6
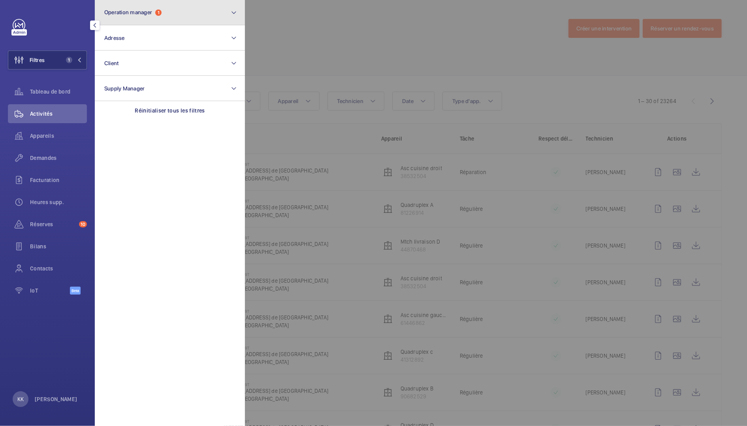
click at [129, 16] on button "Operation manager 1" at bounding box center [170, 12] width 150 height 25
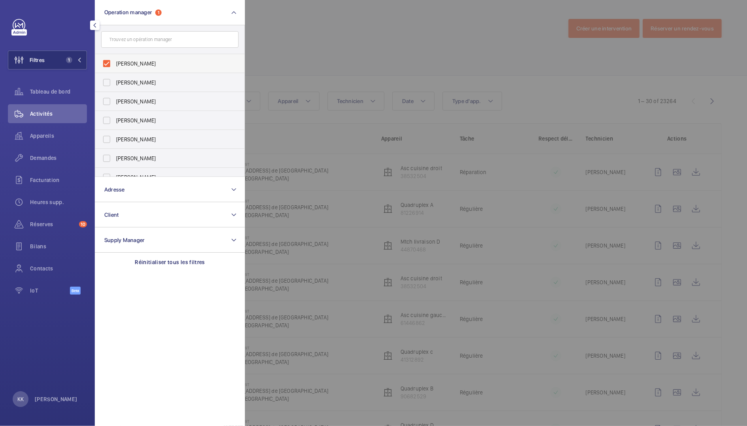
click at [131, 64] on span "[PERSON_NAME]" at bounding box center [170, 64] width 109 height 8
click at [114, 64] on input "[PERSON_NAME]" at bounding box center [107, 64] width 16 height 16
checkbox input "false"
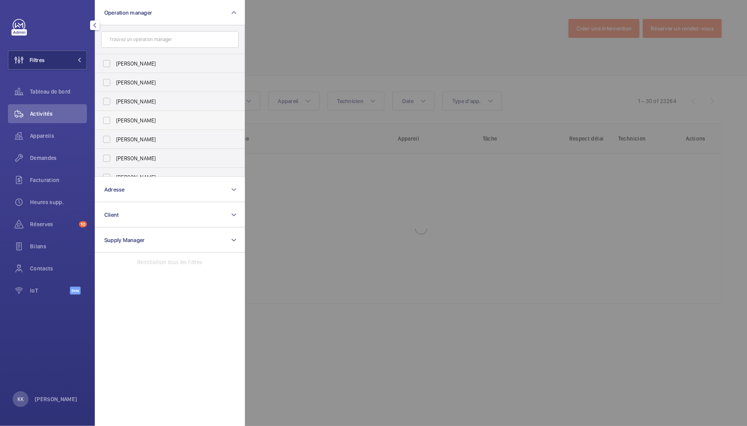
click at [126, 118] on span "[PERSON_NAME]" at bounding box center [170, 120] width 109 height 8
click at [114, 118] on input "[PERSON_NAME]" at bounding box center [107, 121] width 16 height 16
checkbox input "true"
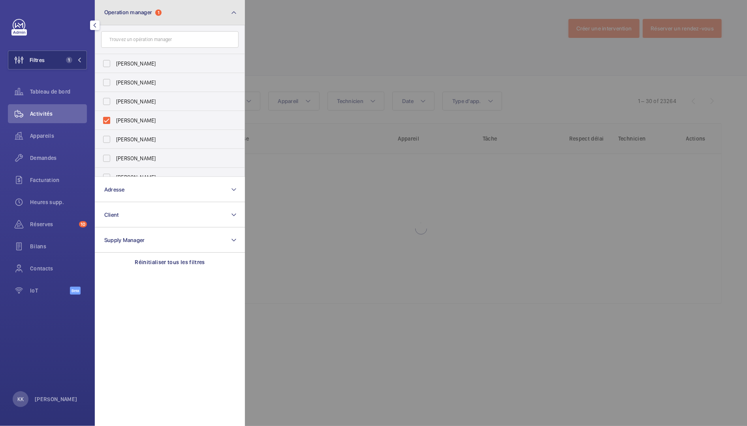
click at [130, 20] on button "Operation manager 1" at bounding box center [170, 12] width 150 height 25
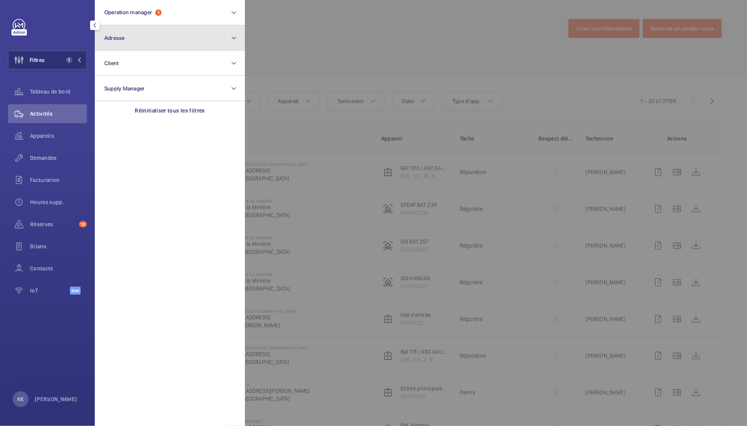
click at [133, 42] on button "Adresse" at bounding box center [170, 37] width 150 height 25
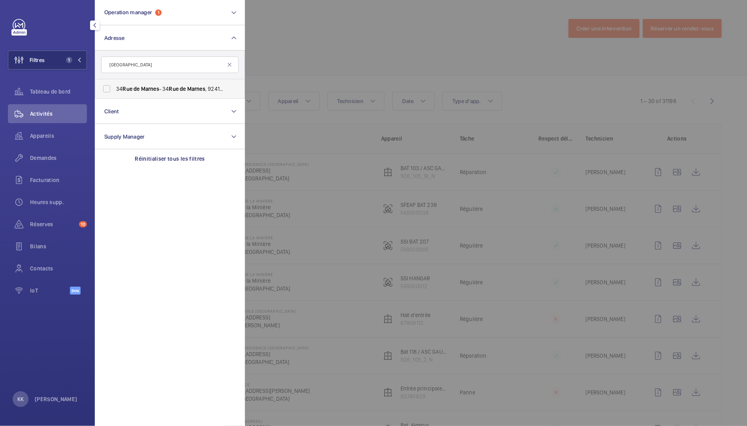
type input "[GEOGRAPHIC_DATA]"
click at [129, 84] on label "[STREET_ADDRESS] - [STREET_ADDRESS], VILLE-D'AVRAY 92410" at bounding box center [163, 88] width 137 height 19
click at [114, 84] on input "[STREET_ADDRESS] - [STREET_ADDRESS], VILLE-D'AVRAY 92410" at bounding box center [107, 89] width 16 height 16
checkbox input "true"
click at [286, 47] on div at bounding box center [618, 213] width 747 height 426
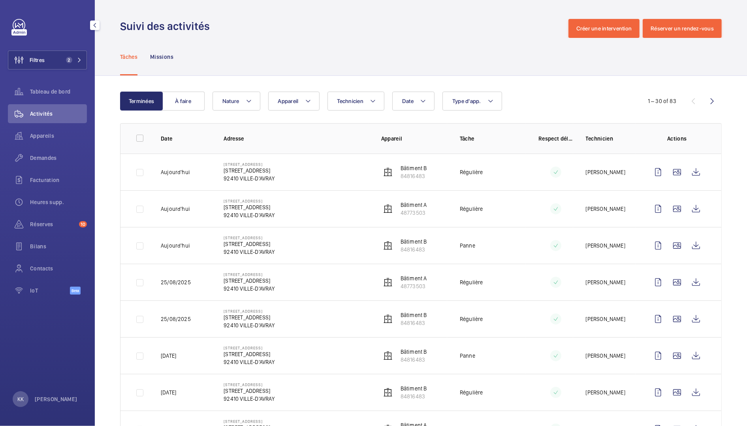
click at [47, 224] on span "Réserves" at bounding box center [53, 224] width 46 height 8
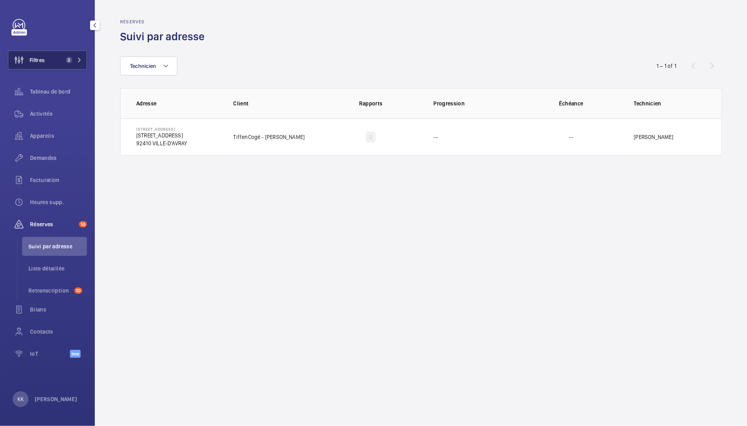
click at [57, 56] on button "Filtres 2" at bounding box center [47, 60] width 79 height 19
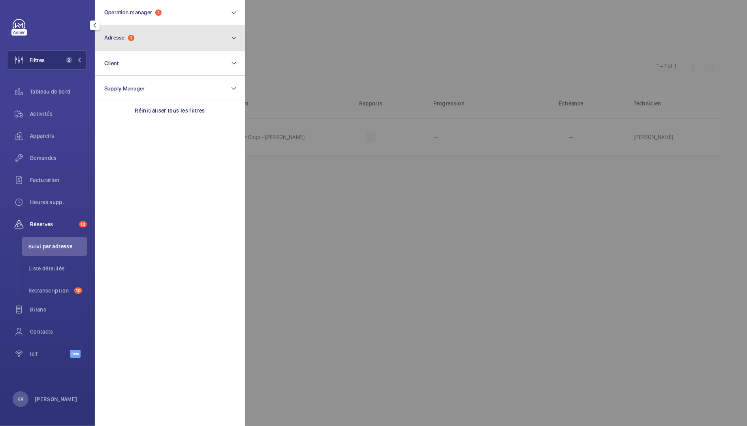
click at [139, 42] on button "Adresse 1" at bounding box center [170, 37] width 150 height 25
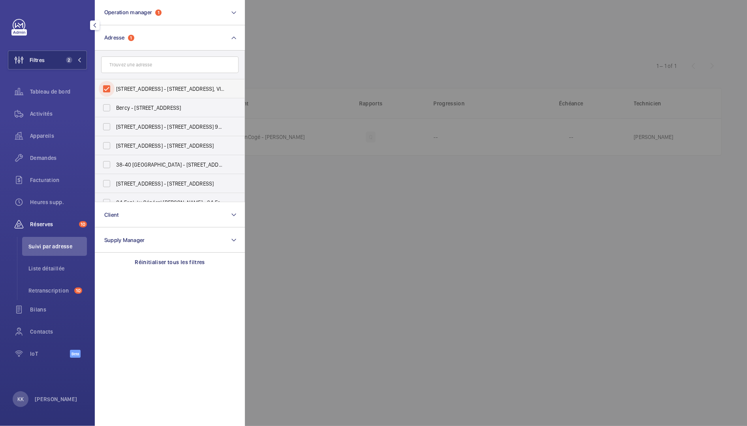
click at [107, 85] on input "[STREET_ADDRESS] - [STREET_ADDRESS], VILLE-D'AVRAY 92410" at bounding box center [107, 89] width 16 height 16
checkbox input "false"
click at [120, 71] on input "text" at bounding box center [169, 64] width 137 height 17
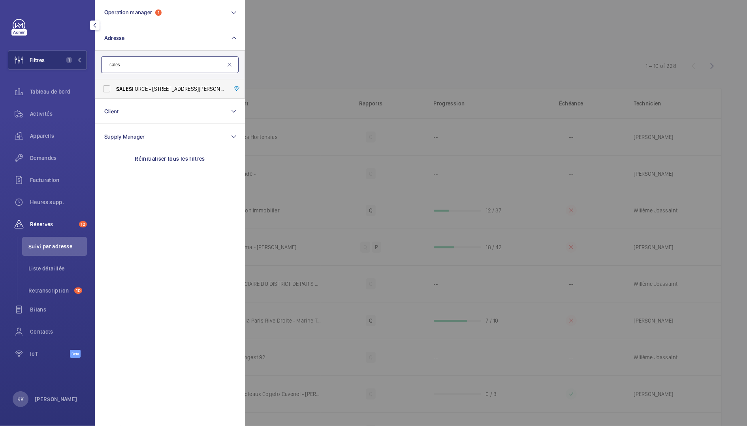
type input "sales"
click at [123, 82] on label "SALES FORCE - [STREET_ADDRESS][PERSON_NAME]" at bounding box center [163, 88] width 137 height 19
click at [114, 82] on input "SALES FORCE - [STREET_ADDRESS][PERSON_NAME]" at bounding box center [107, 89] width 16 height 16
checkbox input "true"
click at [296, 53] on div at bounding box center [618, 213] width 747 height 426
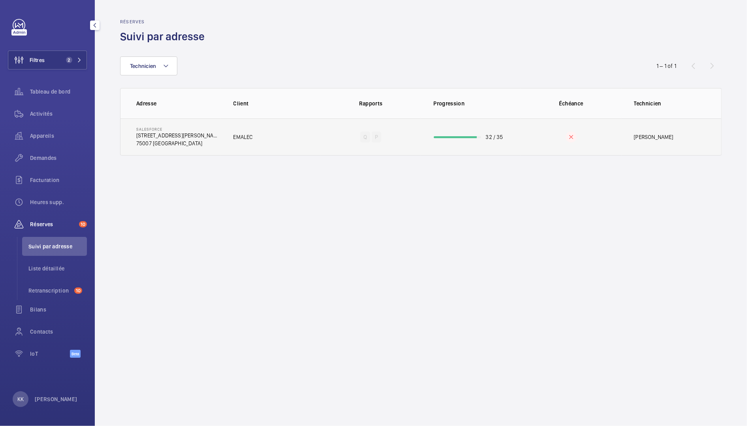
click at [286, 126] on td "EMALEC" at bounding box center [271, 136] width 100 height 37
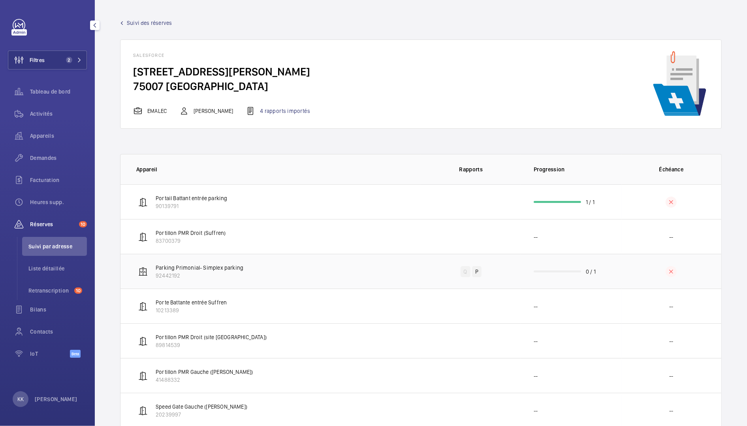
click at [370, 271] on td "Parking Primonial- Simplex parking 92442192" at bounding box center [270, 271] width 300 height 35
click at [268, 268] on td "Parking Primonial- Simplex parking 92442192" at bounding box center [270, 271] width 300 height 35
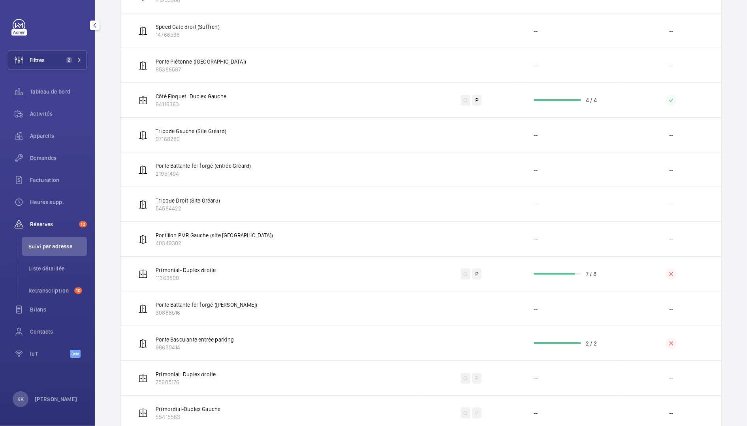
scroll to position [521, 0]
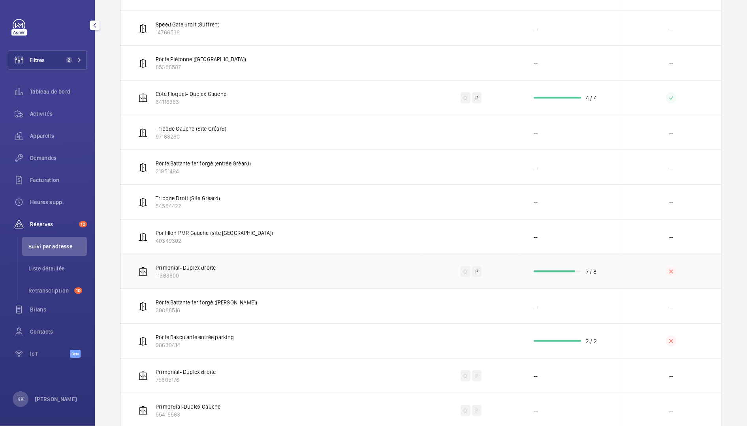
click at [254, 268] on td "Primonial- Duplex droite 11363800" at bounding box center [270, 271] width 300 height 35
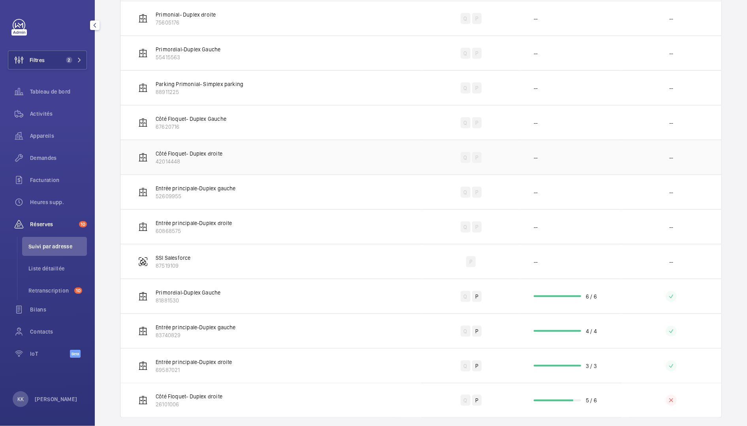
scroll to position [889, 0]
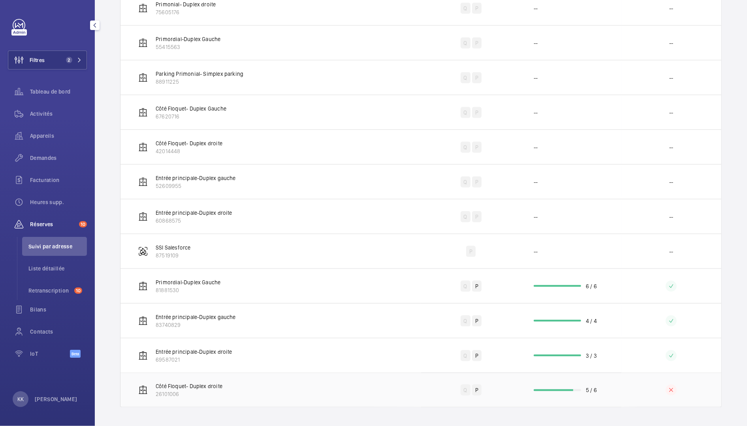
click at [335, 382] on td "Côté Floquet- Duplex droite 26101006" at bounding box center [270, 390] width 300 height 35
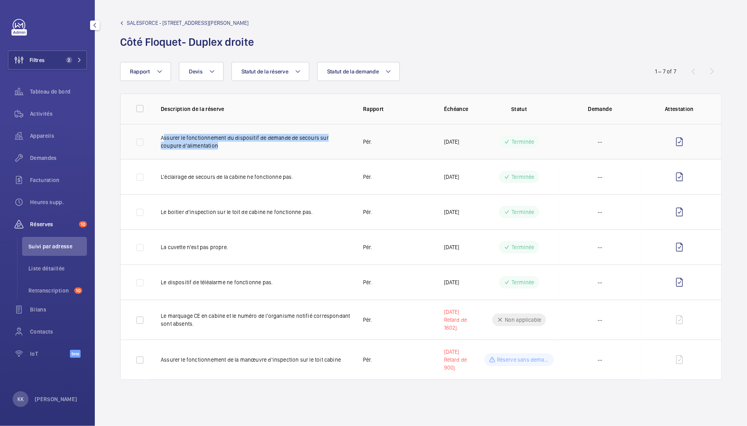
drag, startPoint x: 174, startPoint y: 138, endPoint x: 231, endPoint y: 144, distance: 57.2
click at [231, 144] on p "Assurer le fonctionnement du dispositif de demande de secours sur coupure d'ali…" at bounding box center [256, 142] width 190 height 16
click at [231, 144] on div at bounding box center [373, 213] width 747 height 426
drag, startPoint x: 374, startPoint y: 152, endPoint x: 380, endPoint y: 149, distance: 6.7
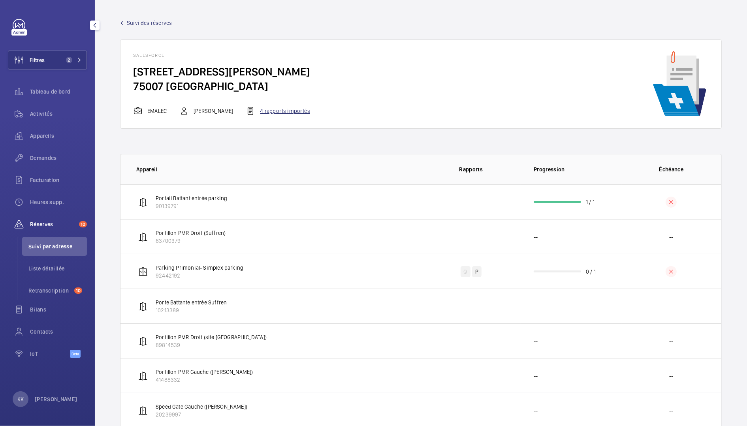
click at [272, 114] on div "4 rapports importés" at bounding box center [278, 110] width 64 height 9
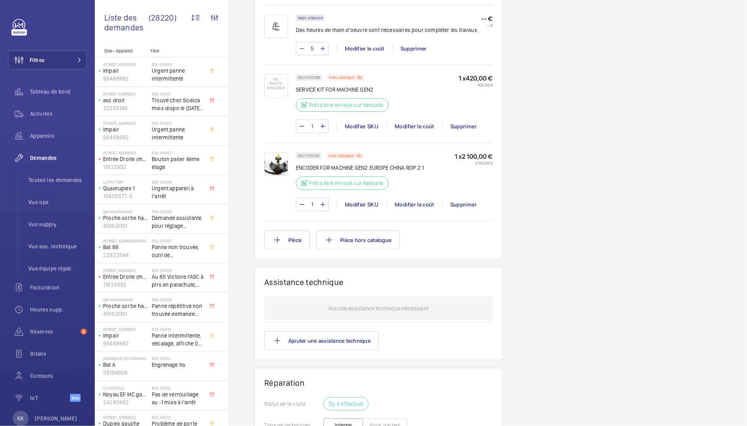
scroll to position [556, 0]
click at [323, 166] on p "ENCODER FOR MACHINE GEN2 EUROPE CHINA ROP 2 1" at bounding box center [360, 169] width 128 height 8
click at [298, 162] on div "SKU 1010291 Hors catalogue ENCODER FOR MACHINE GEN2 EUROPE CHINA ROP 2 1 Prêt à…" at bounding box center [360, 174] width 128 height 42
click at [274, 161] on img at bounding box center [276, 165] width 24 height 24
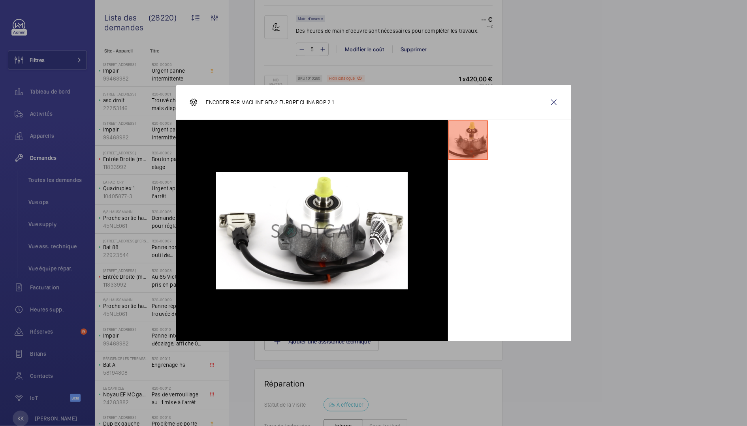
click at [467, 152] on li at bounding box center [467, 139] width 39 height 39
click at [550, 101] on wm-front-icon-button at bounding box center [553, 102] width 19 height 19
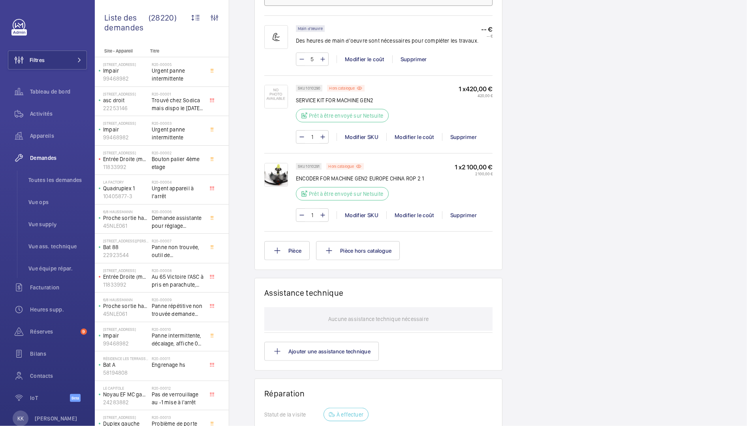
scroll to position [514, 0]
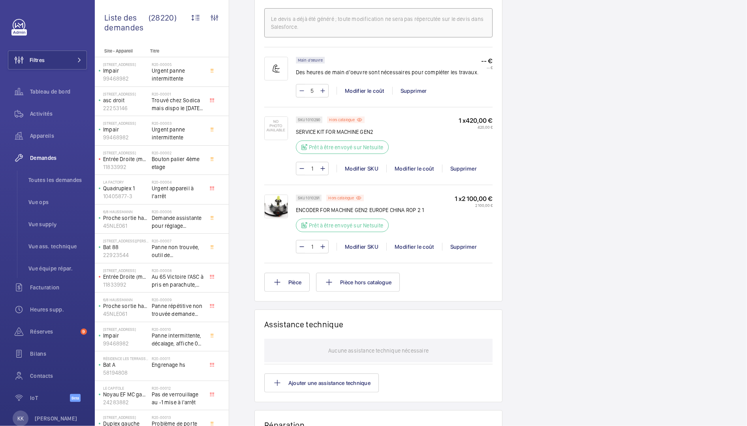
click at [273, 128] on img at bounding box center [276, 128] width 24 height 24
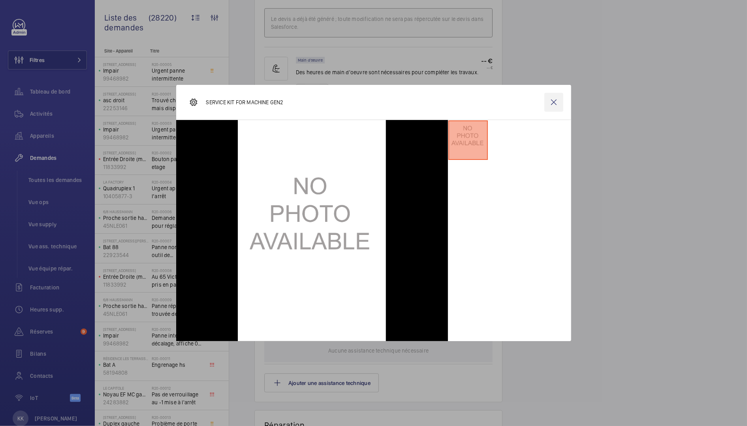
click at [556, 104] on wm-front-icon-button at bounding box center [553, 102] width 19 height 19
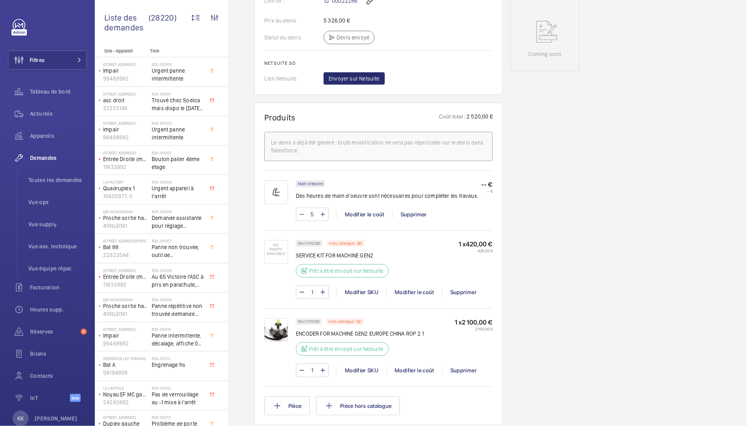
scroll to position [394, 0]
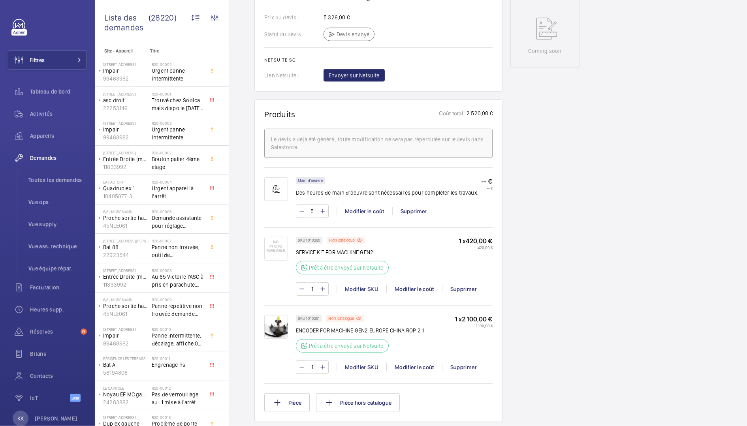
click at [311, 246] on div "SKU 1010290 Hors catalogue SERVICE KIT FOR MACHINE GEN2 Prêt à être envoyé sur …" at bounding box center [342, 258] width 93 height 42
click at [314, 248] on p "SERVICE KIT FOR MACHINE GEN2" at bounding box center [342, 252] width 93 height 8
click at [313, 240] on p "SKU 1010290" at bounding box center [309, 240] width 23 height 3
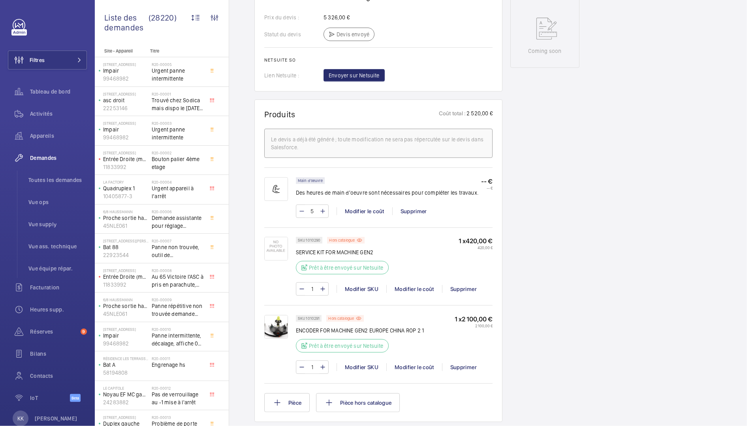
click at [334, 258] on div "SKU 1010290 Hors catalogue SERVICE KIT FOR MACHINE GEN2 Prêt à être envoyé sur …" at bounding box center [342, 258] width 93 height 42
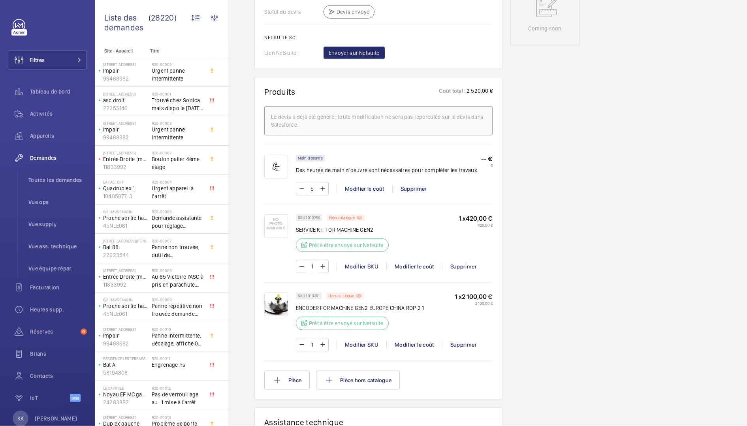
click at [326, 306] on p "ENCODER FOR MACHINE GEN2 EUROPE CHINA ROP 2 1" at bounding box center [360, 308] width 128 height 8
click at [423, 294] on div "SKU 1010291 Hors catalogue ENCODER FOR MACHINE GEN2 EUROPE CHINA ROP 2 1 Prêt à…" at bounding box center [360, 314] width 128 height 42
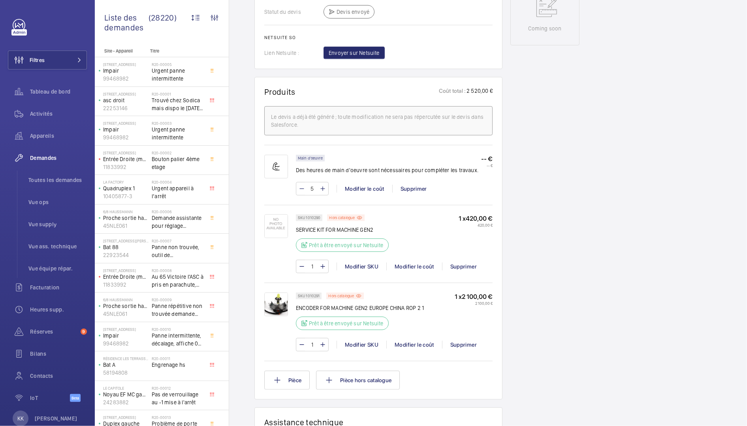
drag, startPoint x: 428, startPoint y: 308, endPoint x: 298, endPoint y: 310, distance: 129.5
click at [298, 310] on div "SKU 1010291 Hors catalogue ENCODER FOR MACHINE GEN2 EUROPE CHINA ROP 2 1 Prêt à…" at bounding box center [394, 314] width 197 height 42
drag, startPoint x: 294, startPoint y: 305, endPoint x: 407, endPoint y: 308, distance: 112.6
click at [407, 308] on div "SKU 1010291 Hors catalogue ENCODER FOR MACHINE GEN2 EUROPE CHINA ROP 2 1 Prêt à…" at bounding box center [378, 326] width 228 height 67
click at [407, 308] on p "ENCODER FOR MACHINE GEN2 EUROPE CHINA ROP 2 1" at bounding box center [360, 308] width 128 height 8
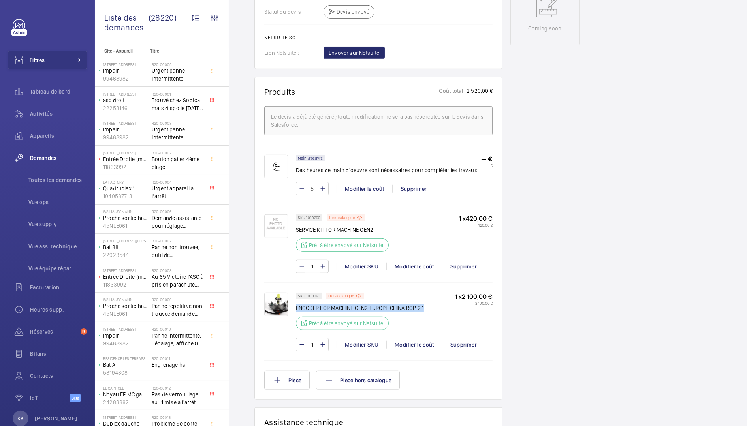
drag, startPoint x: 430, startPoint y: 307, endPoint x: 296, endPoint y: 307, distance: 133.8
click at [296, 307] on div "SKU 1010291 Hors catalogue ENCODER FOR MACHINE GEN2 EUROPE CHINA ROP 2 1 Prêt à…" at bounding box center [394, 314] width 197 height 42
copy p "ENCODER FOR MACHINE GEN2 EUROPE CHINA ROP 2 1"
click at [282, 298] on img at bounding box center [276, 305] width 24 height 24
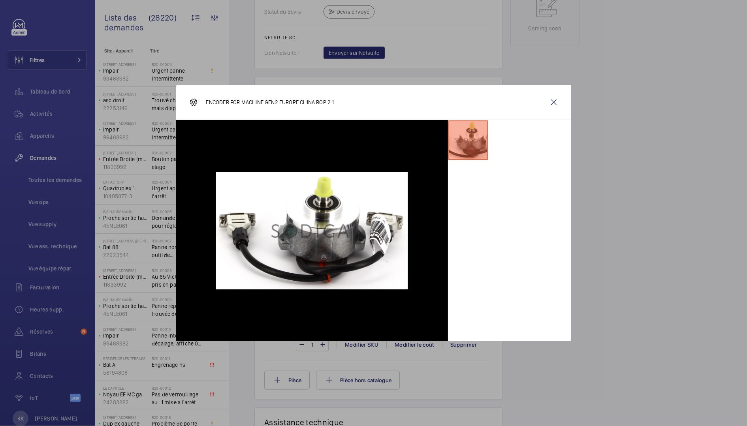
click at [279, 51] on div at bounding box center [373, 213] width 747 height 426
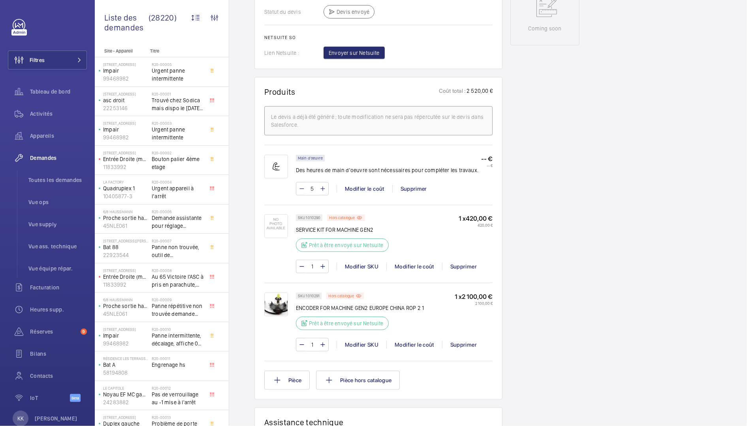
scroll to position [447, 0]
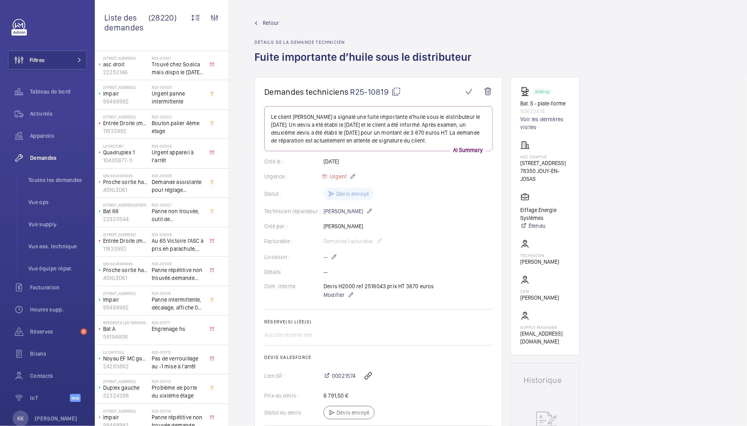
click at [269, 24] on span "Retour" at bounding box center [271, 23] width 16 height 8
click at [259, 24] on link "Retour" at bounding box center [364, 23] width 221 height 8
